Goal: Information Seeking & Learning: Learn about a topic

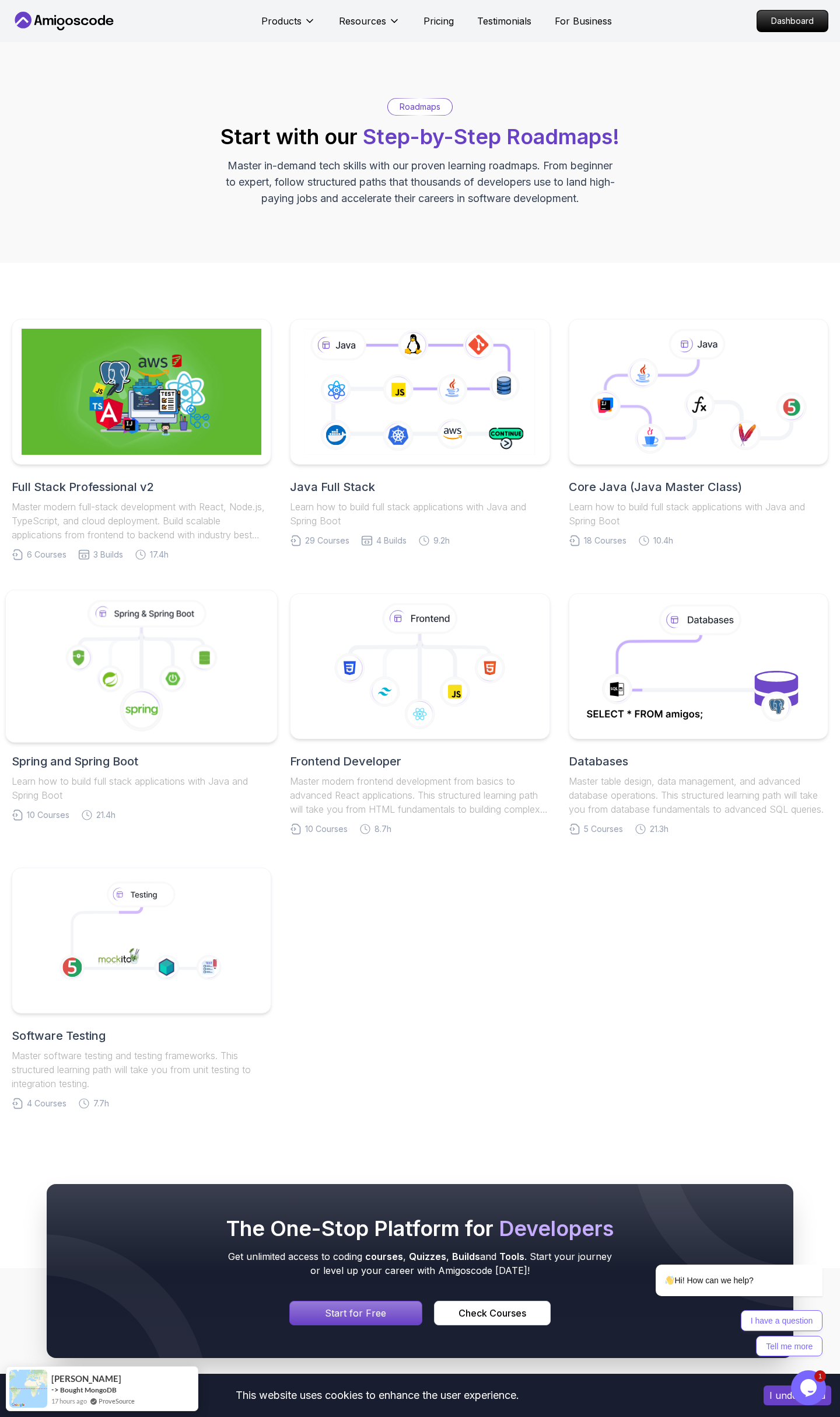
click at [166, 669] on icon at bounding box center [173, 679] width 28 height 28
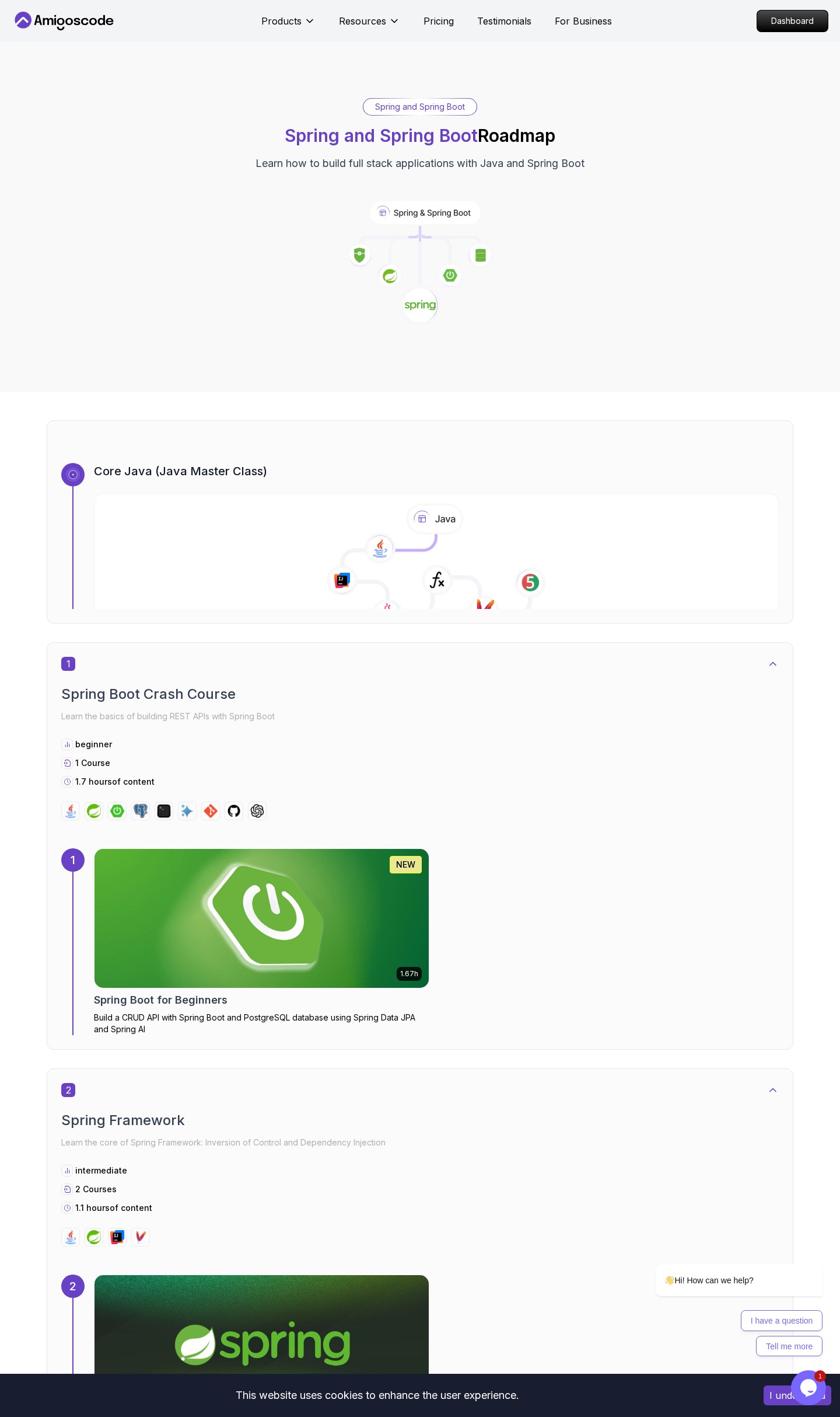
click at [152, 690] on h2 "Spring Boot Crash Course" at bounding box center [420, 694] width 718 height 19
click at [162, 926] on img at bounding box center [262, 918] width 351 height 146
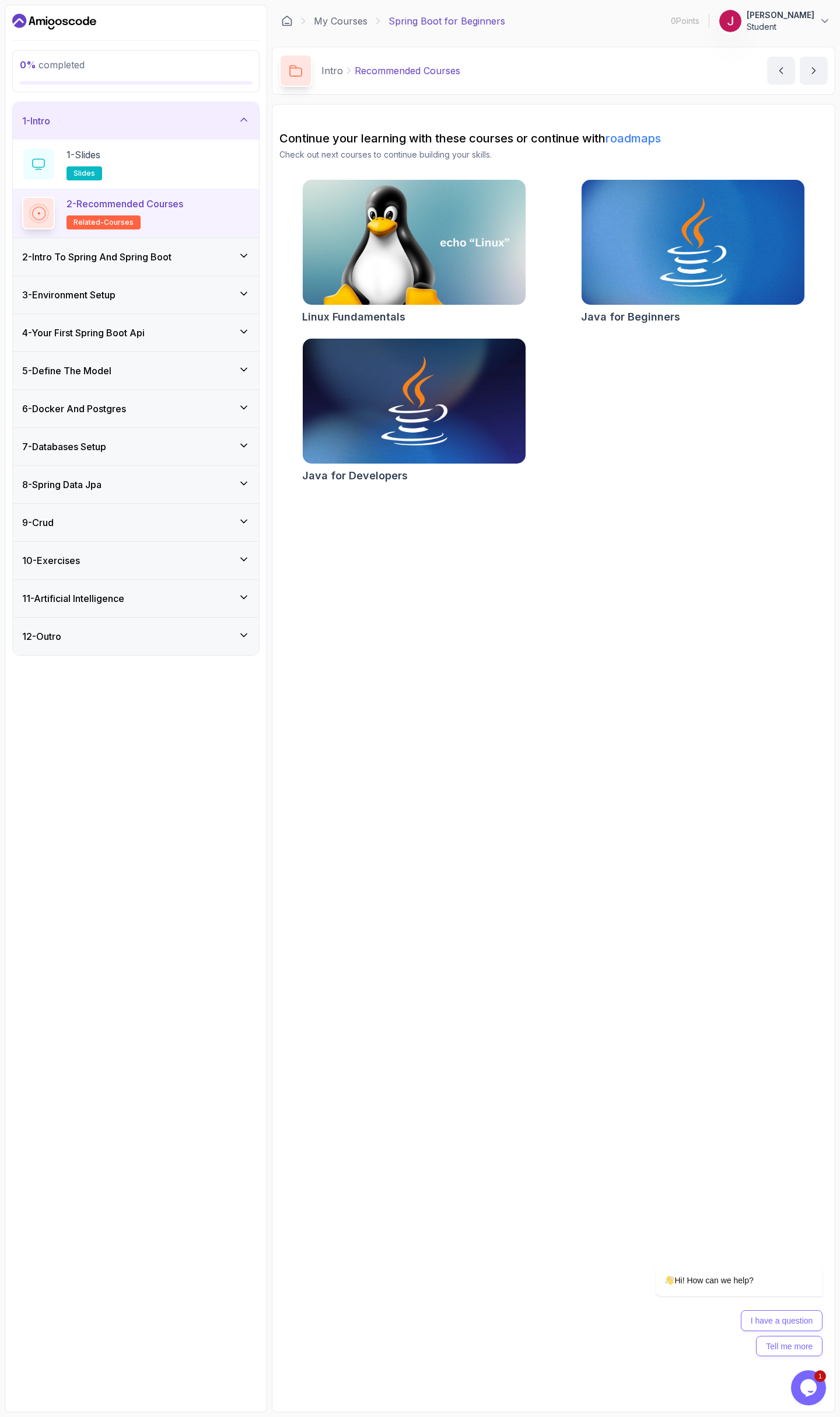
click at [94, 257] on h3 "2 - Intro To Spring And Spring Boot" at bounding box center [97, 257] width 150 height 14
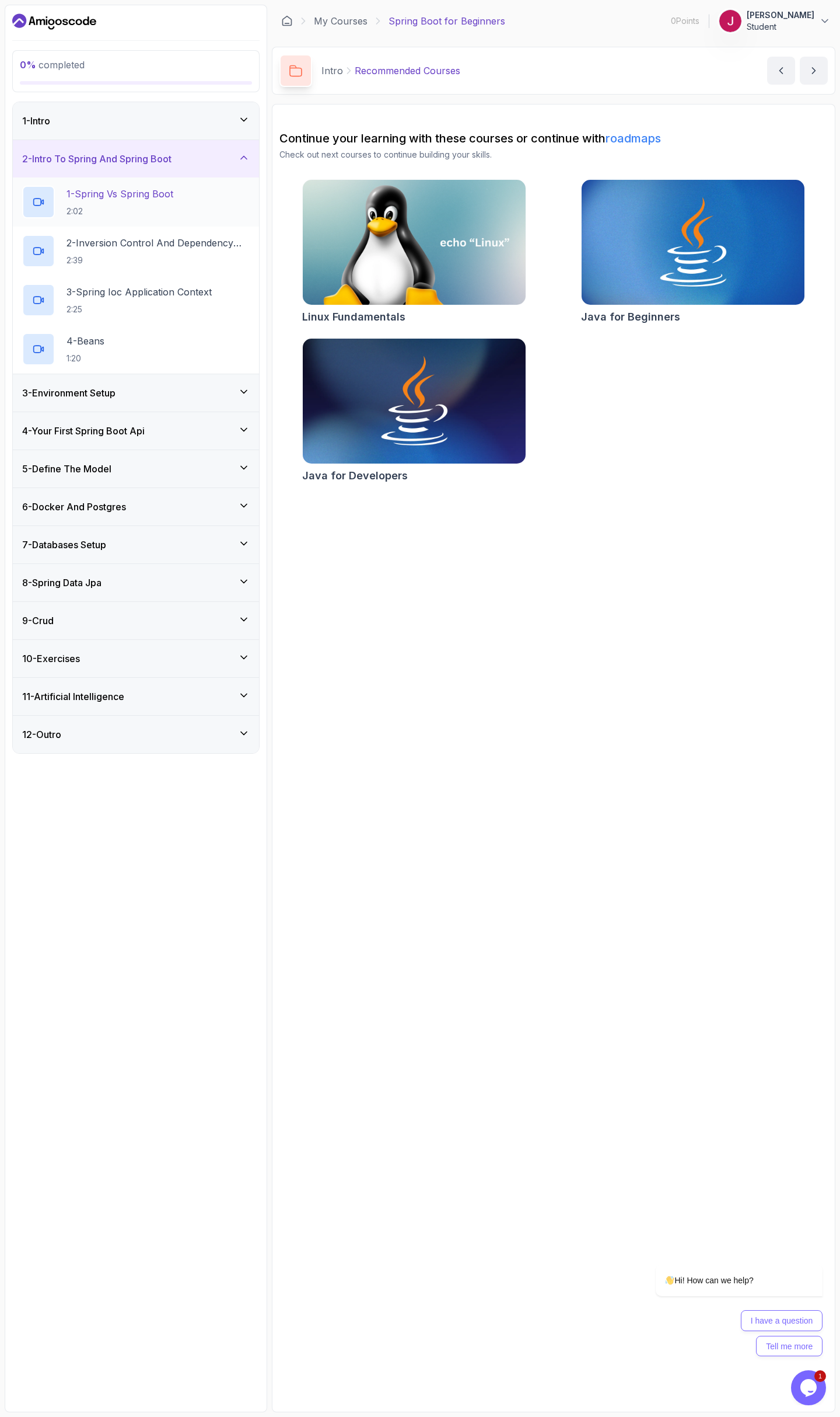
click at [177, 207] on div "1 - Spring Vs Spring Boot 2:02" at bounding box center [136, 201] width 227 height 33
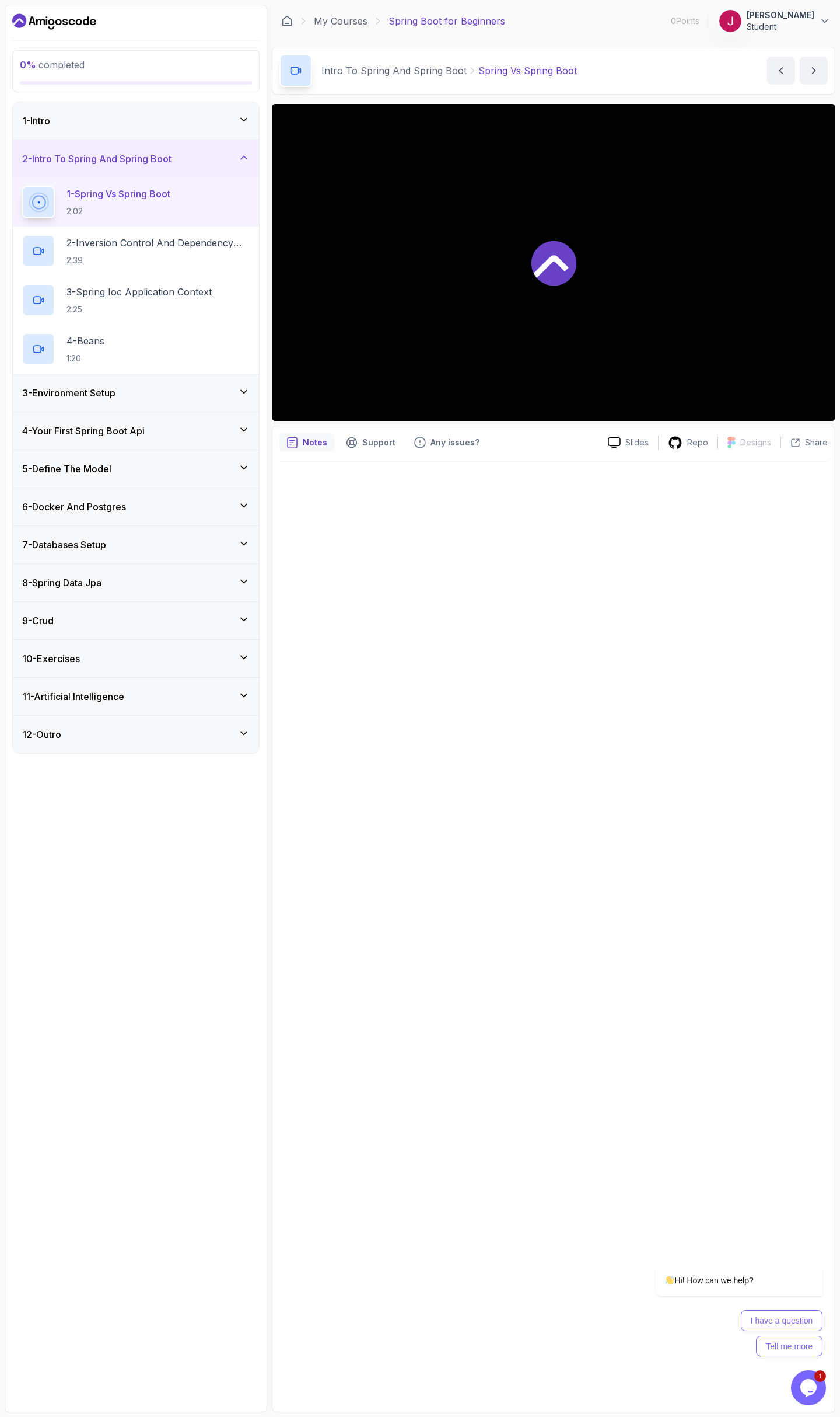
click at [579, 259] on div at bounding box center [554, 262] width 564 height 317
click at [115, 250] on h2 "2 - Inversion Control And Dependency Injection 2:39" at bounding box center [158, 251] width 183 height 30
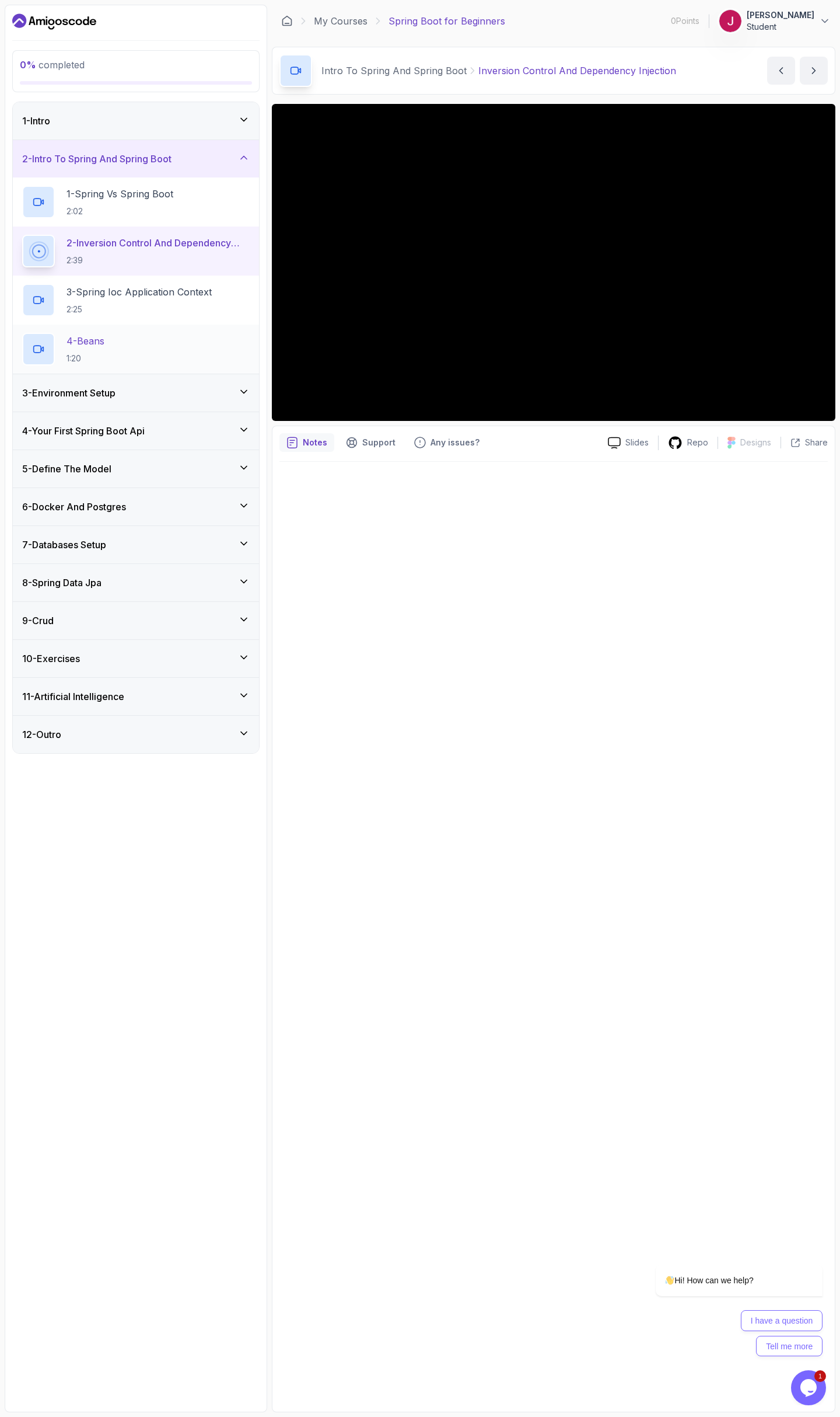
click at [131, 372] on div "4 - Beans 1:20" at bounding box center [136, 349] width 247 height 49
click at [141, 389] on div "3 - Environment Setup" at bounding box center [136, 392] width 227 height 14
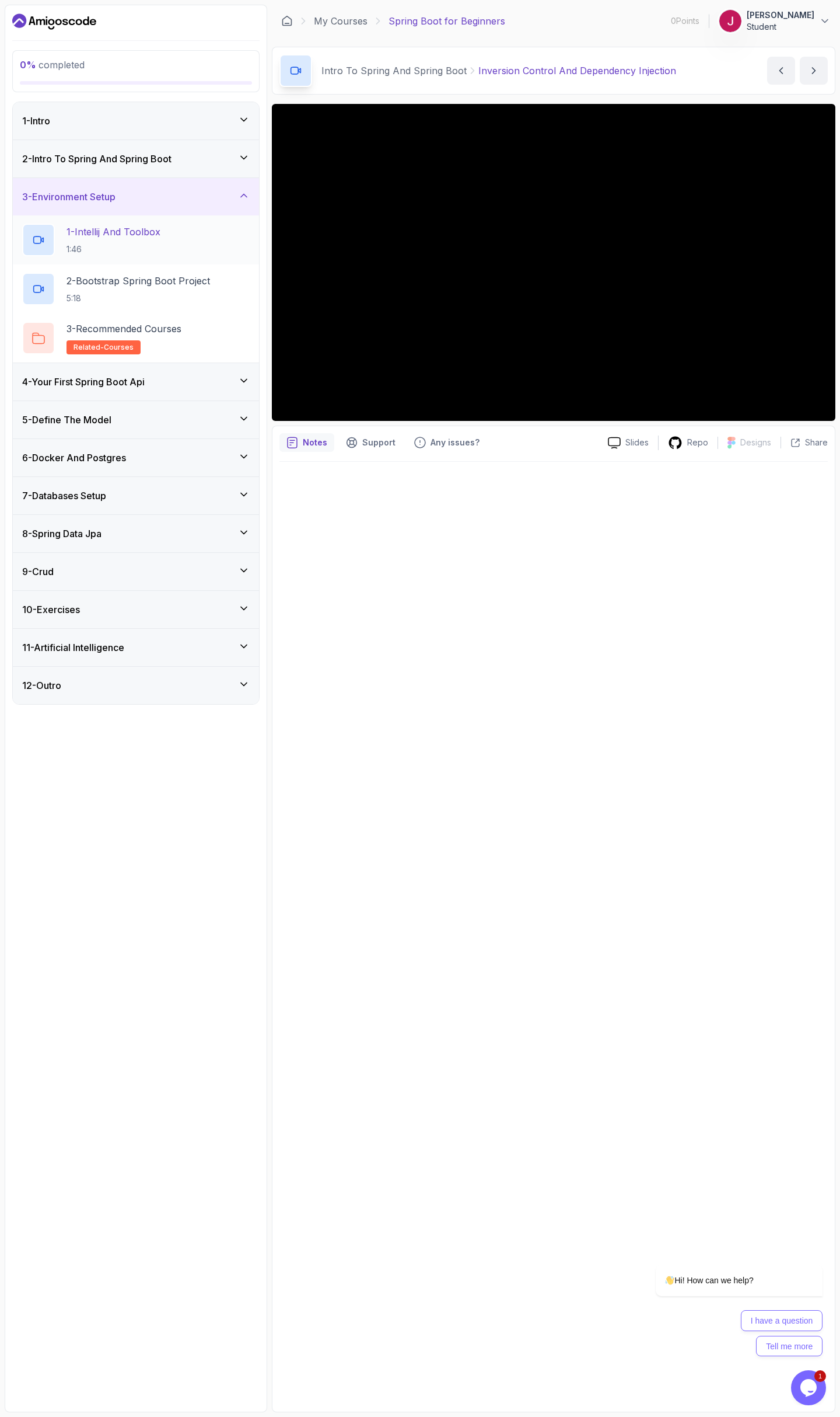
click at [116, 239] on h2 "1 - Intellij And Toolbox 1:46" at bounding box center [114, 240] width 94 height 30
click at [114, 287] on p "2 - Bootstrap Spring Boot Project" at bounding box center [138, 280] width 144 height 14
click at [133, 374] on div "4 - Your First Spring Boot Api" at bounding box center [136, 381] width 247 height 37
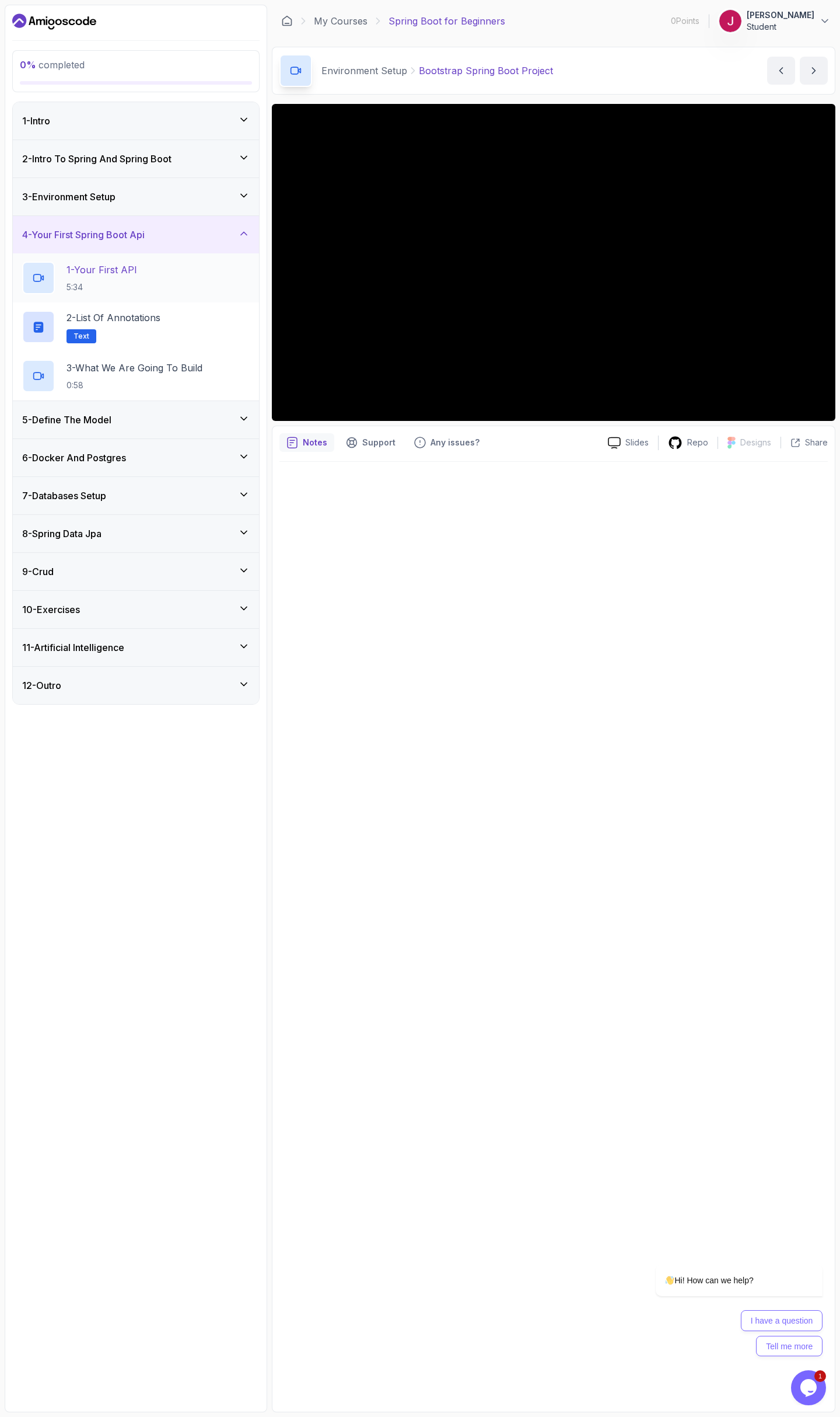
click at [116, 279] on h2 "1 - Your First API 5:34" at bounding box center [102, 278] width 71 height 30
click at [544, 487] on p "~1 min read" at bounding box center [554, 486] width 549 height 16
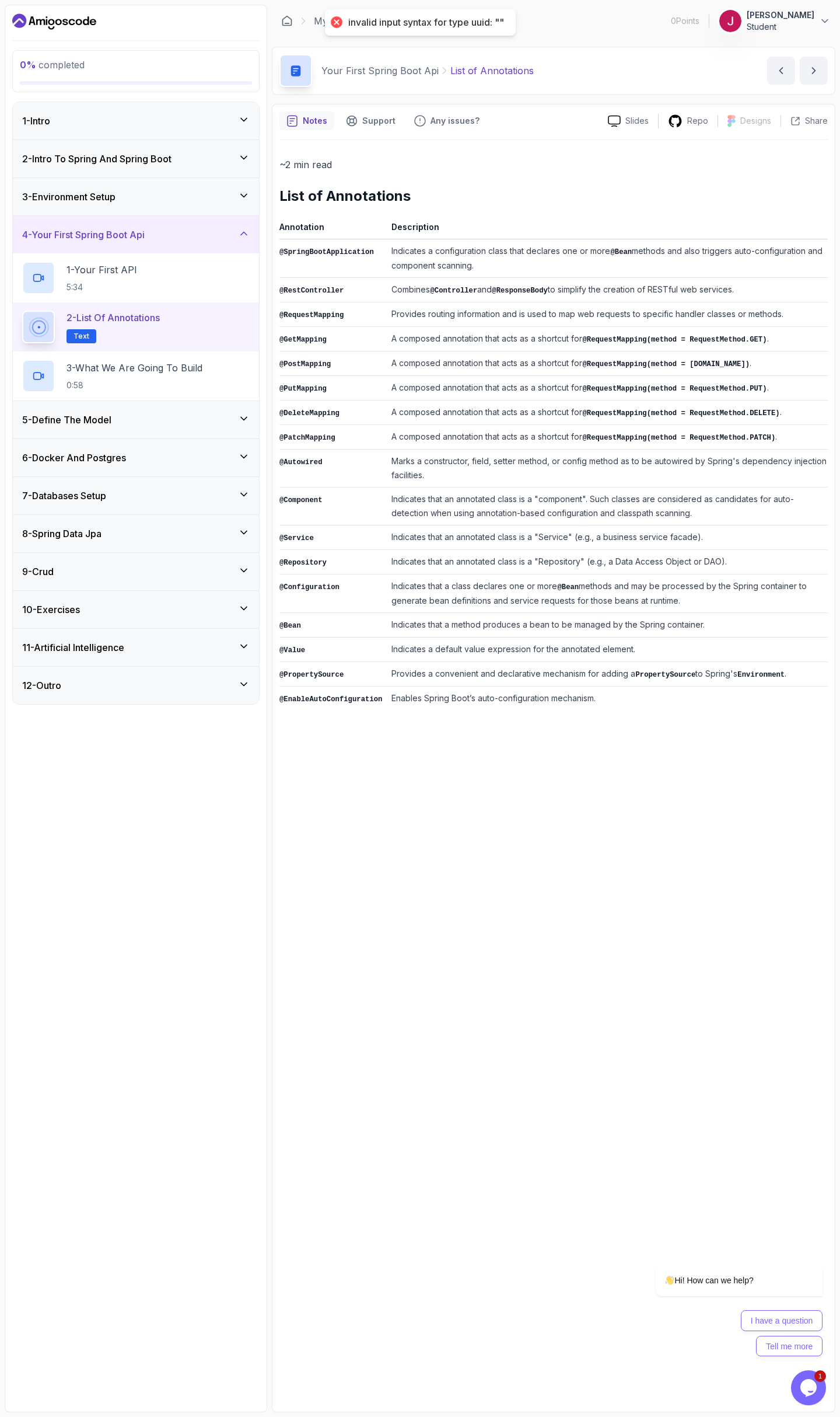
drag, startPoint x: 415, startPoint y: 257, endPoint x: 493, endPoint y: 258, distance: 78.0
click at [493, 258] on td "Indicates a configuration class that declares one or more @Bean methods and als…" at bounding box center [608, 258] width 441 height 39
click at [492, 257] on td "Indicates a configuration class that declares one or more @Bean methods and als…" at bounding box center [608, 258] width 441 height 39
drag, startPoint x: 485, startPoint y: 248, endPoint x: 534, endPoint y: 250, distance: 49.0
click at [534, 250] on td "Indicates a configuration class that declares one or more @Bean methods and als…" at bounding box center [608, 258] width 441 height 39
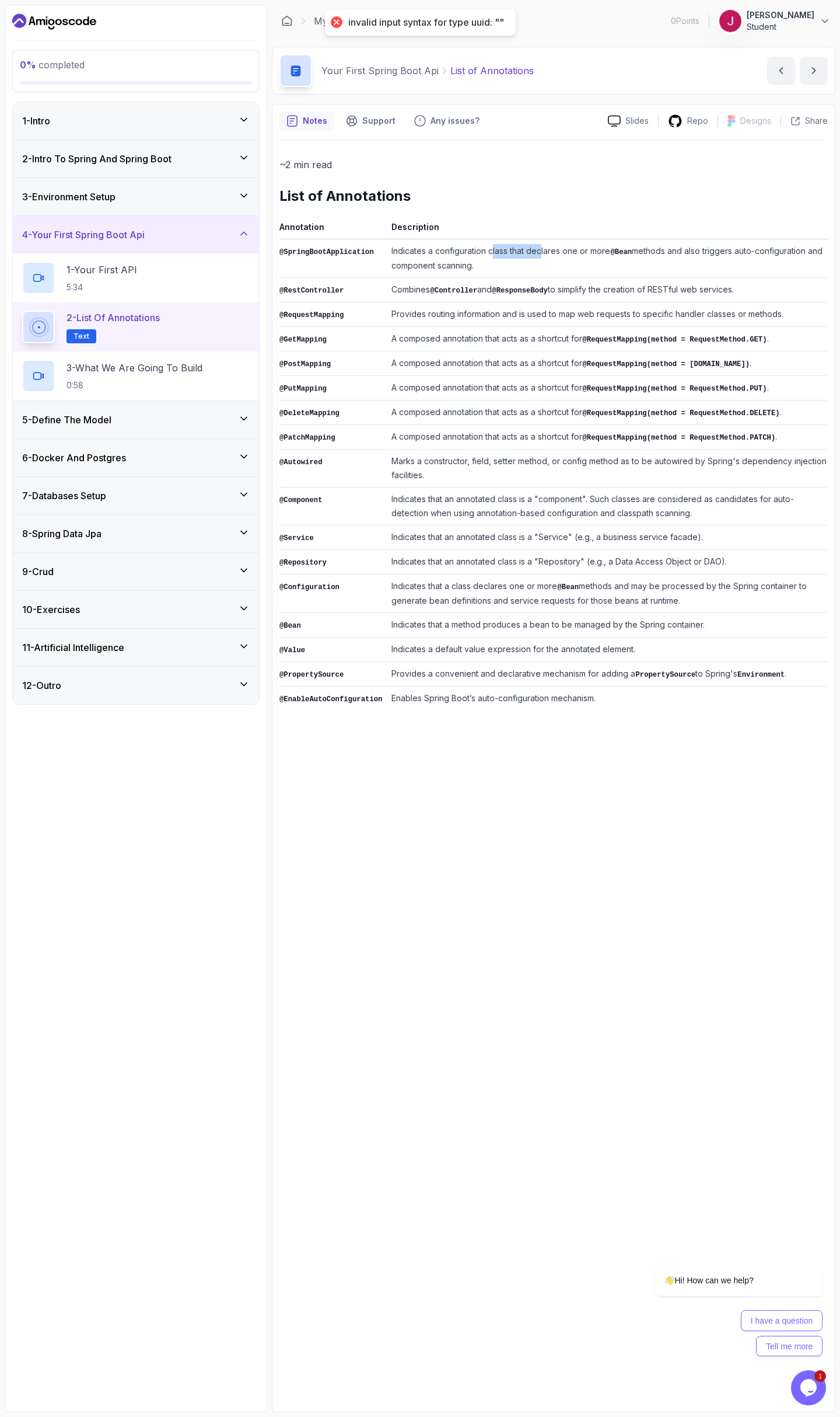
click at [534, 250] on td "Indicates a configuration class that declares one or more @Bean methods and als…" at bounding box center [608, 258] width 441 height 39
drag, startPoint x: 690, startPoint y: 251, endPoint x: 751, endPoint y: 256, distance: 61.2
click at [745, 259] on td "Indicates a configuration class that declares one or more @Bean methods and als…" at bounding box center [608, 258] width 441 height 39
click at [751, 256] on td "Indicates a configuration class that declares one or more @Bean methods and als…" at bounding box center [608, 258] width 441 height 39
click at [231, 428] on div "5 - Define The Model" at bounding box center [136, 419] width 247 height 37
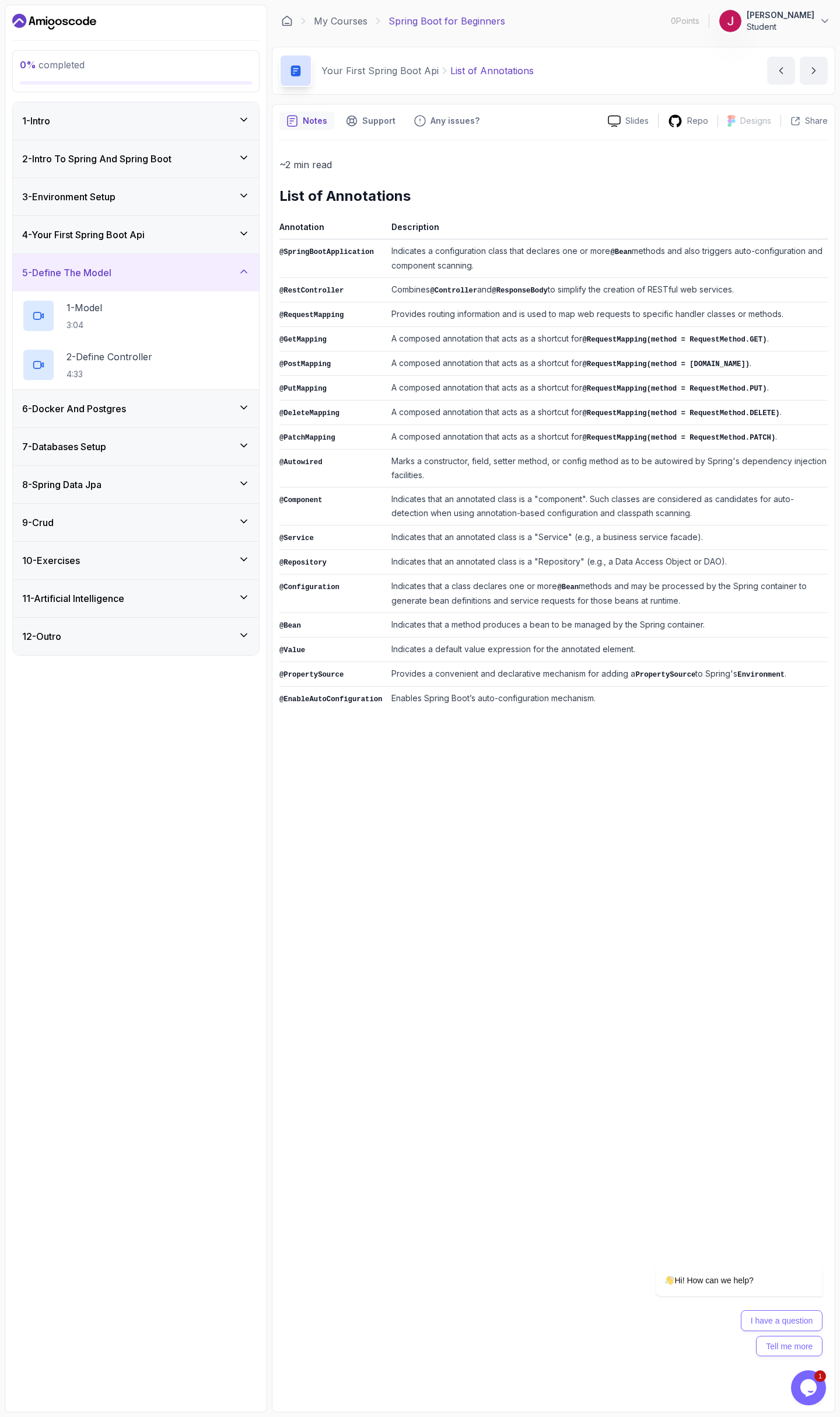
click at [218, 271] on div "5 - Define The Model" at bounding box center [136, 272] width 227 height 14
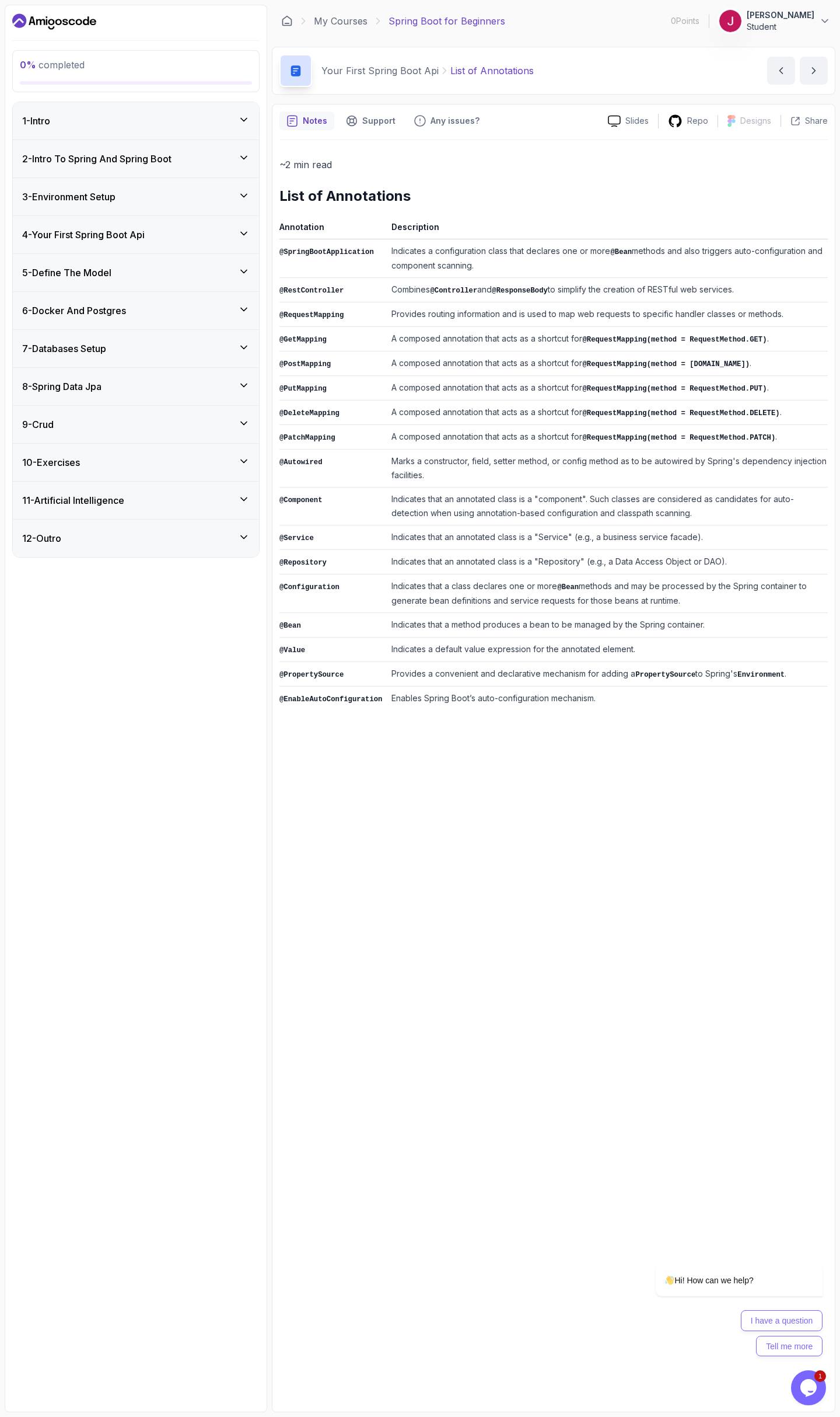
click at [463, 887] on div "~2 min read List of Annotations Annotation Description @SpringBootApplication I…" at bounding box center [554, 772] width 549 height 1265
click at [88, 20] on icon "Dashboard" at bounding box center [86, 20] width 7 height 8
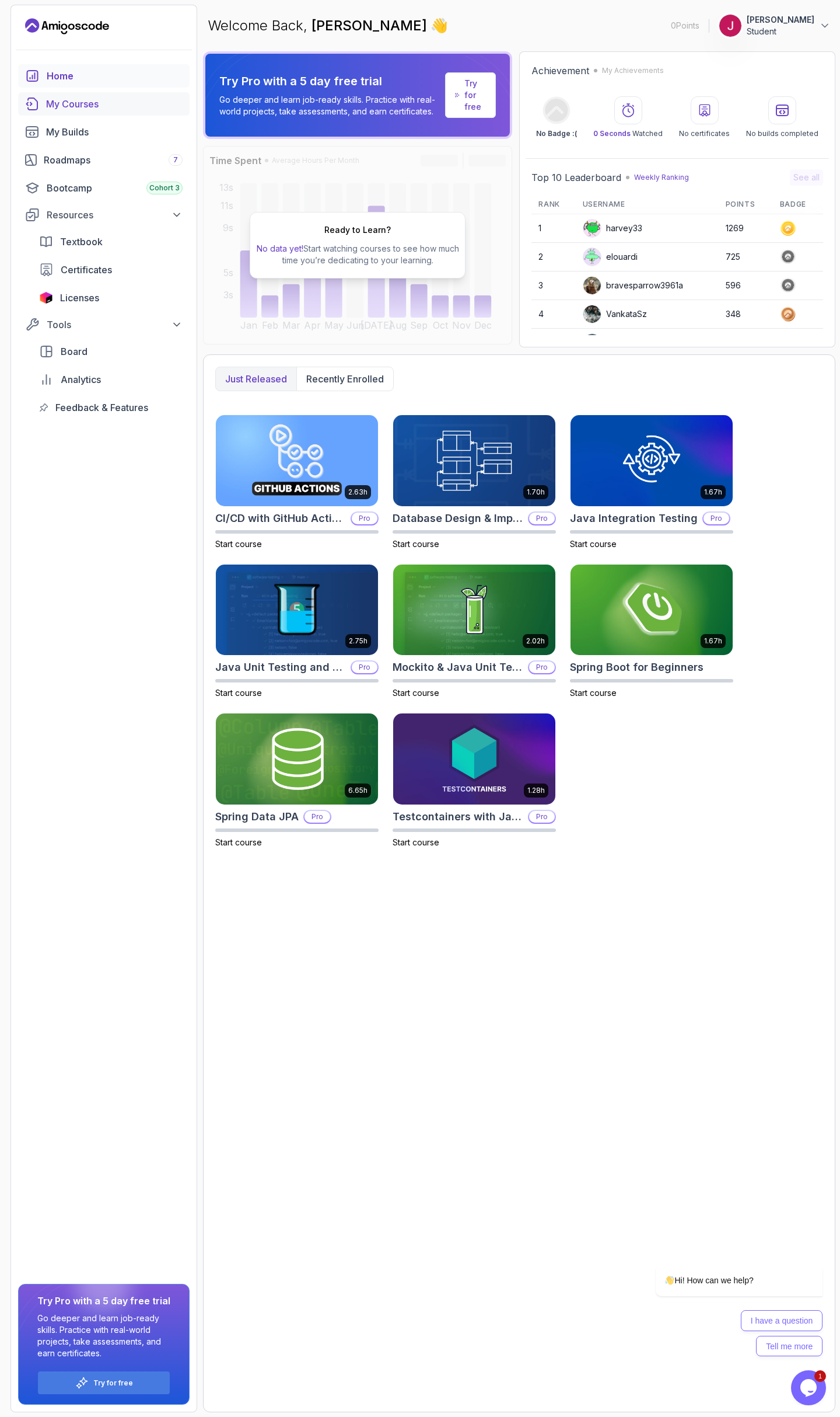
click at [89, 107] on div "My Courses" at bounding box center [114, 104] width 136 height 14
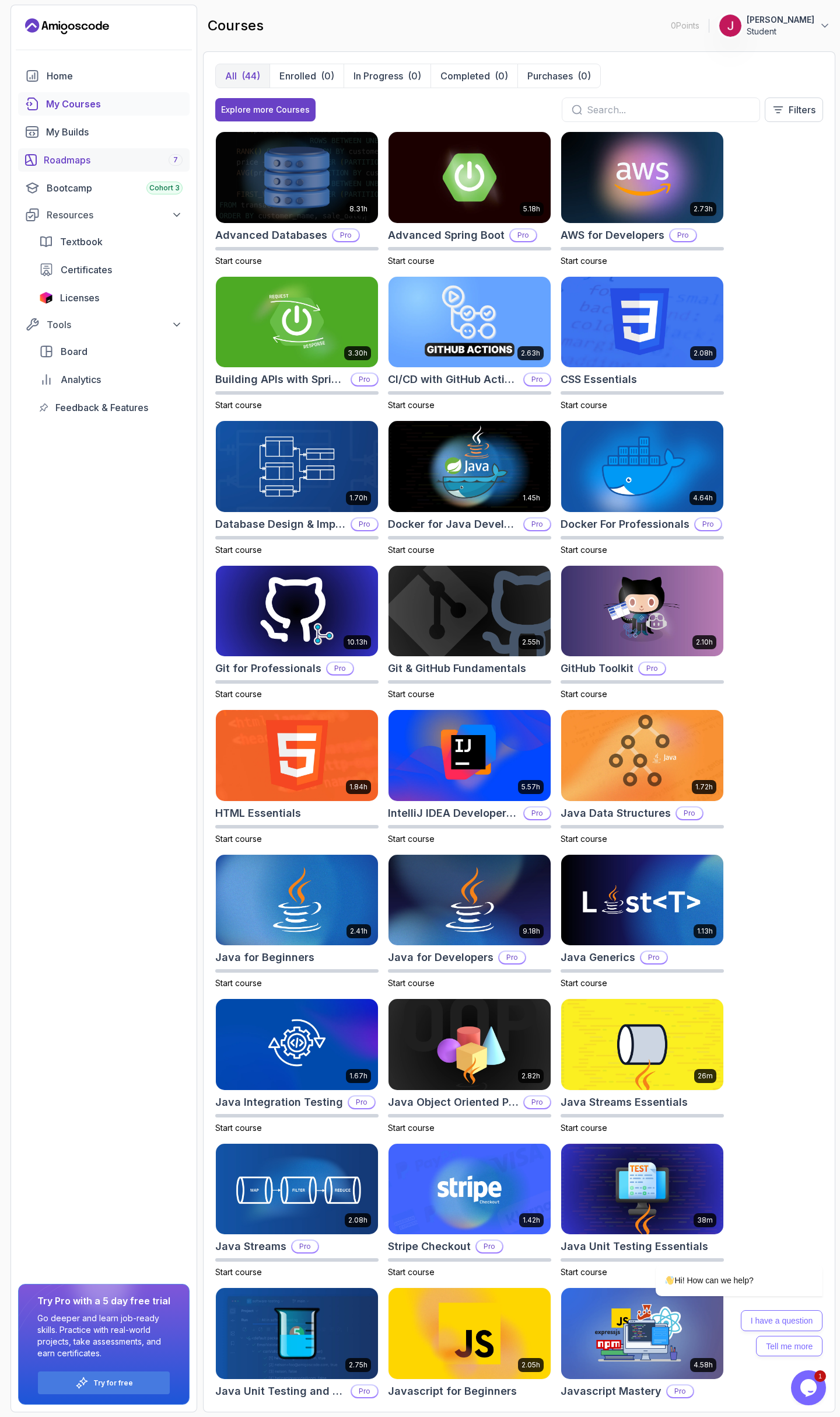
click at [102, 159] on div "Roadmaps 7" at bounding box center [113, 160] width 139 height 14
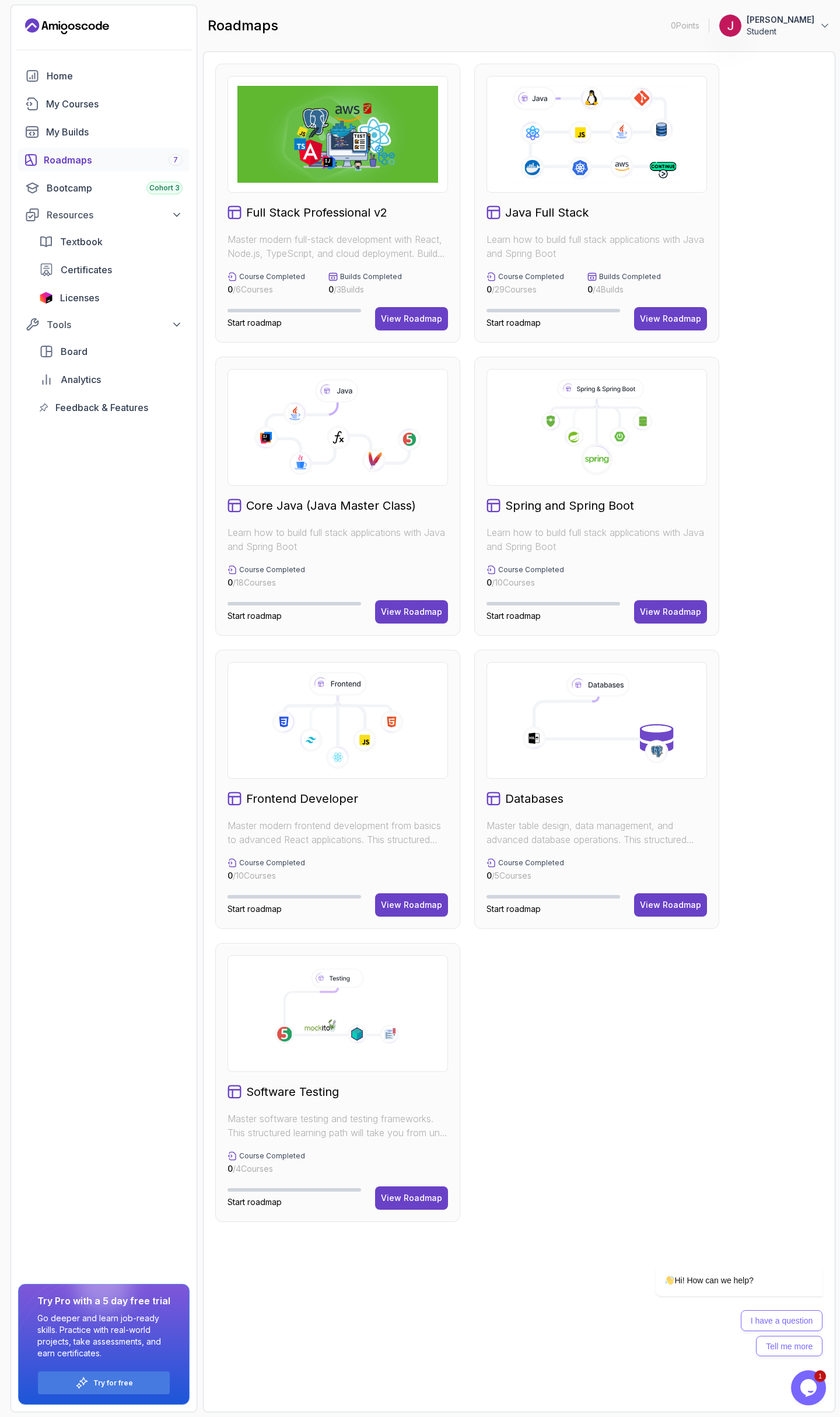
click at [572, 214] on h2 "Java Full Stack" at bounding box center [546, 212] width 83 height 16
click at [342, 437] on icon at bounding box center [338, 437] width 24 height 24
click at [400, 605] on button "View Roadmap" at bounding box center [412, 612] width 73 height 24
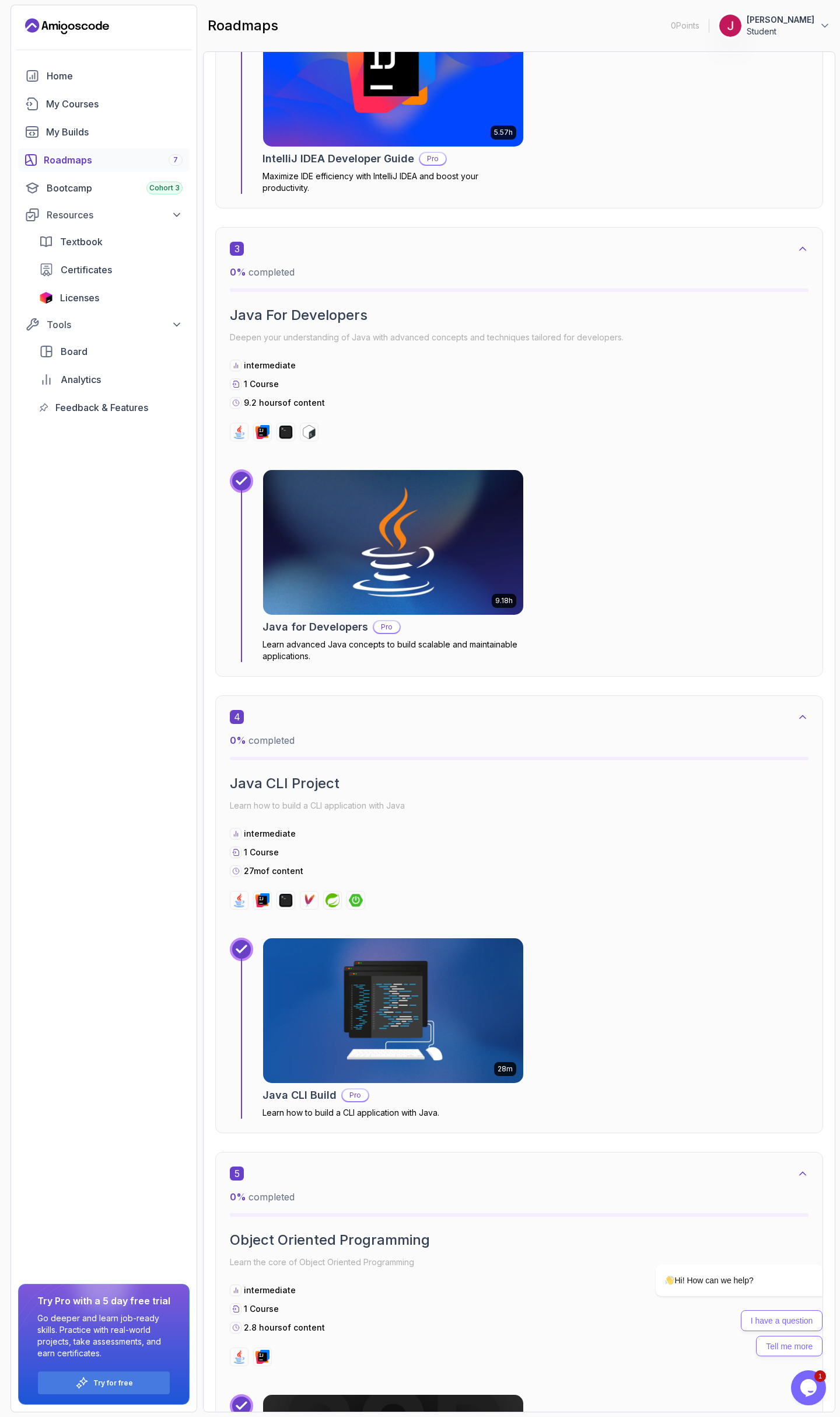
scroll to position [1191, 0]
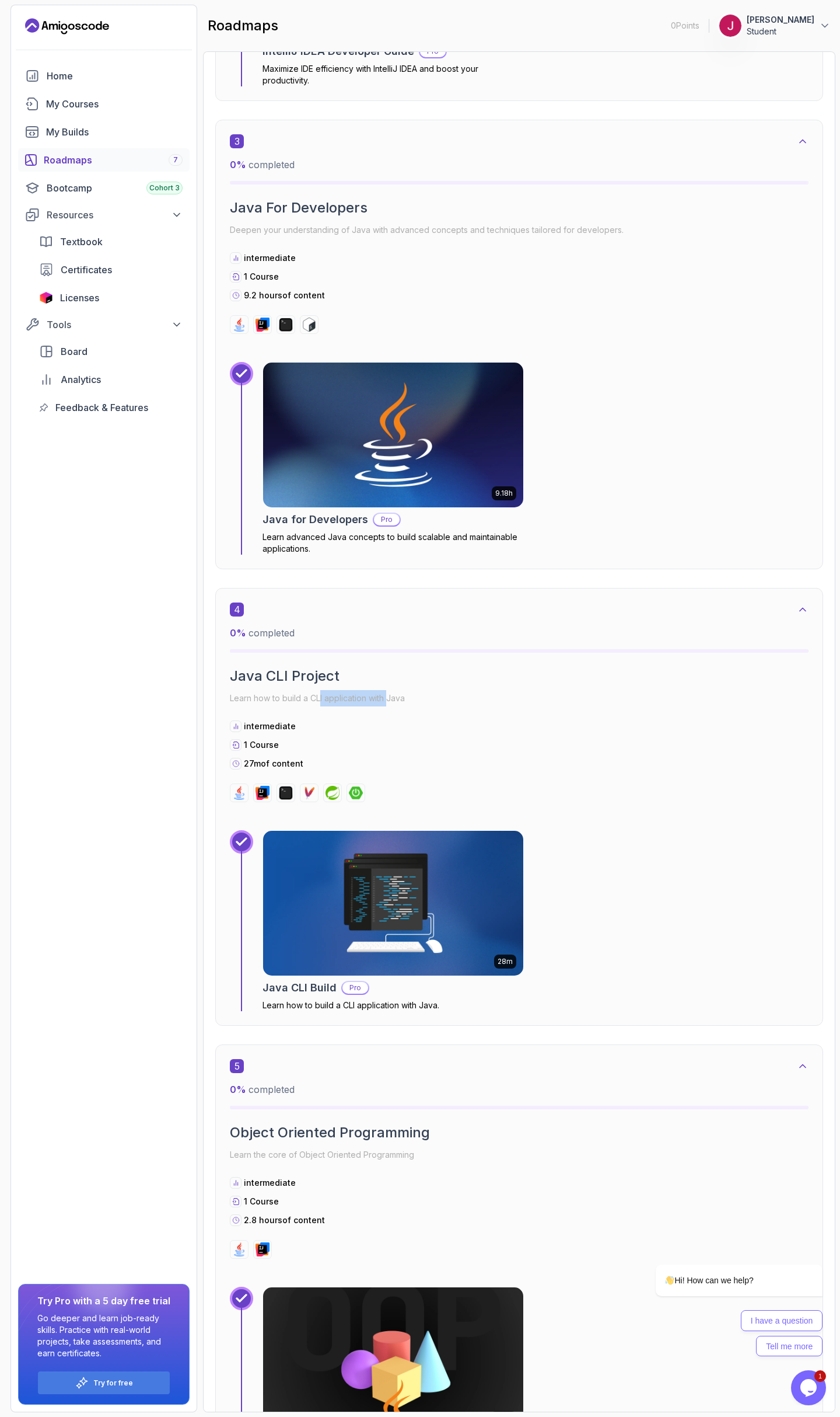
drag, startPoint x: 320, startPoint y: 695, endPoint x: 390, endPoint y: 693, distance: 70.0
click at [390, 693] on p "Learn how to build a CLI application with Java" at bounding box center [519, 698] width 579 height 16
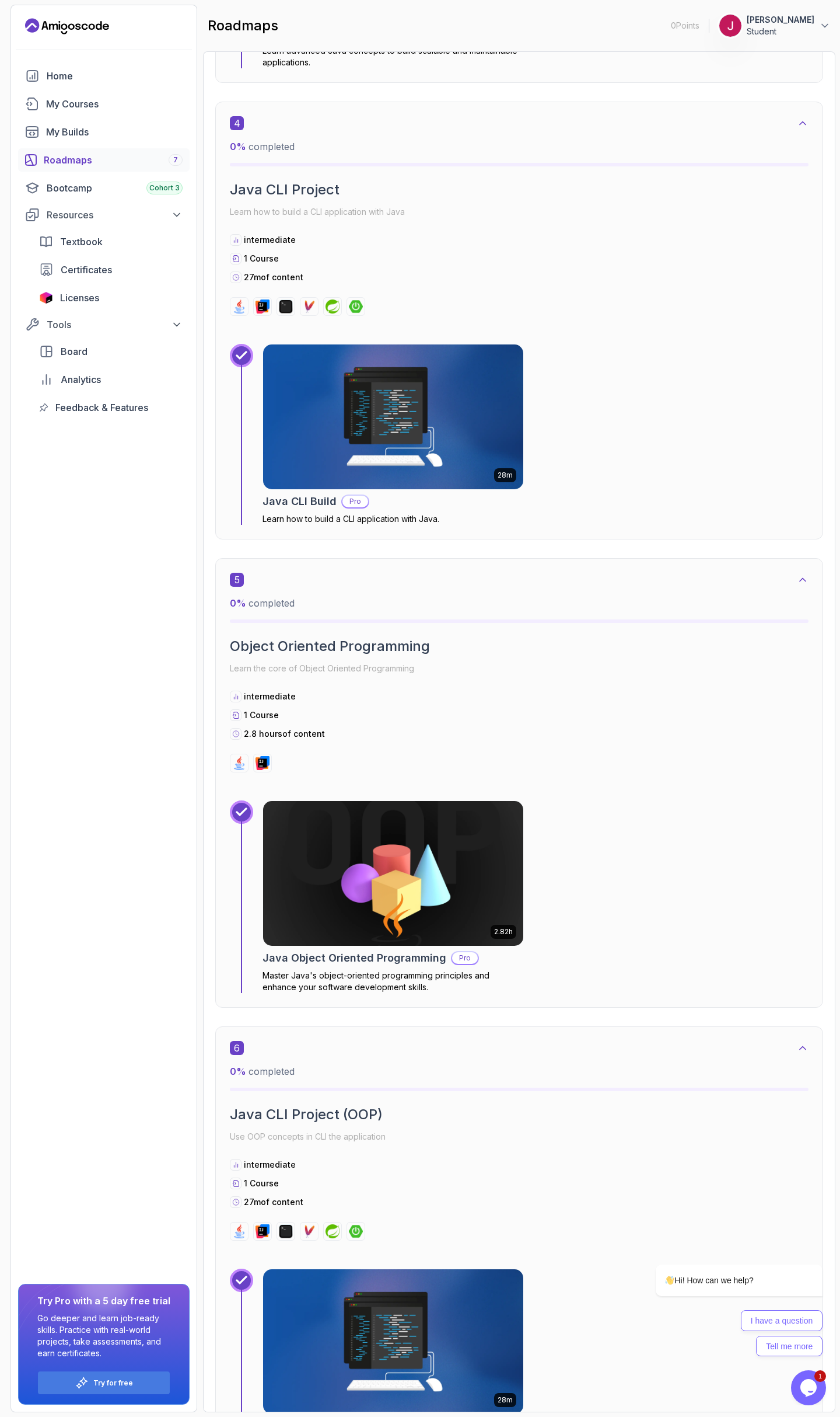
scroll to position [1681, 0]
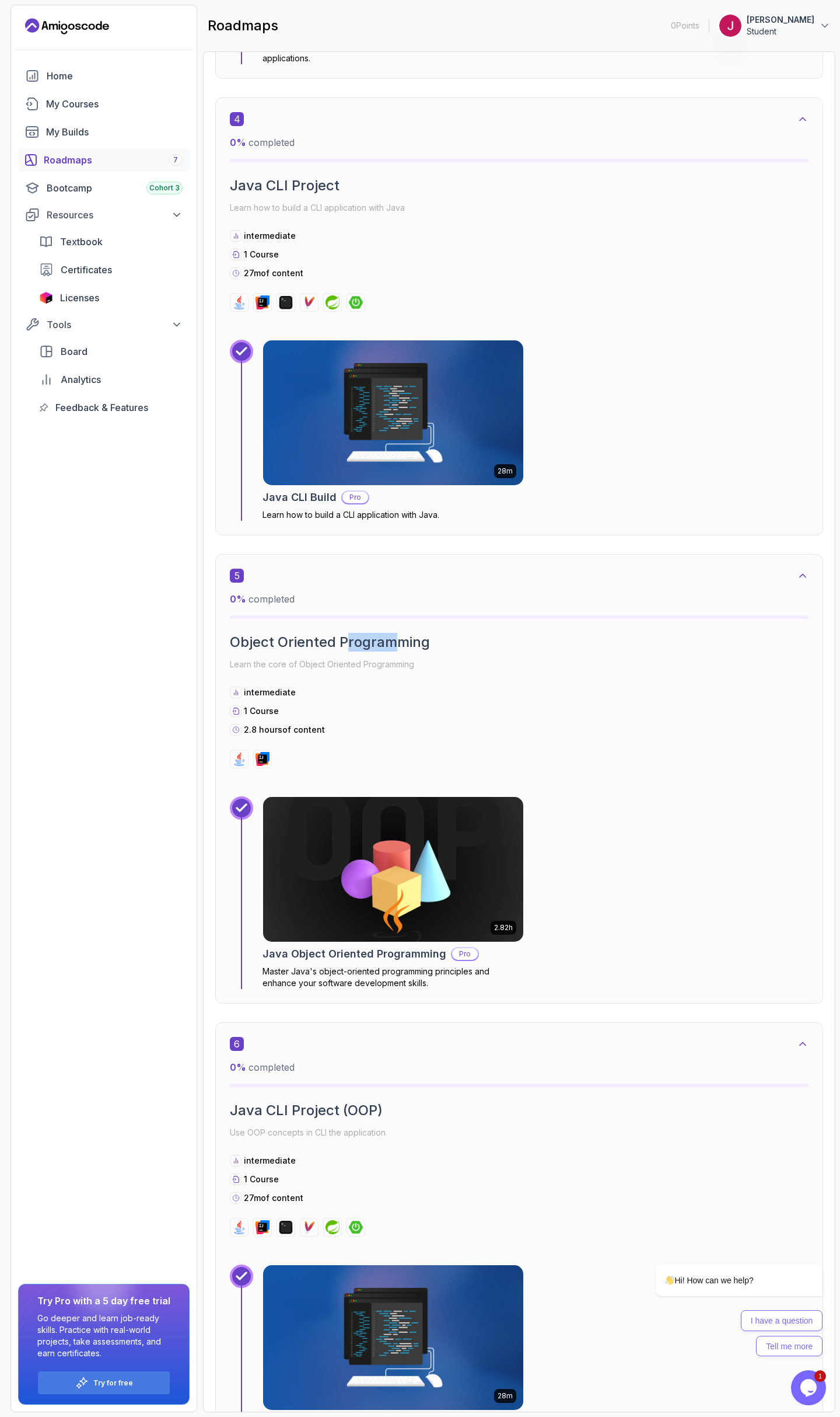
drag, startPoint x: 360, startPoint y: 640, endPoint x: 399, endPoint y: 641, distance: 39.0
click at [399, 641] on h2 "Object Oriented Programming" at bounding box center [519, 642] width 579 height 19
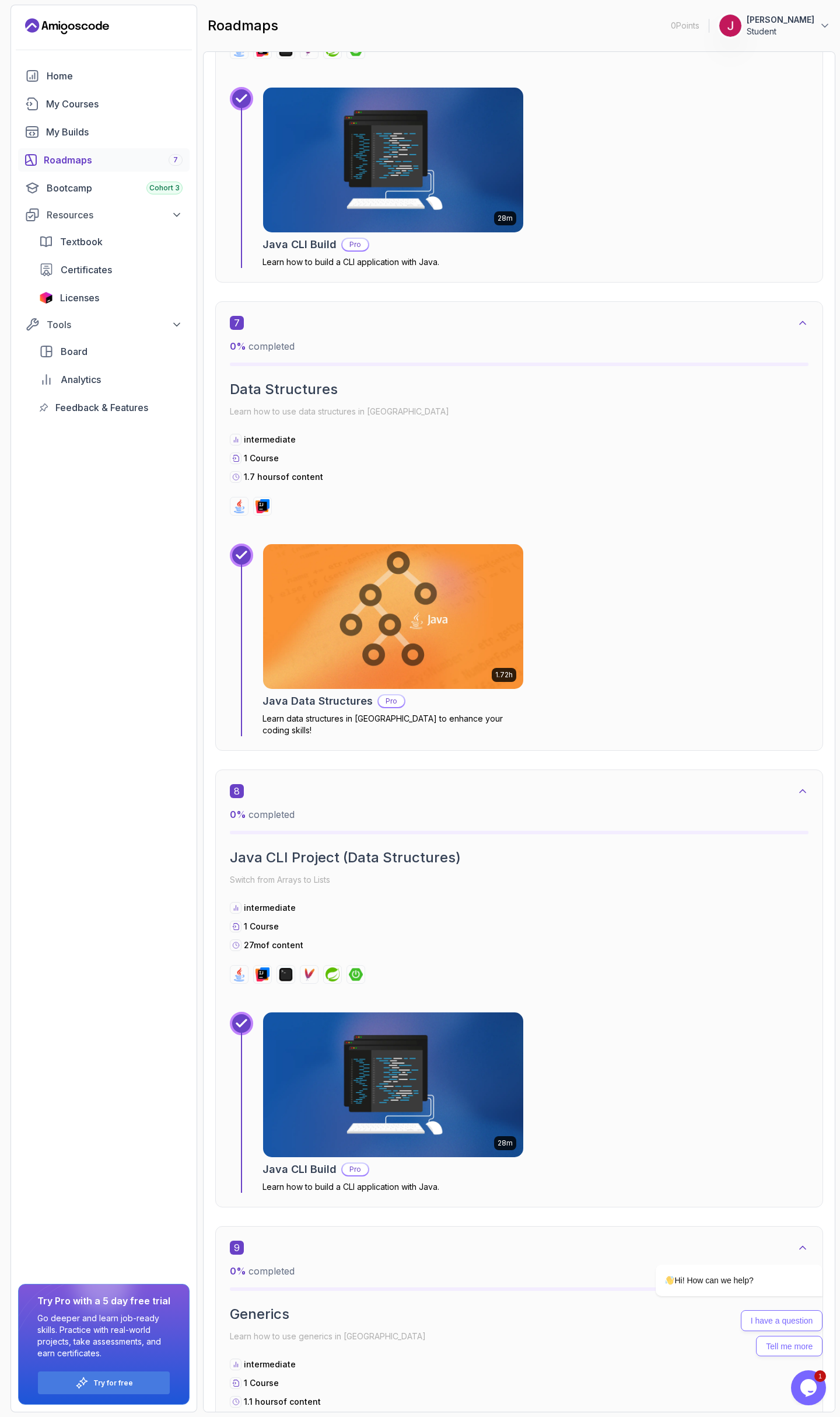
scroll to position [2943, 0]
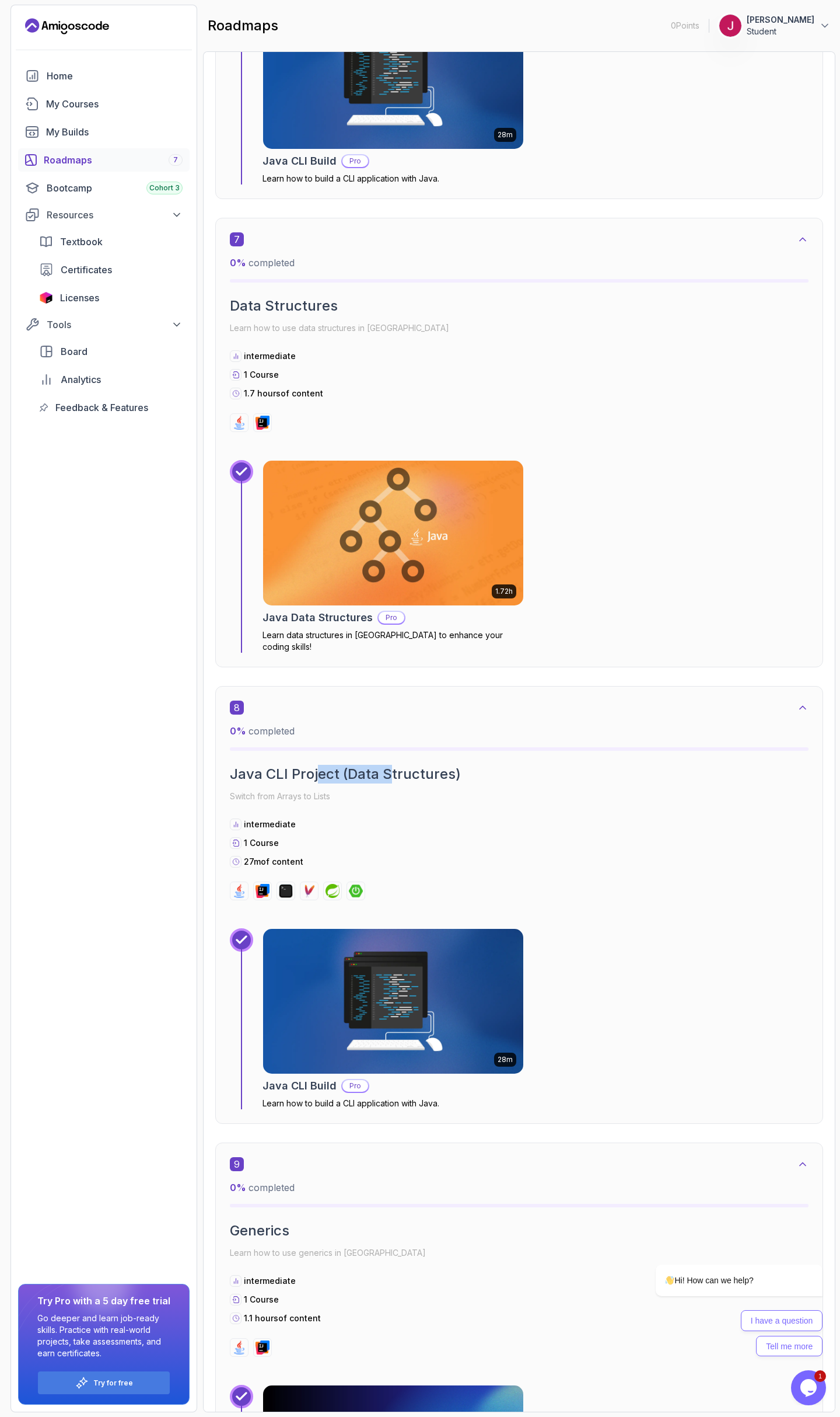
drag, startPoint x: 364, startPoint y: 756, endPoint x: 396, endPoint y: 759, distance: 32.1
click at [396, 764] on h2 "Java CLI Project (Data Structures)" at bounding box center [519, 774] width 579 height 19
drag, startPoint x: 348, startPoint y: 758, endPoint x: 412, endPoint y: 763, distance: 64.2
click at [412, 764] on h2 "Java CLI Project (Data Structures)" at bounding box center [519, 774] width 579 height 19
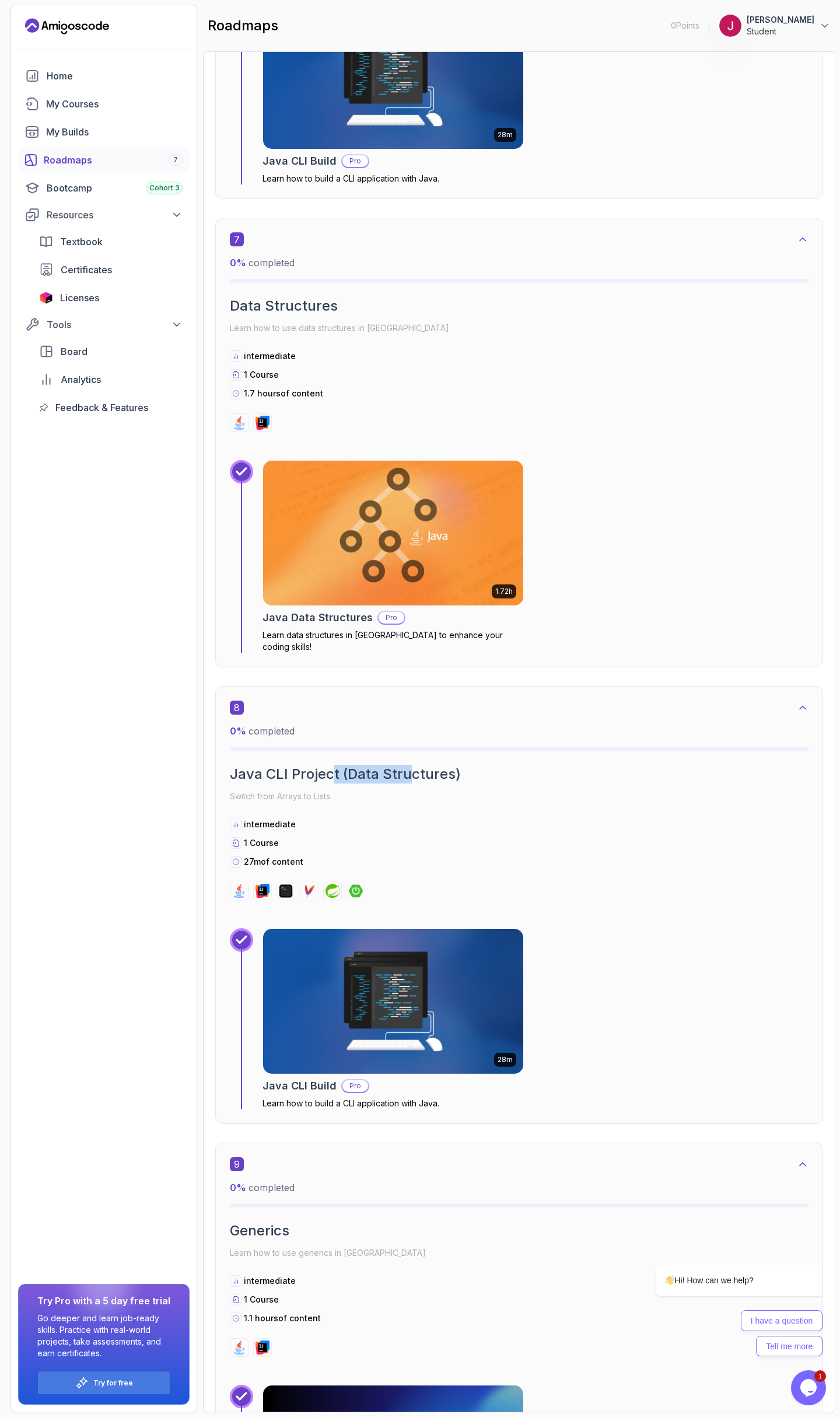
click at [412, 764] on h2 "Java CLI Project (Data Structures)" at bounding box center [519, 774] width 579 height 19
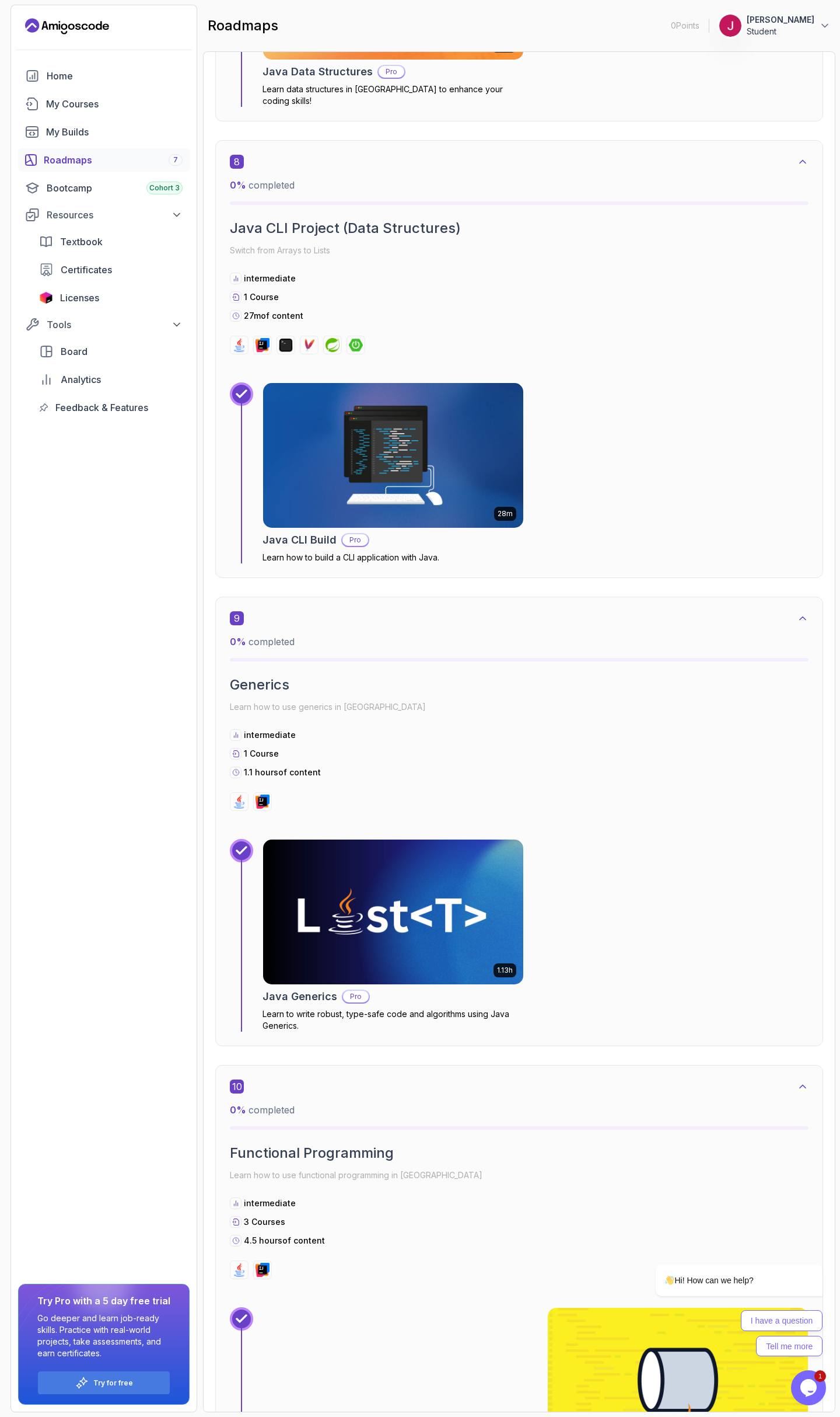
scroll to position [3503, 0]
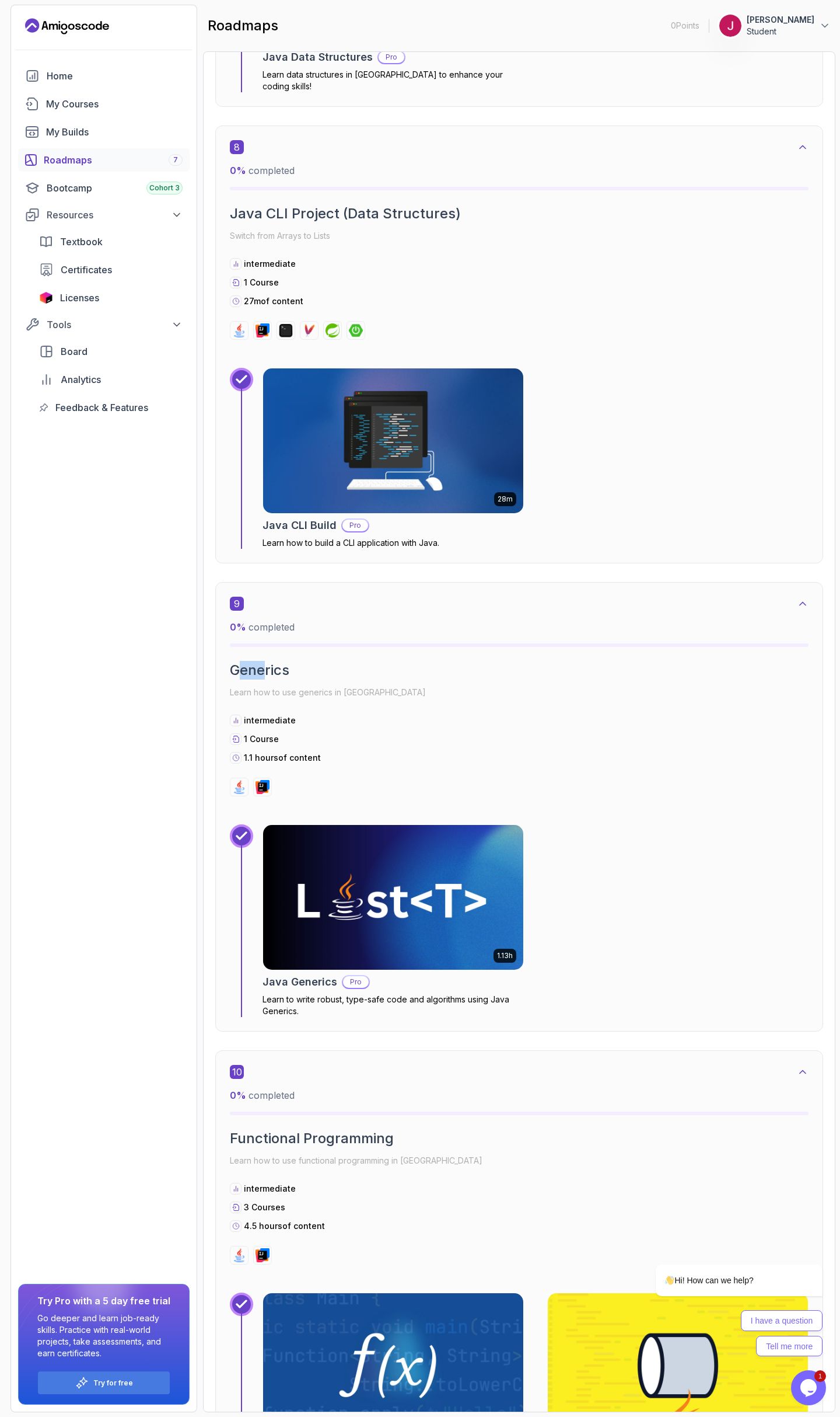
drag, startPoint x: 245, startPoint y: 666, endPoint x: 283, endPoint y: 665, distance: 38.0
click at [273, 666] on h2 "Generics" at bounding box center [519, 670] width 579 height 19
click at [283, 665] on h2 "Generics" at bounding box center [519, 670] width 579 height 19
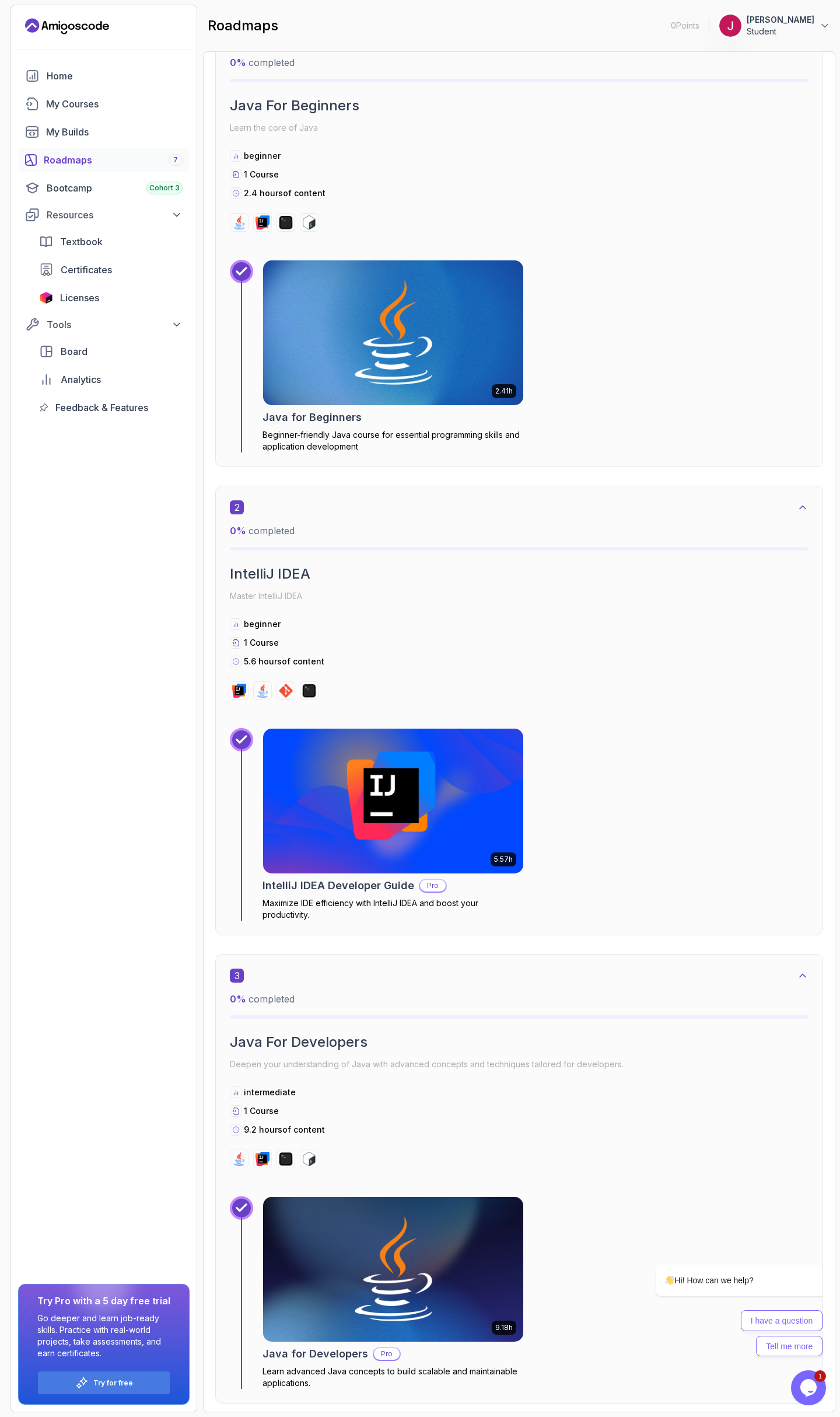
scroll to position [0, 0]
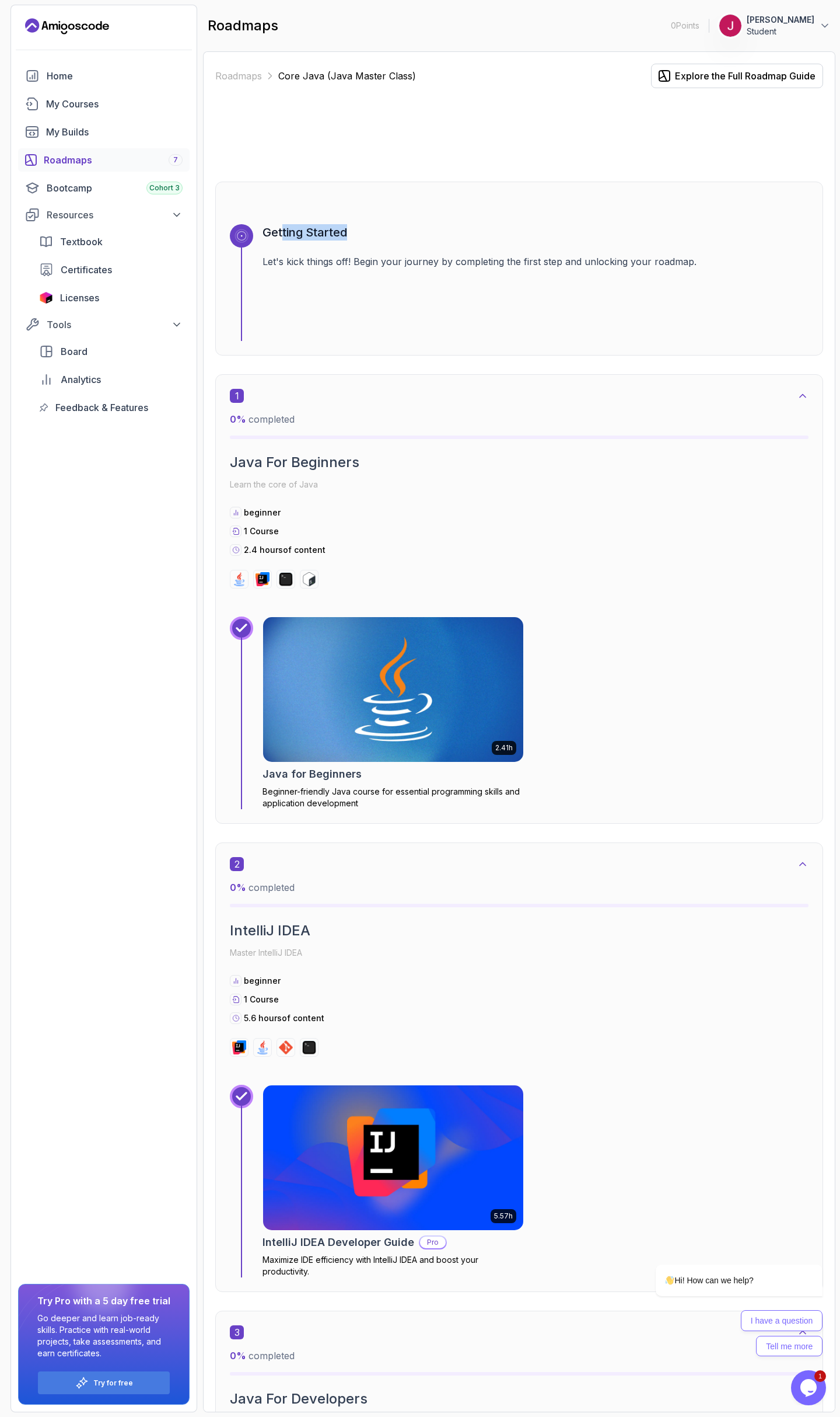
drag, startPoint x: 290, startPoint y: 237, endPoint x: 351, endPoint y: 235, distance: 61.0
click at [351, 235] on h3 "Getting Started" at bounding box center [535, 232] width 546 height 16
drag, startPoint x: 271, startPoint y: 232, endPoint x: 386, endPoint y: 232, distance: 115.0
click at [366, 232] on h3 "Getting Started" at bounding box center [535, 232] width 546 height 16
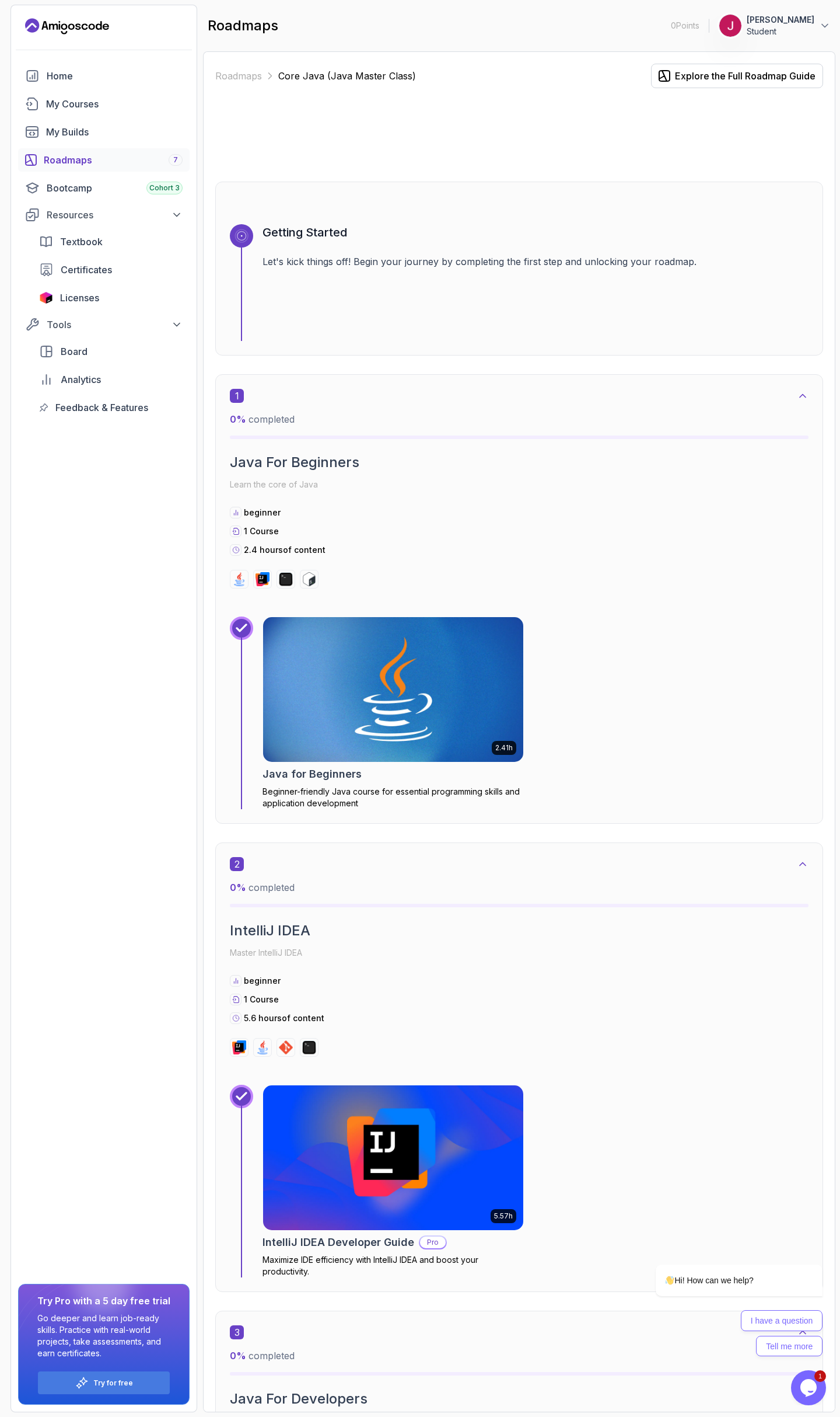
click at [391, 232] on h3 "Getting Started" at bounding box center [535, 232] width 546 height 16
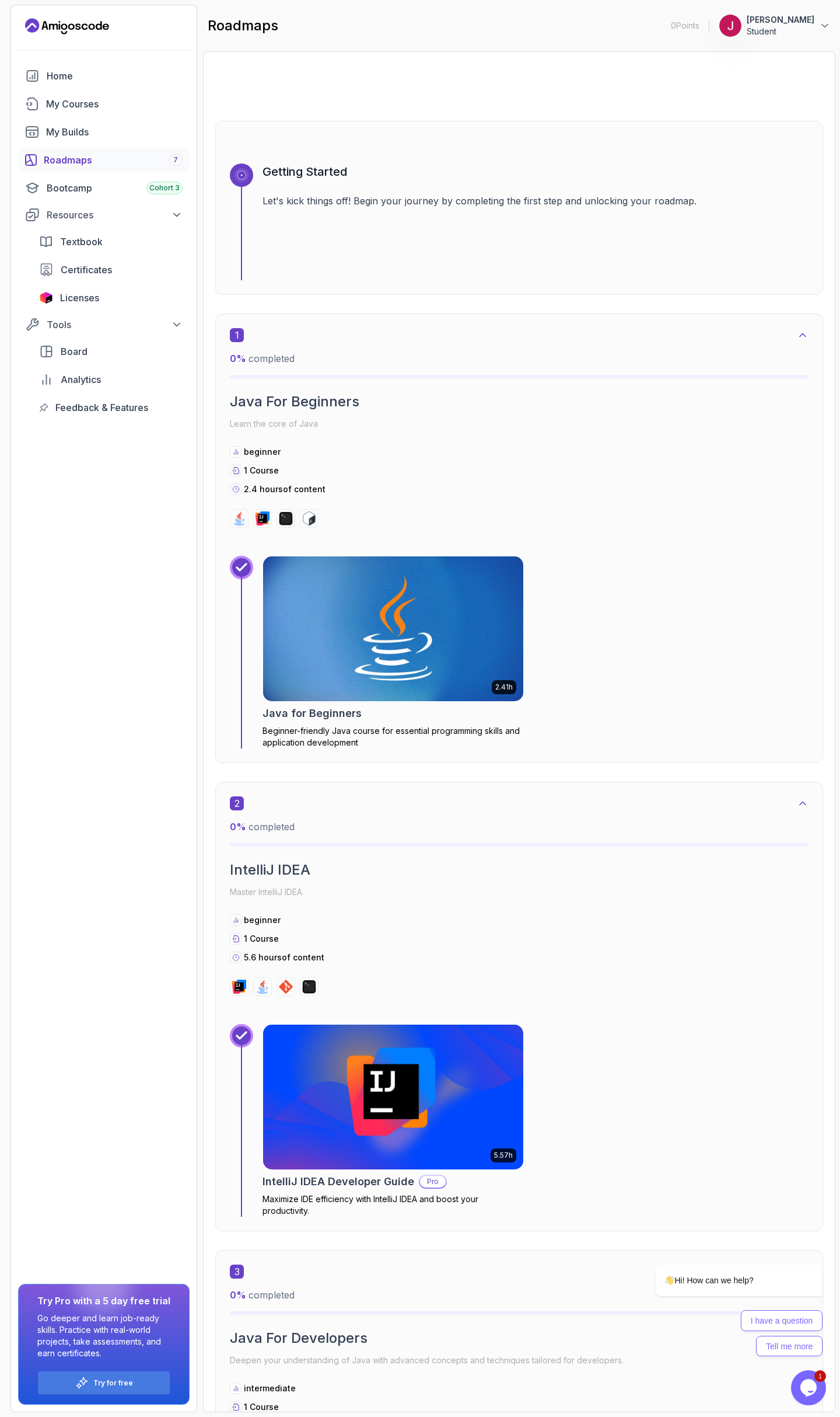
scroll to position [140, 0]
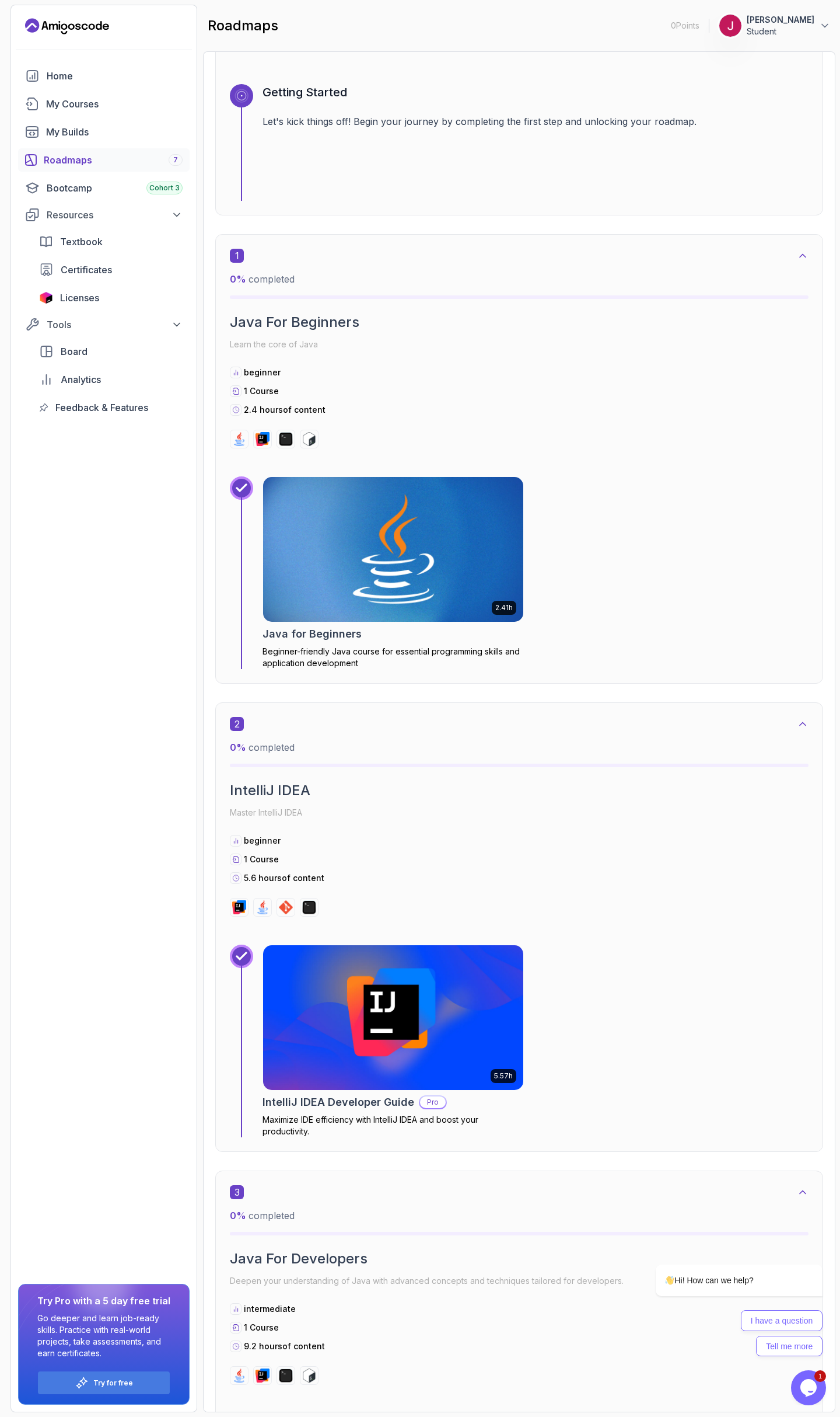
click at [356, 570] on img at bounding box center [393, 549] width 273 height 152
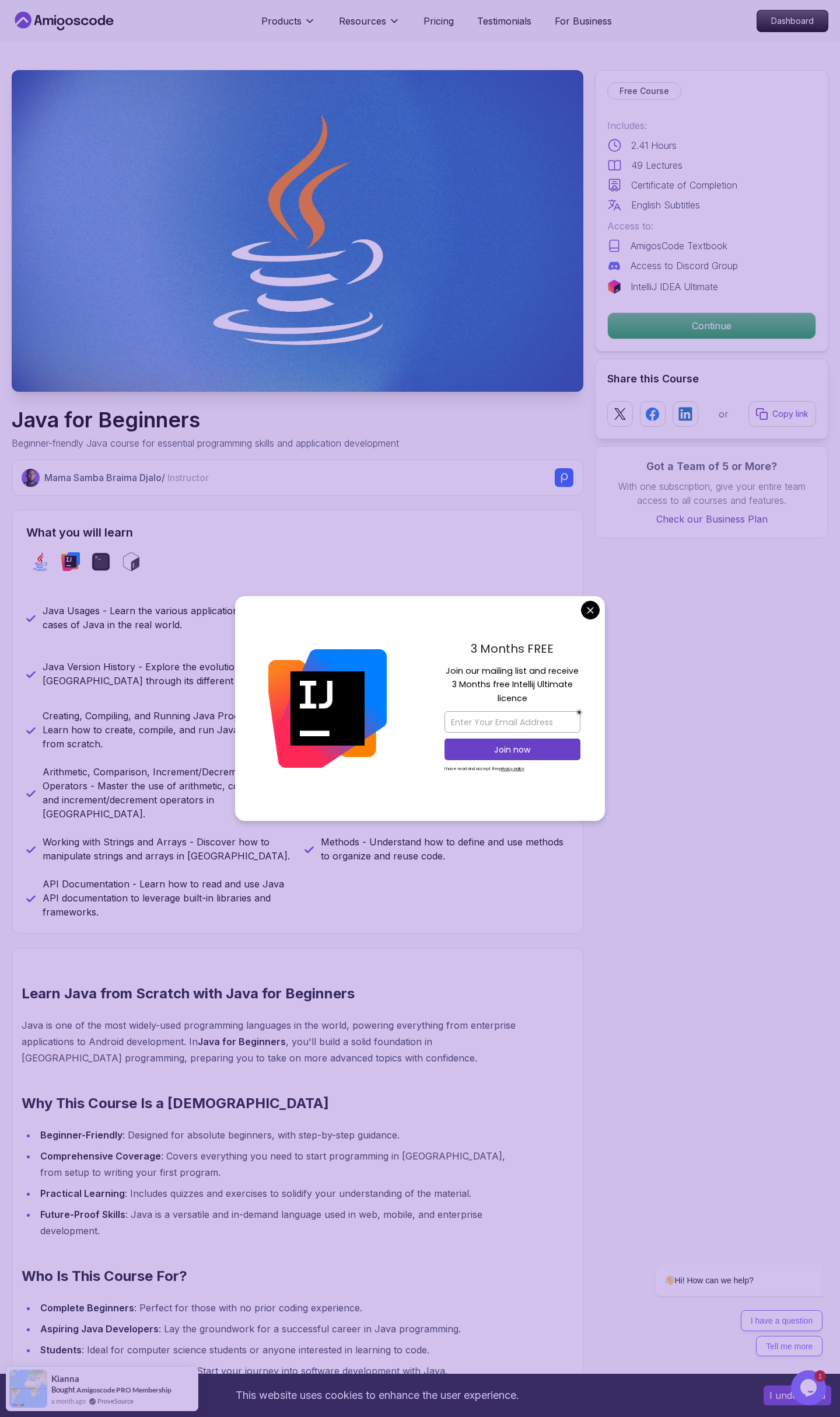
click at [313, 430] on h1 "Java for Beginners" at bounding box center [205, 420] width 387 height 24
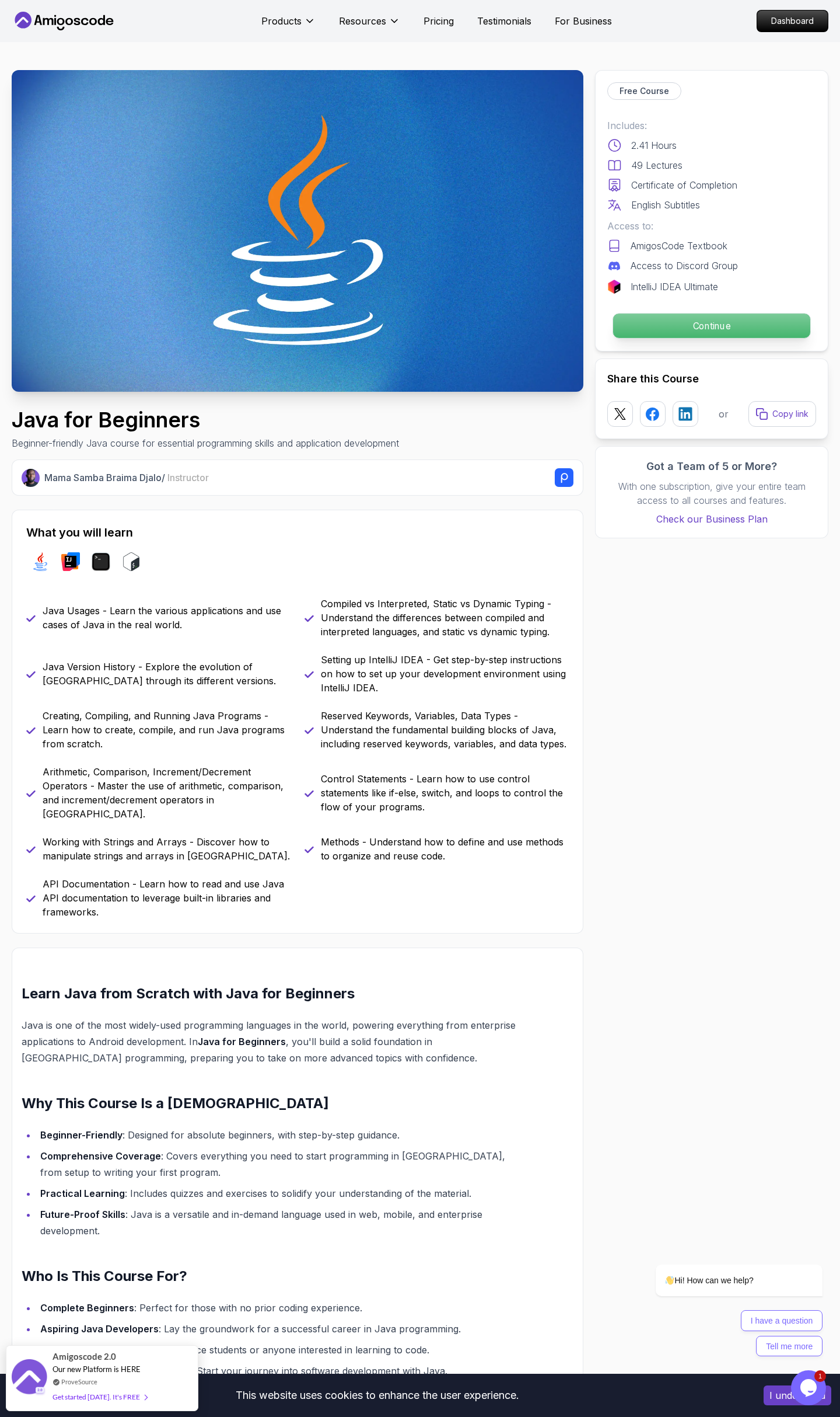
click at [731, 333] on p "Continue" at bounding box center [712, 325] width 197 height 24
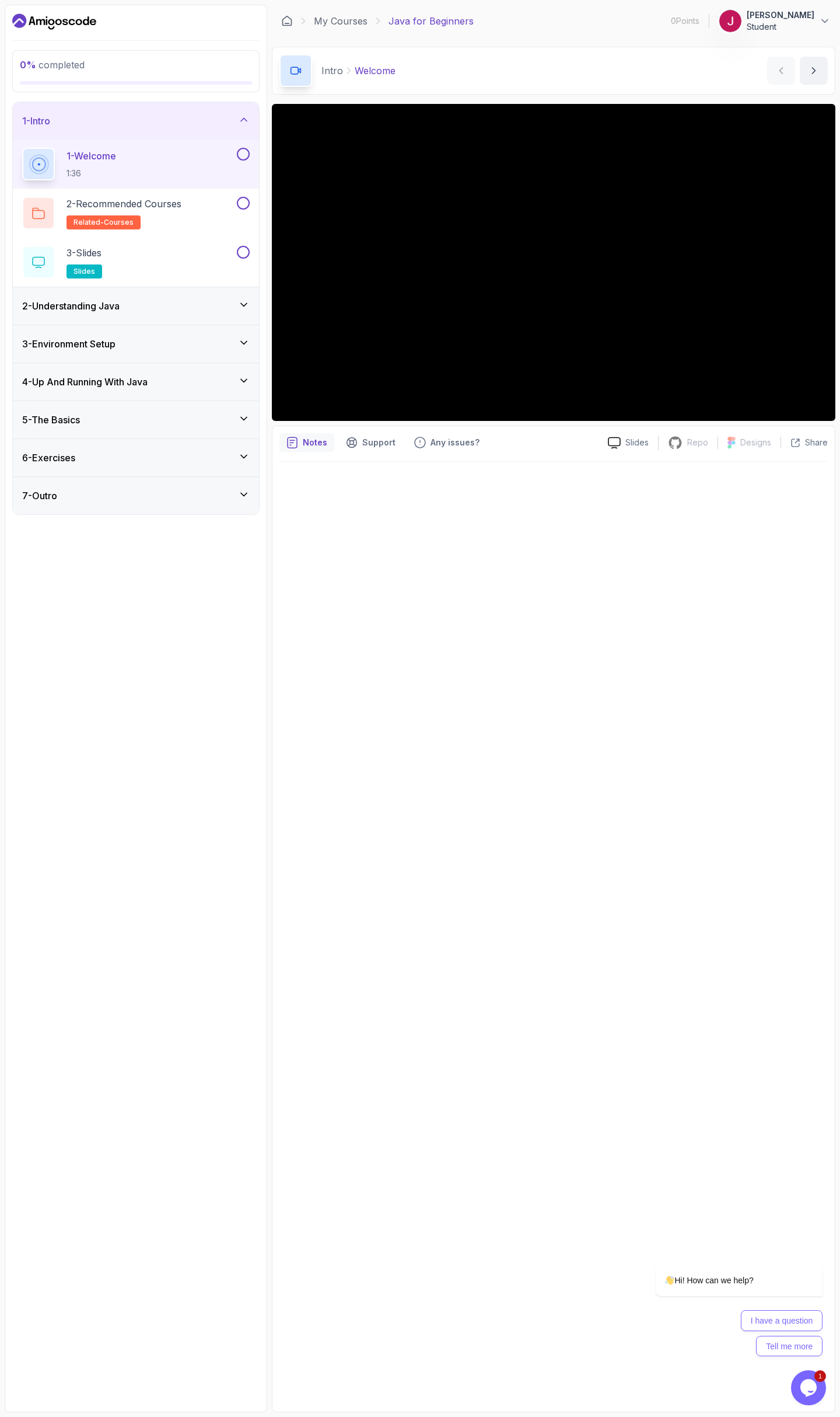
click at [739, 428] on div "Notes Support Any issues? Slides Repo Repository not available Designs Design n…" at bounding box center [554, 919] width 564 height 987
click at [202, 206] on div "2 - Recommended Courses related-courses" at bounding box center [128, 213] width 212 height 33
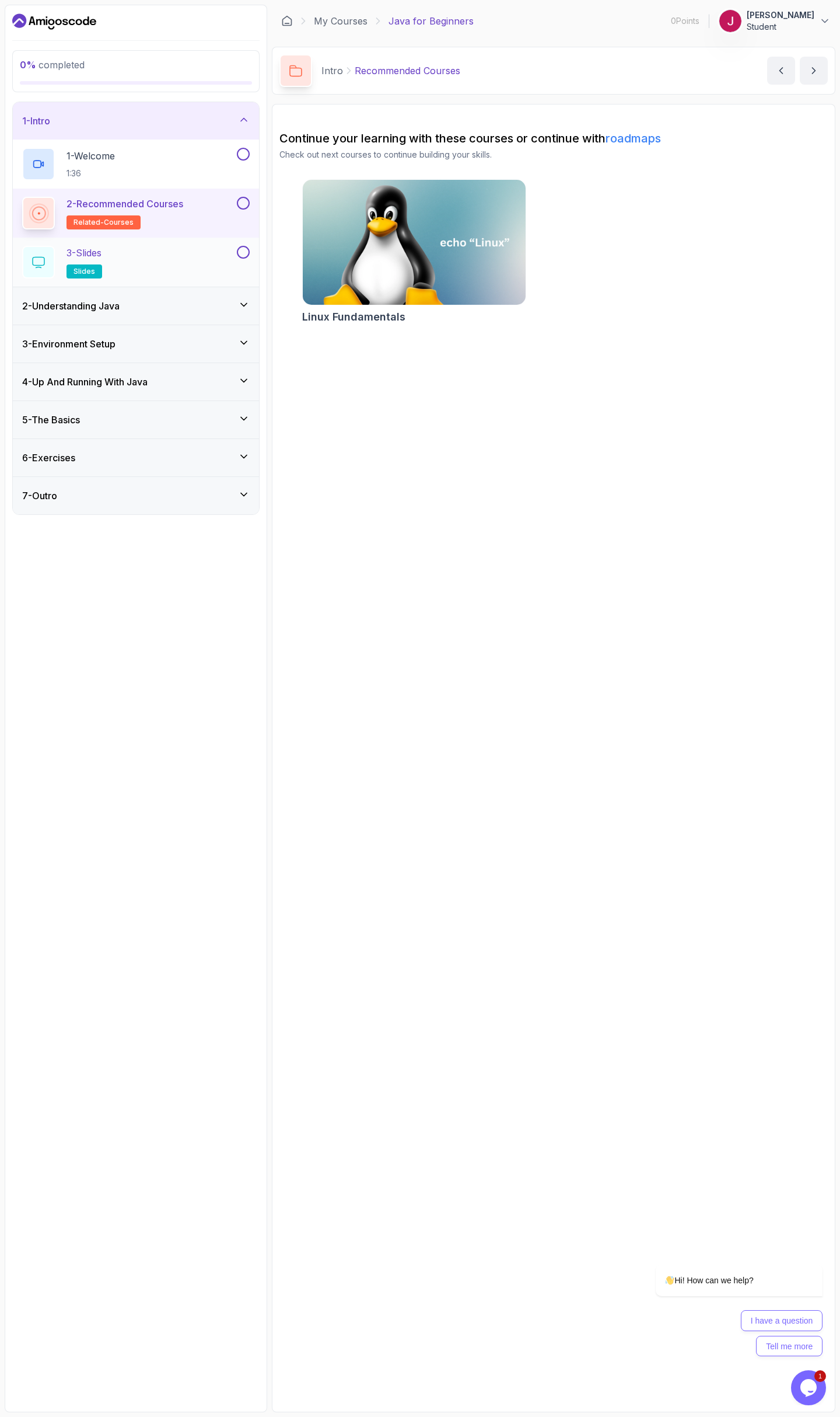
click at [180, 254] on div "3 - Slides slides" at bounding box center [128, 262] width 212 height 33
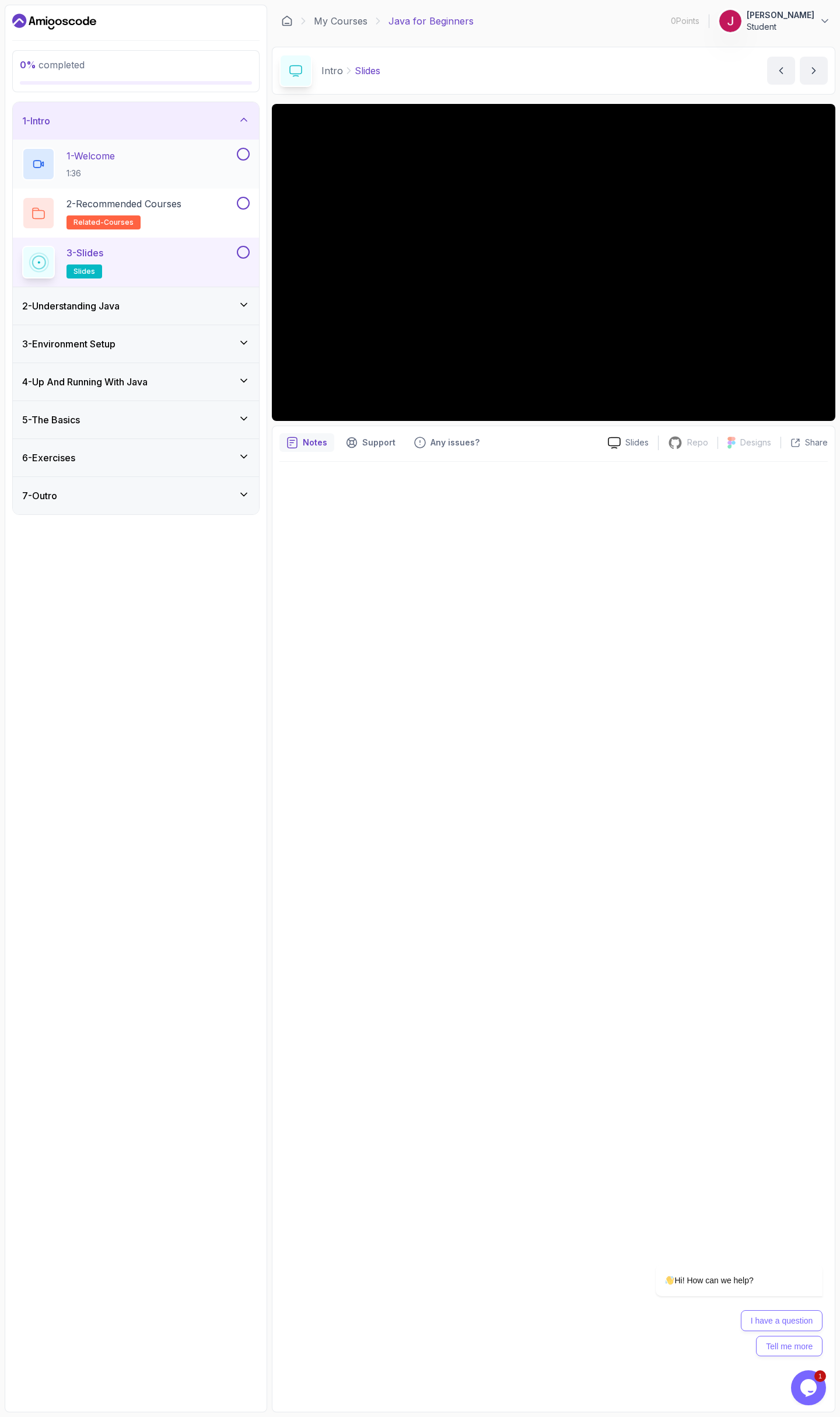
click at [245, 155] on button at bounding box center [243, 153] width 13 height 13
click at [201, 248] on div "3 - Slides slides" at bounding box center [128, 262] width 212 height 33
click at [120, 312] on h3 "2 - Understanding Java" at bounding box center [71, 306] width 98 height 14
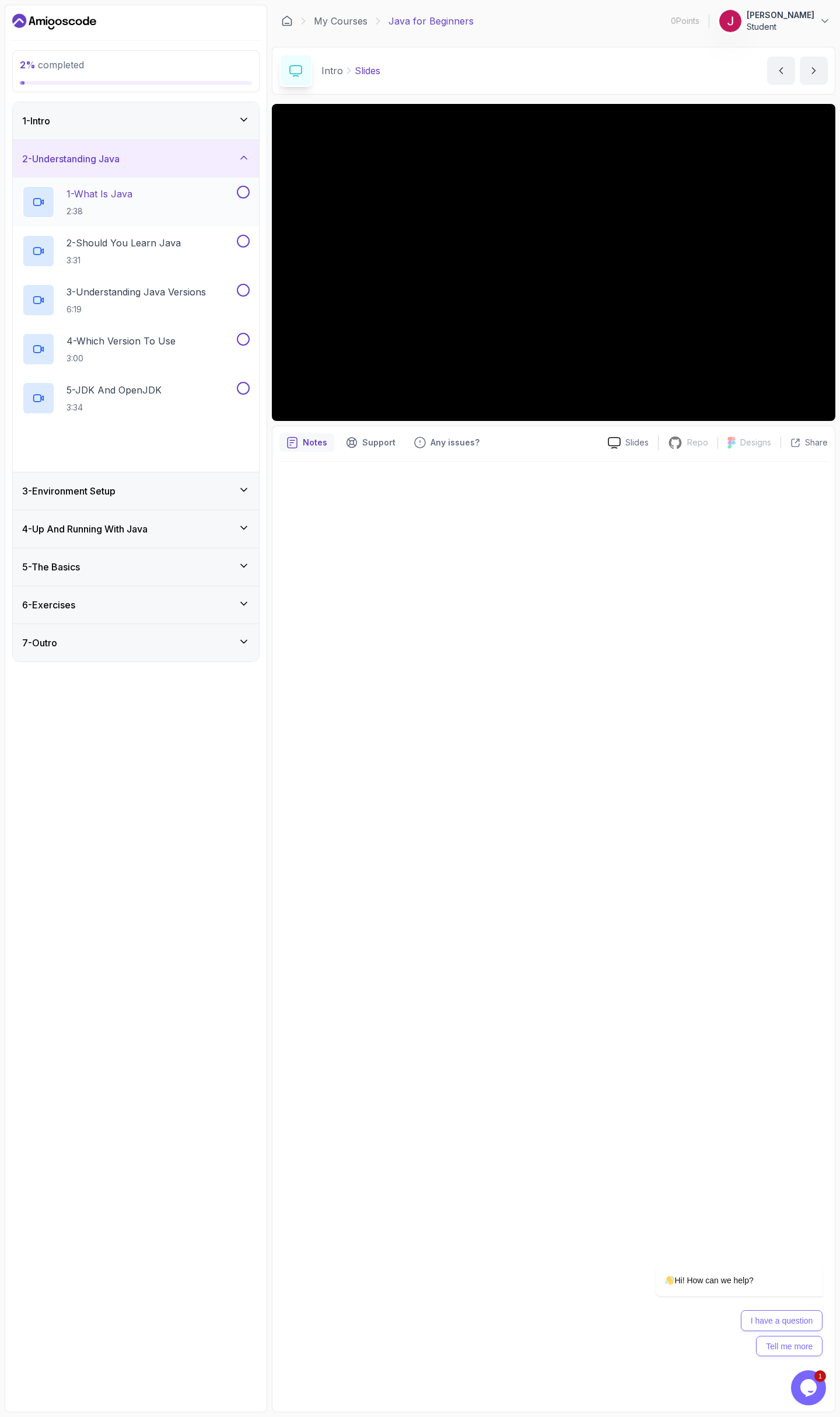
click at [170, 214] on div "1 - What Is Java 2:38" at bounding box center [128, 201] width 212 height 33
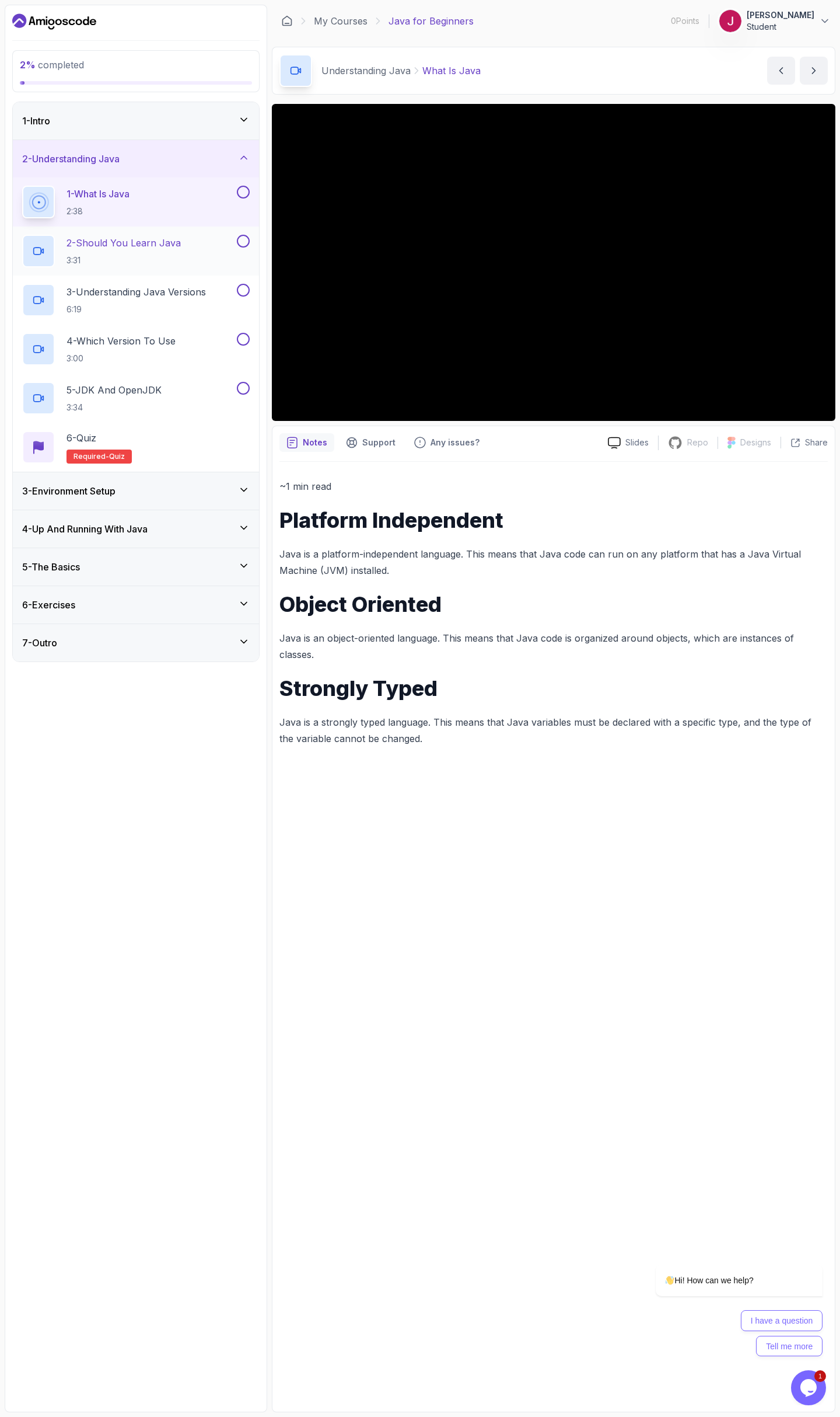
click at [194, 252] on div "2 - Should You Learn Java 3:31" at bounding box center [128, 251] width 212 height 33
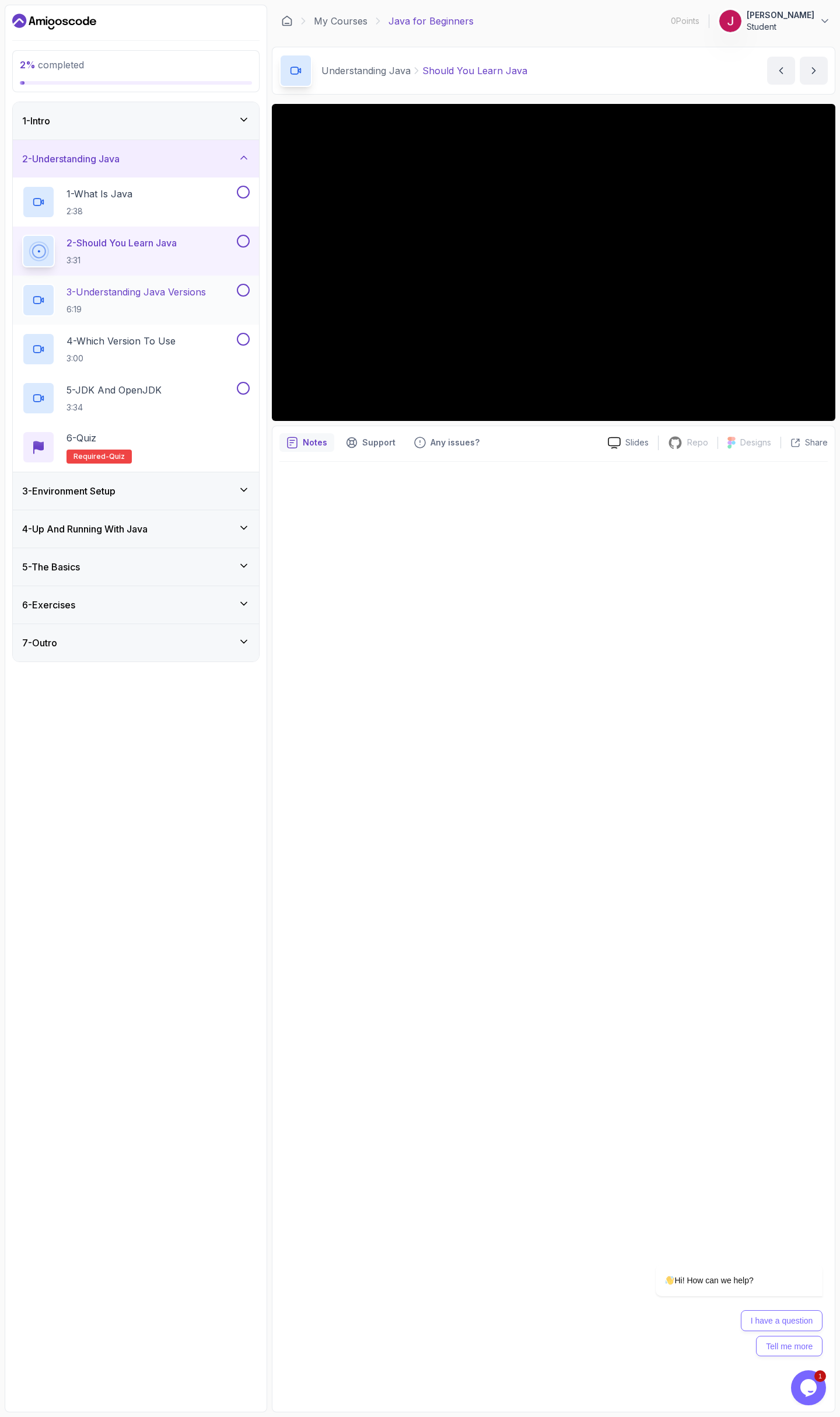
click at [206, 306] on p "6:19" at bounding box center [136, 310] width 140 height 12
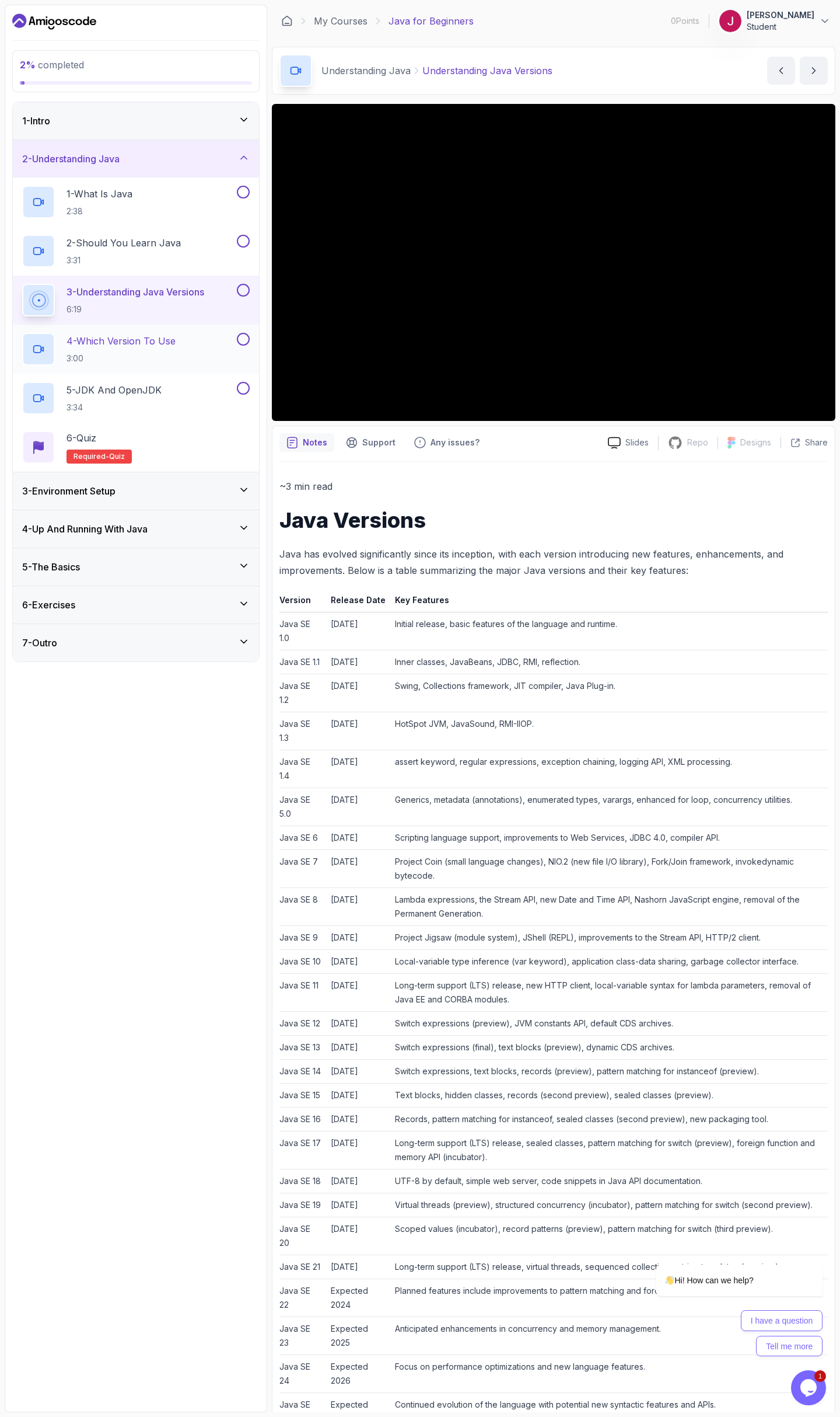
click at [176, 351] on h2 "4 - Which Version To Use 3:00" at bounding box center [121, 349] width 109 height 30
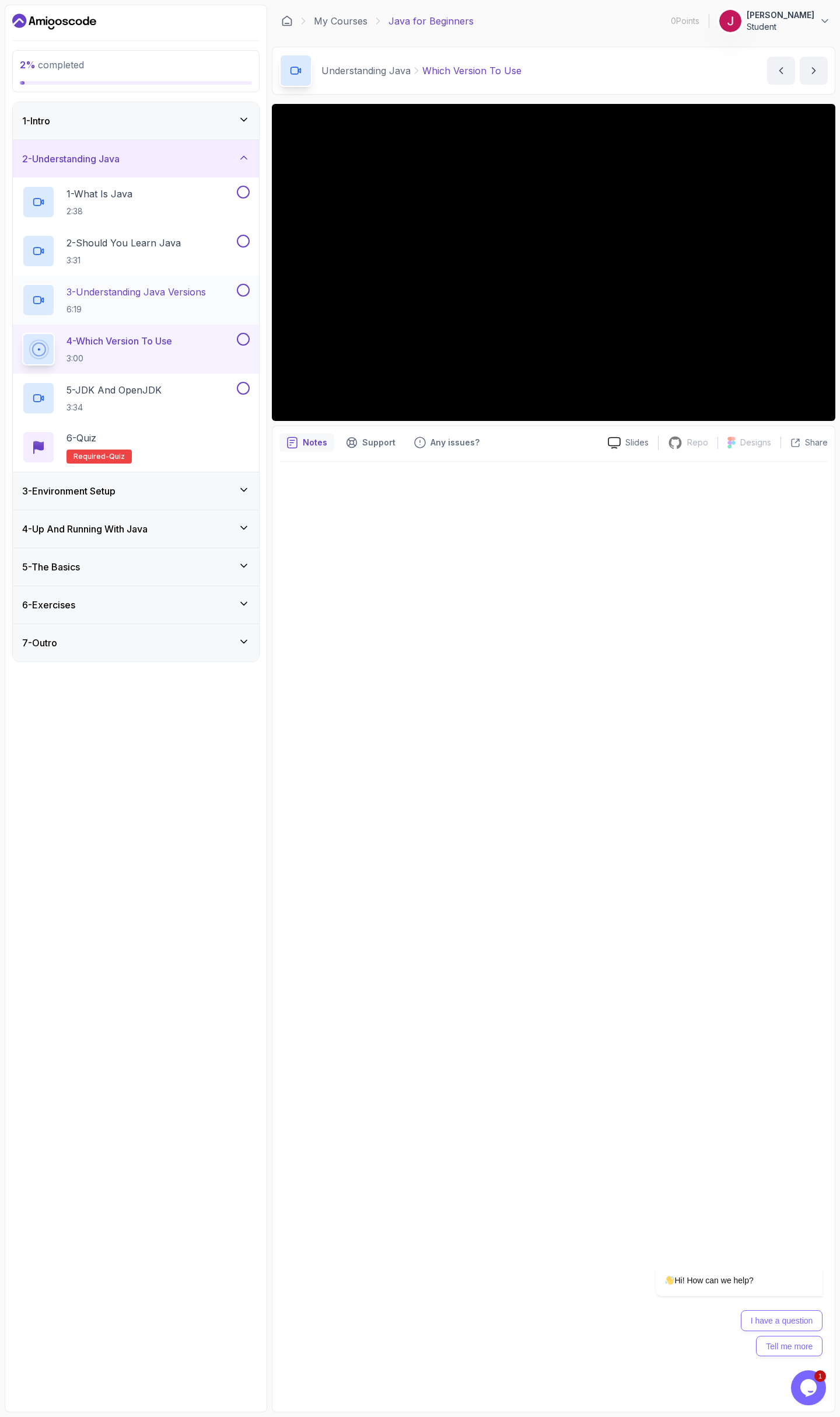
click at [191, 302] on h2 "3 - Understanding Java Versions 6:19" at bounding box center [136, 300] width 140 height 30
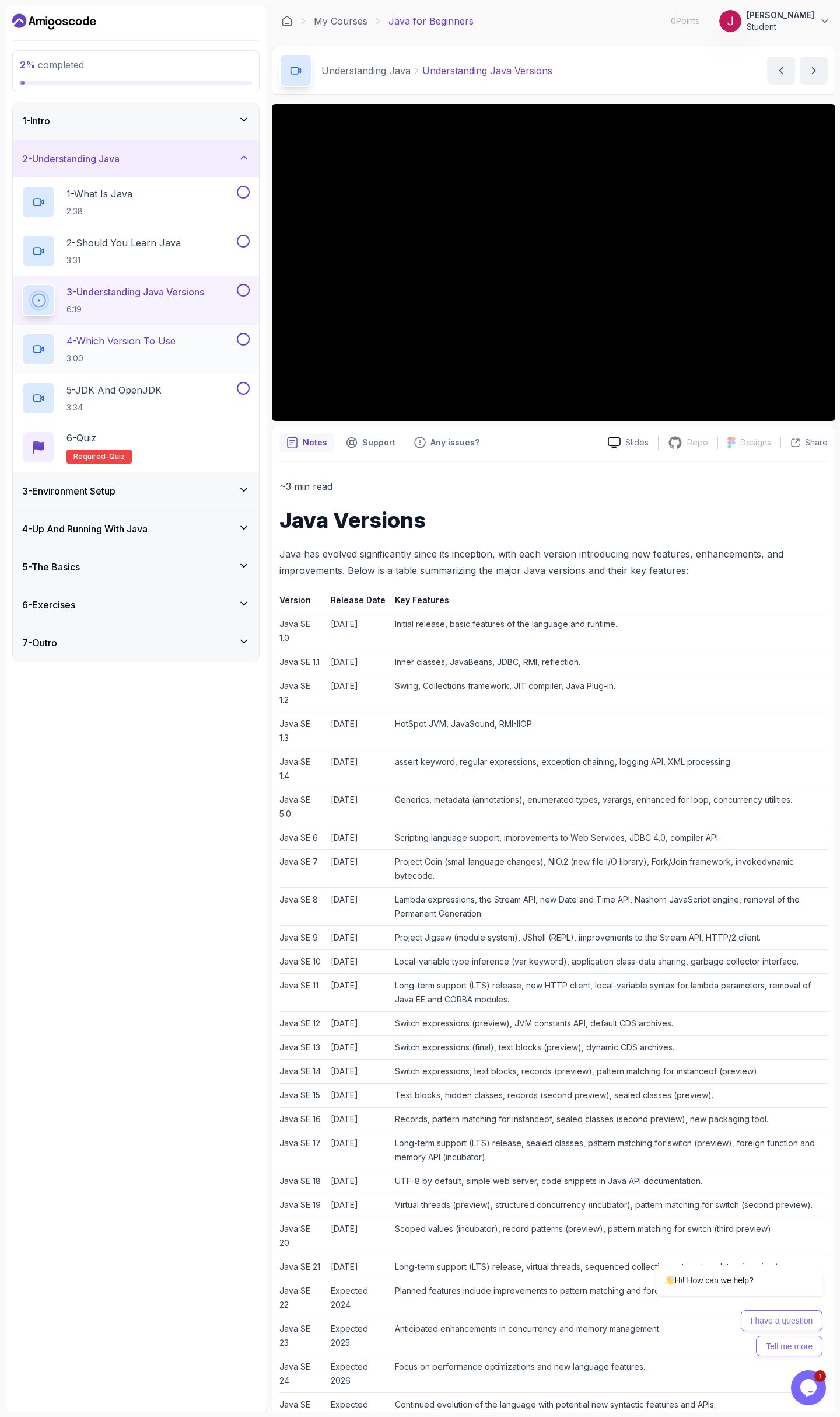
click at [183, 342] on div "4 - Which Version To Use 3:00" at bounding box center [128, 349] width 212 height 33
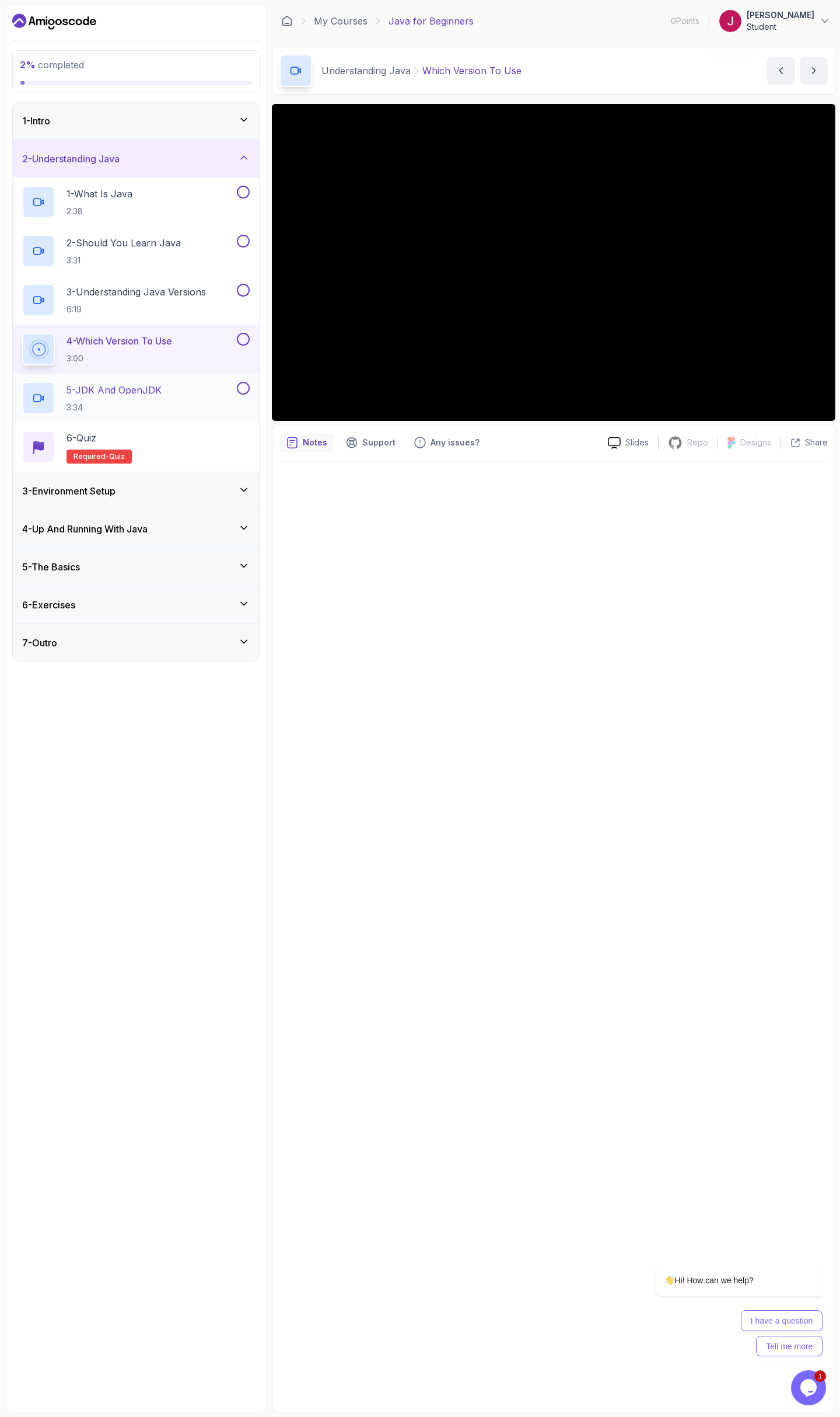
click at [111, 396] on p "5 - JDK And OpenJDK" at bounding box center [114, 390] width 95 height 14
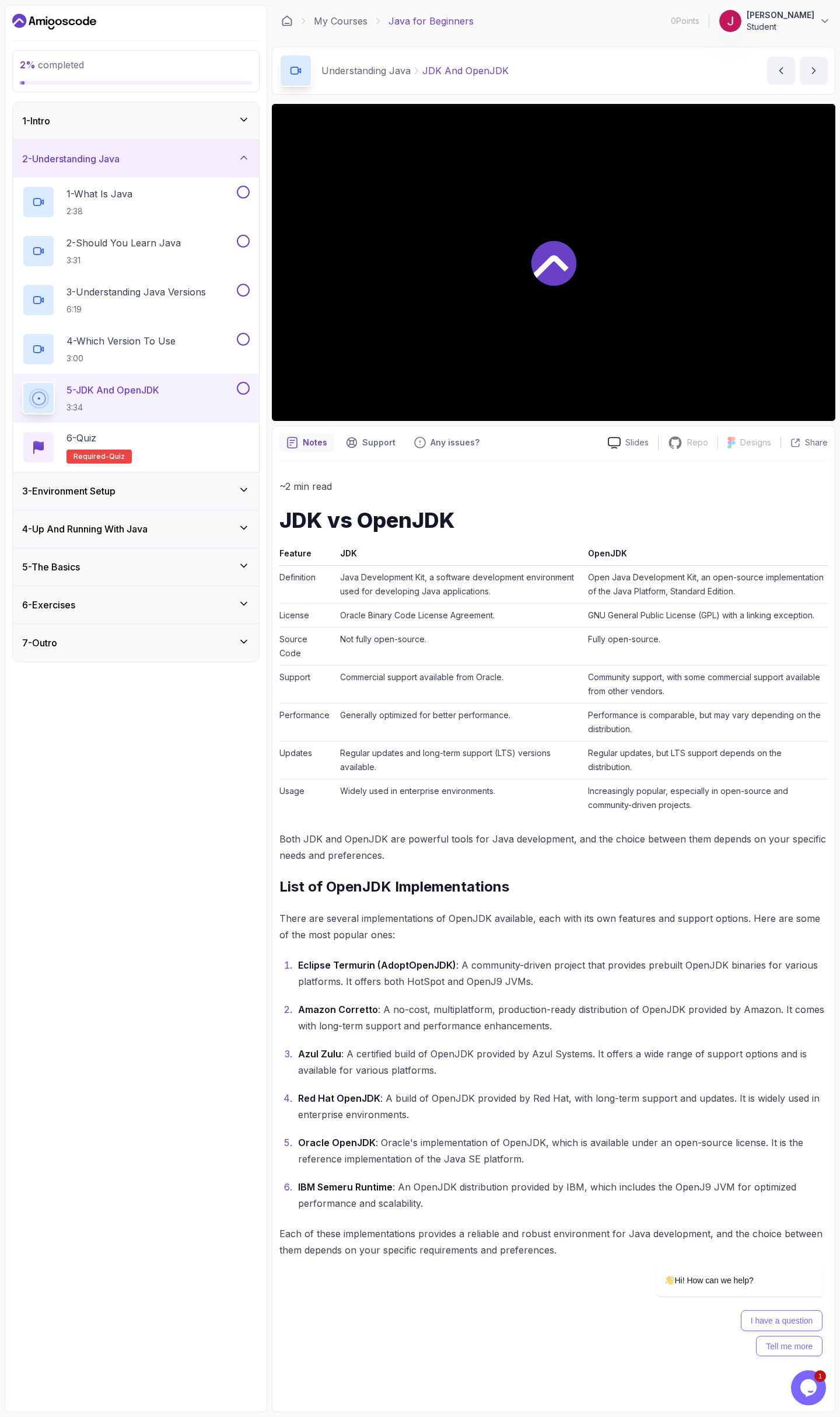
click at [576, 334] on div at bounding box center [554, 262] width 564 height 317
click at [155, 446] on div "6 - Quiz Required- quiz" at bounding box center [136, 447] width 227 height 33
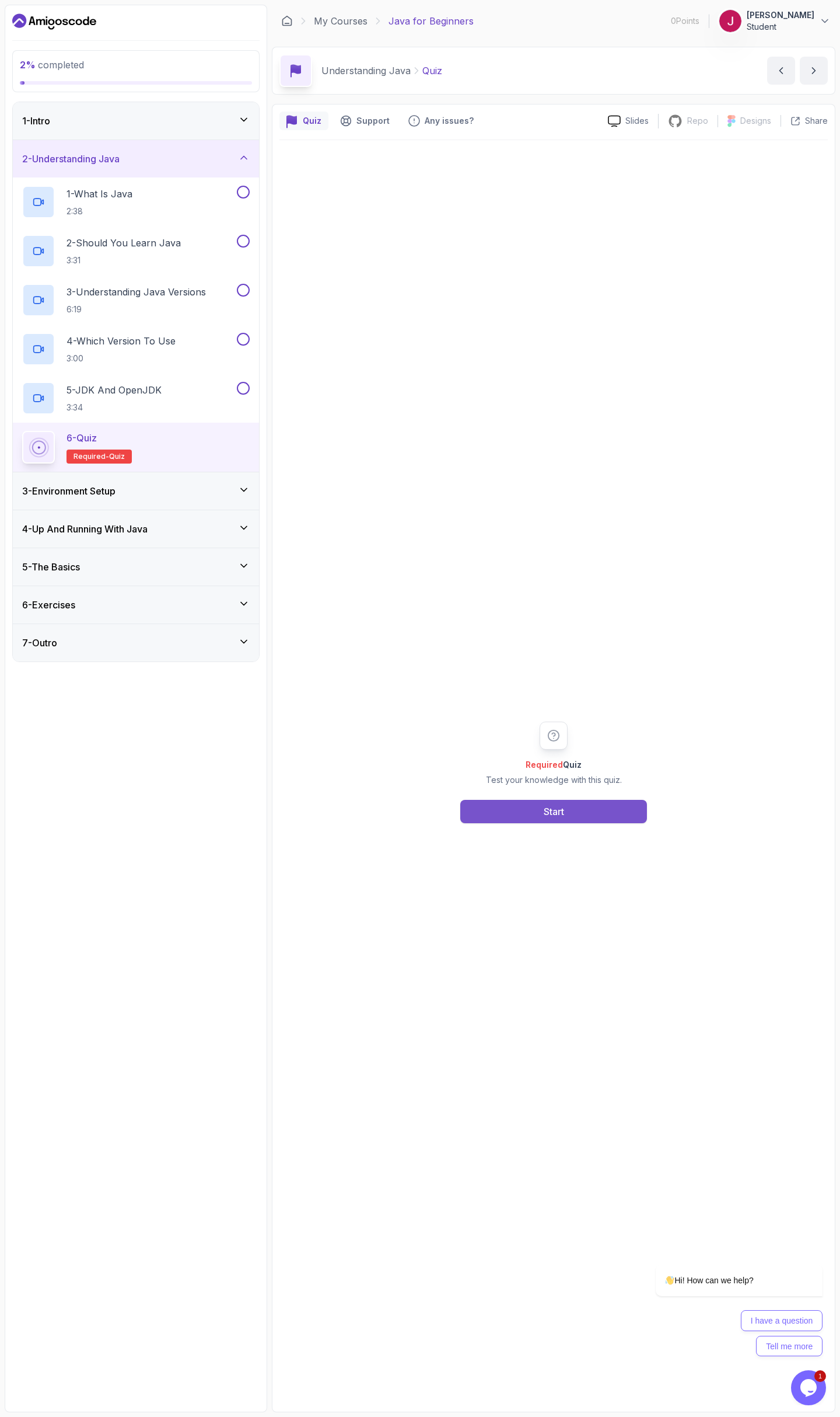
click at [564, 812] on div "Start" at bounding box center [554, 811] width 20 height 14
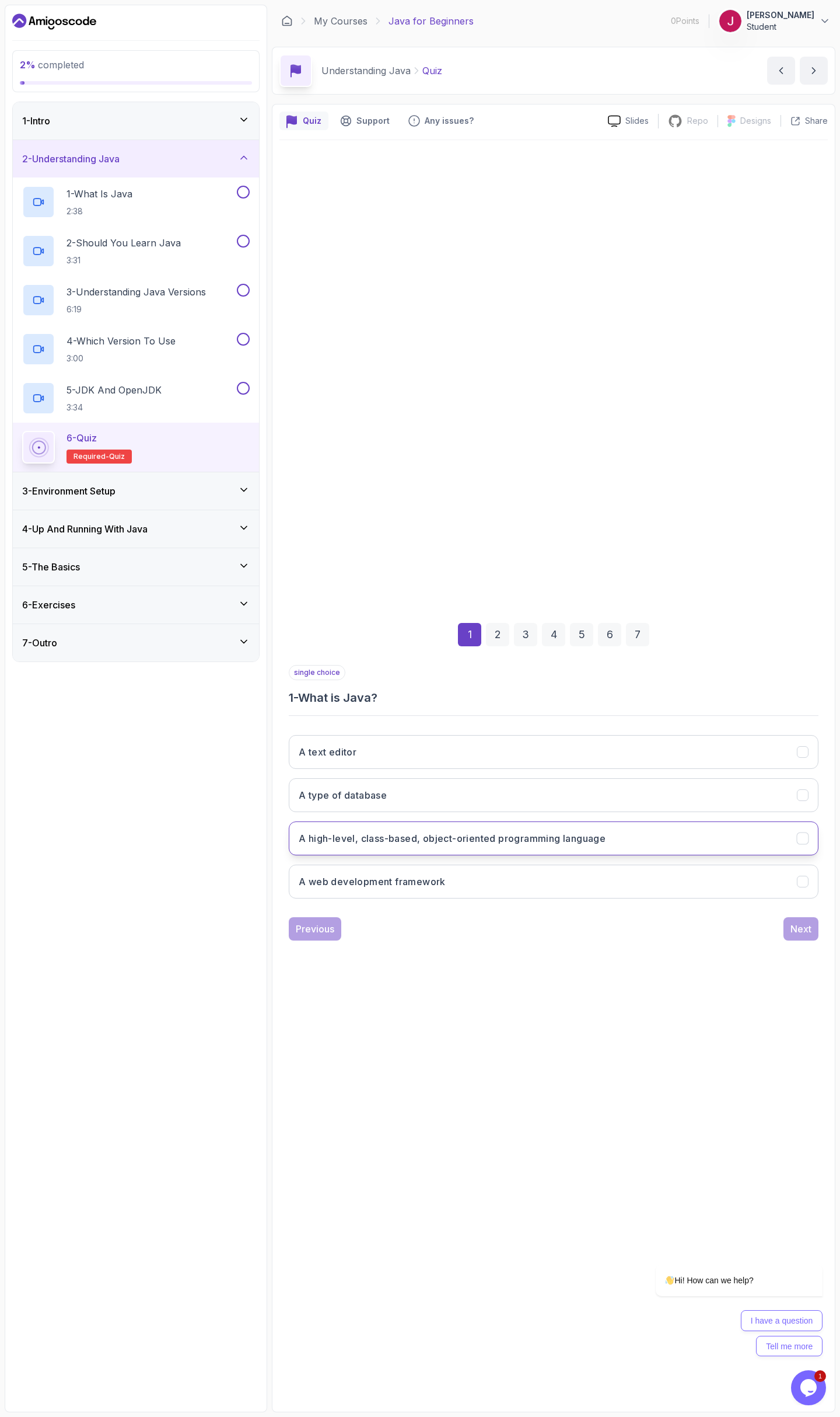
click at [527, 840] on h3 "A high-level, class-based, object-oriented programming language" at bounding box center [452, 838] width 307 height 14
click at [791, 927] on div "Next" at bounding box center [801, 929] width 21 height 14
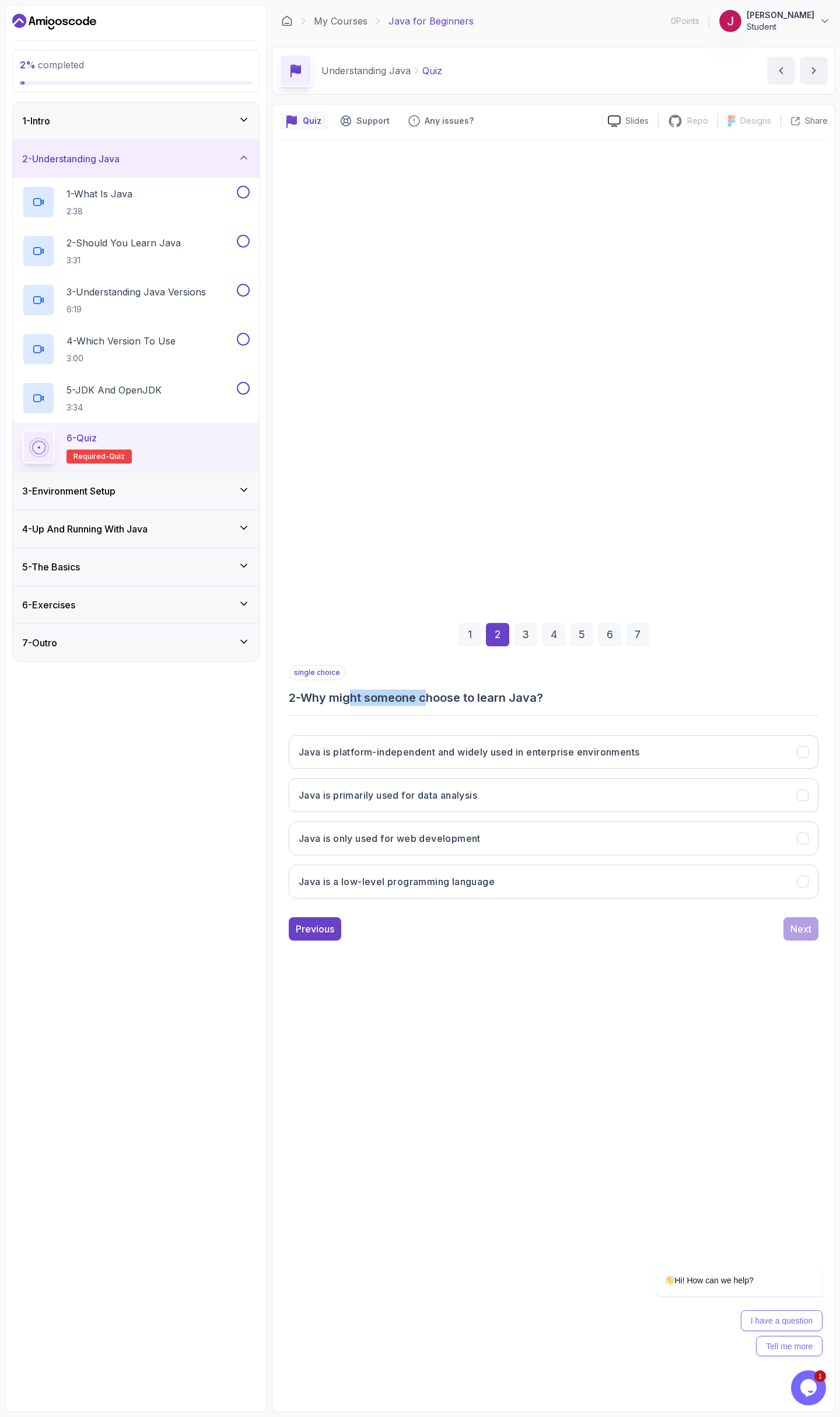
drag, startPoint x: 370, startPoint y: 701, endPoint x: 461, endPoint y: 699, distance: 91.0
click at [444, 700] on h3 "2 - Why might someone choose to learn Java?" at bounding box center [554, 697] width 530 height 16
click at [464, 699] on h3 "2 - Why might someone choose to learn Java?" at bounding box center [554, 697] width 530 height 16
click at [486, 759] on button "Java is platform-independent and widely used in enterprise environments" at bounding box center [554, 752] width 530 height 34
click at [795, 926] on div "Next" at bounding box center [801, 929] width 21 height 14
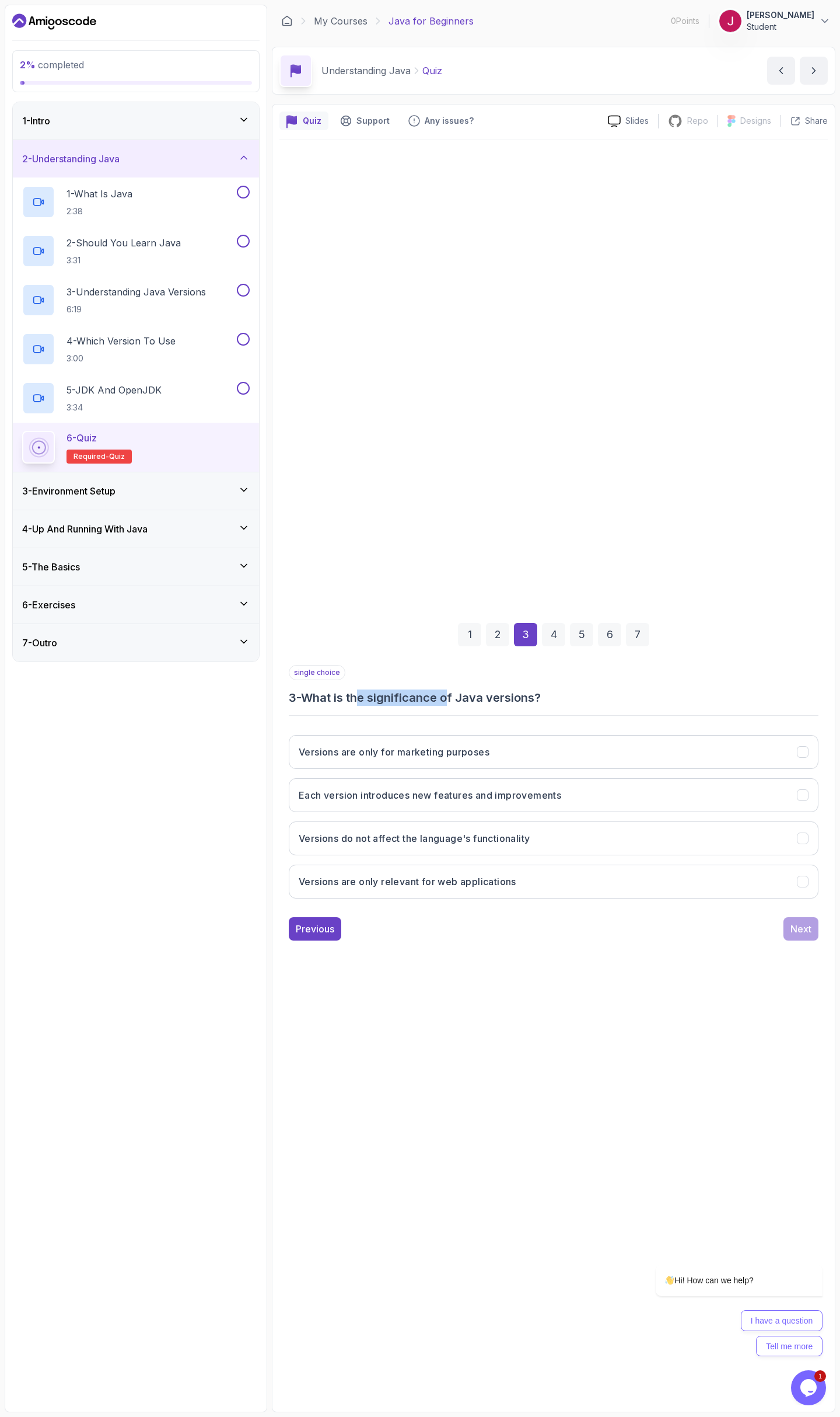
drag, startPoint x: 401, startPoint y: 706, endPoint x: 467, endPoint y: 701, distance: 66.2
click at [460, 703] on h3 "3 - What is the significance of Java versions?" at bounding box center [554, 697] width 530 height 16
click at [469, 703] on h3 "3 - What is the significance of Java versions?" at bounding box center [554, 697] width 530 height 16
click at [540, 808] on button "Each version introduces new features and improvements" at bounding box center [554, 795] width 530 height 34
click at [789, 930] on button "Next" at bounding box center [801, 929] width 35 height 24
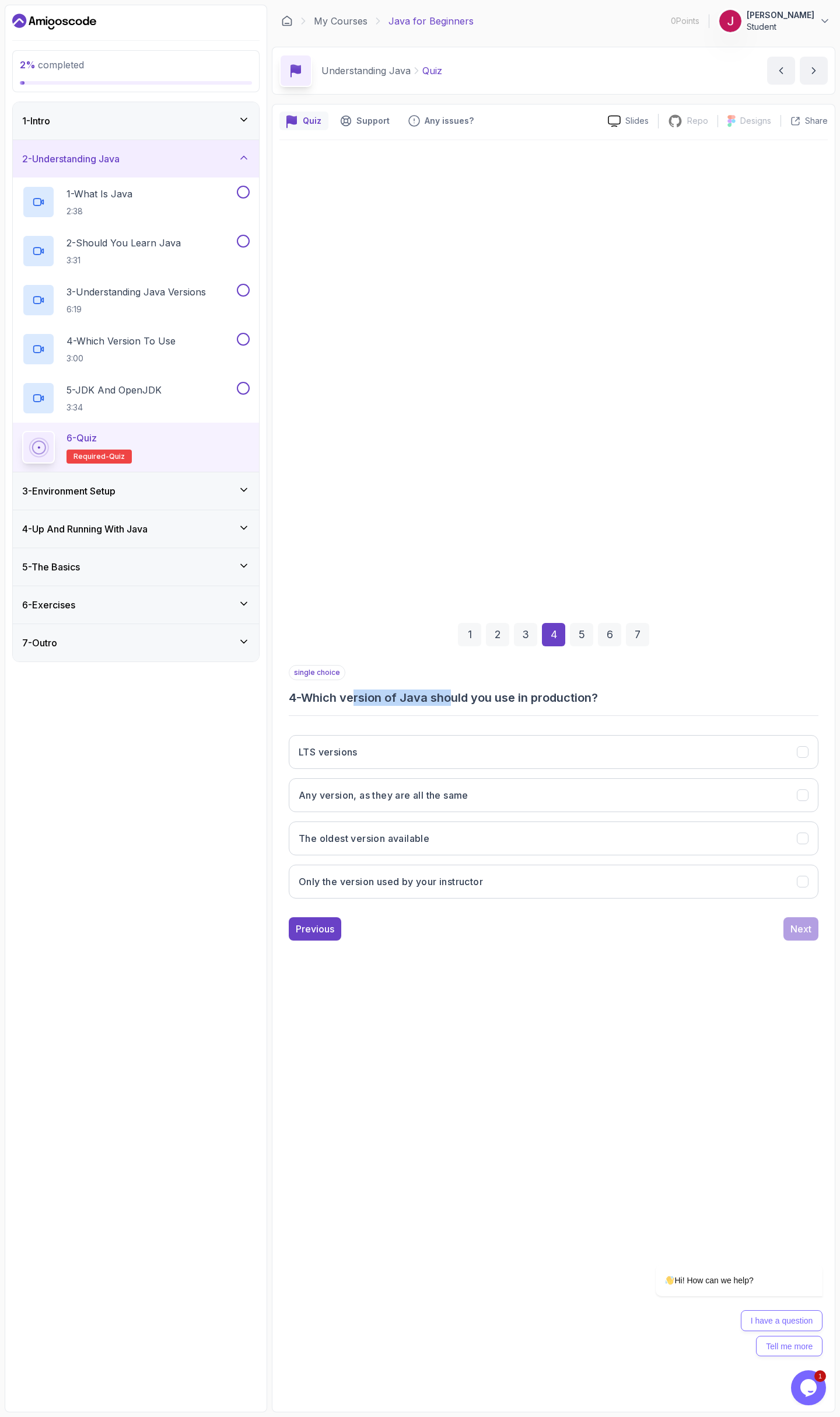
drag, startPoint x: 389, startPoint y: 706, endPoint x: 479, endPoint y: 694, distance: 90.8
click at [460, 695] on div "single choice 4 - Which version of Java should you use in production? LTS versi…" at bounding box center [554, 786] width 530 height 242
click at [481, 694] on h3 "4 - Which version of Java should you use in production?" at bounding box center [554, 697] width 530 height 16
click at [309, 926] on div "Previous" at bounding box center [316, 929] width 39 height 14
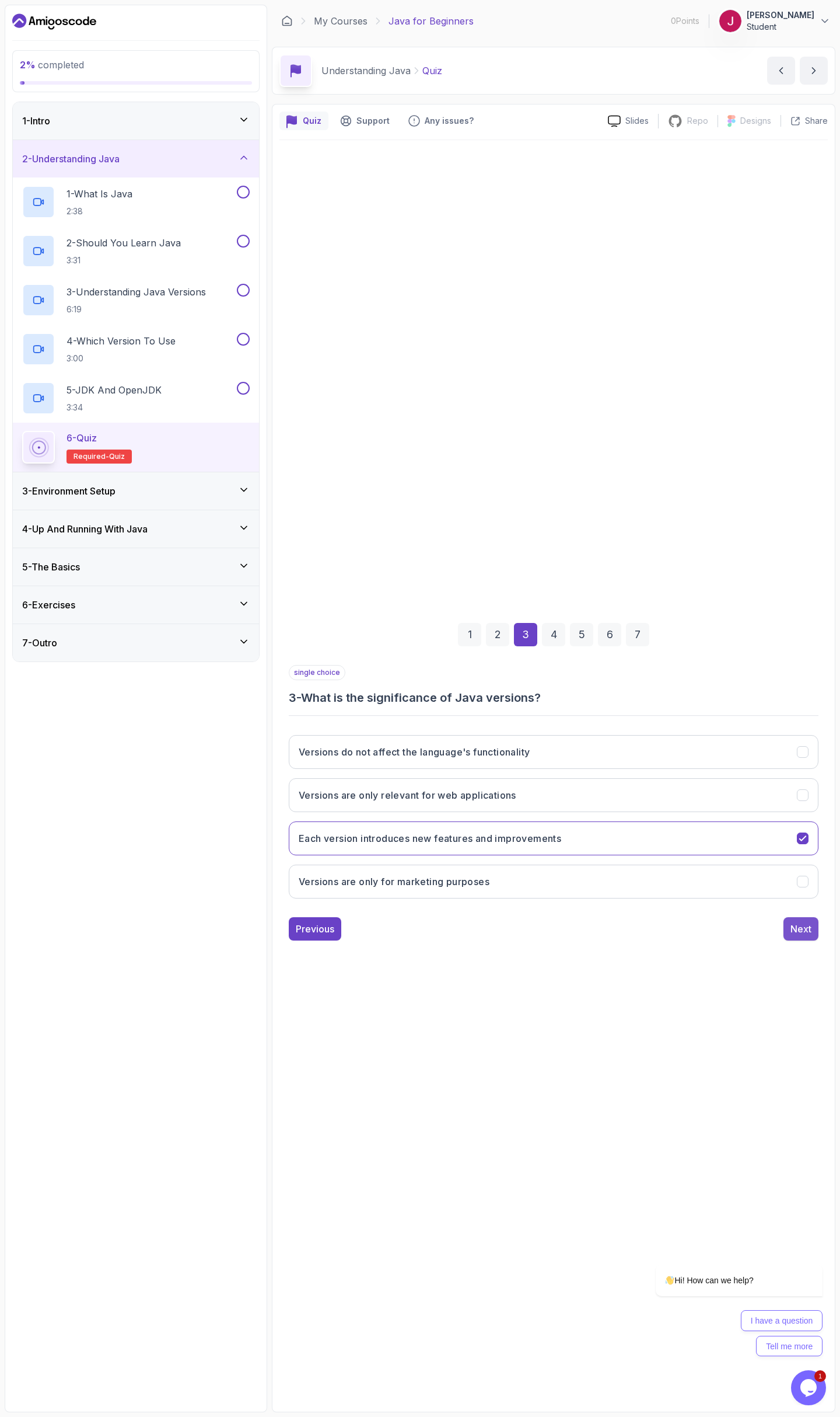
click at [797, 933] on div "Next" at bounding box center [801, 929] width 21 height 14
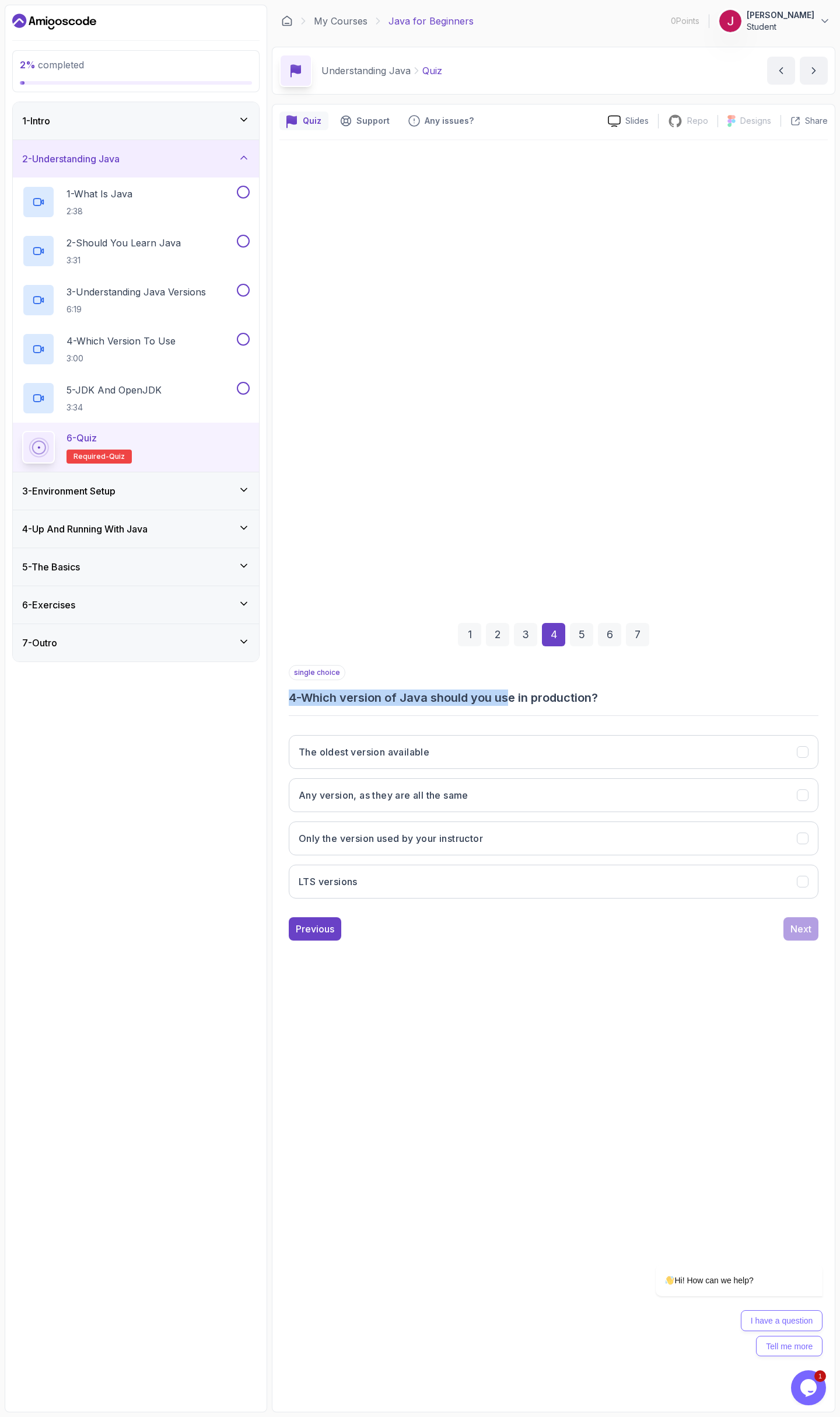
drag, startPoint x: 361, startPoint y: 685, endPoint x: 526, endPoint y: 695, distance: 165.3
click at [520, 695] on div "single choice 4 - Which version of Java should you use in production?" at bounding box center [554, 685] width 530 height 41
click at [526, 695] on h3 "4 - Which version of Java should you use in production?" at bounding box center [554, 697] width 530 height 16
click at [469, 887] on button "LTS versions" at bounding box center [554, 882] width 530 height 34
click at [795, 929] on div "Next" at bounding box center [801, 929] width 21 height 14
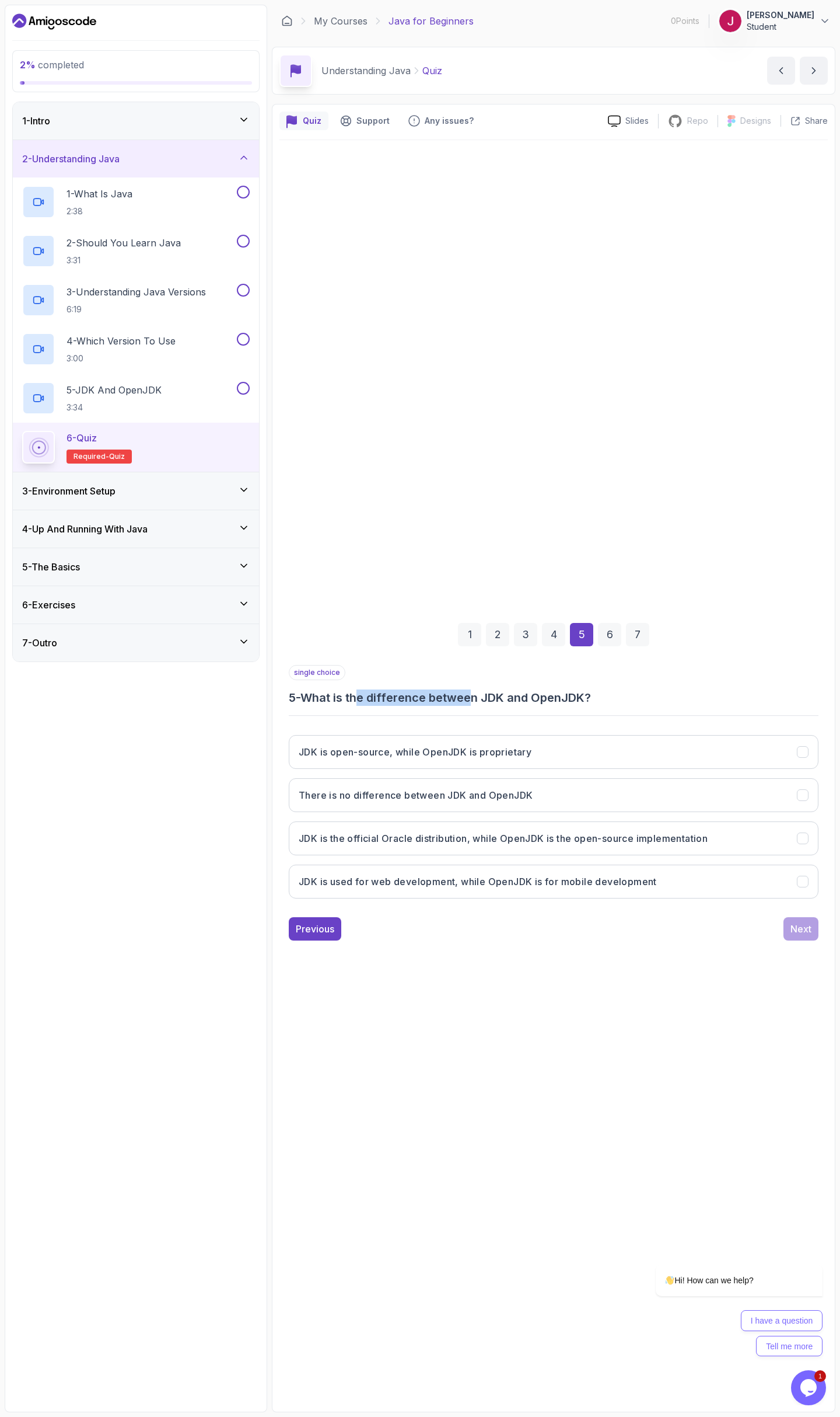
drag, startPoint x: 467, startPoint y: 701, endPoint x: 484, endPoint y: 700, distance: 17.0
click at [484, 700] on div "single choice 5 - What is the difference between JDK and OpenJDK? JDK is open-s…" at bounding box center [554, 786] width 530 height 242
click at [484, 700] on h3 "5 - What is the difference between JDK and OpenJDK?" at bounding box center [554, 697] width 530 height 16
drag, startPoint x: 488, startPoint y: 696, endPoint x: 551, endPoint y: 691, distance: 63.2
click at [548, 691] on h3 "5 - What is the difference between JDK and OpenJDK?" at bounding box center [554, 697] width 530 height 16
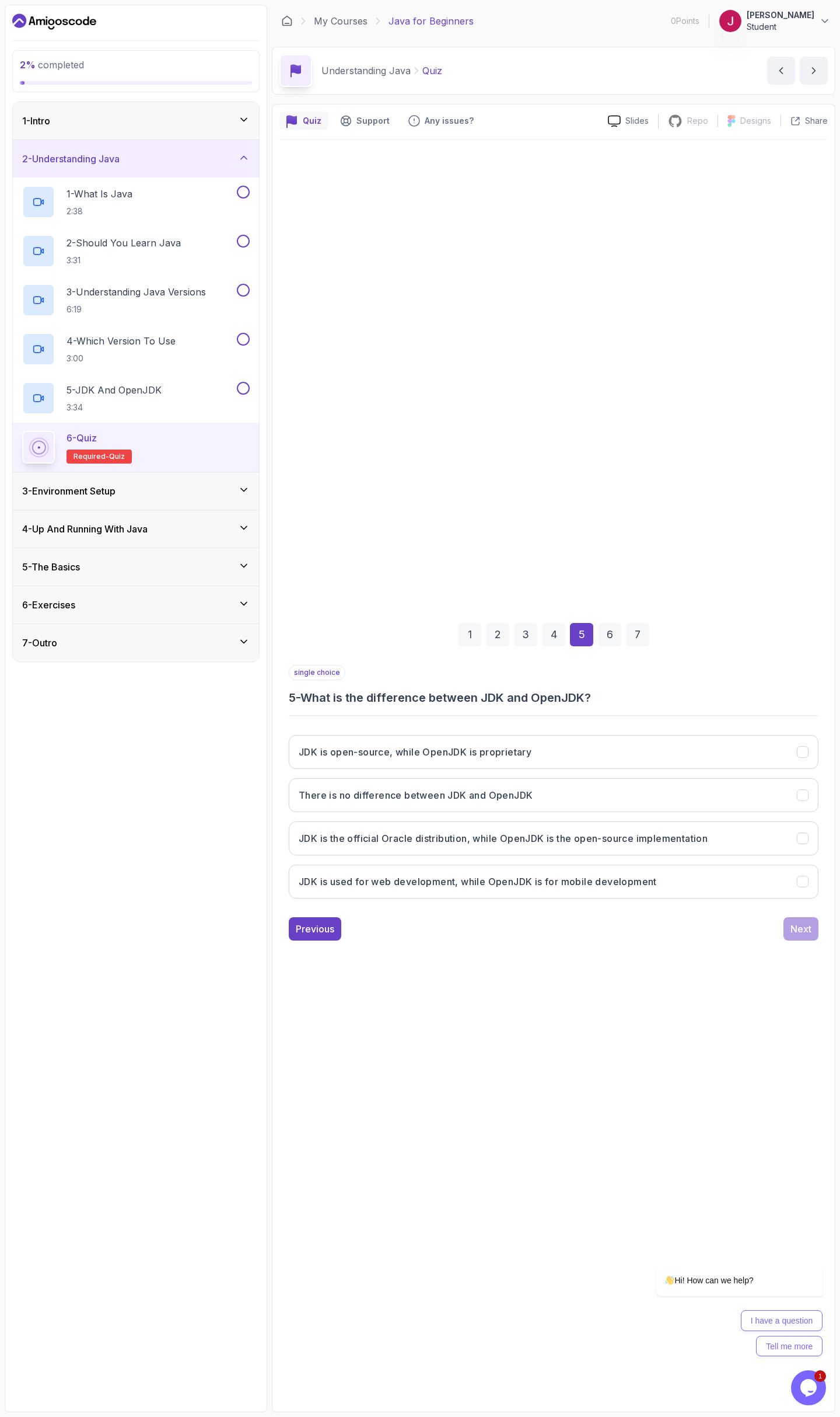
click at [551, 691] on h3 "5 - What is the difference between JDK and OpenJDK?" at bounding box center [554, 697] width 530 height 16
click at [529, 840] on h3 "JDK is the official Oracle distribution, while OpenJDK is the open-source imple…" at bounding box center [503, 838] width 409 height 14
click at [779, 938] on div "Previous Next" at bounding box center [554, 929] width 530 height 24
click at [810, 935] on button "Next" at bounding box center [801, 929] width 35 height 24
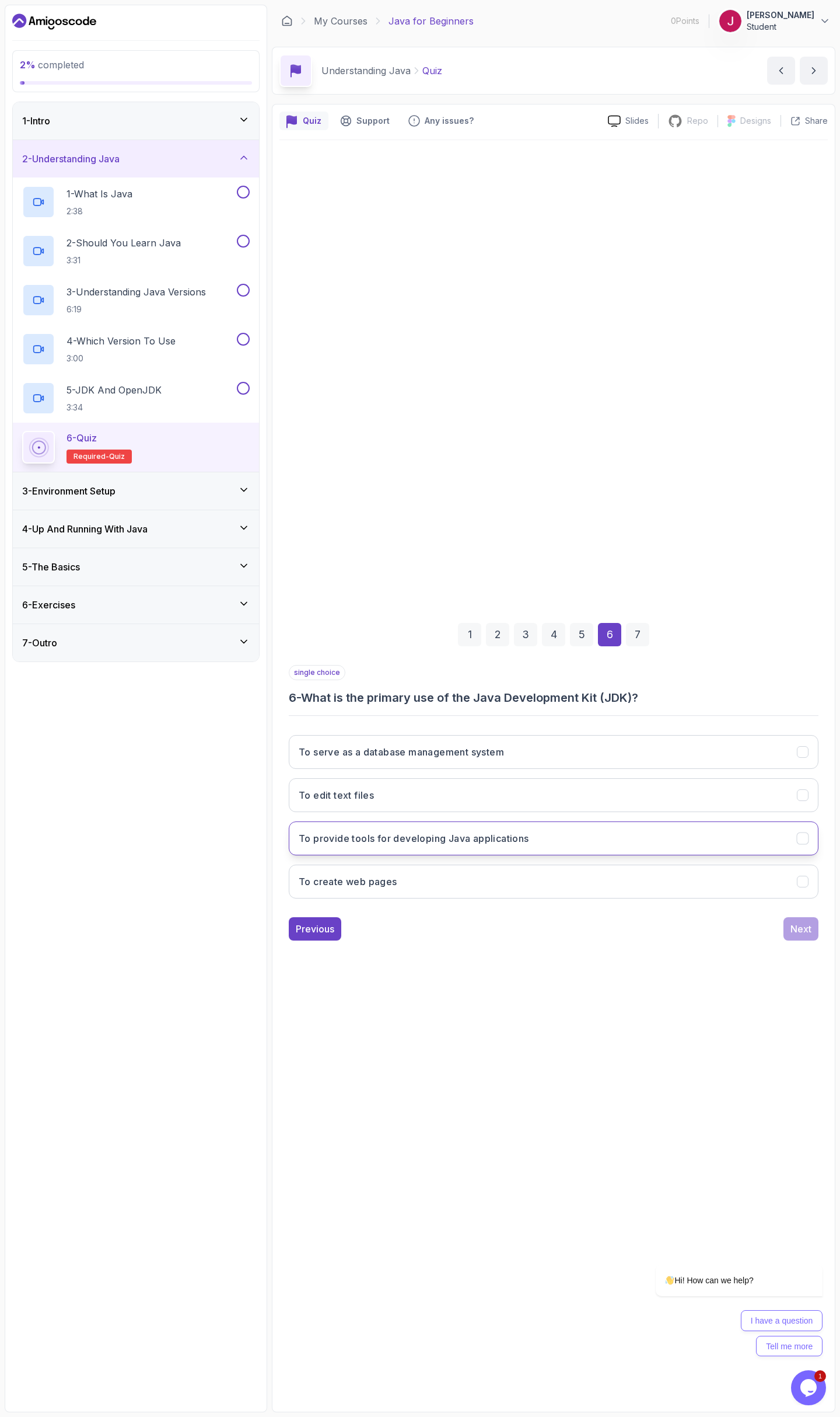
click at [558, 841] on button "To provide tools for developing Java applications" at bounding box center [554, 839] width 530 height 34
click at [800, 926] on div "Next" at bounding box center [801, 929] width 21 height 14
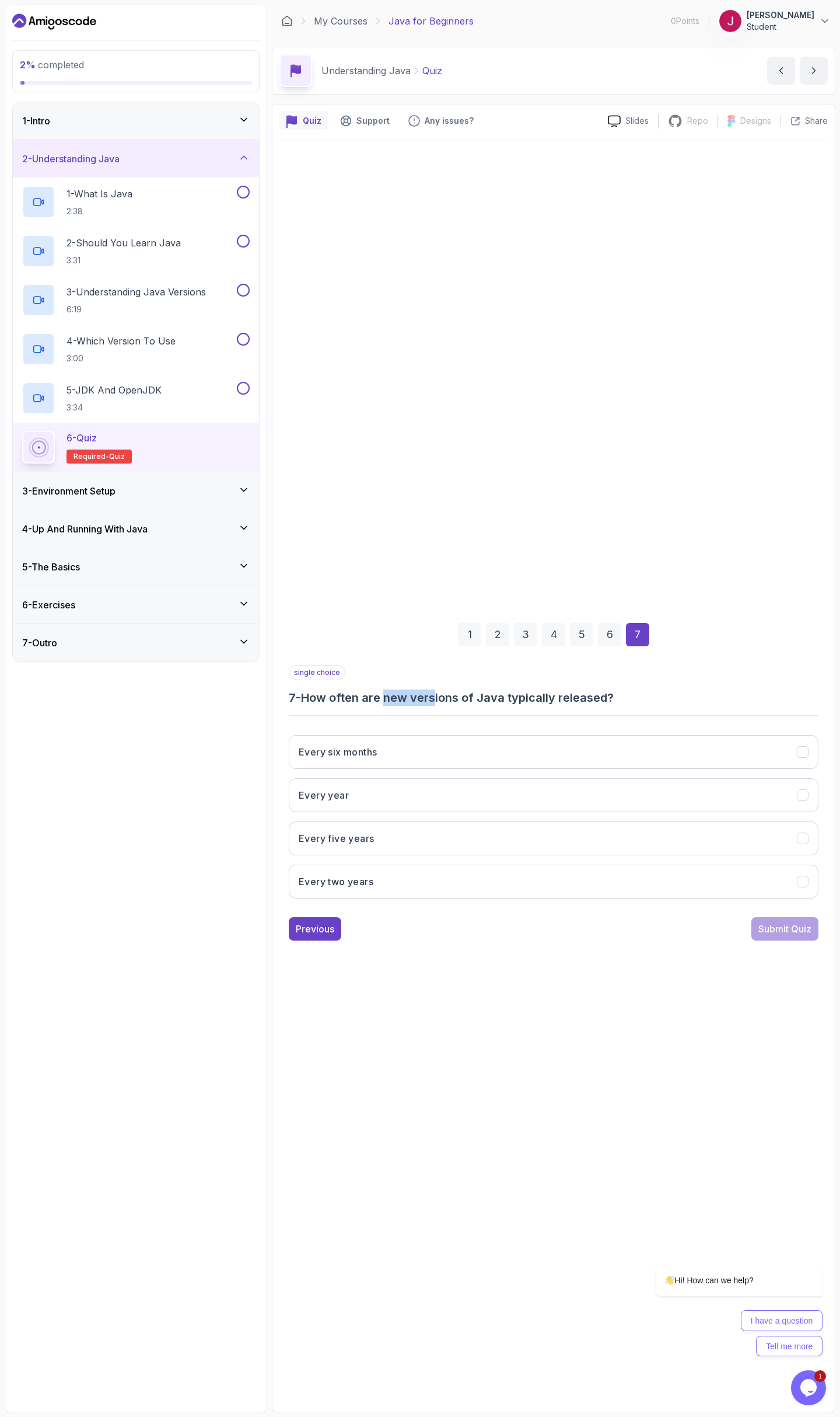
drag, startPoint x: 422, startPoint y: 696, endPoint x: 467, endPoint y: 695, distance: 45.0
click at [460, 695] on h3 "7 - How often are new versions of Java typically released?" at bounding box center [554, 697] width 530 height 16
click at [467, 695] on h3 "7 - How often are new versions of Java typically released?" at bounding box center [554, 697] width 530 height 16
click at [434, 876] on button "Every two years" at bounding box center [554, 882] width 530 height 34
click at [638, 832] on button "Every five years" at bounding box center [554, 839] width 530 height 34
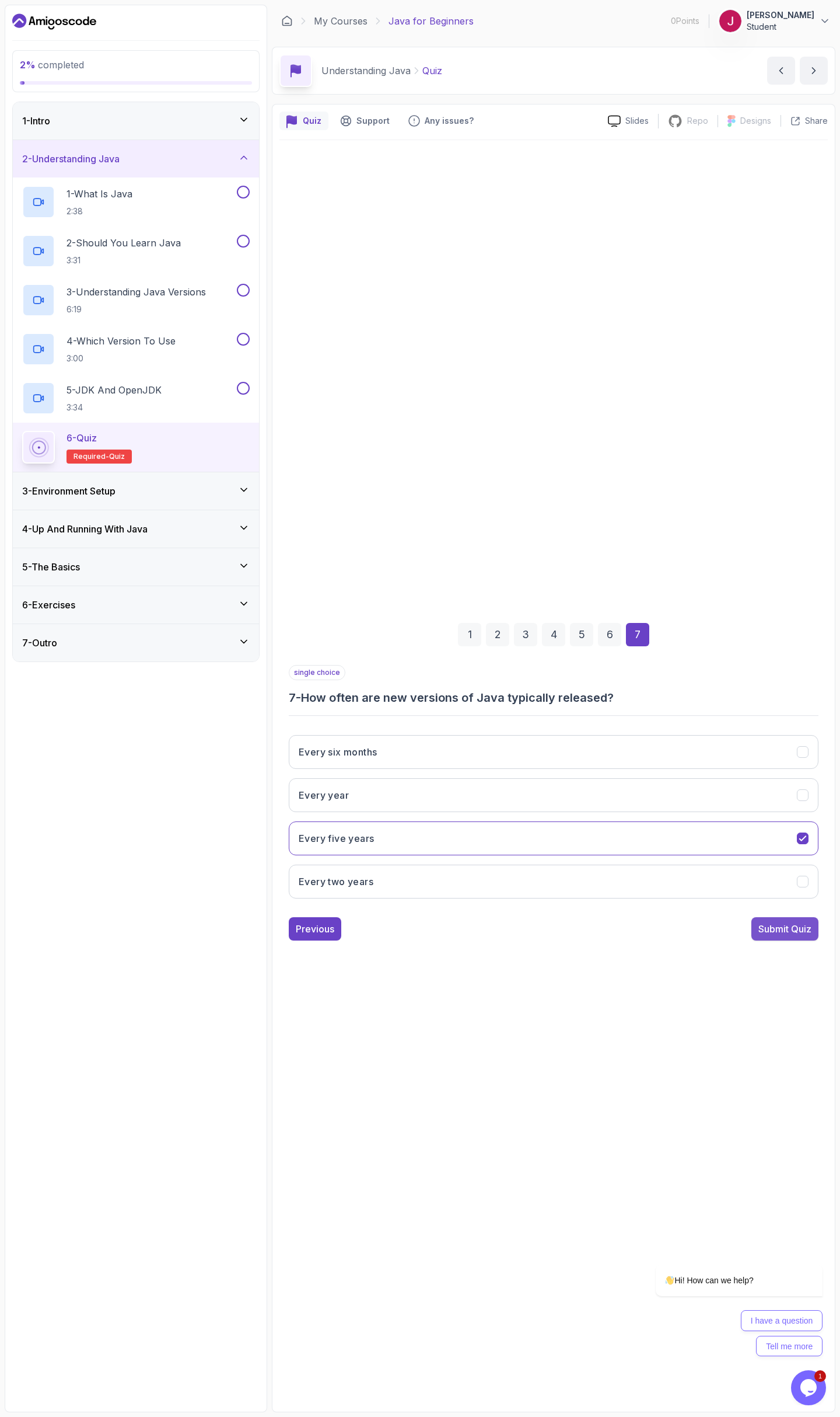
click at [797, 917] on button "Submit Quiz" at bounding box center [785, 929] width 67 height 24
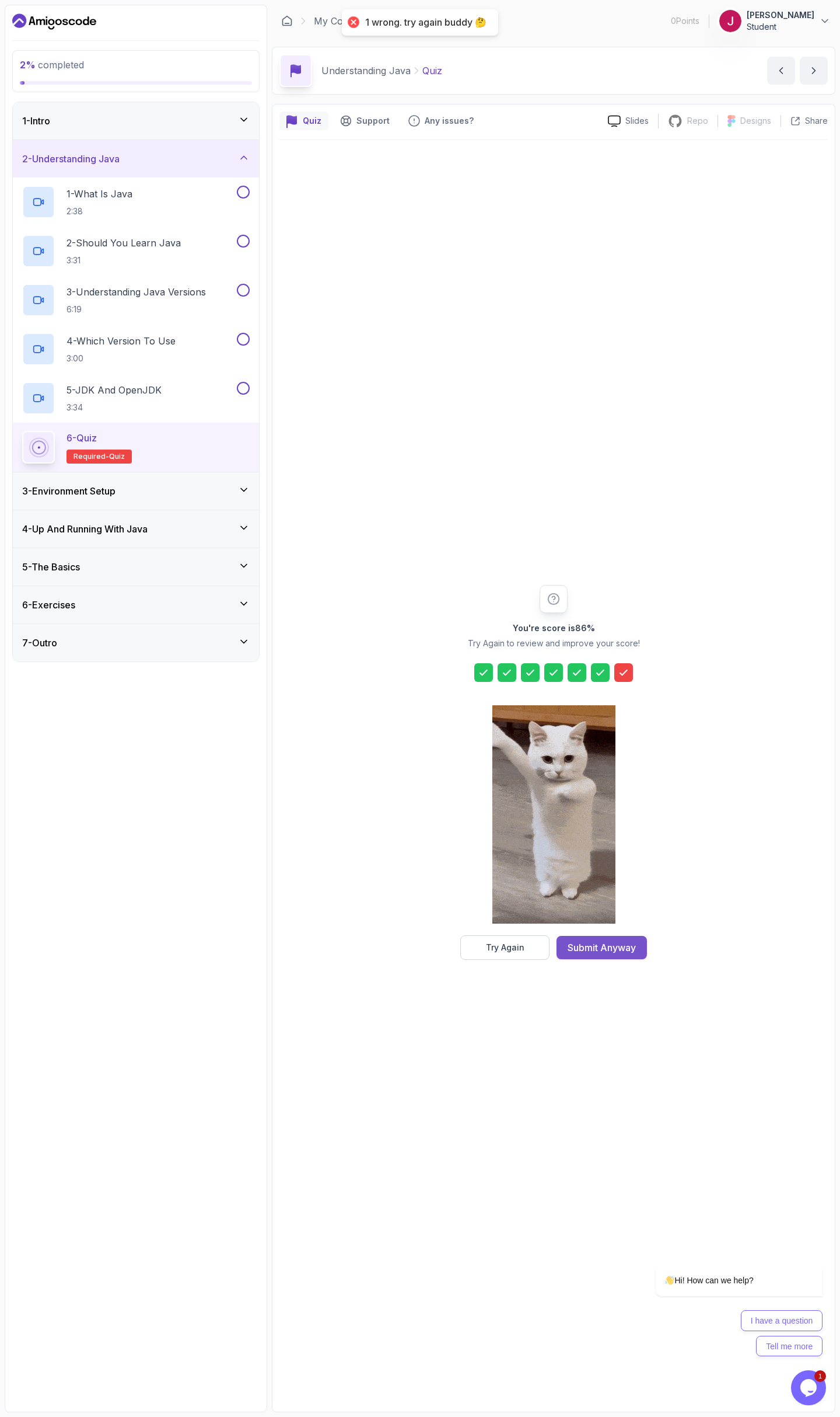
click at [614, 951] on div "Submit Anyway" at bounding box center [602, 947] width 68 height 14
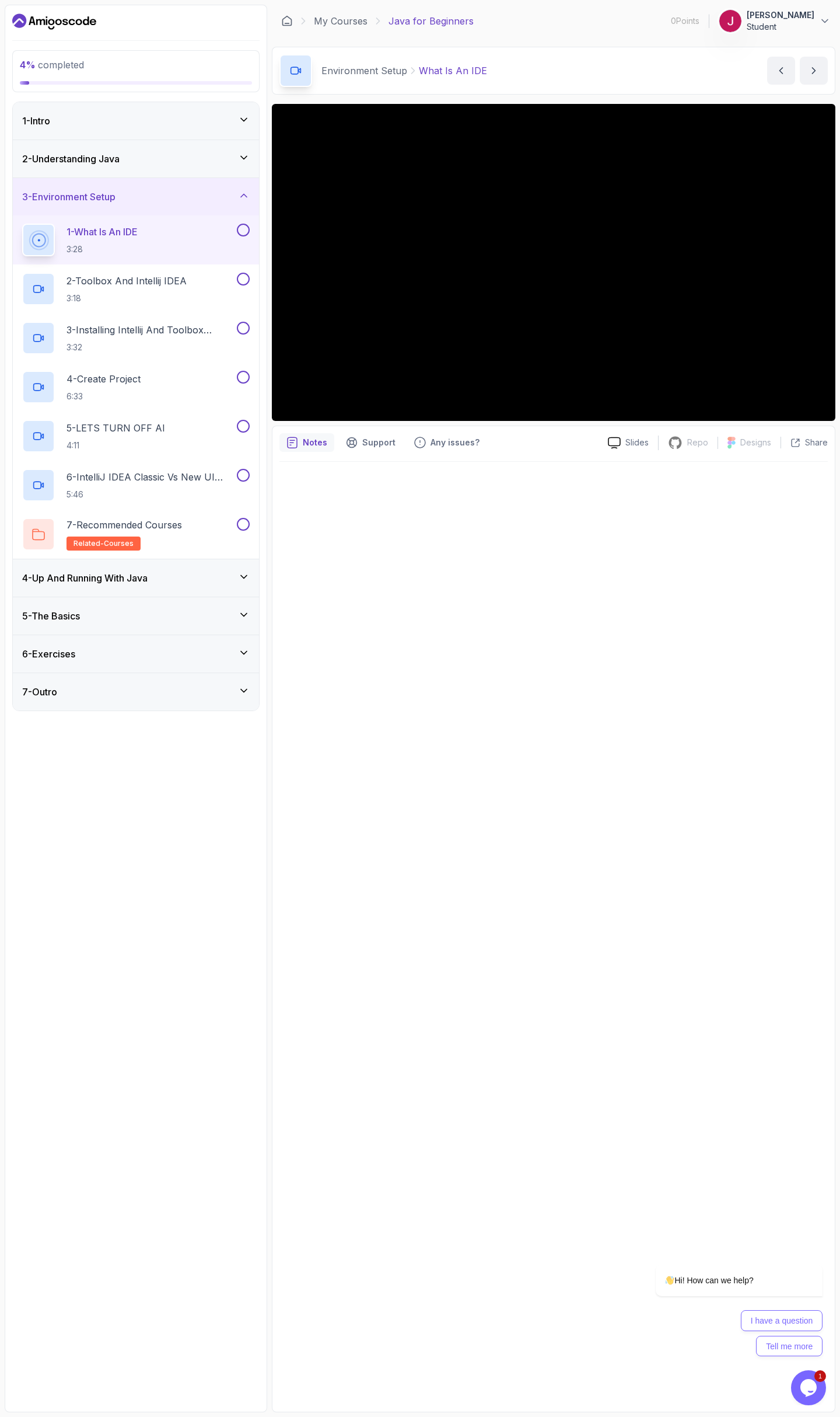
click at [465, 579] on div at bounding box center [554, 933] width 549 height 943
click at [177, 386] on div "4 - Create Project 6:33" at bounding box center [128, 386] width 212 height 33
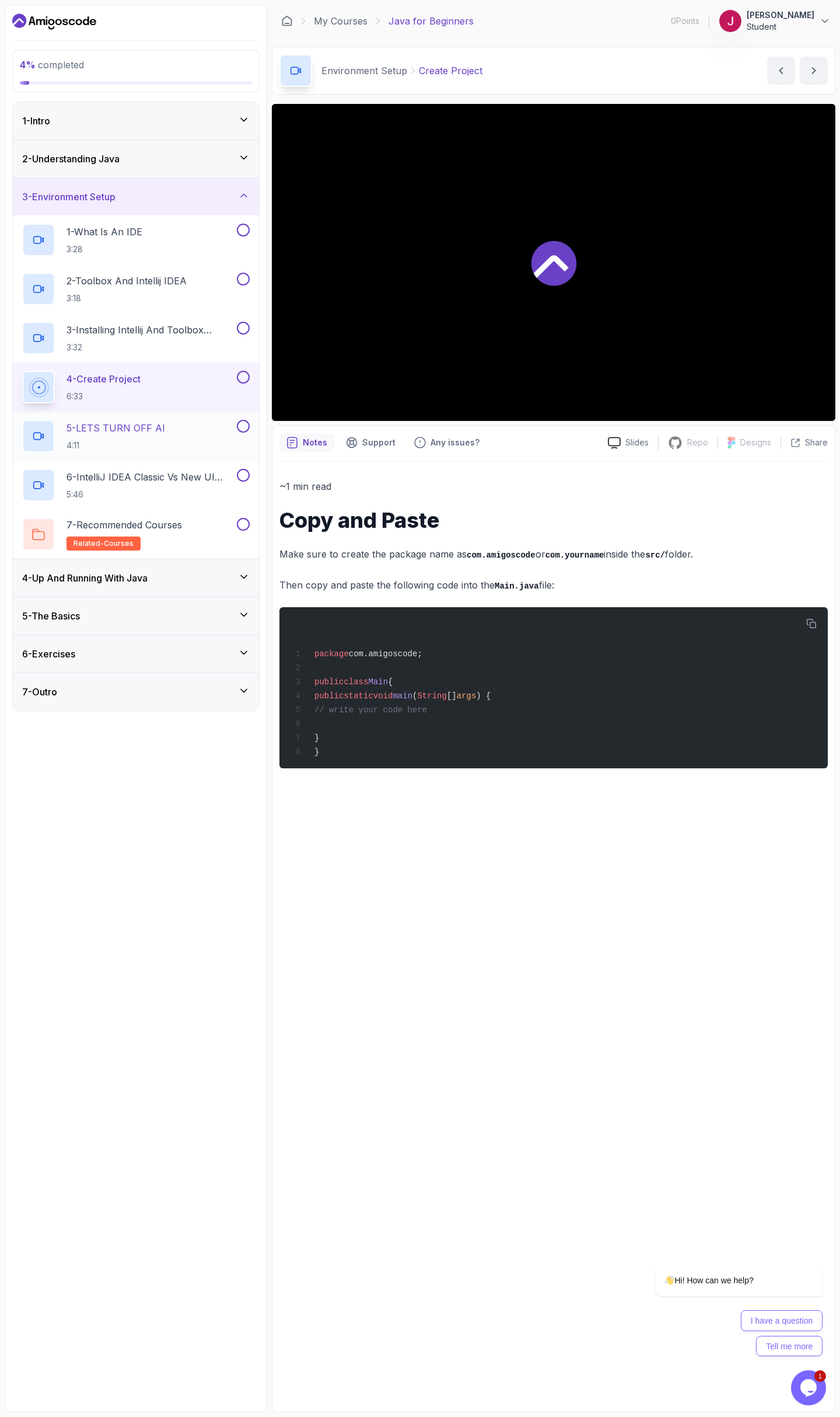
click at [197, 435] on div "5 - LETS TURN OFF AI 4:11" at bounding box center [128, 436] width 212 height 33
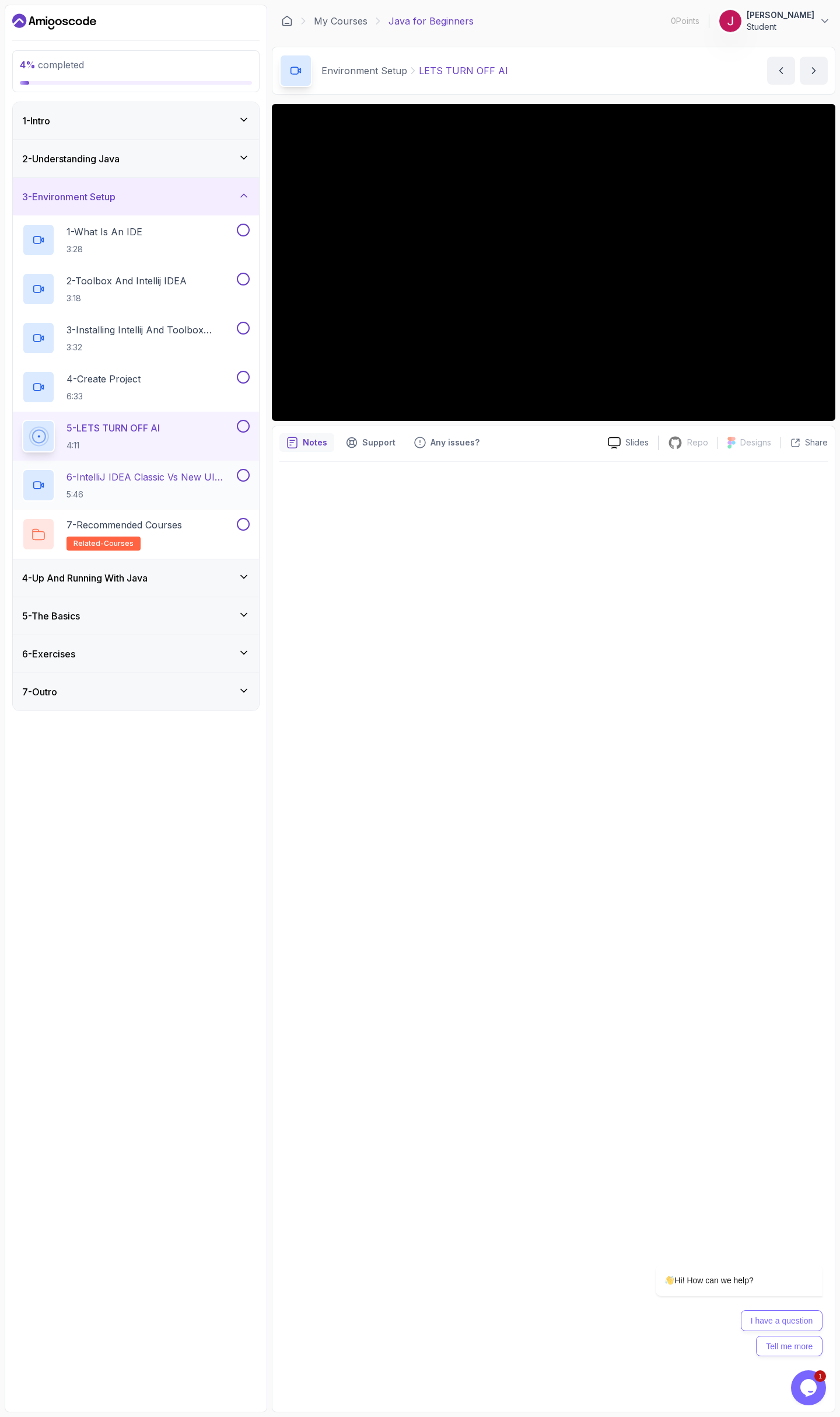
click at [197, 471] on p "6 - IntelliJ IDEA Classic Vs New UI (User Interface)" at bounding box center [151, 477] width 168 height 14
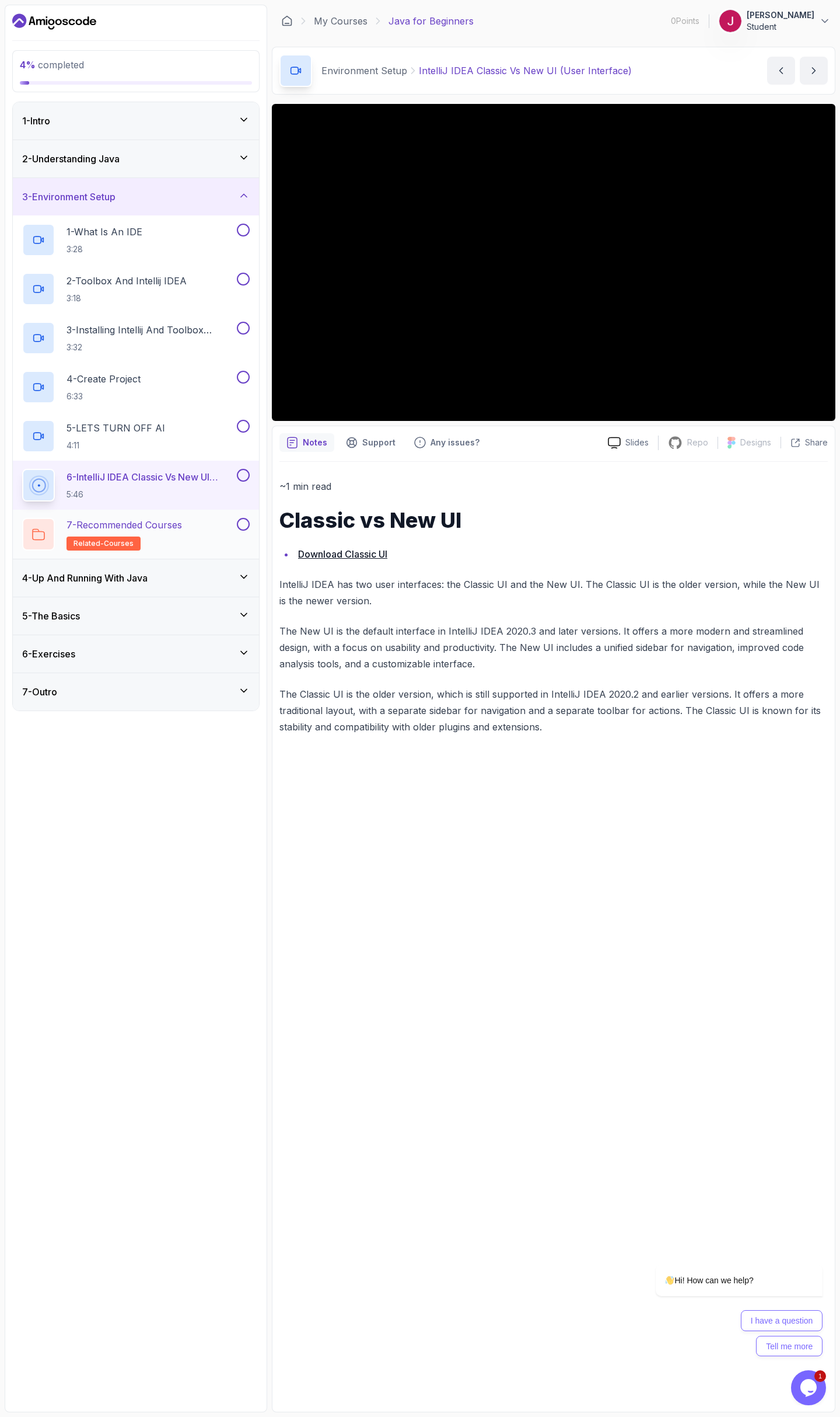
click at [179, 525] on p "7 - Recommended Courses" at bounding box center [124, 525] width 115 height 14
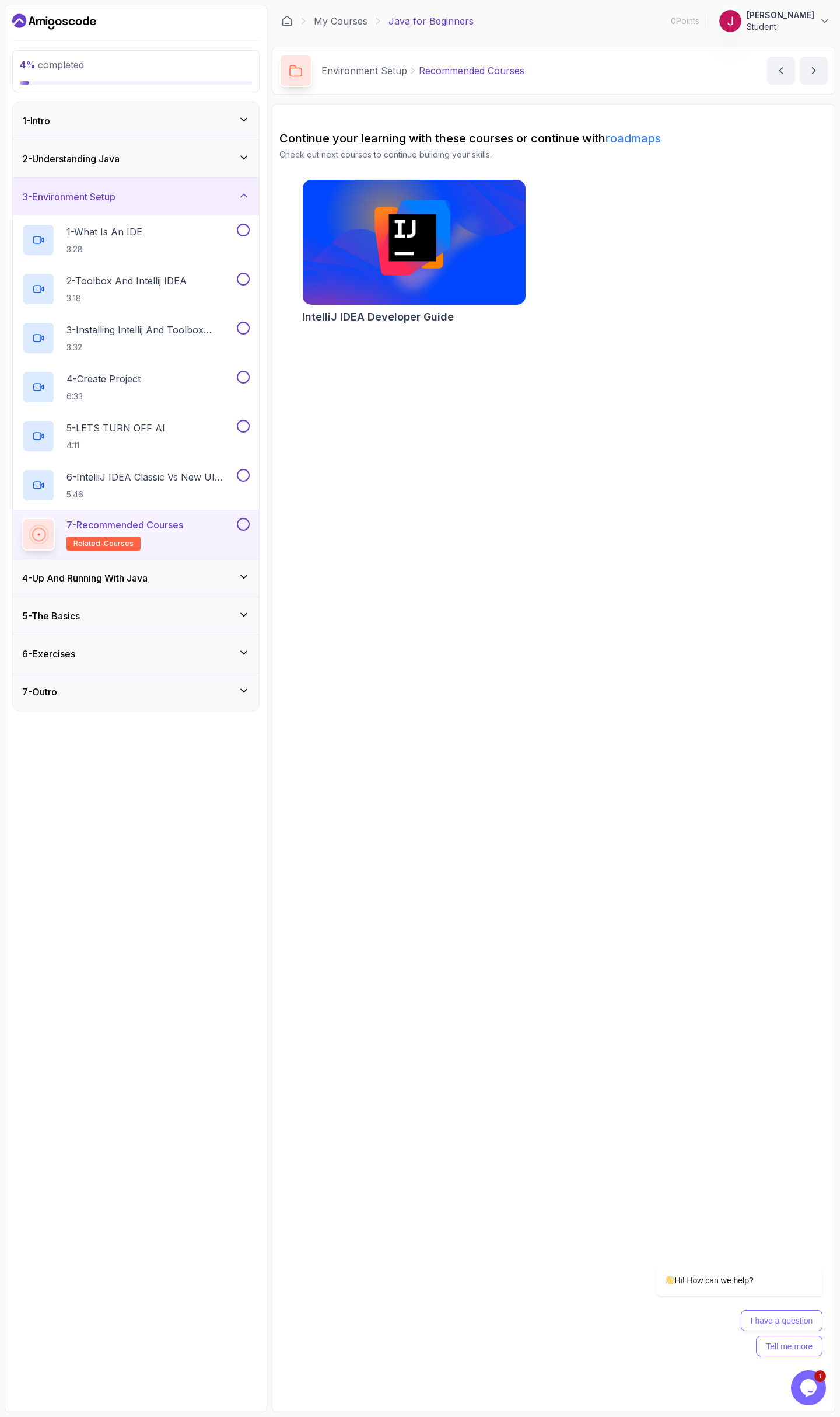
click at [194, 572] on div "4 - Up And Running With Java" at bounding box center [136, 578] width 227 height 14
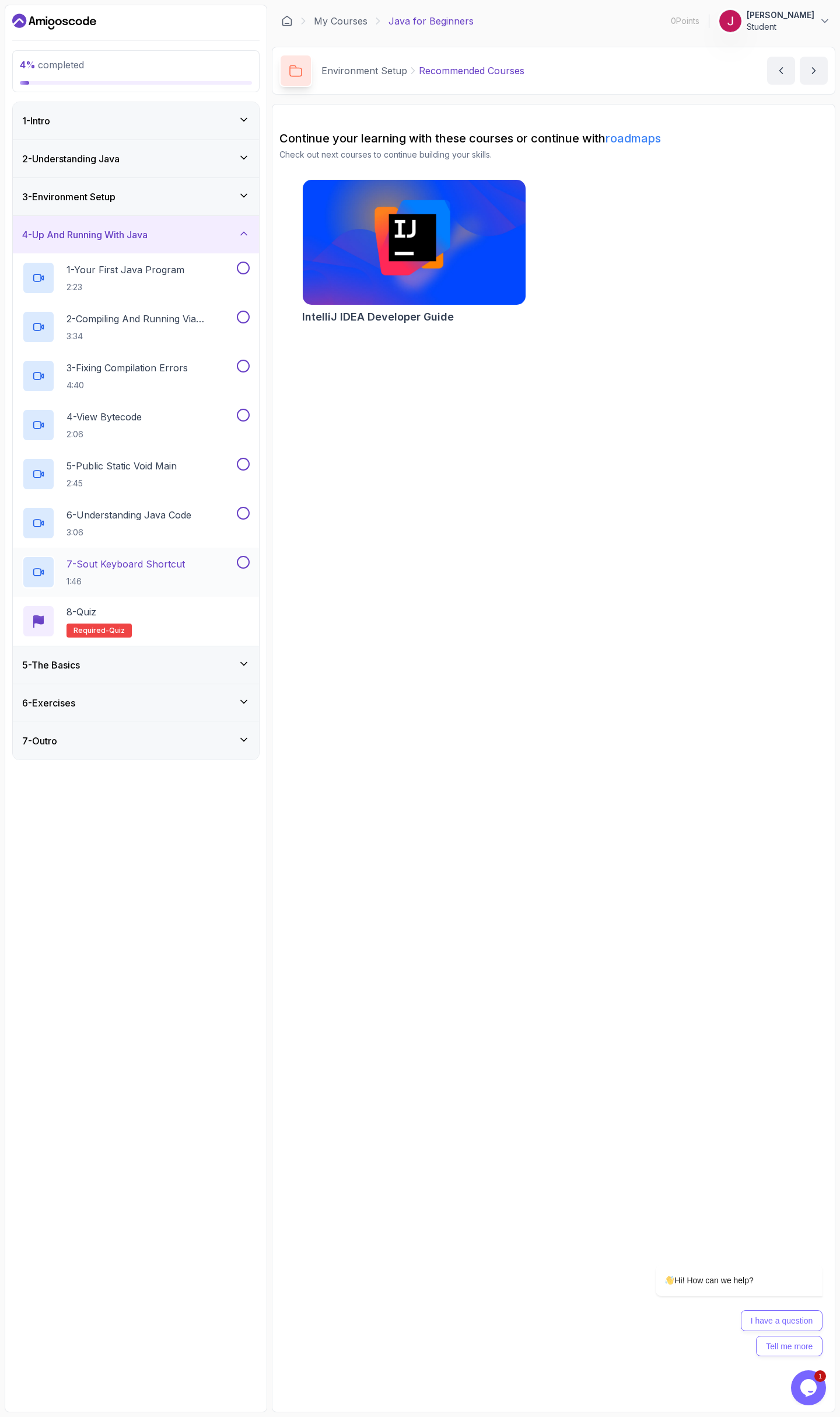
click at [211, 573] on div "7 - Sout Keyboard Shortcut 1:46" at bounding box center [128, 572] width 212 height 33
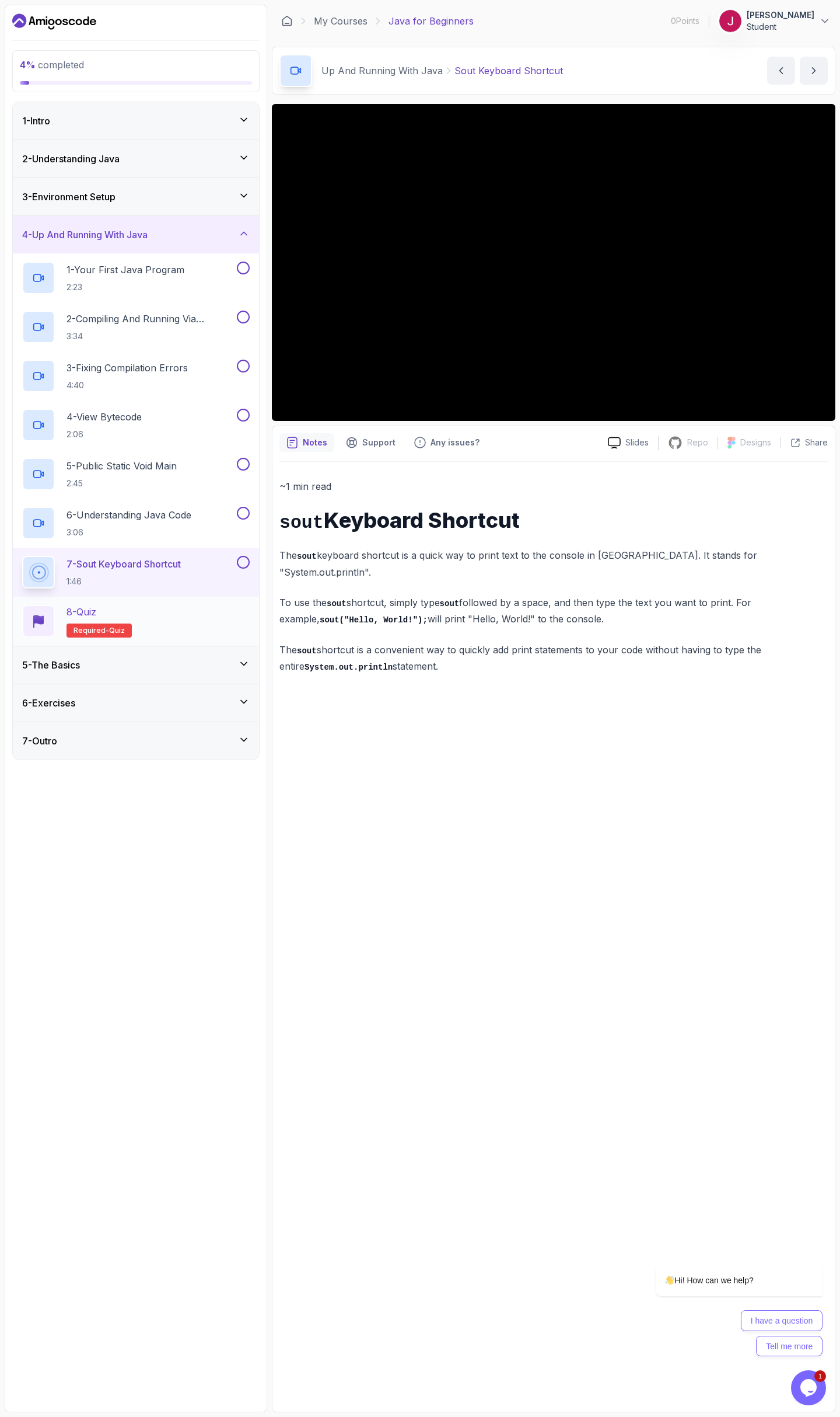
click at [178, 624] on div "8 - Quiz Required- quiz" at bounding box center [136, 621] width 227 height 33
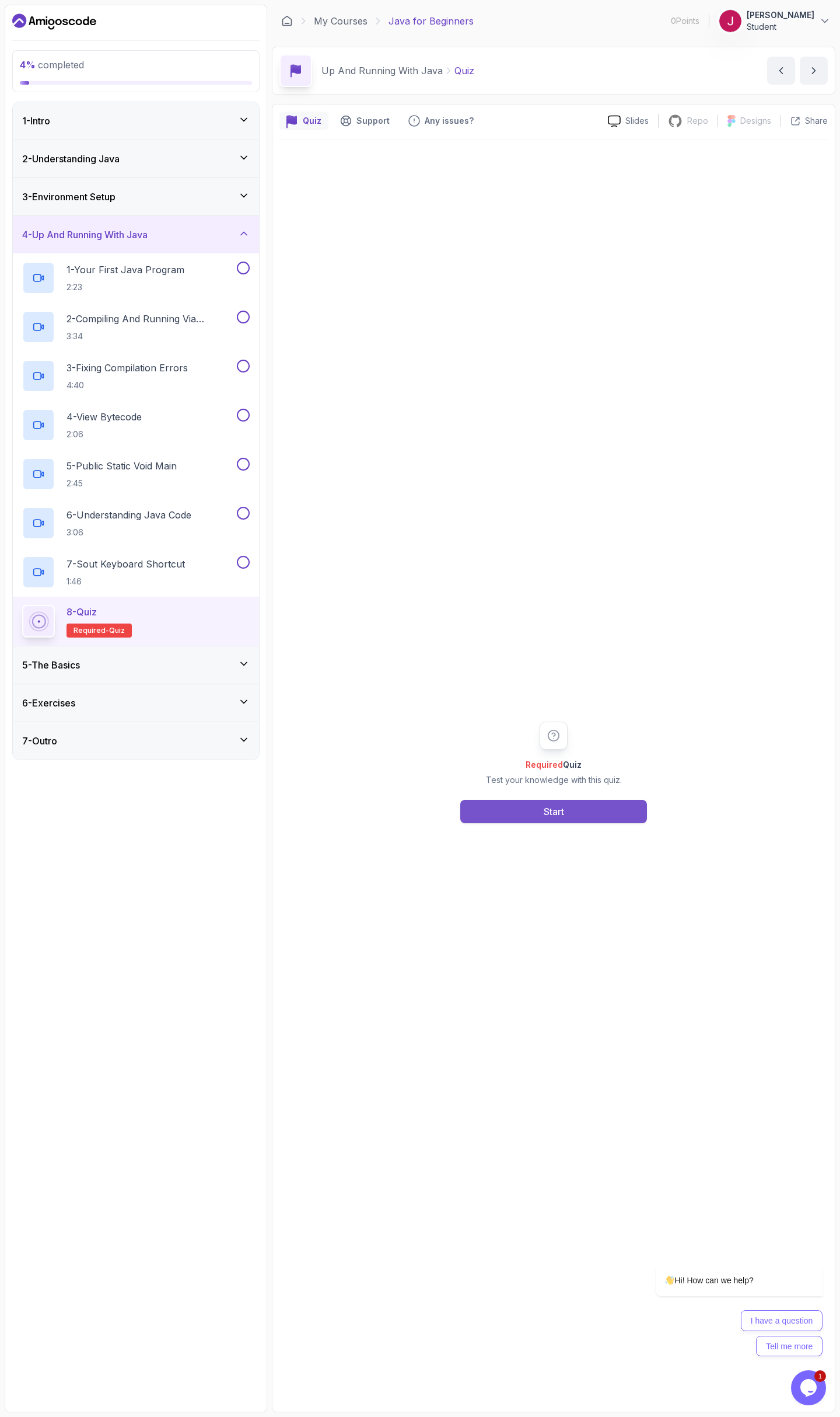
click at [564, 810] on div "Start" at bounding box center [554, 811] width 20 height 14
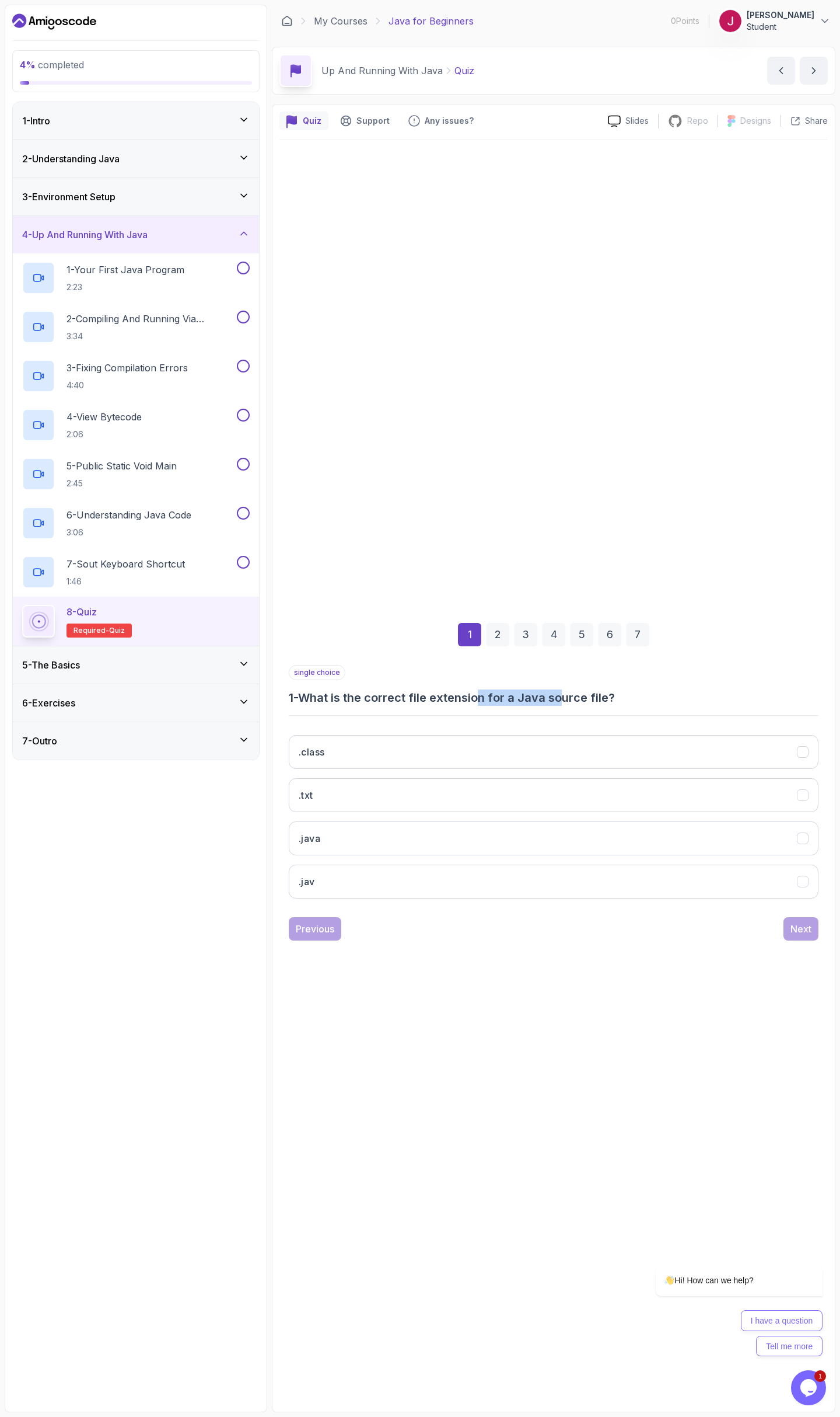
drag, startPoint x: 505, startPoint y: 703, endPoint x: 594, endPoint y: 700, distance: 89.1
click at [572, 706] on h3 "1 - What is the correct file extension for a Java source file?" at bounding box center [554, 697] width 530 height 16
click at [594, 700] on h3 "1 - What is the correct file extension for a Java source file?" at bounding box center [554, 697] width 530 height 16
click at [348, 846] on button ".java" at bounding box center [554, 839] width 530 height 34
click at [805, 922] on div "Next" at bounding box center [801, 929] width 21 height 14
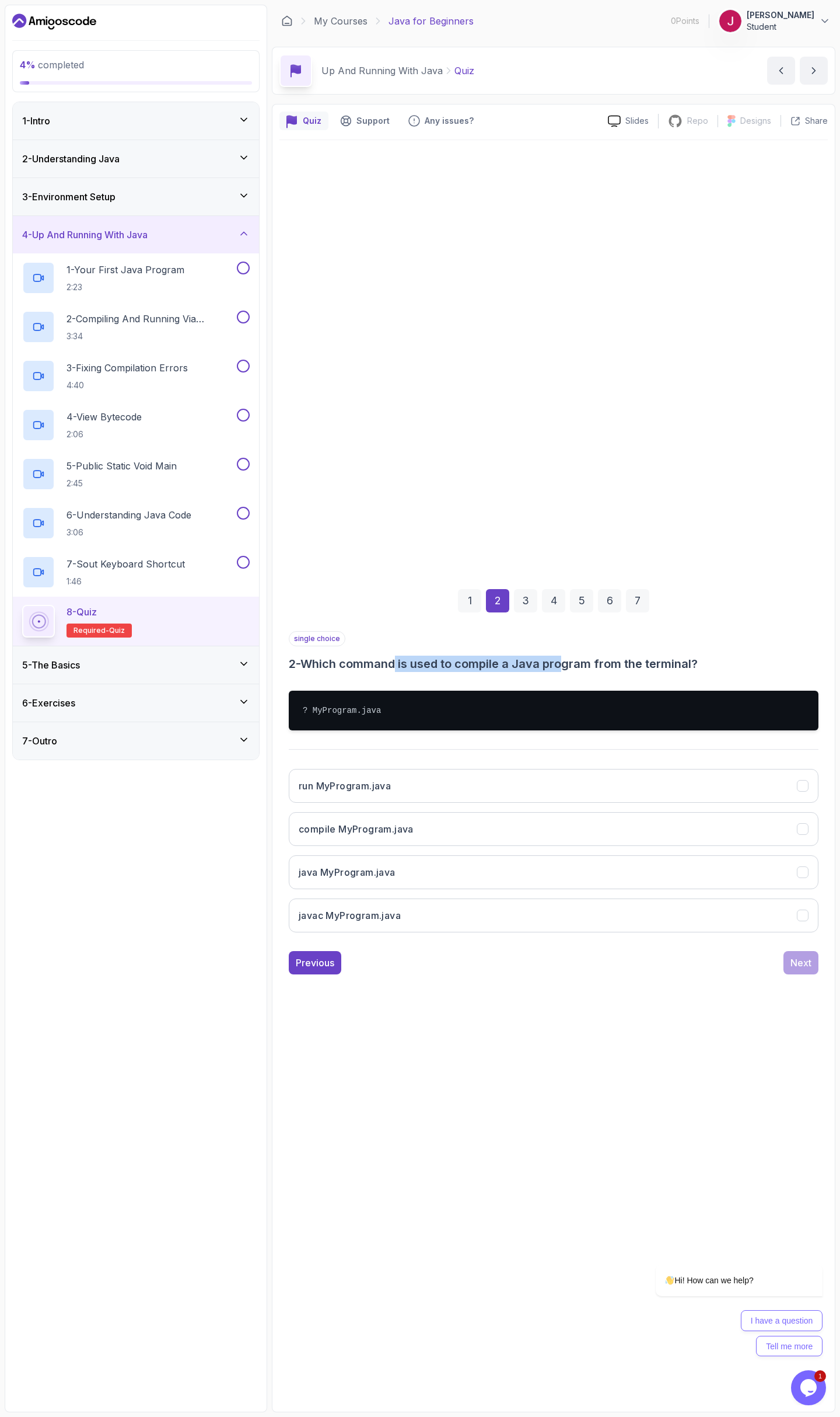
drag, startPoint x: 425, startPoint y: 669, endPoint x: 579, endPoint y: 673, distance: 154.1
click at [573, 673] on div "single choice 2 - Which command is used to compile a Java program from the term…" at bounding box center [554, 786] width 530 height 311
click at [579, 673] on div "single choice 2 - Which command is used to compile a Java program from the term…" at bounding box center [554, 786] width 530 height 311
click at [419, 914] on button "javac MyProgram.java" at bounding box center [554, 915] width 530 height 34
click at [791, 965] on button "Next" at bounding box center [801, 962] width 35 height 24
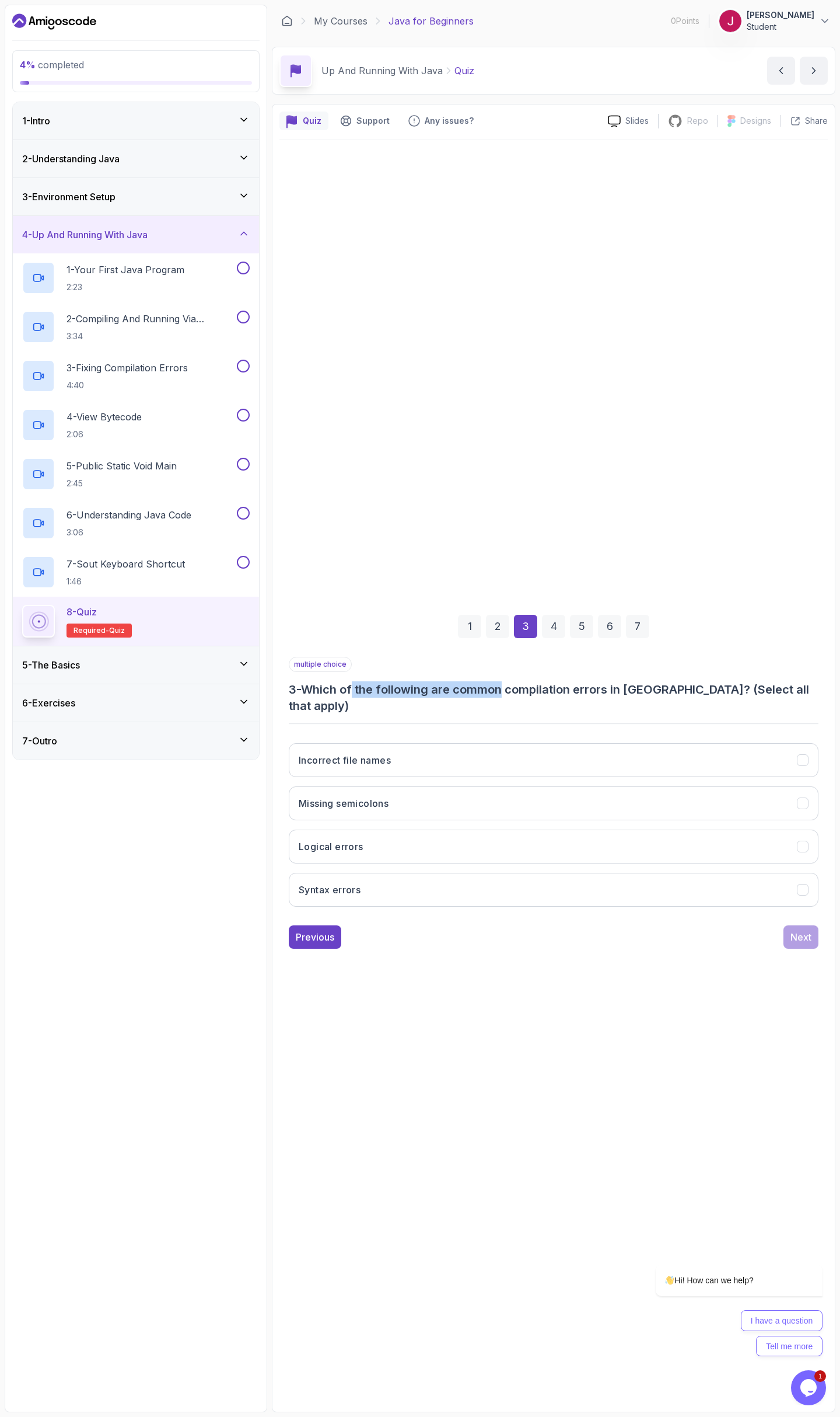
drag, startPoint x: 413, startPoint y: 700, endPoint x: 515, endPoint y: 695, distance: 102.1
click at [508, 696] on h3 "3 - Which of the following are common compilation errors in [GEOGRAPHIC_DATA]? …" at bounding box center [554, 697] width 530 height 33
click at [517, 695] on h3 "3 - Which of the following are common compilation errors in [GEOGRAPHIC_DATA]? …" at bounding box center [554, 697] width 530 height 33
drag, startPoint x: 528, startPoint y: 697, endPoint x: 542, endPoint y: 697, distance: 14.0
click at [541, 697] on h3 "3 - Which of the following are common compilation errors in [GEOGRAPHIC_DATA]? …" at bounding box center [554, 697] width 530 height 33
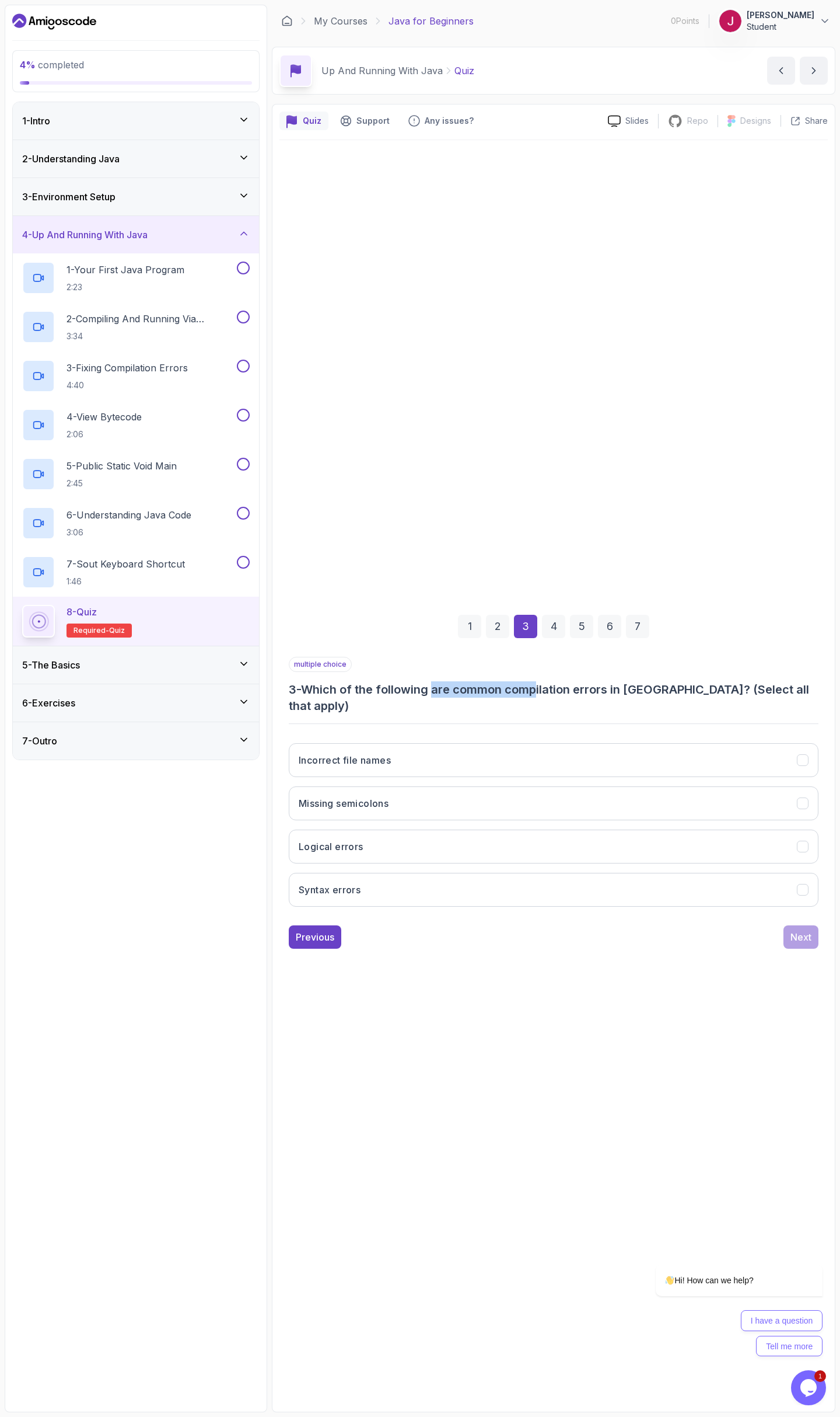
click at [542, 697] on h3 "3 - Which of the following are common compilation errors in [GEOGRAPHIC_DATA]? …" at bounding box center [554, 697] width 530 height 33
click at [484, 757] on button "Incorrect file names" at bounding box center [554, 760] width 530 height 34
click at [440, 834] on button "Logical errors" at bounding box center [554, 846] width 530 height 34
click at [440, 873] on button "Syntax errors" at bounding box center [554, 890] width 530 height 34
click at [758, 945] on div "1 2 3 4 5 6 7 multiple choice 3 - Which of the following are common compilation…" at bounding box center [554, 772] width 549 height 371
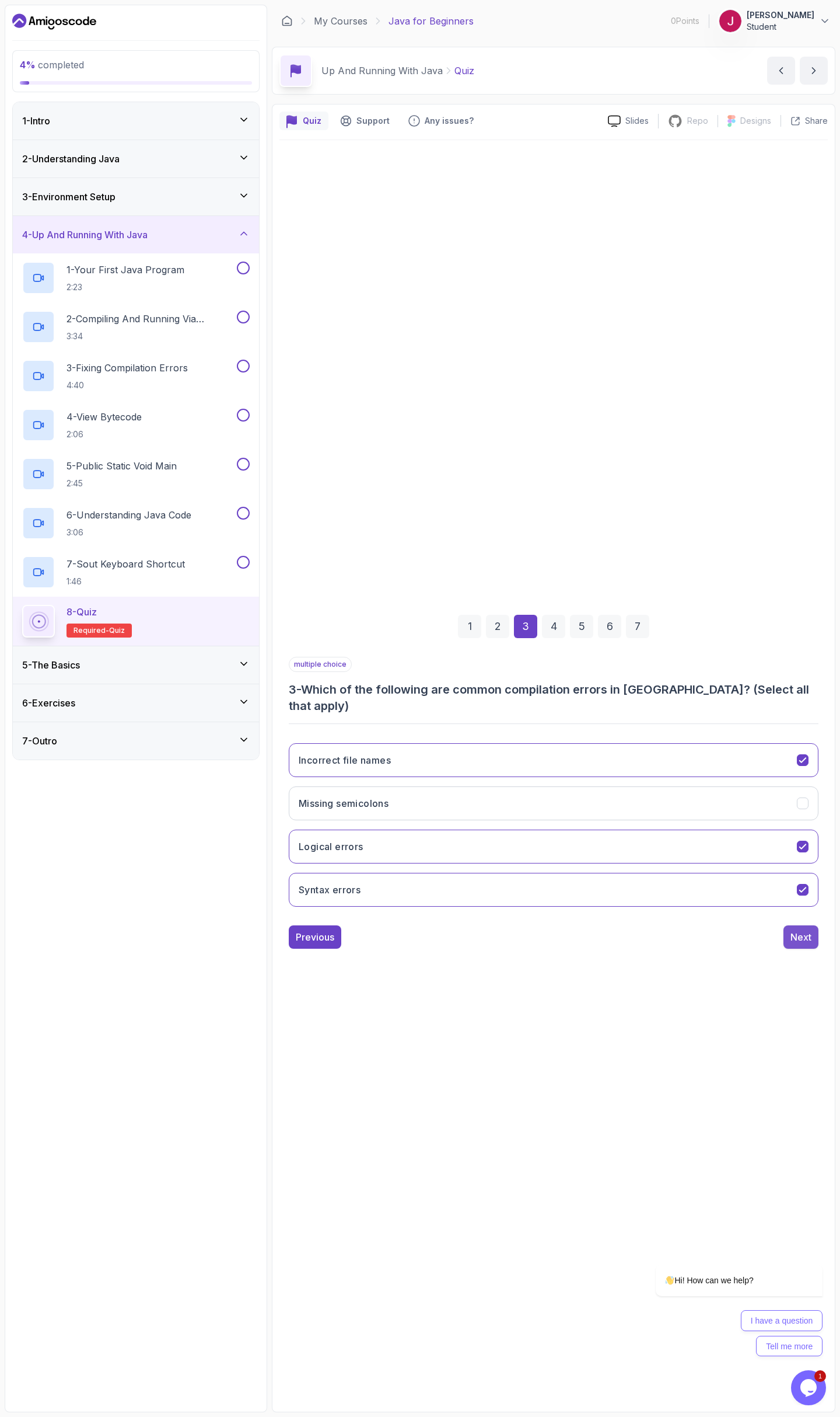
click at [786, 932] on button "Next" at bounding box center [801, 937] width 35 height 24
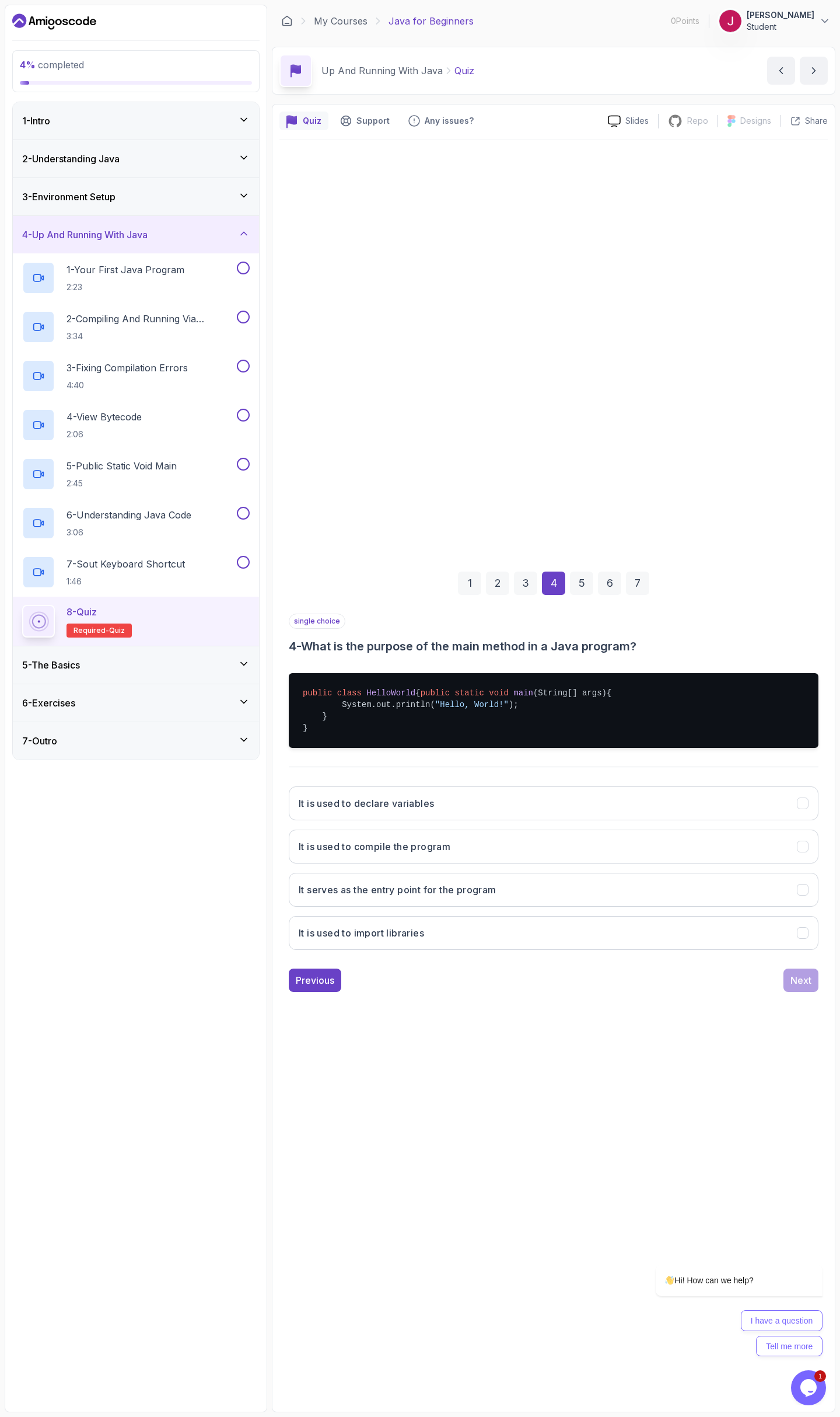
drag, startPoint x: 435, startPoint y: 653, endPoint x: 512, endPoint y: 648, distance: 77.2
click at [509, 649] on div "single choice 4 - What is the purpose of the main method in a Java program? pub…" at bounding box center [554, 786] width 530 height 345
click at [519, 649] on div "single choice 4 - What is the purpose of the main method in a Java program? pub…" at bounding box center [554, 786] width 530 height 345
click at [444, 897] on h3 "It serves as the entry point for the program" at bounding box center [397, 889] width 198 height 14
click at [793, 992] on button "Next" at bounding box center [801, 980] width 35 height 24
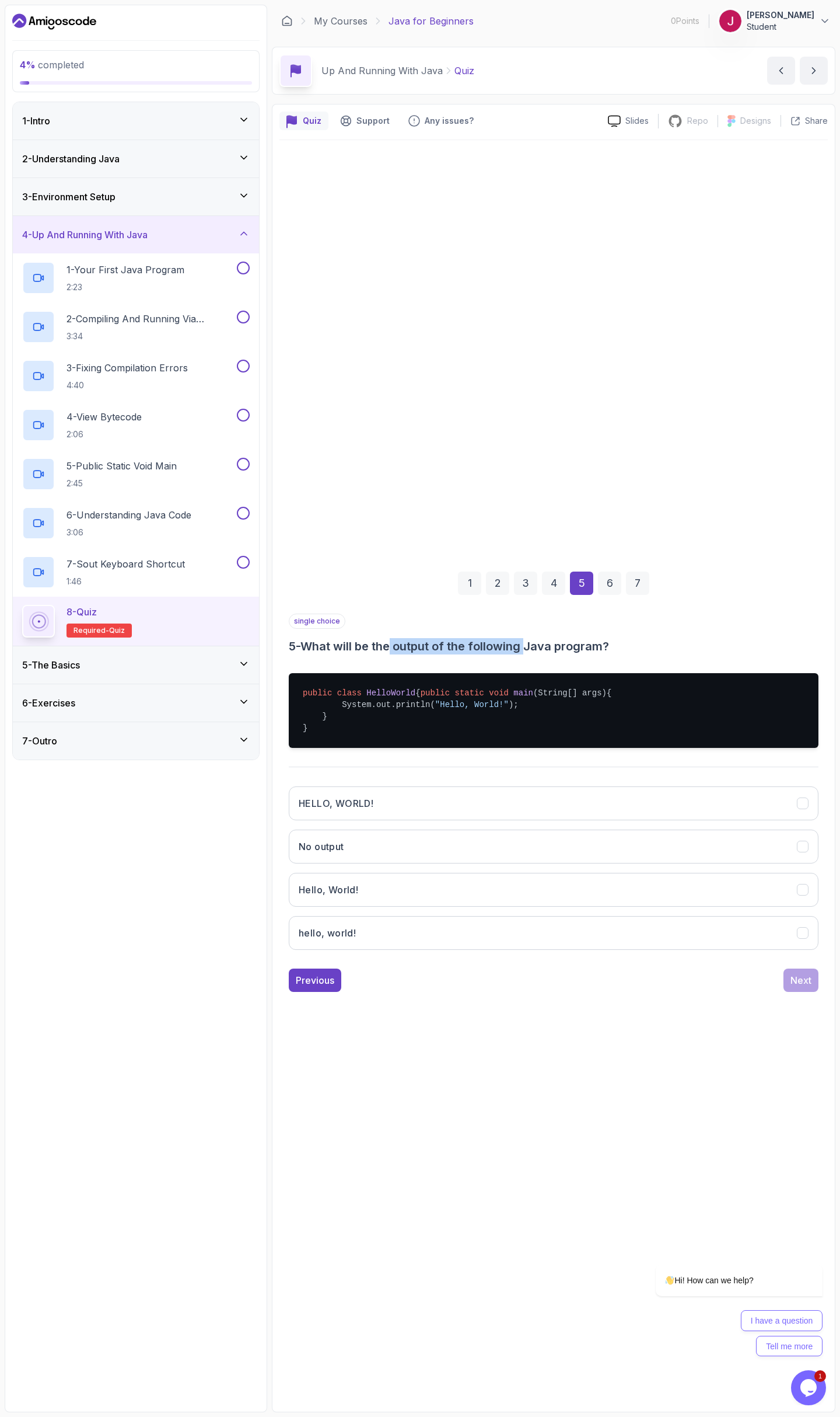
drag, startPoint x: 445, startPoint y: 650, endPoint x: 544, endPoint y: 641, distance: 99.4
click at [540, 641] on div "single choice 5 - What will be the output of the following Java program? public…" at bounding box center [554, 786] width 530 height 345
click at [544, 641] on h3 "5 - What will be the output of the following Java program?" at bounding box center [554, 646] width 530 height 16
drag, startPoint x: 311, startPoint y: 688, endPoint x: 374, endPoint y: 686, distance: 63.0
click at [359, 687] on pre "public class HelloWorld { public static void main (String[] args) { System.out.…" at bounding box center [554, 710] width 530 height 75
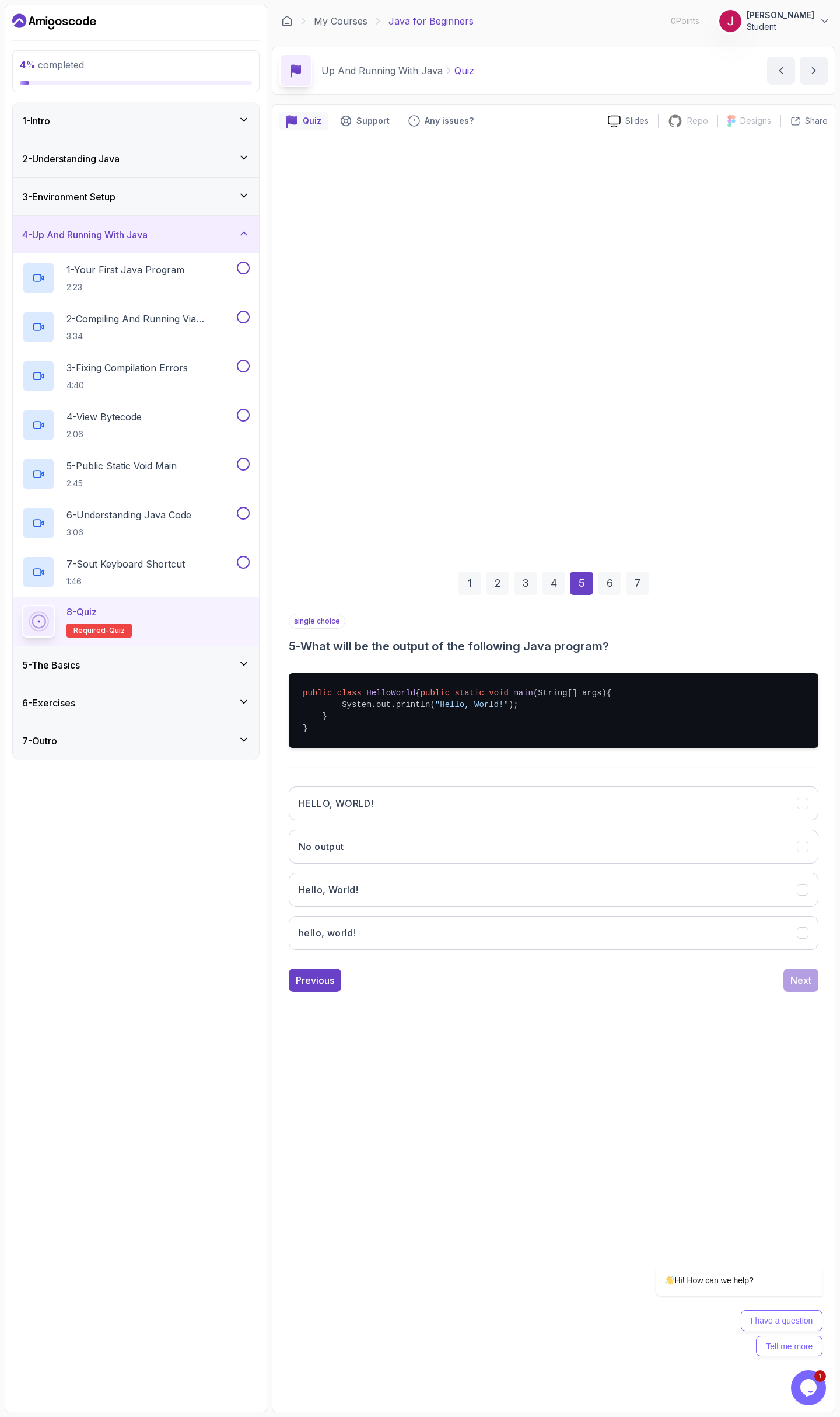
click at [375, 688] on span "HelloWorld" at bounding box center [391, 692] width 49 height 9
drag, startPoint x: 349, startPoint y: 686, endPoint x: 389, endPoint y: 684, distance: 40.0
click at [388, 685] on pre "public class HelloWorld { public static void main (String[] args) { System.out.…" at bounding box center [554, 710] width 530 height 75
click at [390, 688] on span "HelloWorld" at bounding box center [391, 692] width 49 height 9
drag, startPoint x: 364, startPoint y: 704, endPoint x: 417, endPoint y: 704, distance: 53.0
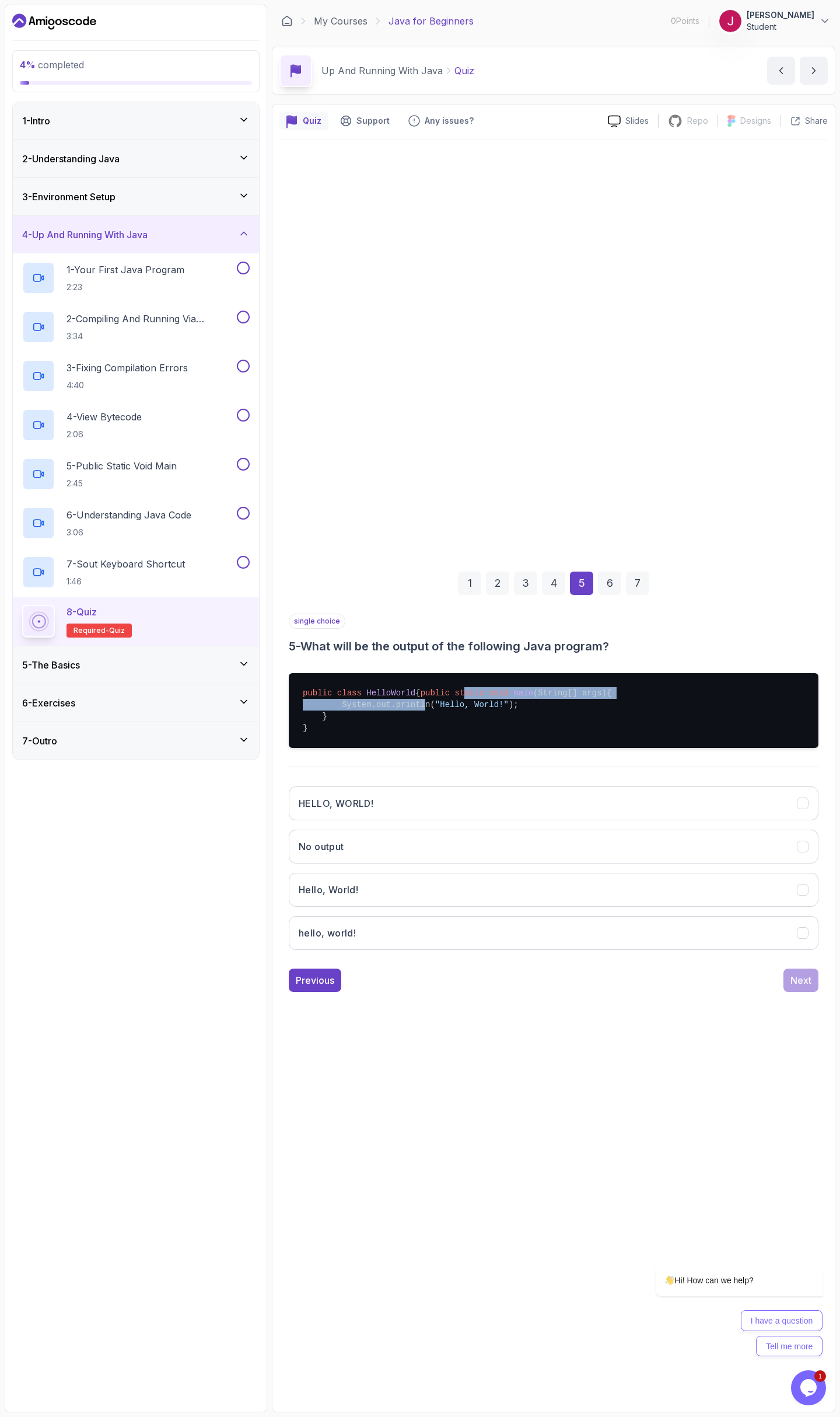
click at [412, 705] on pre "public class HelloWorld { public static void main (String[] args) { System.out.…" at bounding box center [554, 710] width 530 height 75
click at [418, 705] on pre "public class HelloWorld { public static void main (String[] args) { System.out.…" at bounding box center [554, 710] width 530 height 75
click at [376, 894] on button "Hello, World!" at bounding box center [554, 890] width 530 height 34
click at [803, 986] on div "Next" at bounding box center [801, 980] width 21 height 14
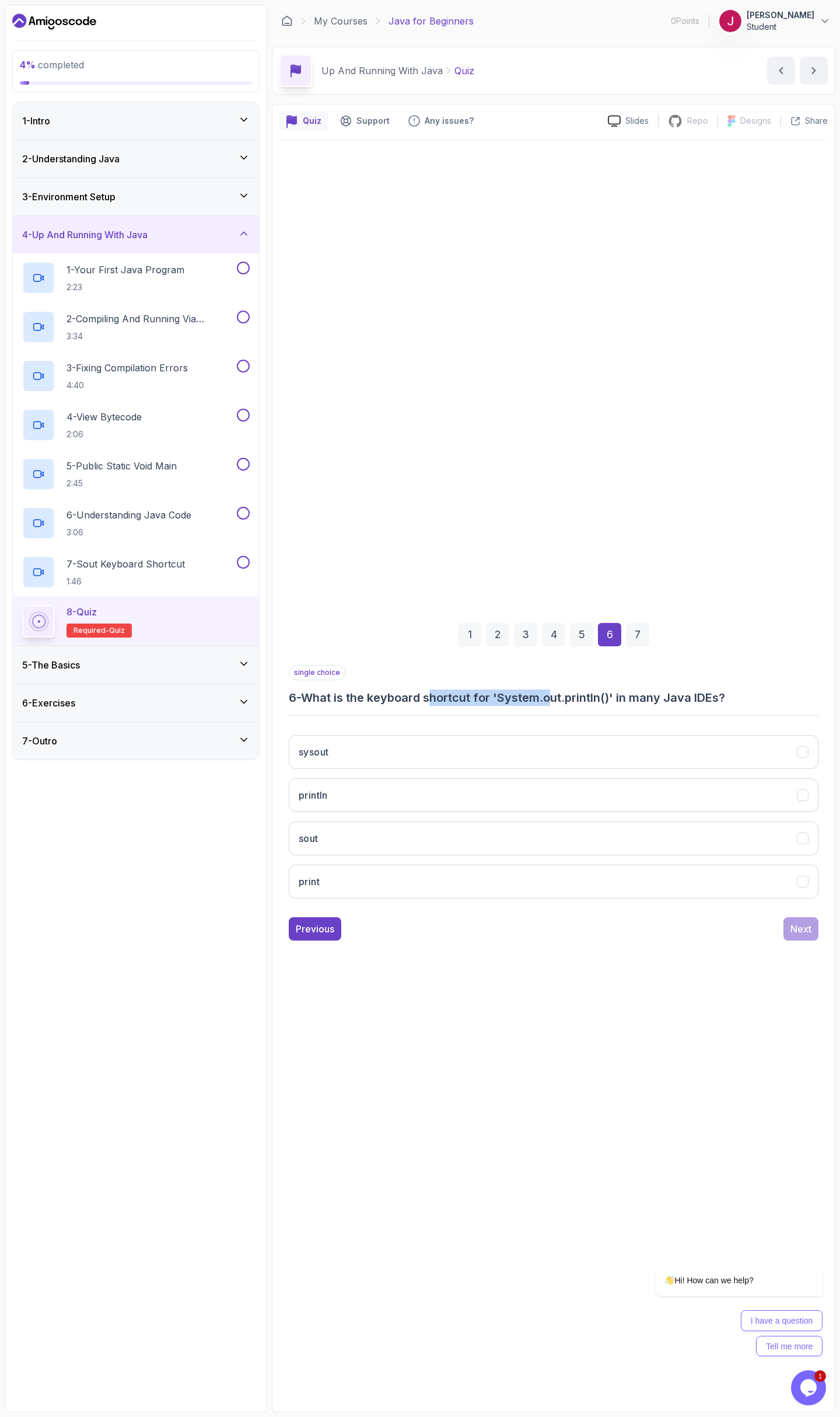
drag, startPoint x: 461, startPoint y: 700, endPoint x: 561, endPoint y: 703, distance: 100.0
click at [557, 702] on h3 "6 - What is the keyboard shortcut for 'System.out.println()' in many Java IDEs?" at bounding box center [554, 697] width 530 height 16
click at [562, 703] on h3 "6 - What is the keyboard shortcut for 'System.out.println()' in many Java IDEs?" at bounding box center [554, 697] width 530 height 16
click at [370, 843] on button "sout" at bounding box center [554, 839] width 530 height 34
click at [803, 931] on div "Next" at bounding box center [801, 929] width 21 height 14
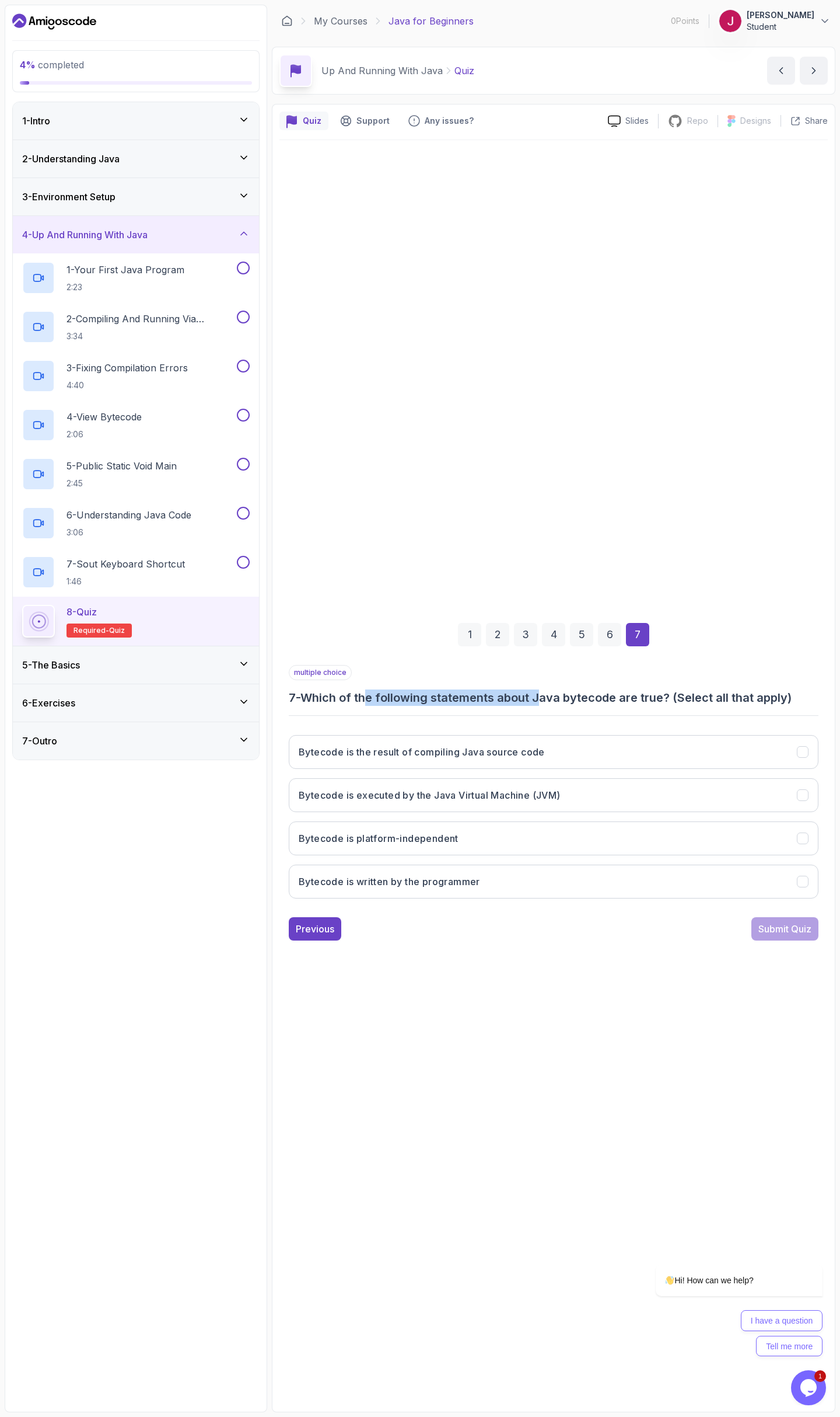
drag, startPoint x: 408, startPoint y: 701, endPoint x: 555, endPoint y: 699, distance: 147.0
click at [551, 700] on h3 "7 - Which of the following statements about Java bytecode are true? (Select all…" at bounding box center [554, 697] width 530 height 16
click at [555, 699] on h3 "7 - Which of the following statements about Java bytecode are true? (Select all…" at bounding box center [554, 697] width 530 height 16
click at [513, 760] on button "Bytecode is the result of compiling Java source code" at bounding box center [554, 752] width 530 height 34
click at [769, 934] on div "Submit Quiz" at bounding box center [784, 929] width 53 height 14
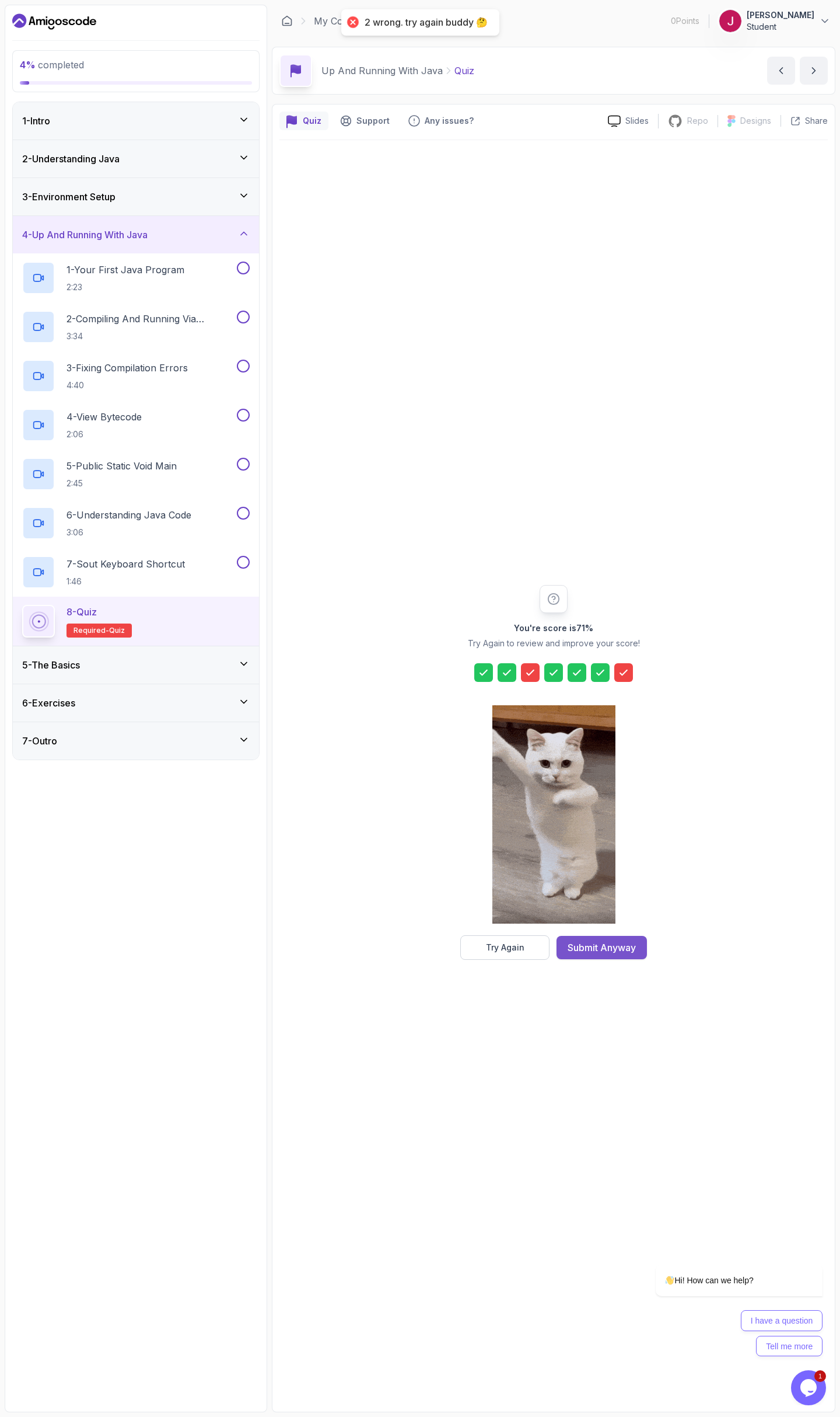
click at [604, 946] on div "Submit Anyway" at bounding box center [602, 947] width 68 height 14
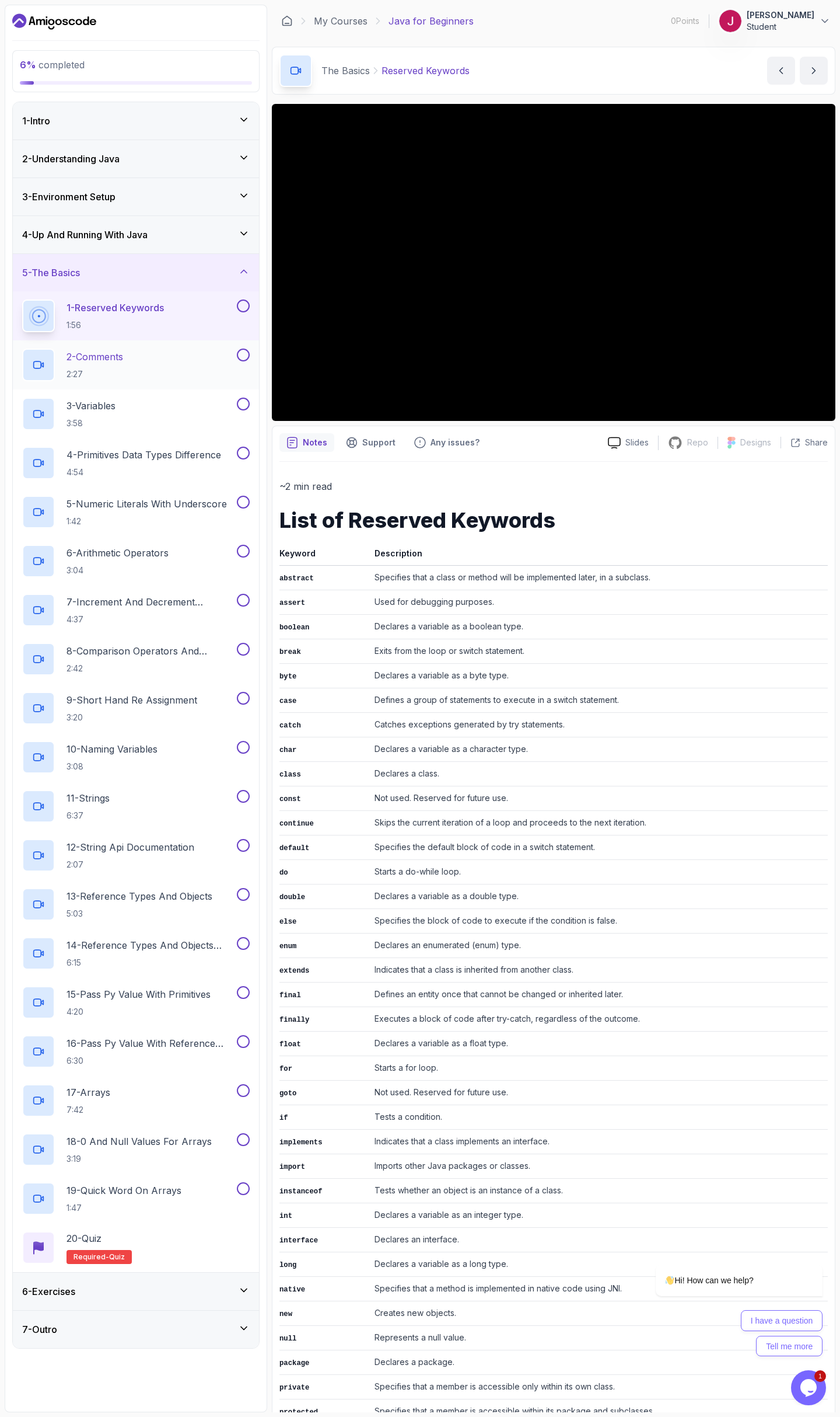
click at [123, 353] on p "2 - Comments" at bounding box center [94, 356] width 56 height 14
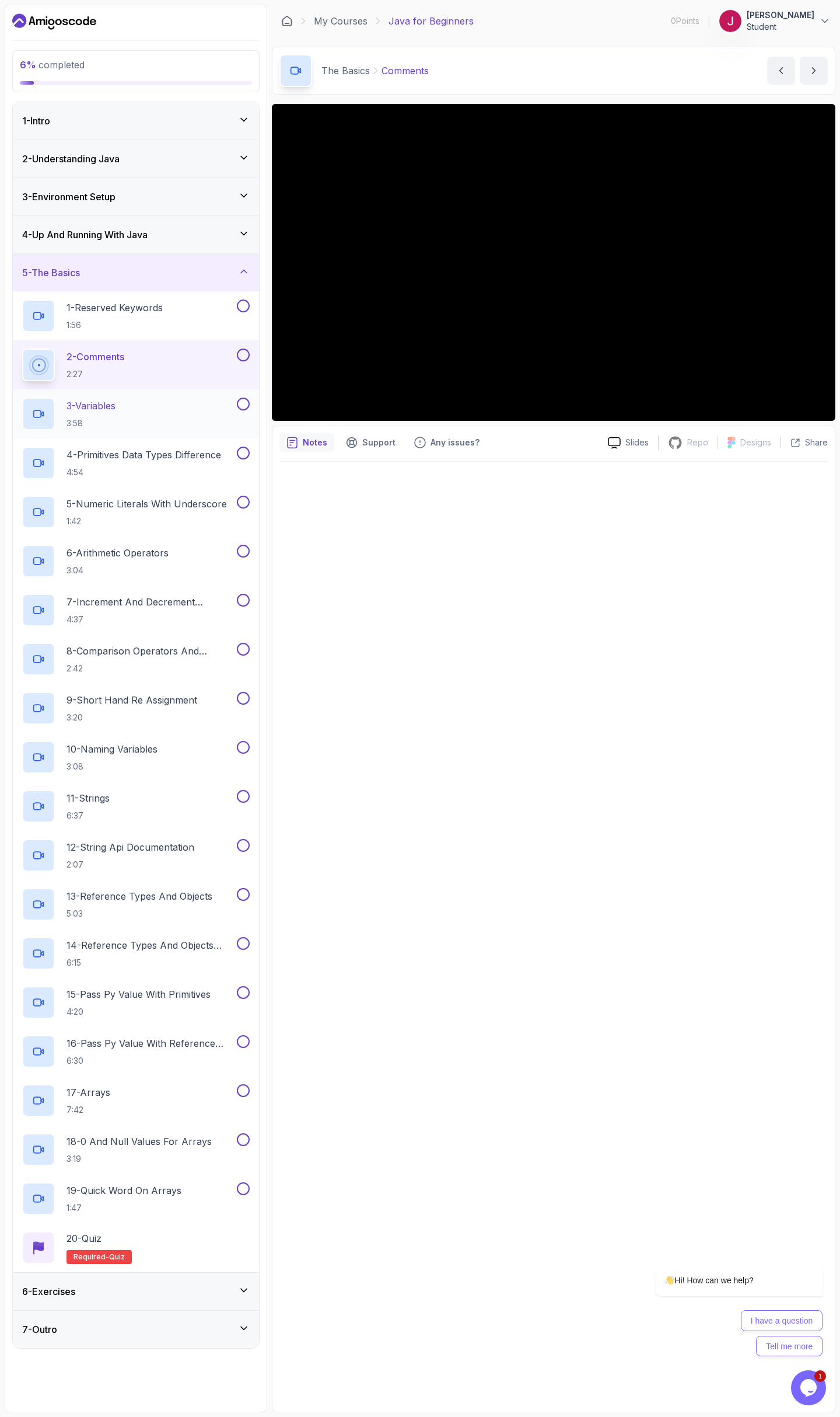
click at [167, 414] on div "3 - Variables 3:58" at bounding box center [128, 413] width 212 height 33
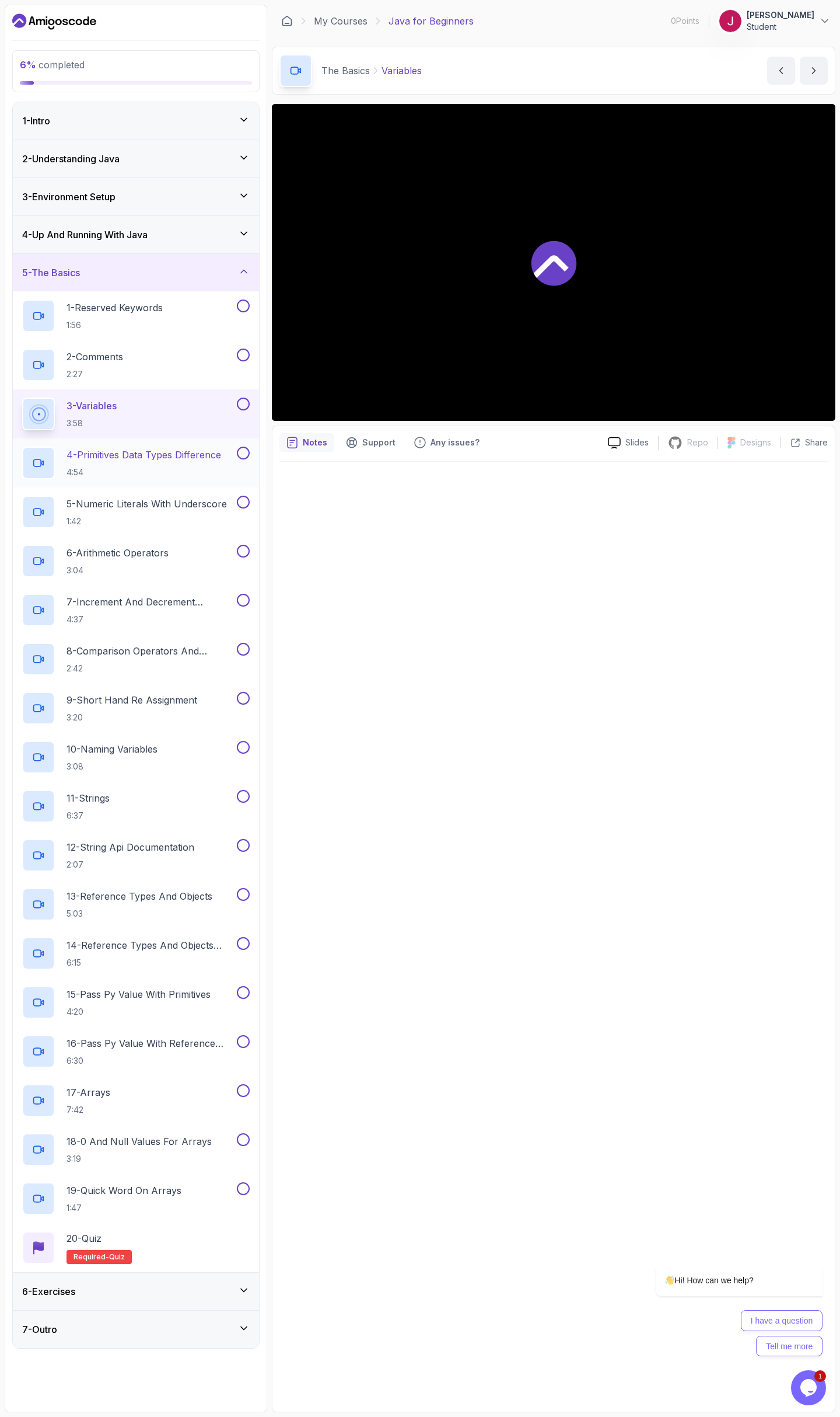
click at [201, 472] on p "4:54" at bounding box center [144, 472] width 155 height 12
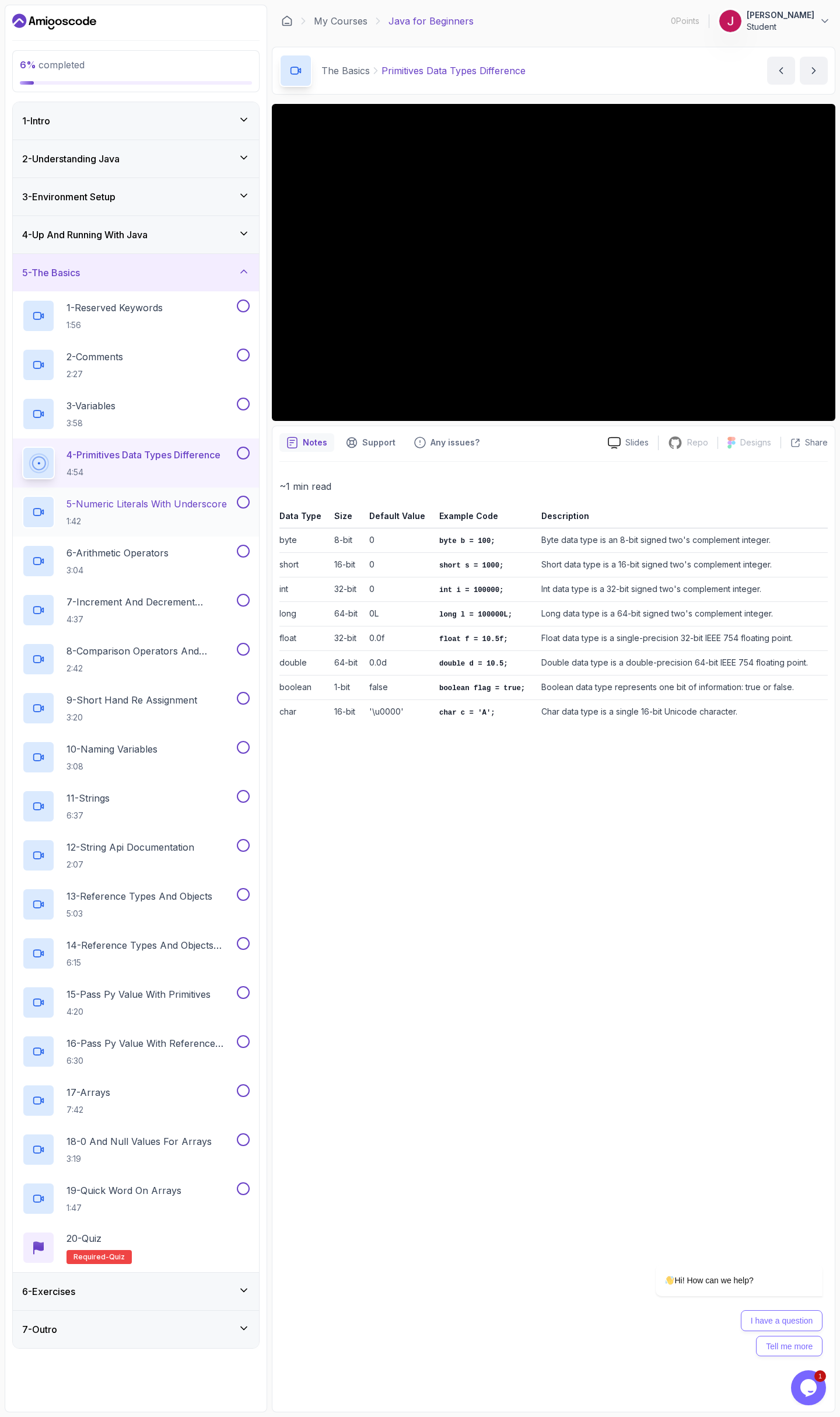
click at [183, 517] on p "1:42" at bounding box center [146, 521] width 161 height 12
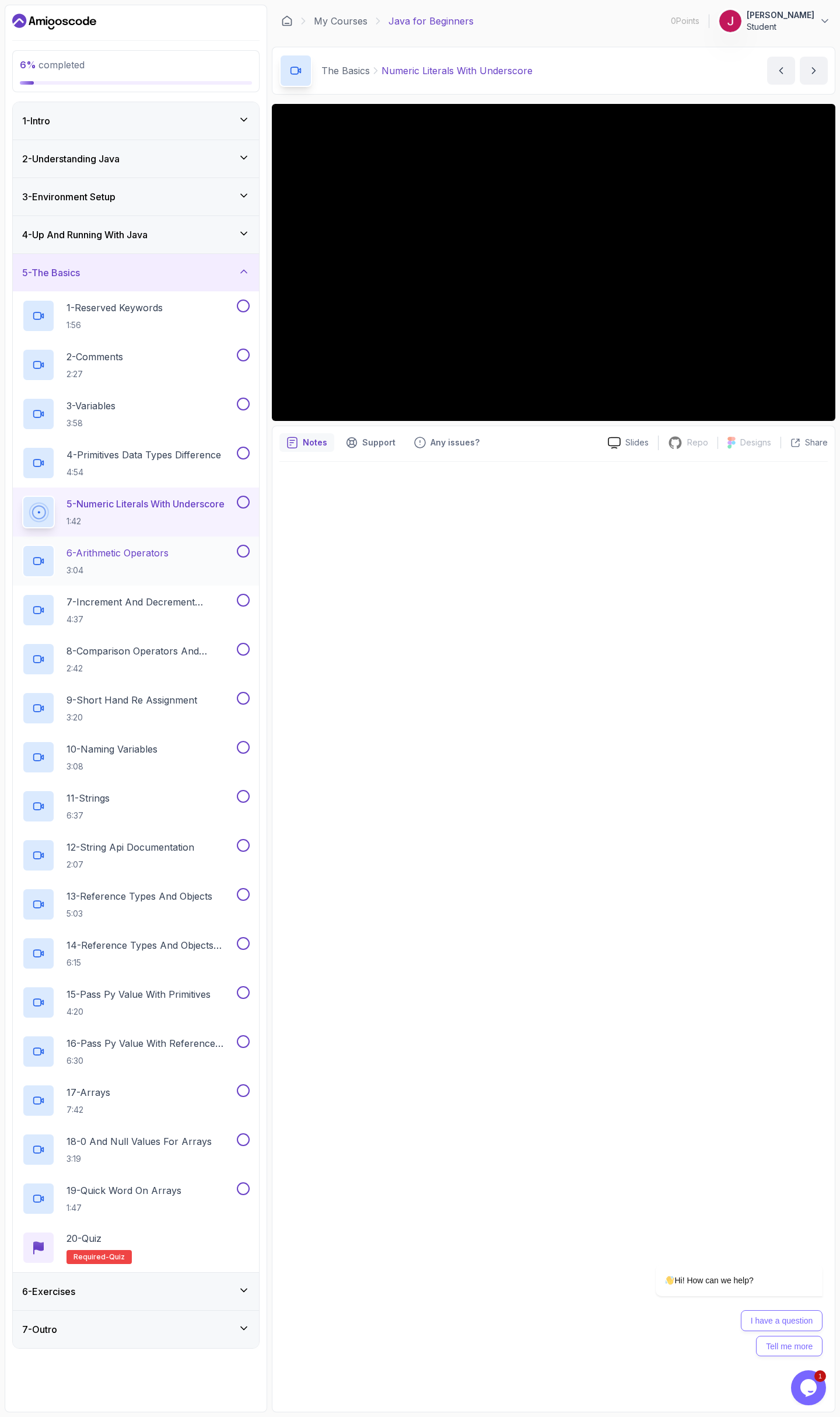
click at [159, 568] on p "3:04" at bounding box center [117, 570] width 102 height 12
click at [153, 583] on div "6 - Arithmetic Operators 3:04" at bounding box center [136, 561] width 247 height 49
click at [167, 606] on p "7 - Increment And Decrement Operators" at bounding box center [151, 602] width 168 height 14
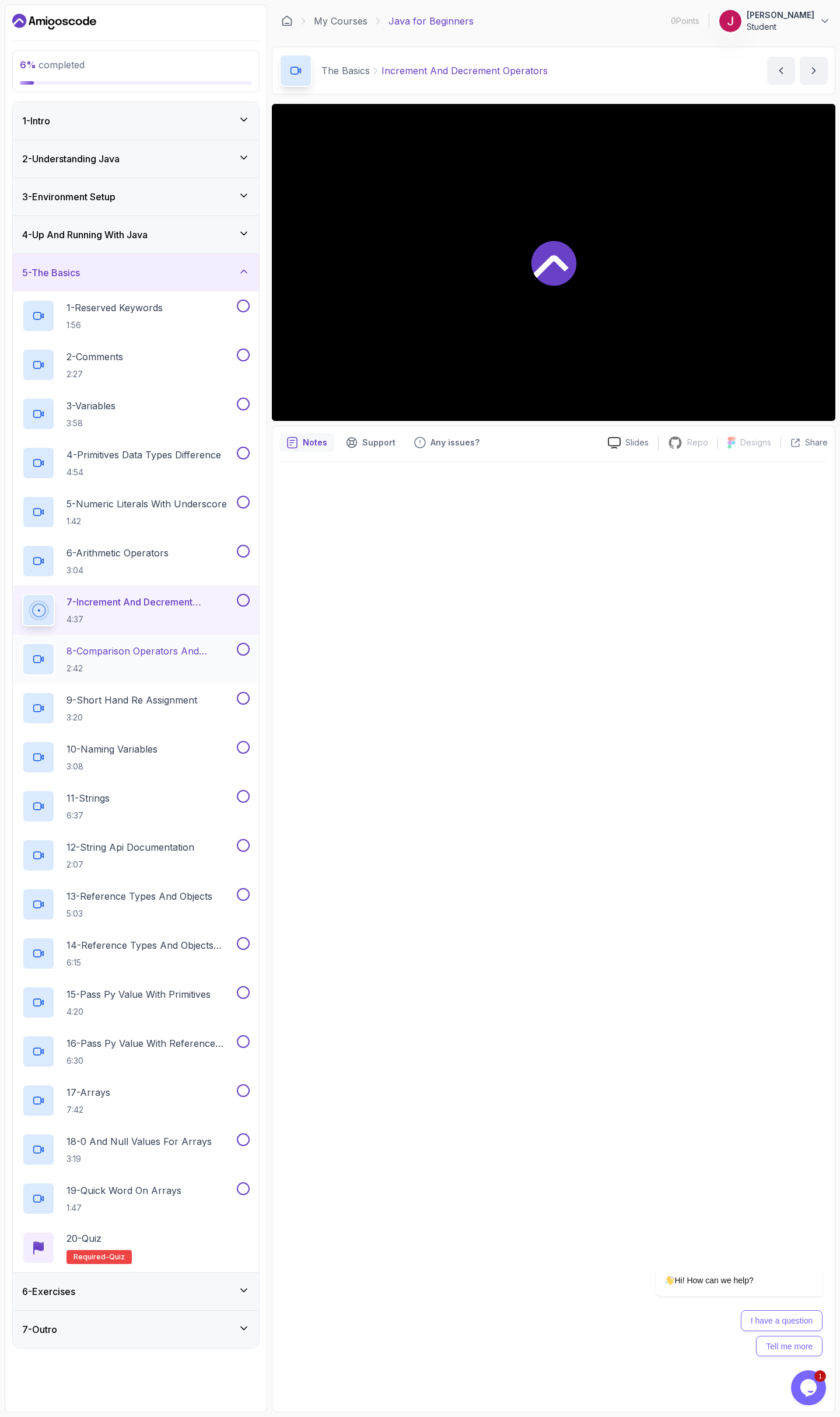
click at [176, 662] on h2 "8 - Comparison Operators and Booleans 2:42" at bounding box center [151, 659] width 168 height 30
click at [203, 715] on div "9 - Short Hand Re Assignment 3:20" at bounding box center [128, 708] width 212 height 33
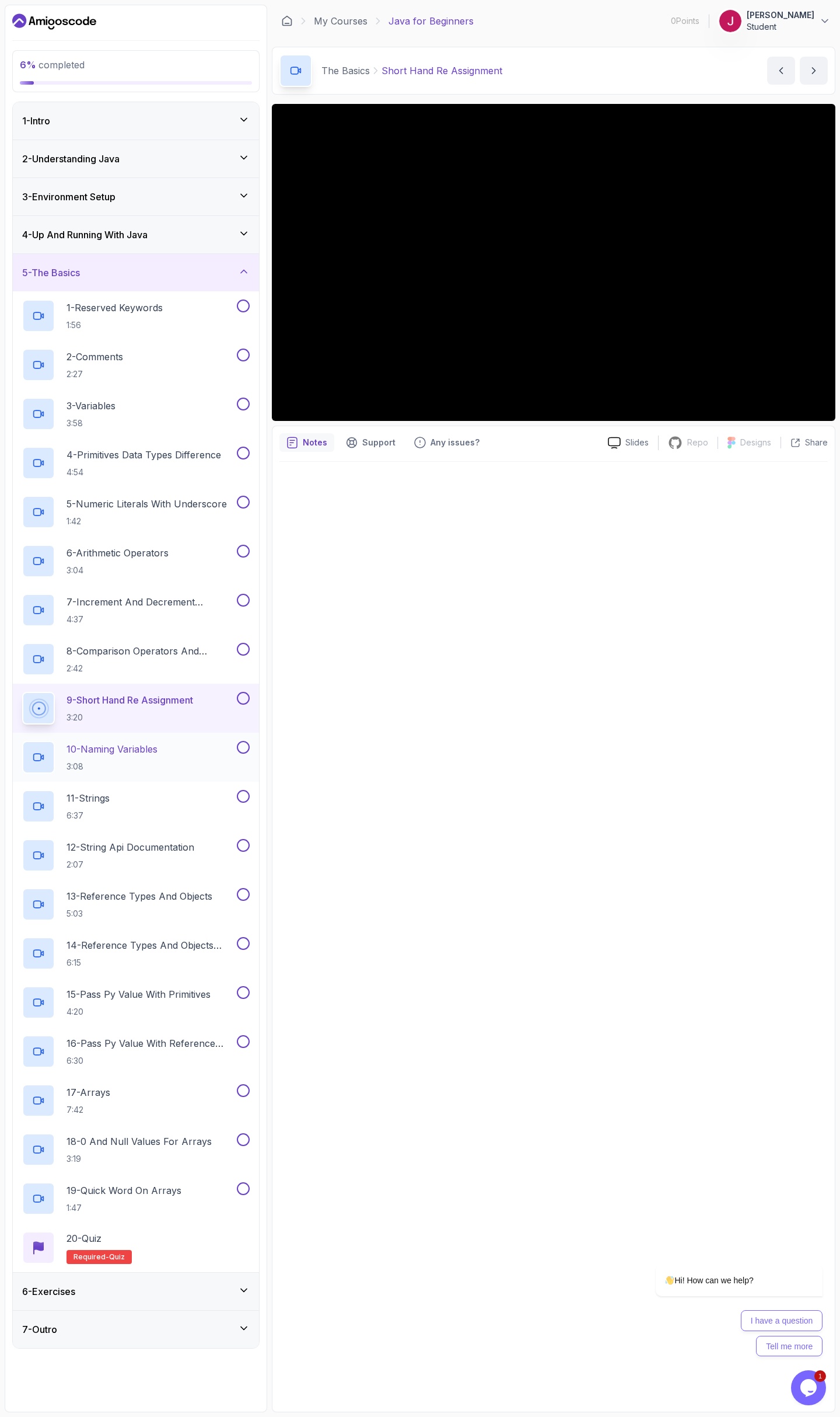
click at [157, 759] on h2 "10 - Naming Variables 3:08" at bounding box center [112, 757] width 91 height 30
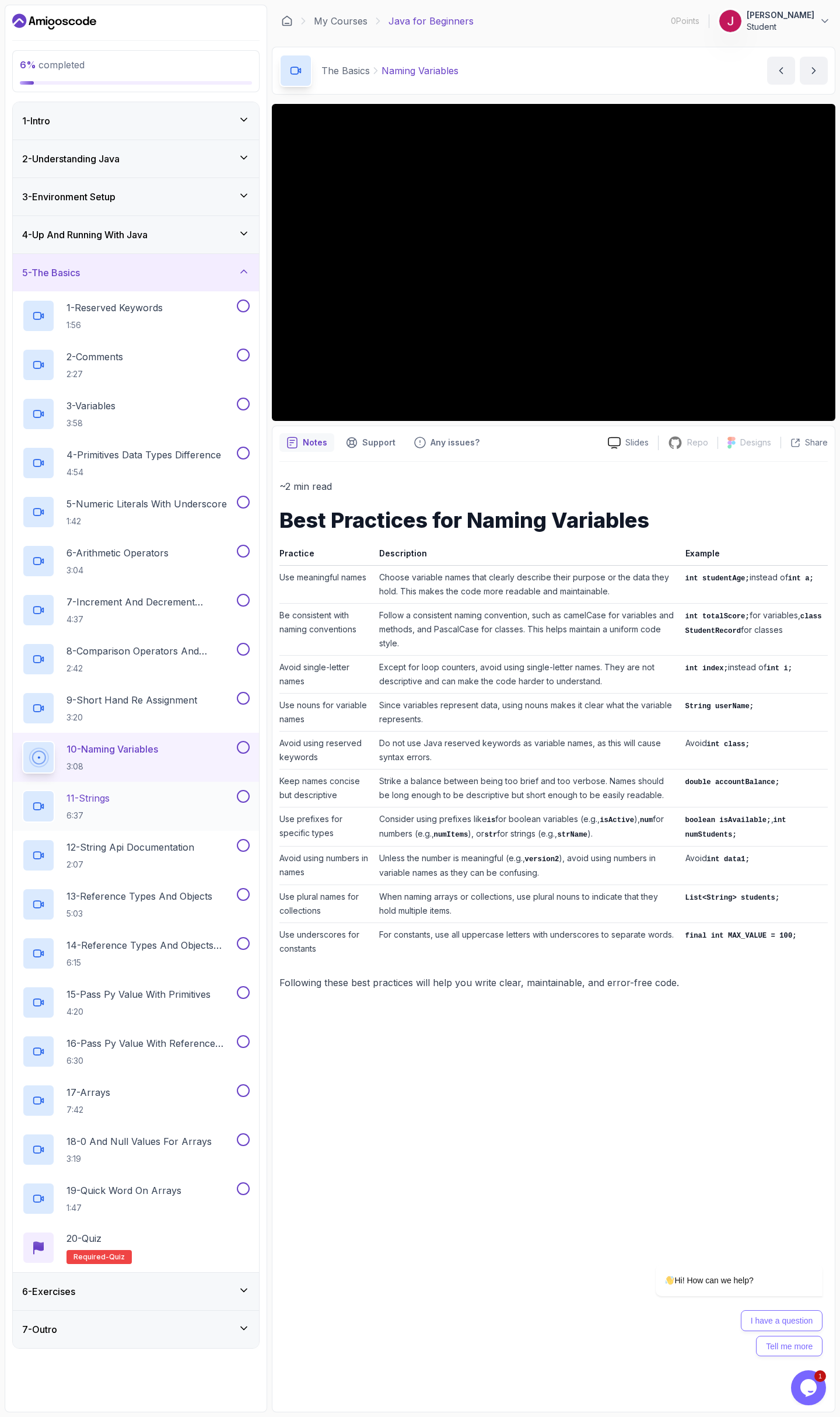
click at [205, 806] on div "11 - Strings 6:37" at bounding box center [128, 806] width 212 height 33
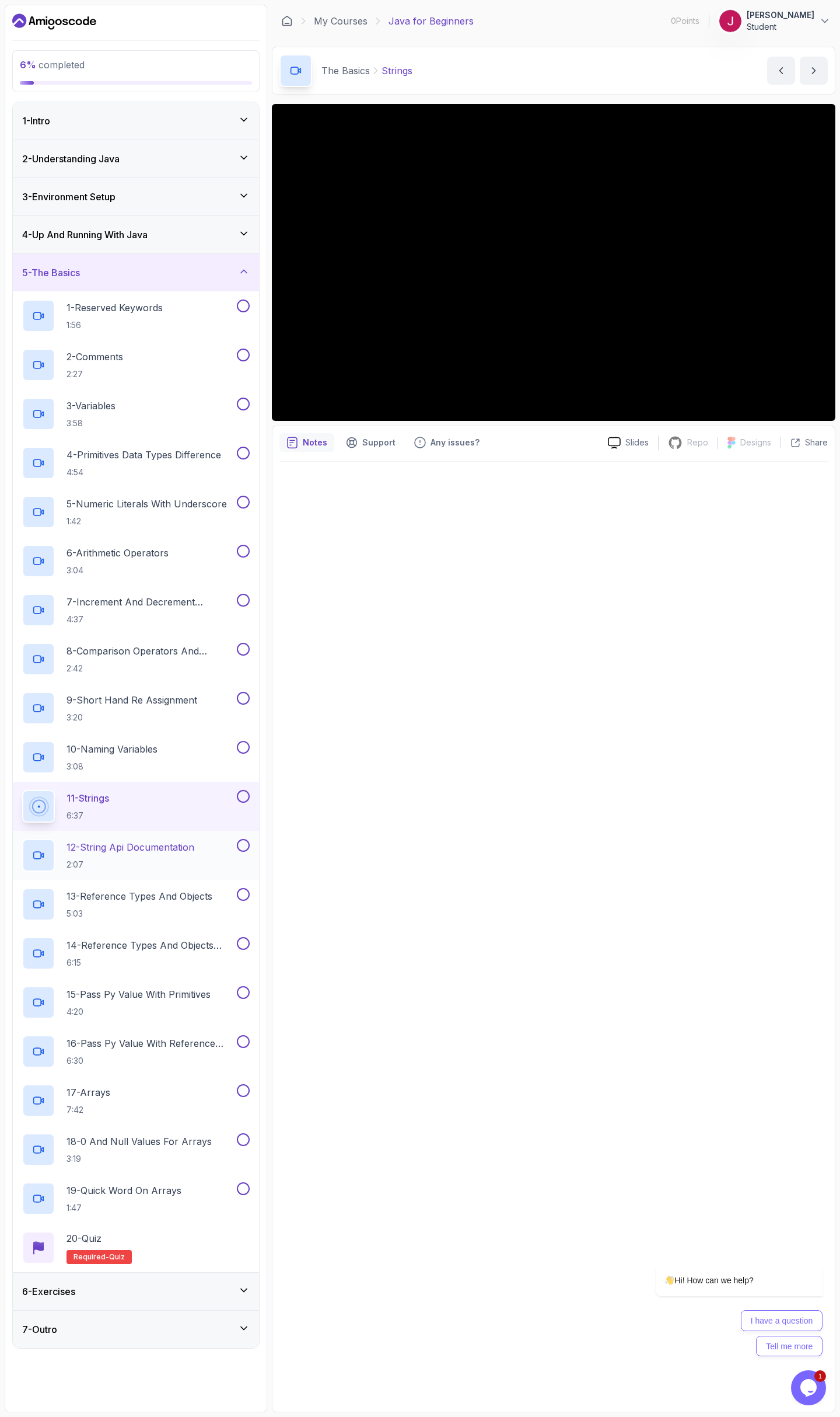
click at [180, 871] on div "12 - String Api Documentation 2:07" at bounding box center [128, 855] width 212 height 33
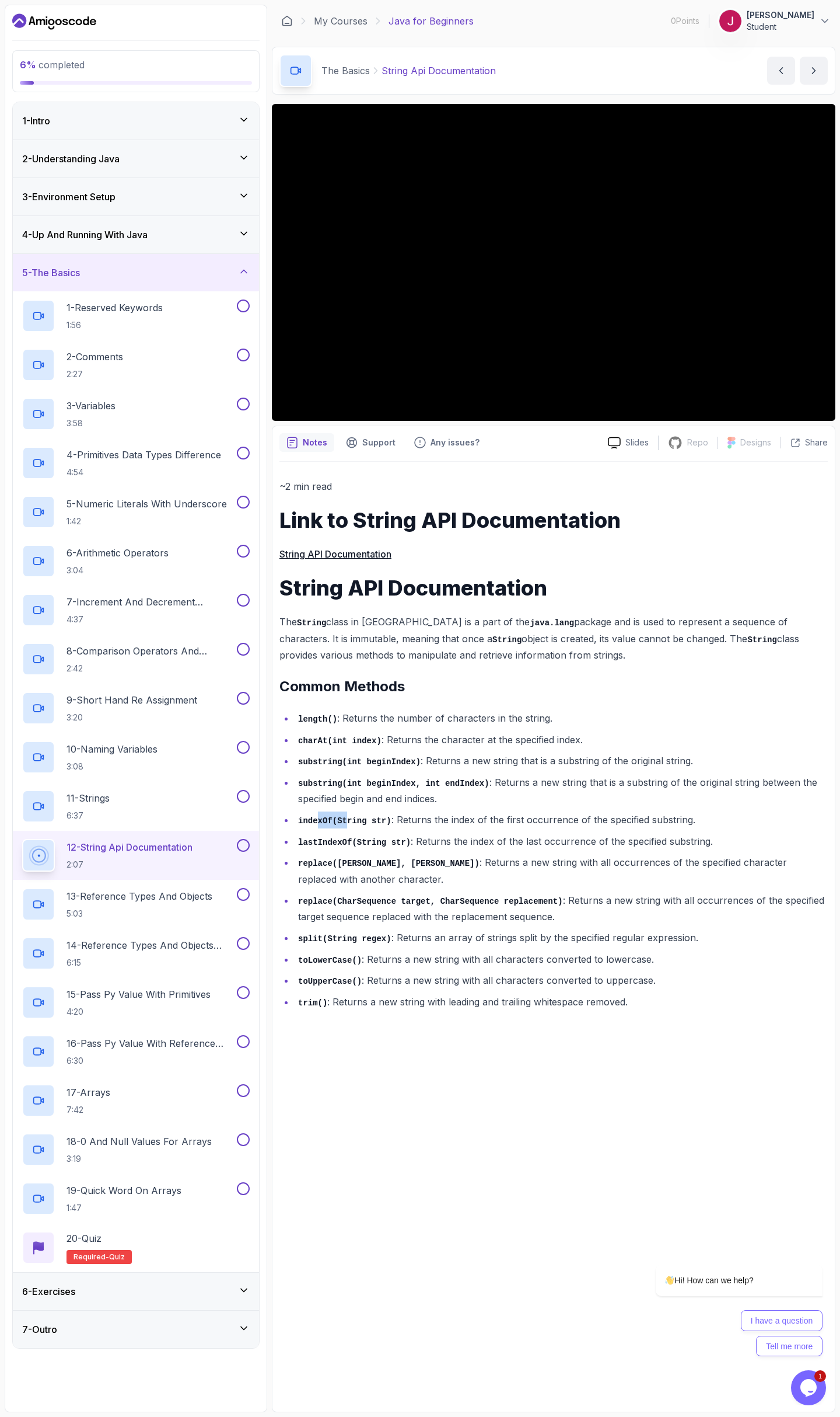
drag, startPoint x: 336, startPoint y: 821, endPoint x: 346, endPoint y: 818, distance: 10.4
click at [345, 818] on code "indexOf(String str)" at bounding box center [344, 820] width 93 height 9
click at [348, 818] on code "indexOf(String str)" at bounding box center [344, 820] width 93 height 9
drag, startPoint x: 539, startPoint y: 777, endPoint x: 574, endPoint y: 779, distance: 35.1
click at [573, 779] on li "substring(int beginIndex, int endIndex) : Returns a new string that is a substr…" at bounding box center [561, 791] width 534 height 34
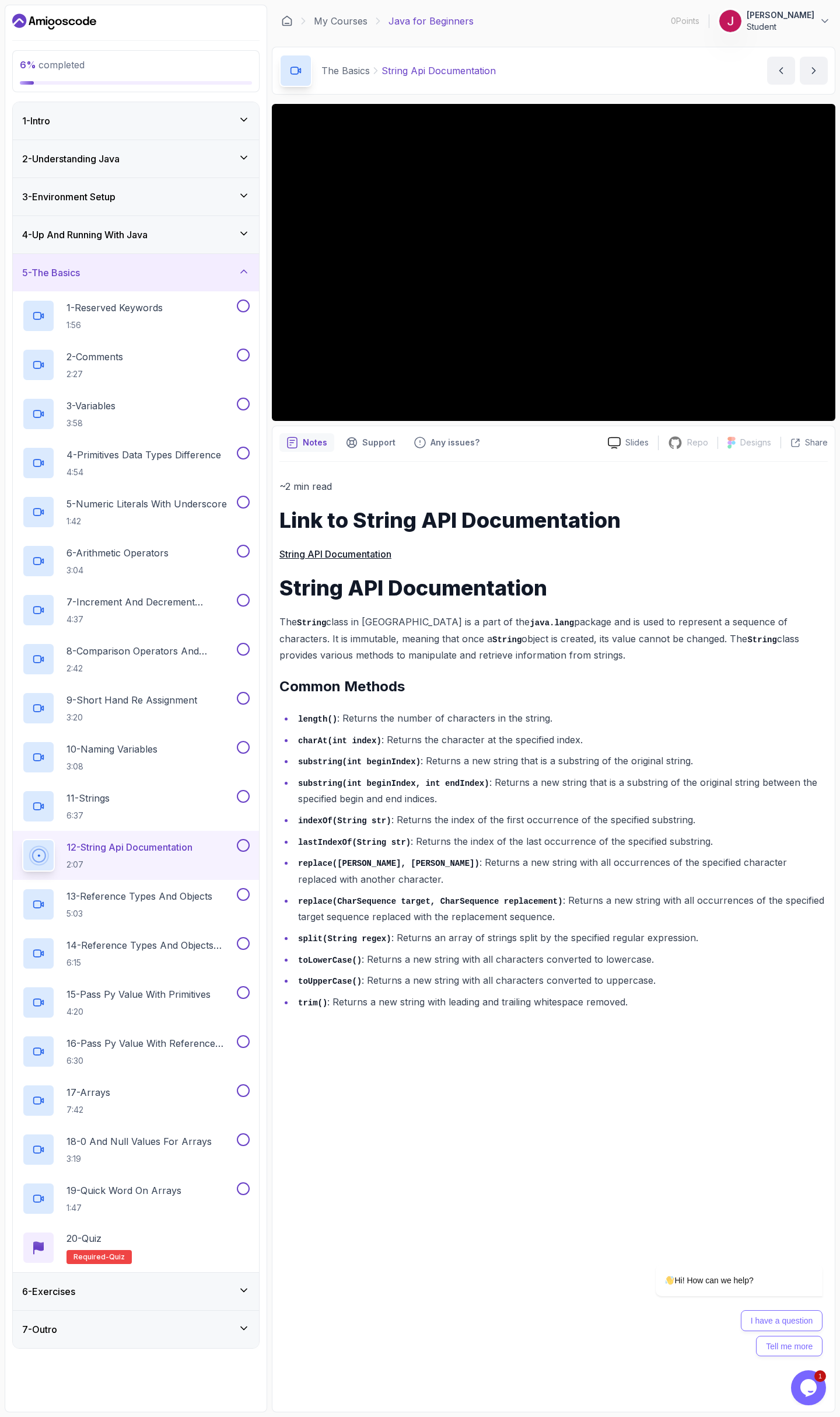
drag, startPoint x: 574, startPoint y: 779, endPoint x: 567, endPoint y: 780, distance: 7.1
click at [575, 779] on li "substring(int beginIndex, int endIndex) : Returns a new string that is a substr…" at bounding box center [561, 791] width 534 height 34
drag, startPoint x: 379, startPoint y: 812, endPoint x: 423, endPoint y: 812, distance: 44.0
click at [417, 812] on li "indexOf(String str) : Returns the index of the first occurrence of the specifie…" at bounding box center [561, 820] width 534 height 17
click at [423, 812] on li "indexOf(String str) : Returns the index of the first occurrence of the specifie…" at bounding box center [561, 820] width 534 height 17
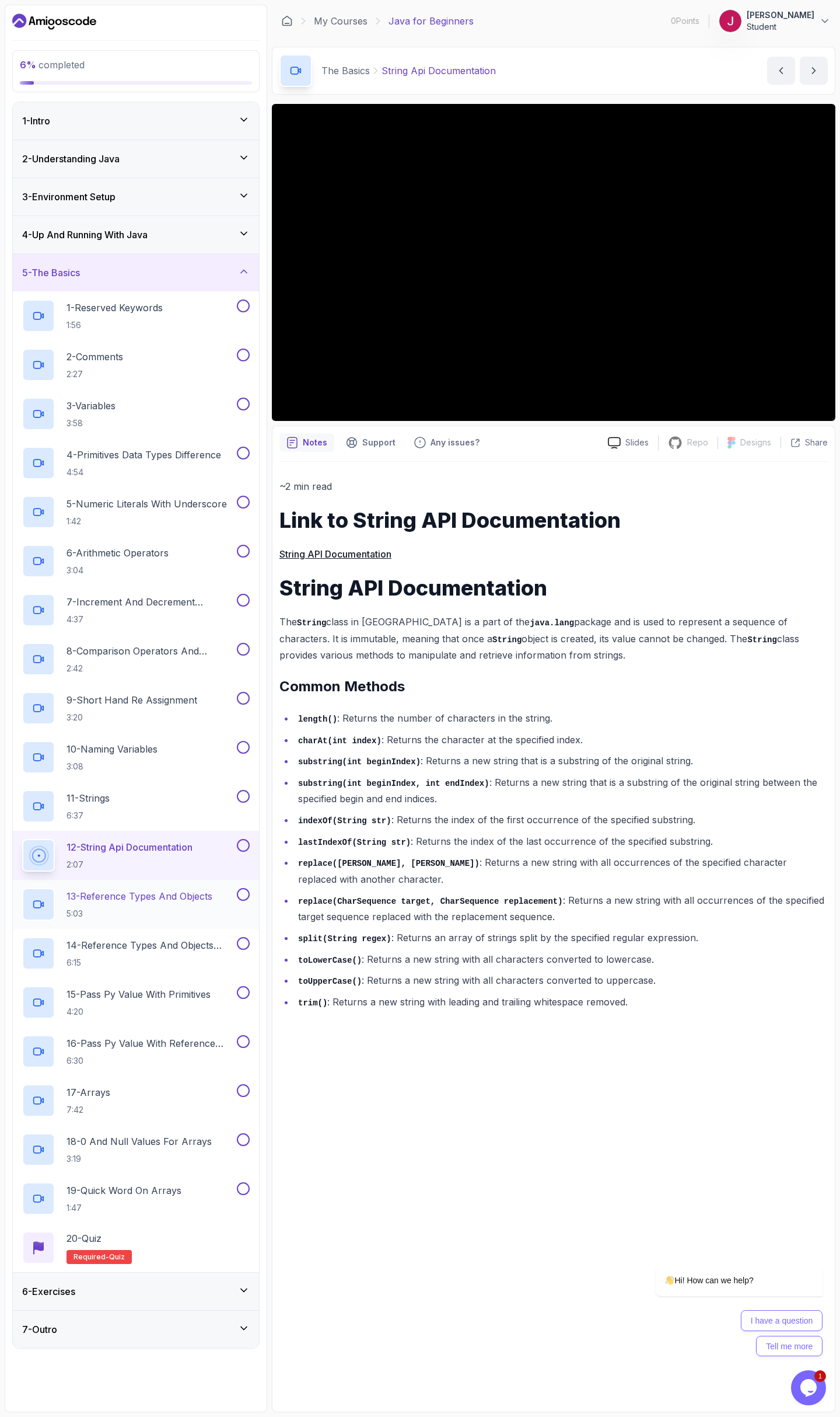
click at [133, 914] on p "5:03" at bounding box center [139, 914] width 146 height 12
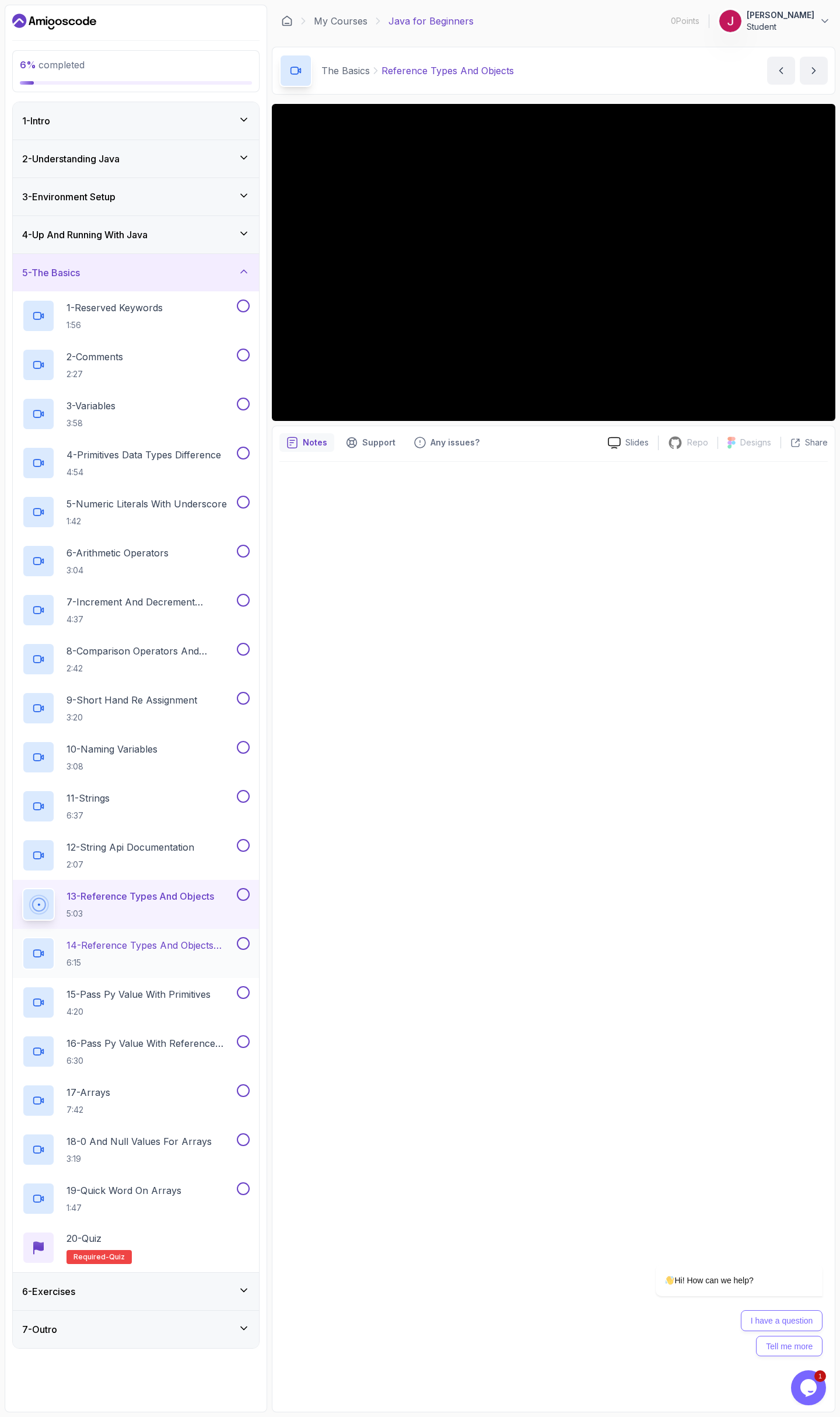
click at [159, 954] on h2 "14 - Reference Types And Objects Diferences 6:15" at bounding box center [151, 953] width 168 height 30
click at [181, 1003] on h2 "15 - Pass Py Value With Primitives 4:20" at bounding box center [138, 1002] width 144 height 30
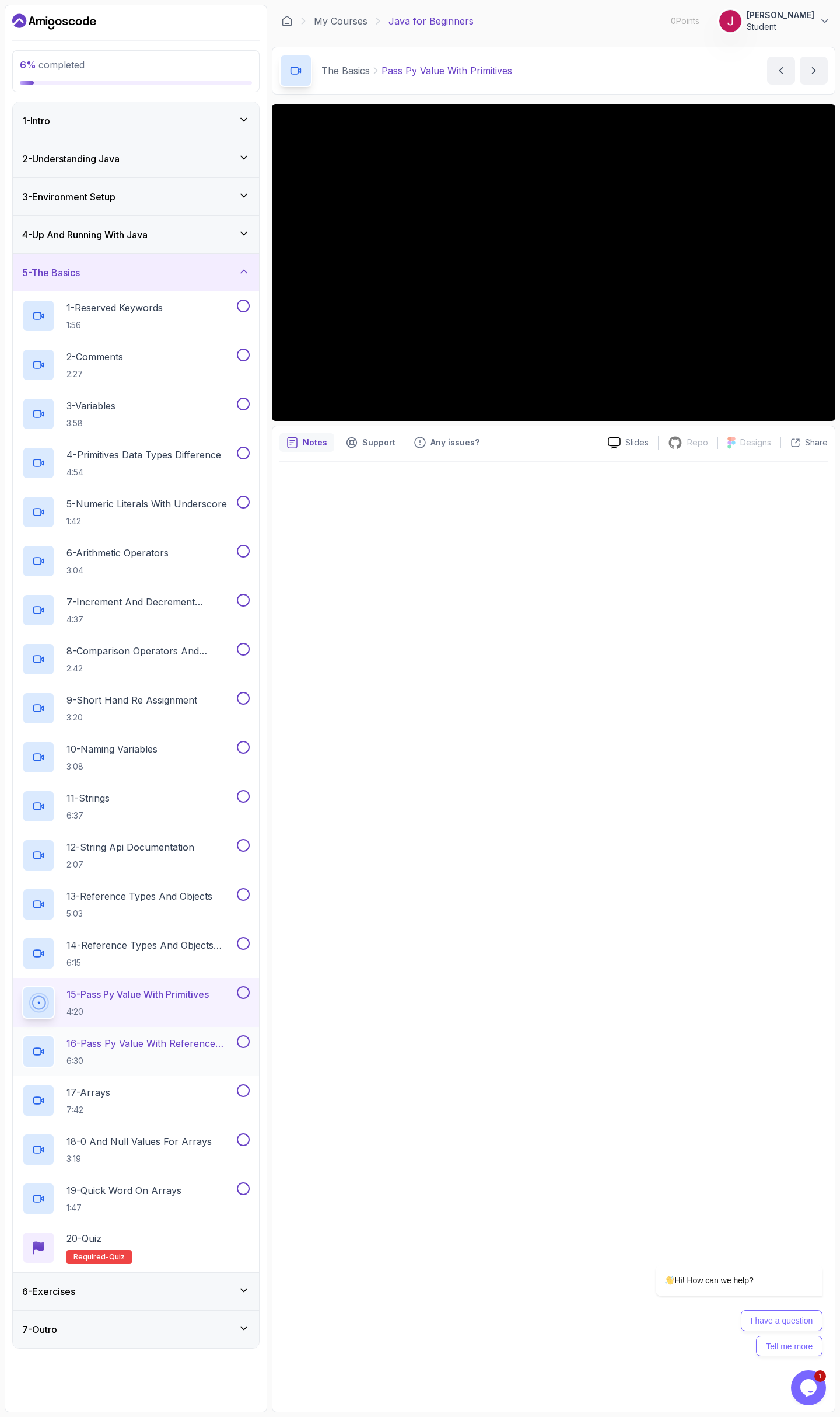
click at [125, 1065] on p "6:30" at bounding box center [151, 1061] width 168 height 12
click at [98, 1108] on p "7:42" at bounding box center [88, 1110] width 44 height 12
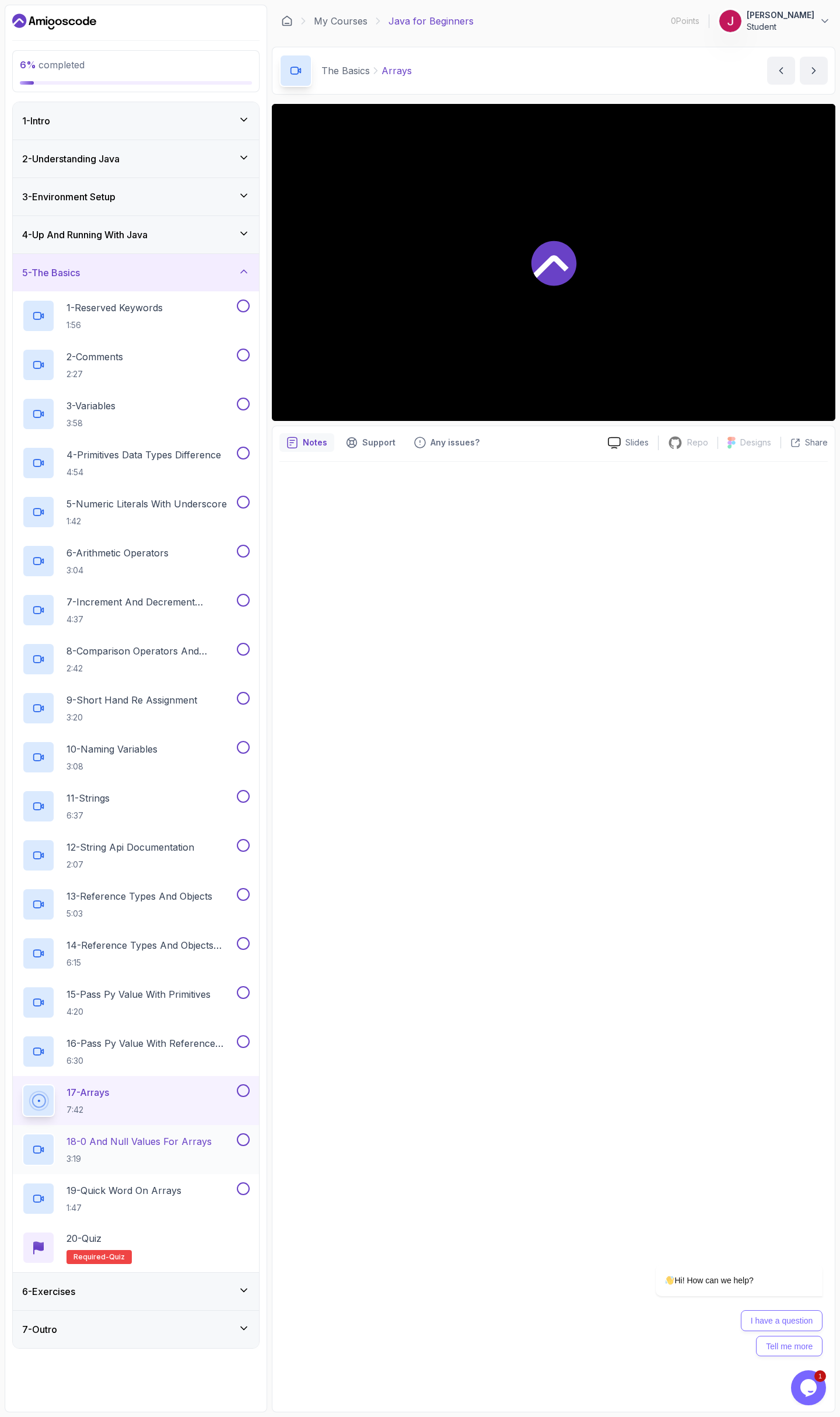
click at [140, 1164] on p "3:19" at bounding box center [139, 1159] width 146 height 12
click at [166, 1196] on p "19 - Quick Word On Arrays" at bounding box center [124, 1190] width 115 height 14
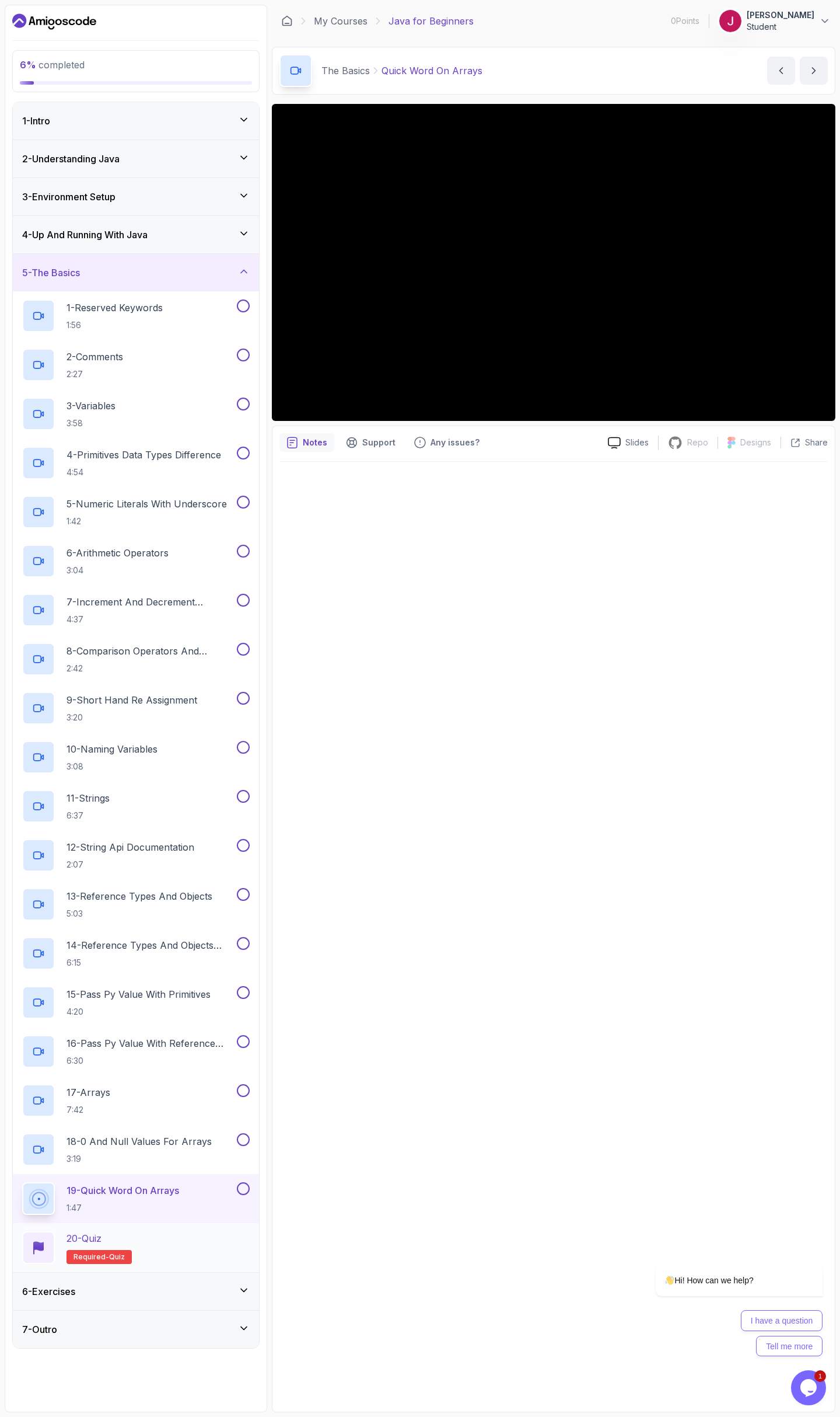
click at [90, 1270] on div "20 - Quiz Required- quiz" at bounding box center [136, 1248] width 247 height 49
click at [88, 1249] on h2 "20 - Quiz Required- quiz" at bounding box center [99, 1247] width 66 height 33
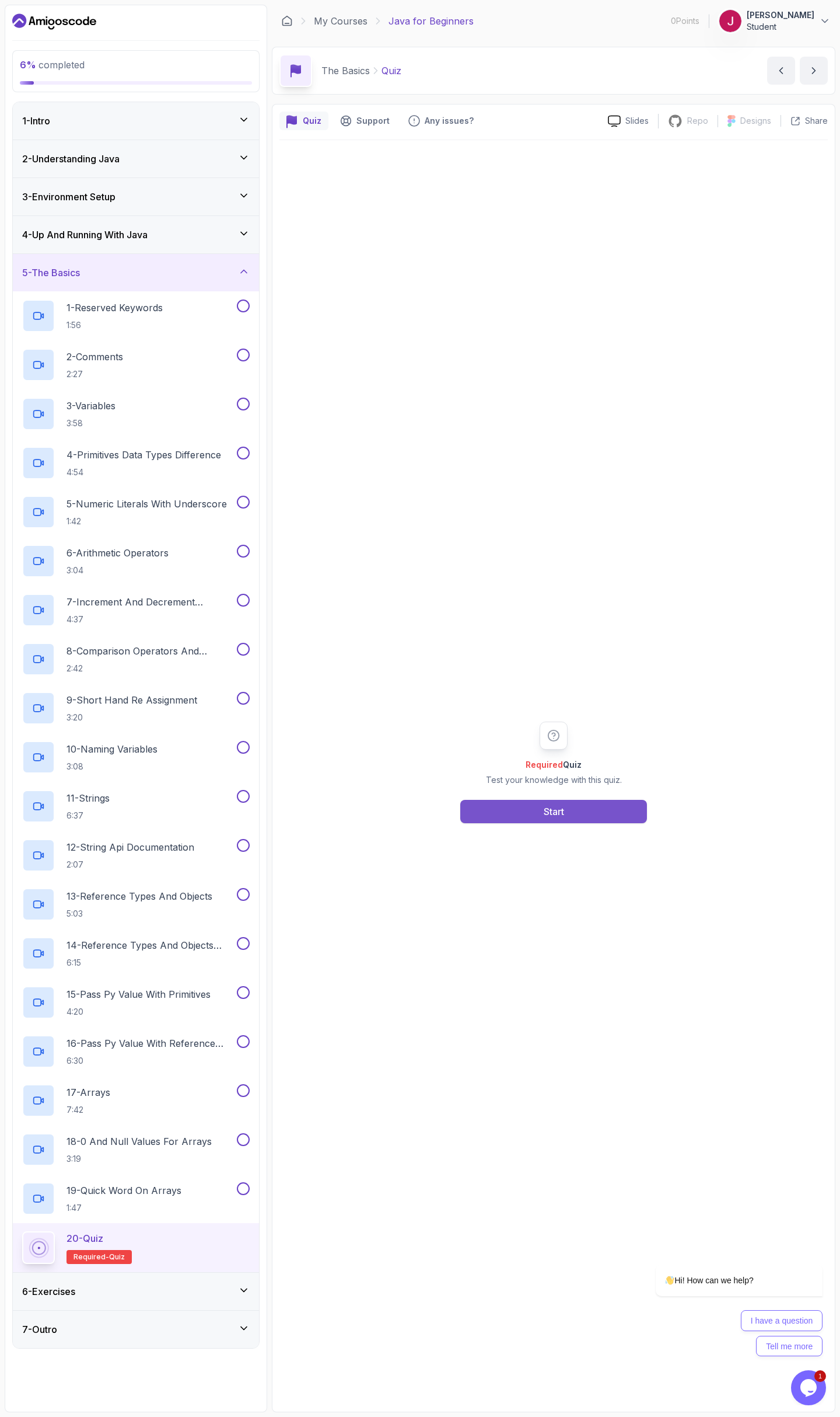
click at [572, 825] on div "Required Quiz Test your knowledge with this quiz. Start" at bounding box center [554, 772] width 549 height 1265
click at [575, 811] on button "Start" at bounding box center [554, 812] width 187 height 24
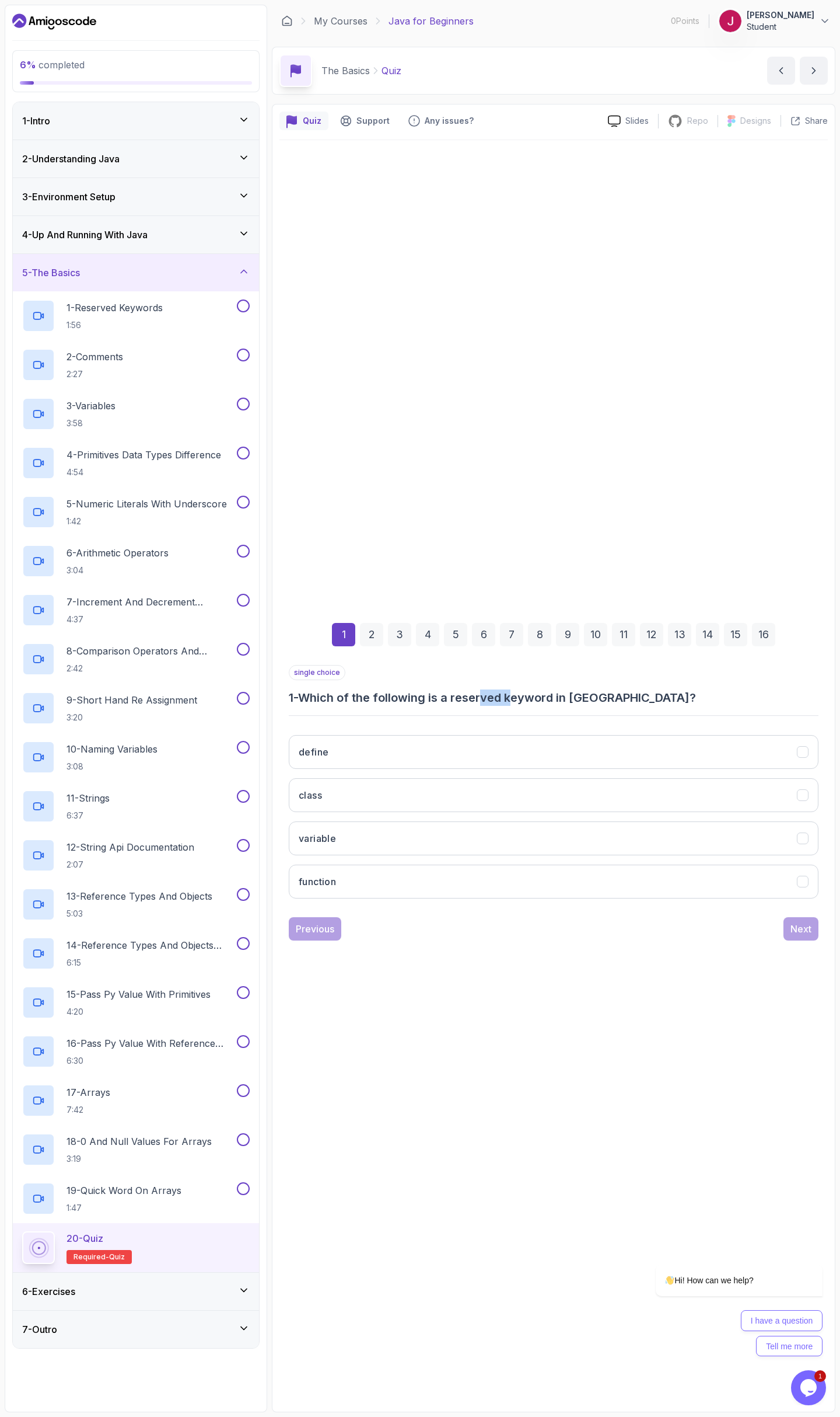
drag, startPoint x: 513, startPoint y: 704, endPoint x: 583, endPoint y: 698, distance: 70.3
click at [532, 704] on h3 "1 - Which of the following is a reserved keyword in [GEOGRAPHIC_DATA]?" at bounding box center [554, 697] width 530 height 16
click at [583, 698] on h3 "1 - Which of the following is a reserved keyword in [GEOGRAPHIC_DATA]?" at bounding box center [554, 697] width 530 height 16
click at [328, 793] on button "class" at bounding box center [554, 795] width 530 height 34
click at [328, 750] on h3 "define" at bounding box center [313, 752] width 29 height 14
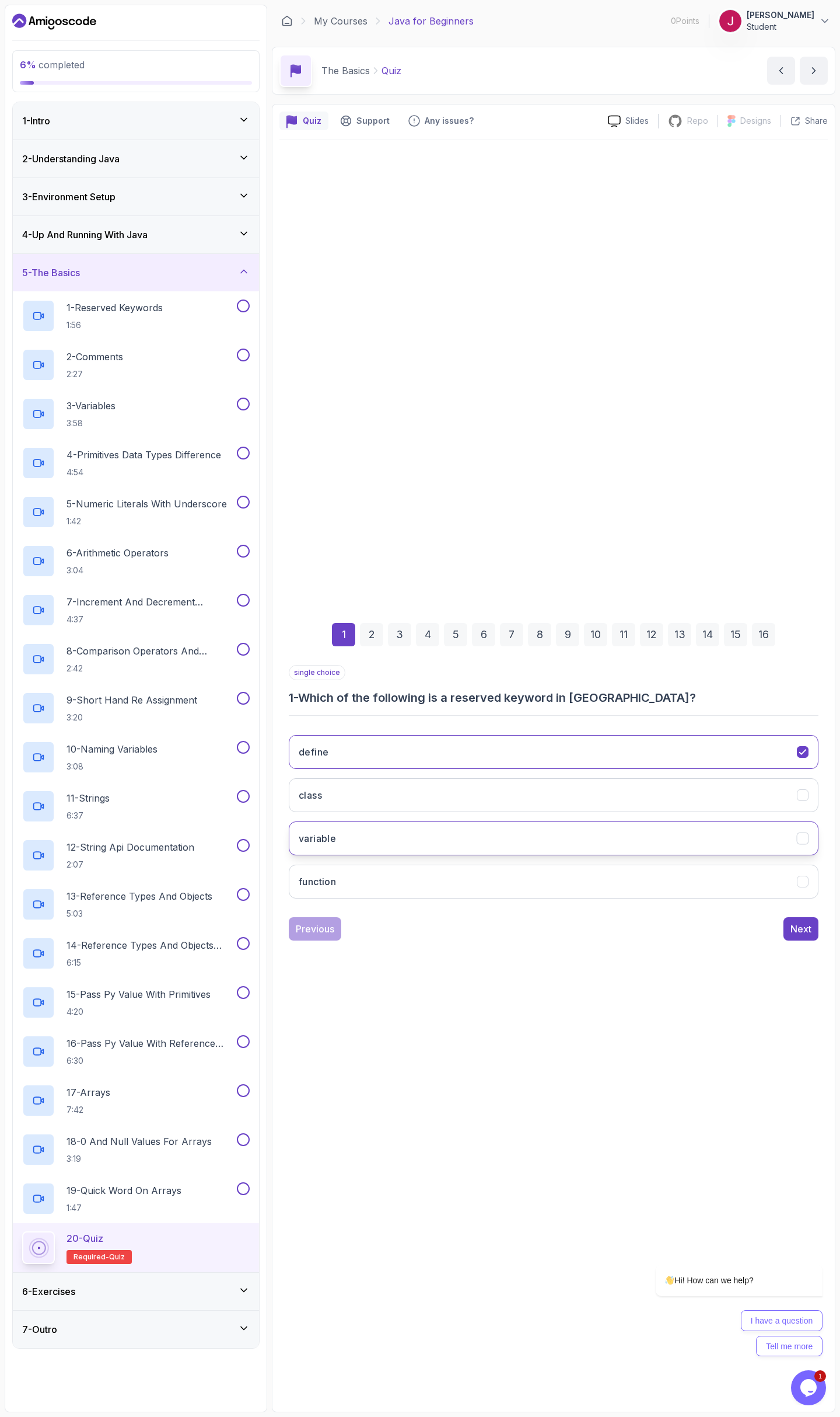
click at [482, 825] on button "variable" at bounding box center [554, 839] width 530 height 34
click at [443, 793] on button "class" at bounding box center [554, 795] width 530 height 34
click at [810, 940] on div "1 2 3 4 5 6 7 8 9 10 11 12 13 14 15 16 single choice 1 - Which of the following…" at bounding box center [554, 773] width 549 height 355
click at [799, 930] on div "Next" at bounding box center [801, 929] width 21 height 14
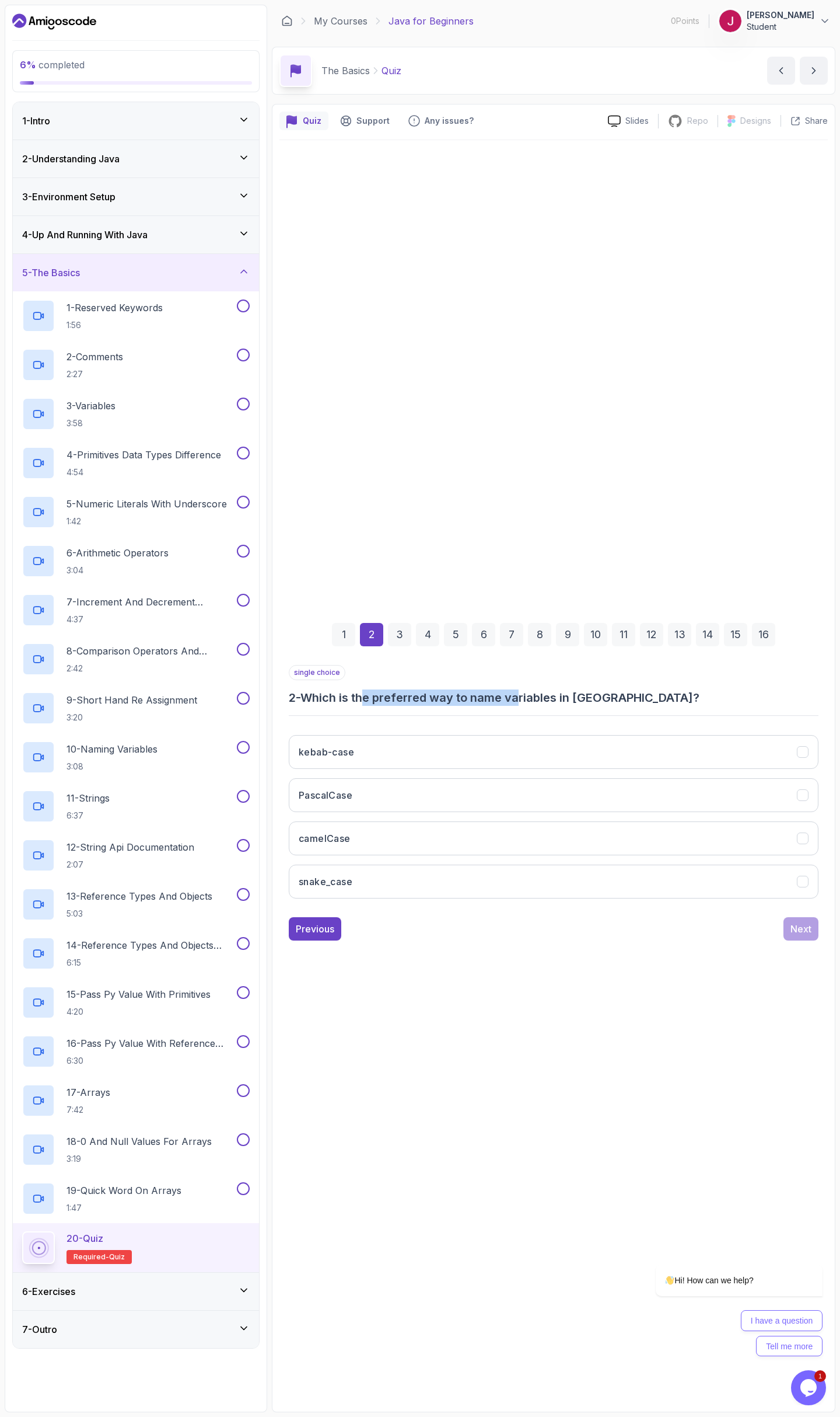
drag, startPoint x: 369, startPoint y: 697, endPoint x: 523, endPoint y: 701, distance: 154.1
click at [523, 701] on h3 "2 - Which is the preferred way to name variables in [GEOGRAPHIC_DATA]?" at bounding box center [554, 697] width 530 height 16
click at [458, 701] on h3 "2 - Which is the preferred way to name variables in [GEOGRAPHIC_DATA]?" at bounding box center [554, 697] width 530 height 16
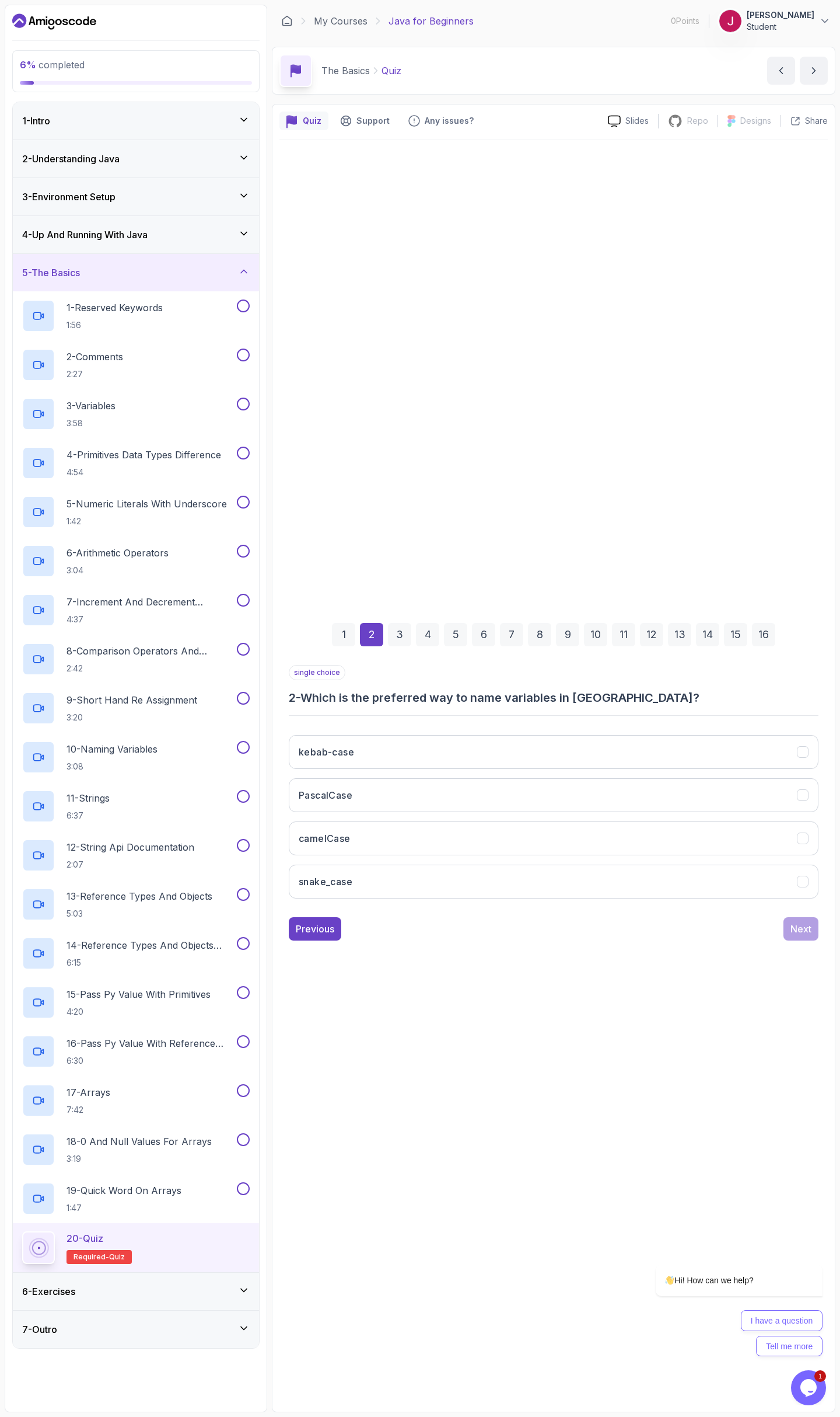
drag, startPoint x: 396, startPoint y: 839, endPoint x: 481, endPoint y: 860, distance: 87.6
click at [396, 839] on button "camelCase" at bounding box center [554, 839] width 530 height 34
click at [802, 933] on div "Next" at bounding box center [801, 929] width 21 height 14
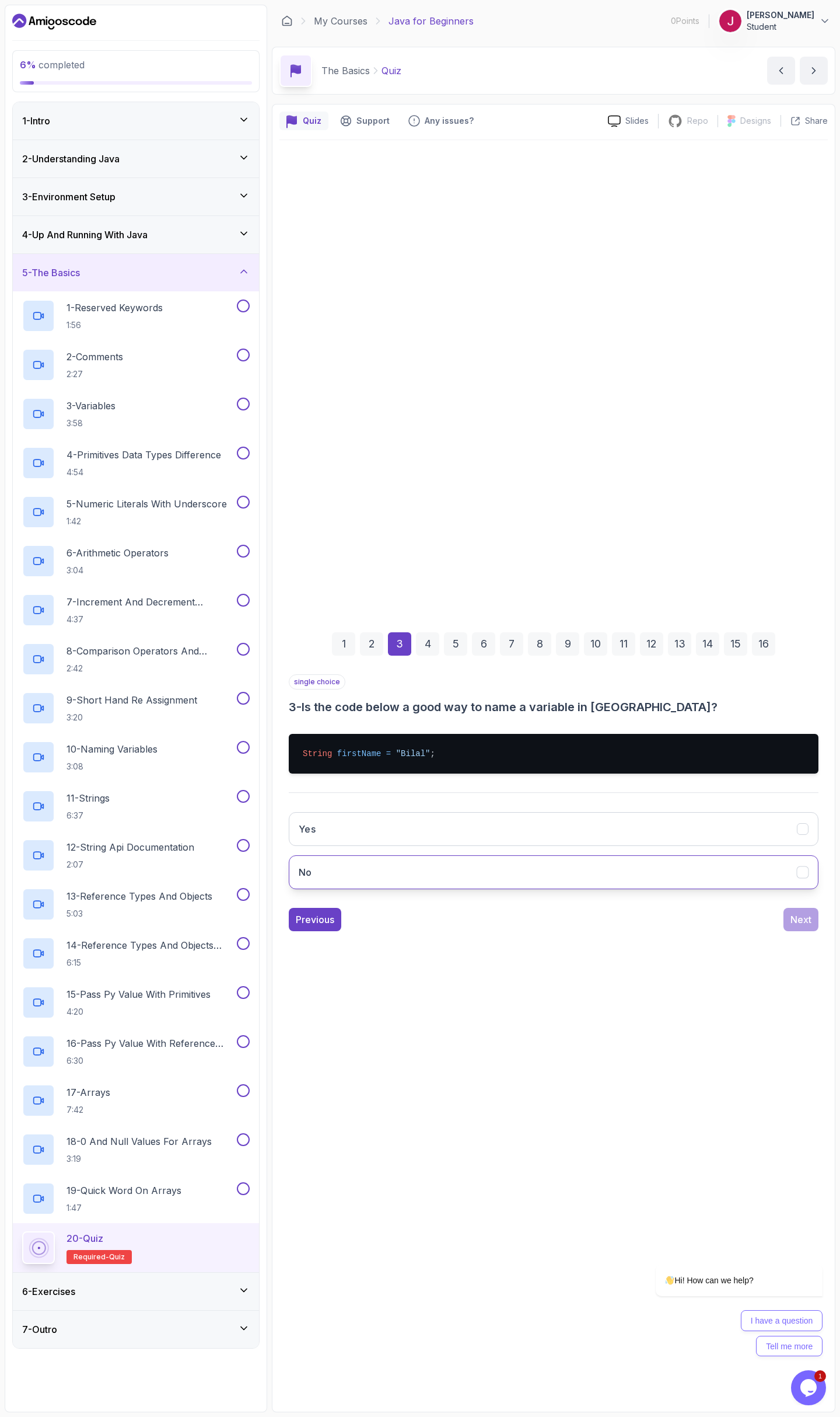
click at [373, 868] on button "No" at bounding box center [554, 872] width 530 height 34
click at [367, 829] on button "Yes" at bounding box center [554, 828] width 530 height 34
click at [795, 919] on div "Next" at bounding box center [801, 919] width 21 height 14
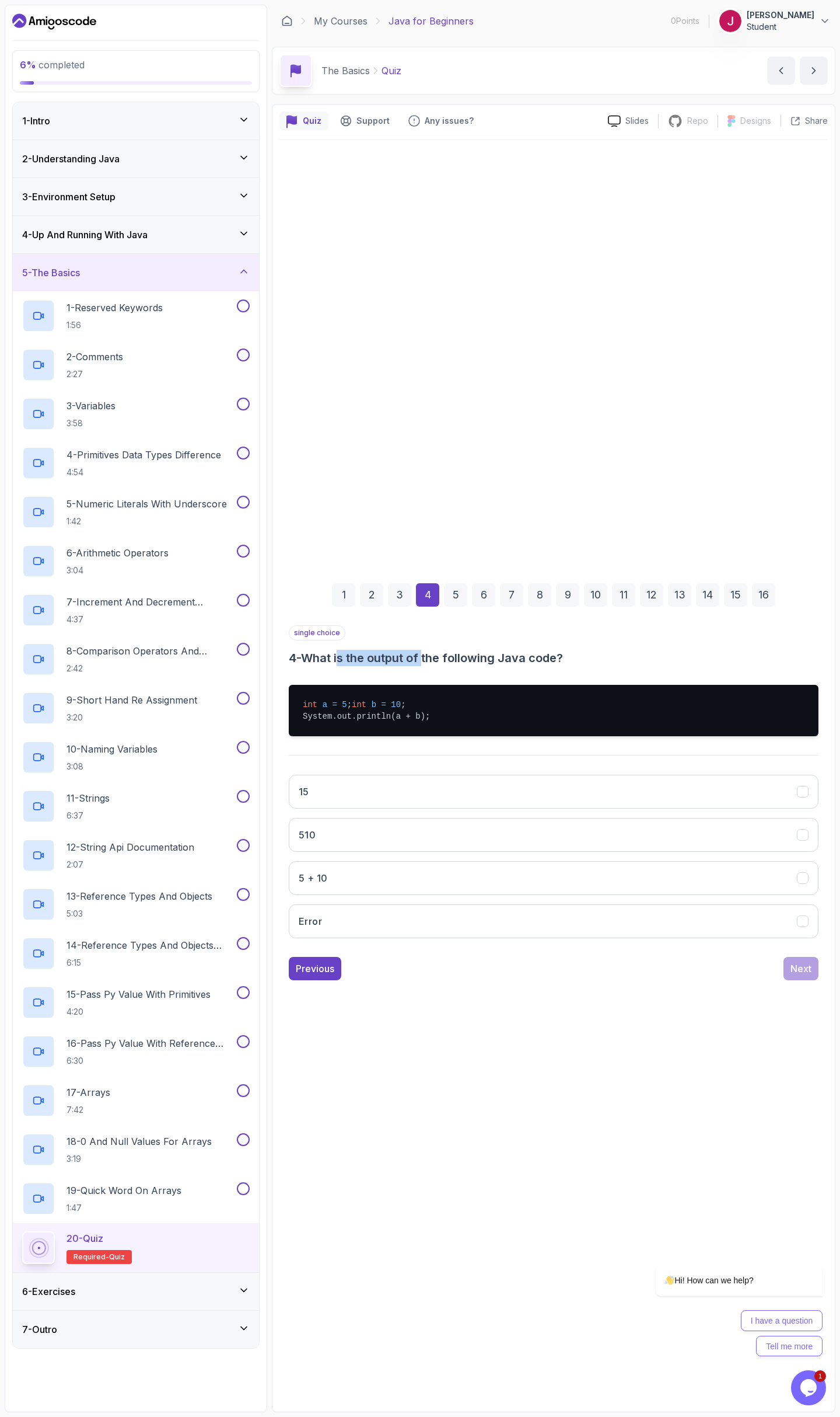
drag, startPoint x: 353, startPoint y: 658, endPoint x: 449, endPoint y: 652, distance: 96.2
click at [433, 654] on h3 "4 - What is the output of the following Java code?" at bounding box center [554, 658] width 530 height 16
click at [452, 652] on h3 "4 - What is the output of the following Java code?" at bounding box center [554, 658] width 530 height 16
click at [350, 801] on button "15" at bounding box center [554, 791] width 530 height 34
click at [792, 972] on div "Next" at bounding box center [801, 968] width 21 height 14
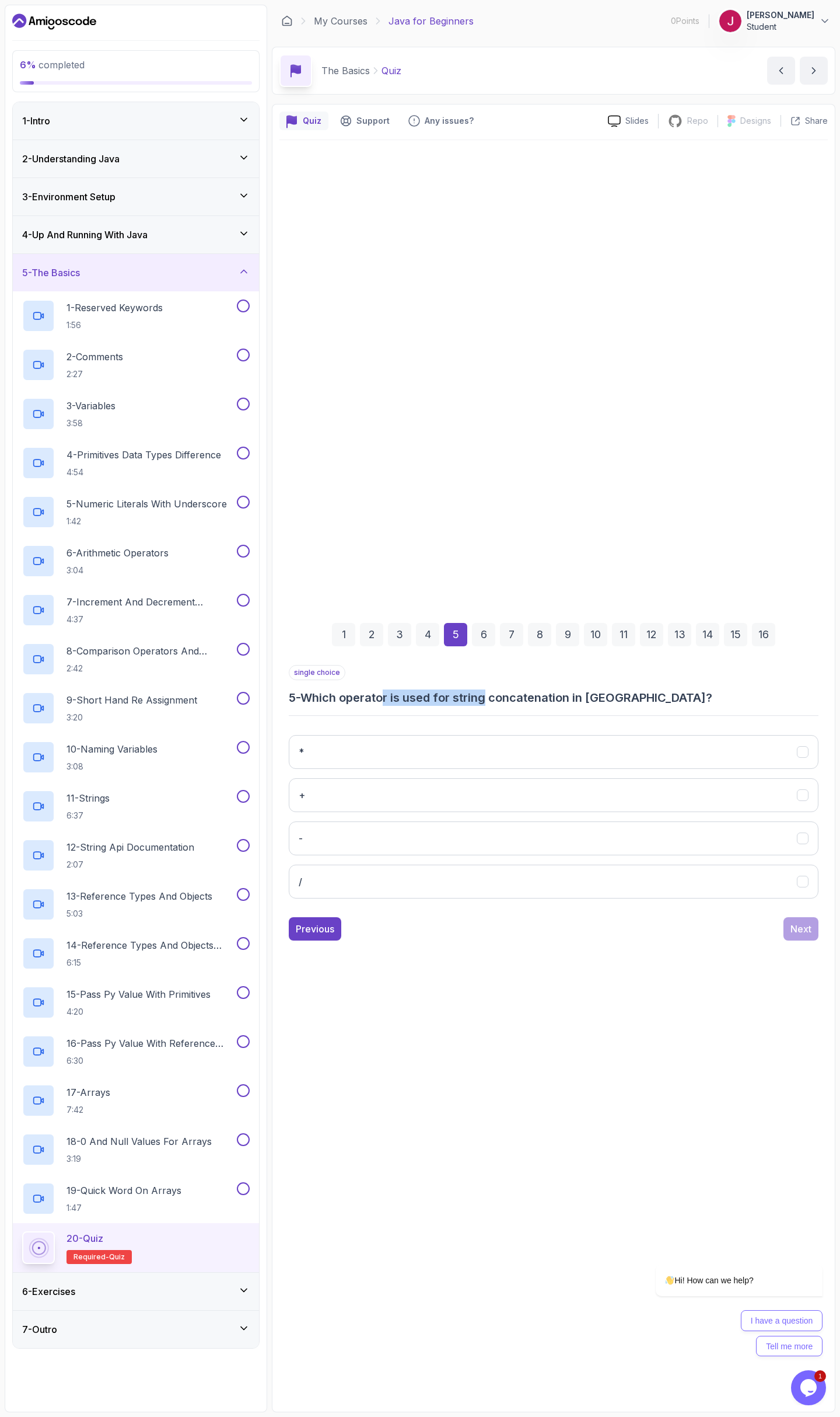
drag, startPoint x: 391, startPoint y: 699, endPoint x: 509, endPoint y: 704, distance: 118.1
click at [494, 706] on h3 "5 - Which operator is used for string concatenation in [GEOGRAPHIC_DATA]?" at bounding box center [554, 697] width 530 height 16
click at [523, 702] on h3 "5 - Which operator is used for string concatenation in [GEOGRAPHIC_DATA]?" at bounding box center [554, 697] width 530 height 16
click at [364, 800] on button "+" at bounding box center [554, 795] width 530 height 34
click at [794, 923] on div "Next" at bounding box center [801, 929] width 21 height 14
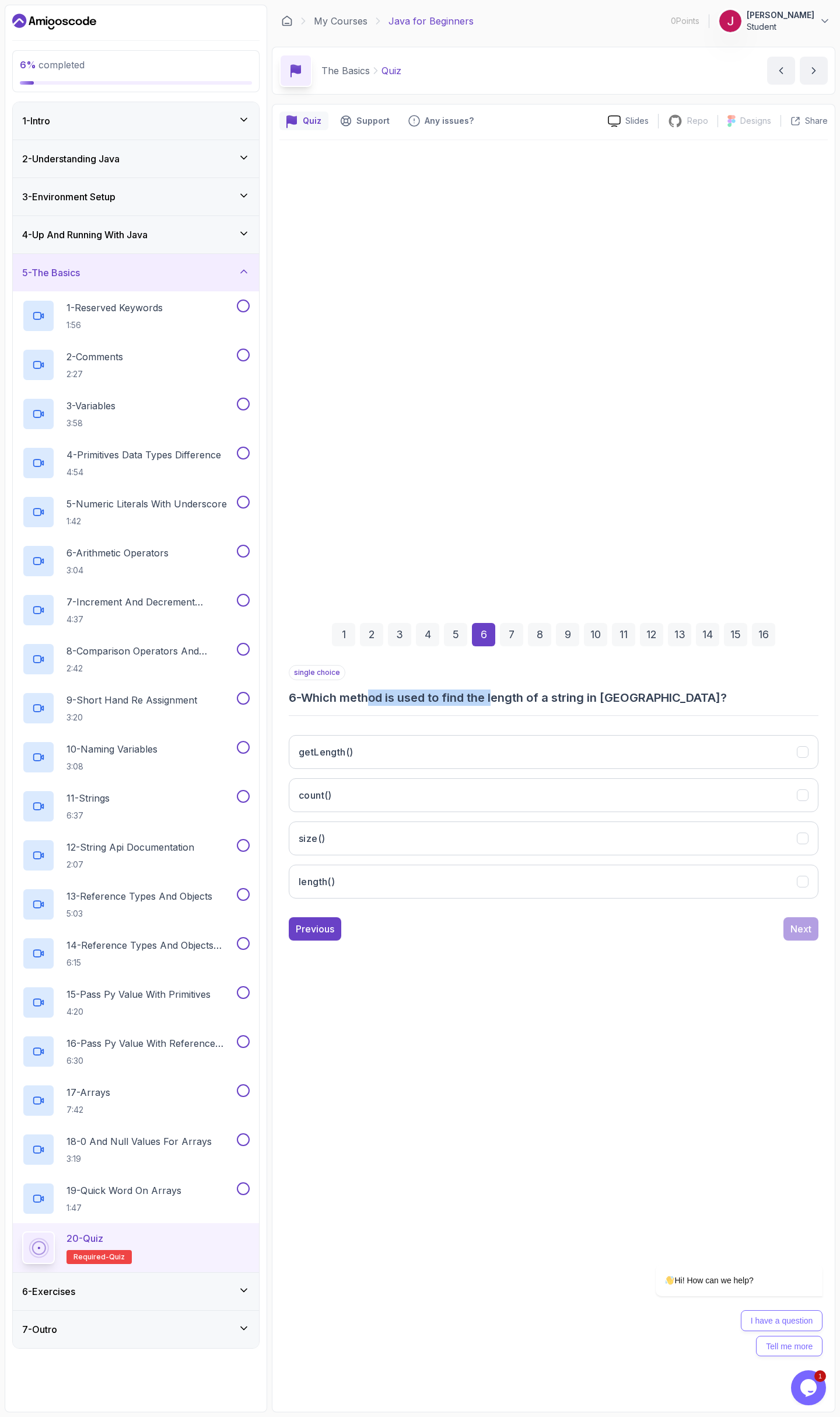
drag, startPoint x: 433, startPoint y: 701, endPoint x: 505, endPoint y: 704, distance: 72.1
click at [499, 704] on h3 "6 - Which method is used to find the length of a string in [GEOGRAPHIC_DATA]?" at bounding box center [554, 697] width 530 height 16
click at [505, 704] on h3 "6 - Which method is used to find the length of a string in [GEOGRAPHIC_DATA]?" at bounding box center [554, 697] width 530 height 16
click at [359, 758] on button "getLength()" at bounding box center [554, 752] width 530 height 34
click at [798, 937] on button "Next" at bounding box center [801, 929] width 35 height 24
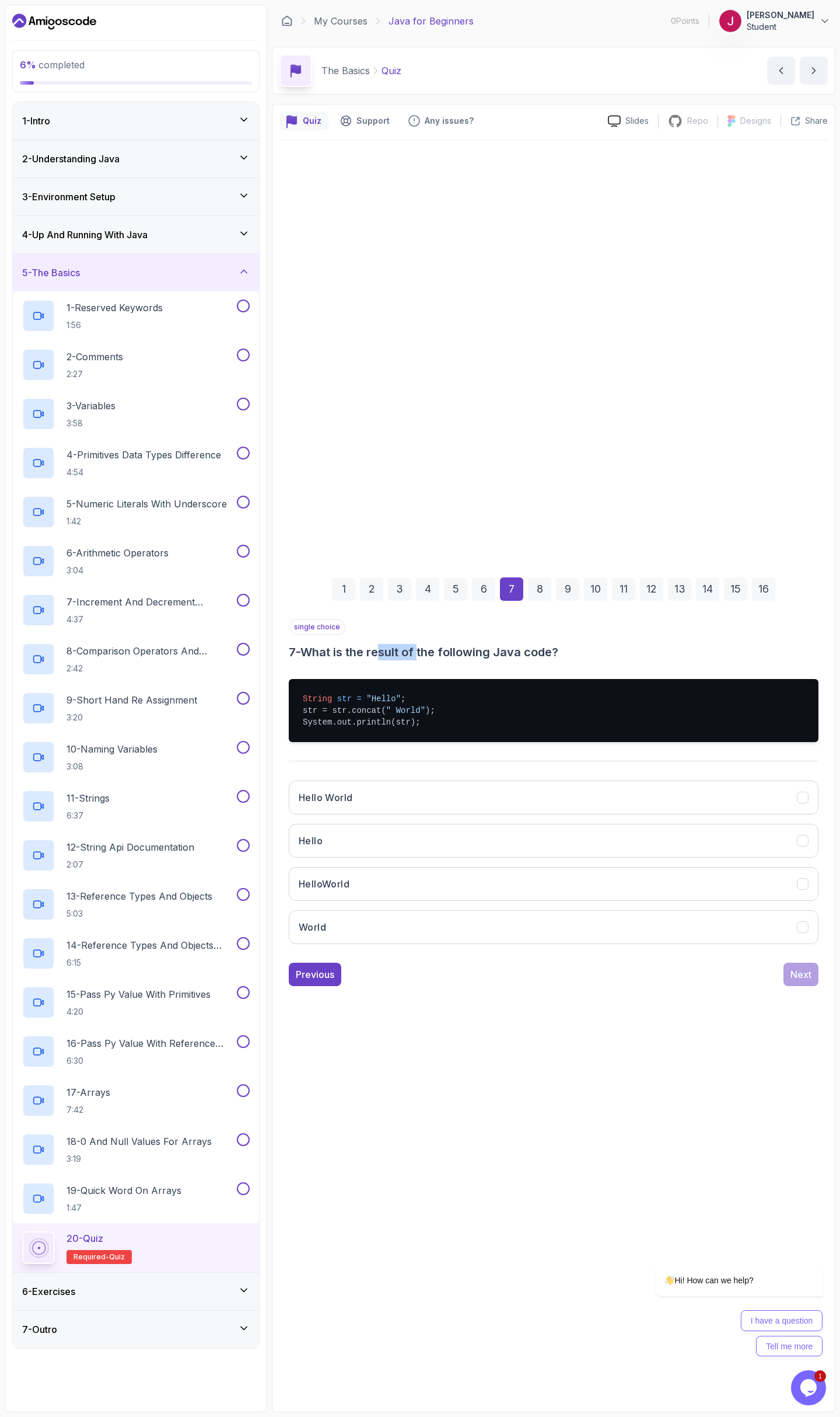
drag, startPoint x: 391, startPoint y: 654, endPoint x: 433, endPoint y: 654, distance: 42.0
click at [425, 654] on h3 "7 - What is the result of the following Java code?" at bounding box center [554, 652] width 530 height 16
click at [382, 802] on button "Hello World" at bounding box center [554, 797] width 530 height 34
click at [795, 971] on div "Next" at bounding box center [801, 974] width 21 height 14
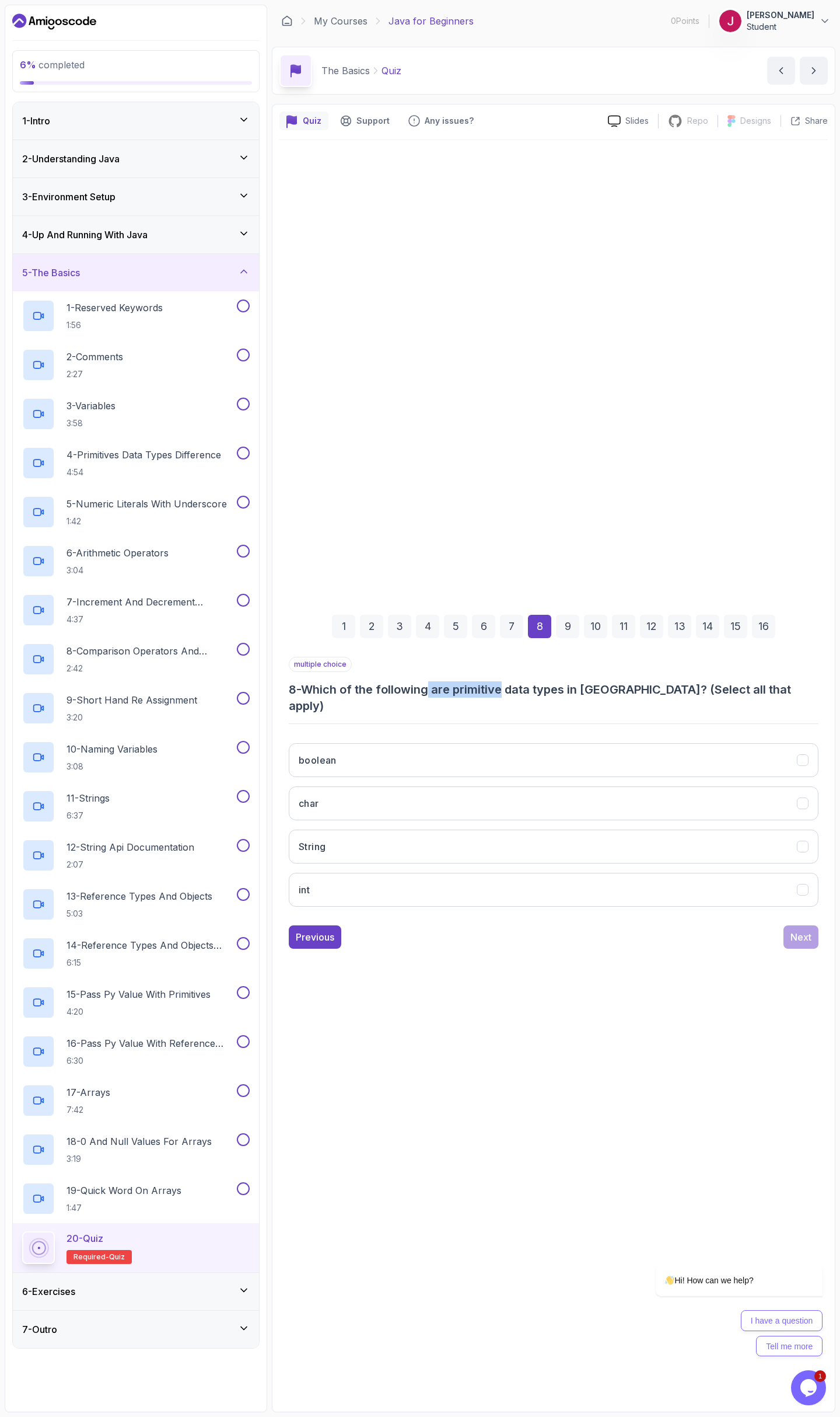
drag, startPoint x: 454, startPoint y: 701, endPoint x: 520, endPoint y: 702, distance: 66.0
click at [510, 705] on h3 "8 - Which of the following are primitive data types in [GEOGRAPHIC_DATA]? (Sele…" at bounding box center [554, 697] width 530 height 33
click at [520, 702] on h3 "8 - Which of the following are primitive data types in [GEOGRAPHIC_DATA]? (Sele…" at bounding box center [554, 697] width 530 height 33
click at [359, 755] on button "boolean" at bounding box center [554, 760] width 530 height 34
click at [372, 800] on button "char" at bounding box center [554, 803] width 530 height 34
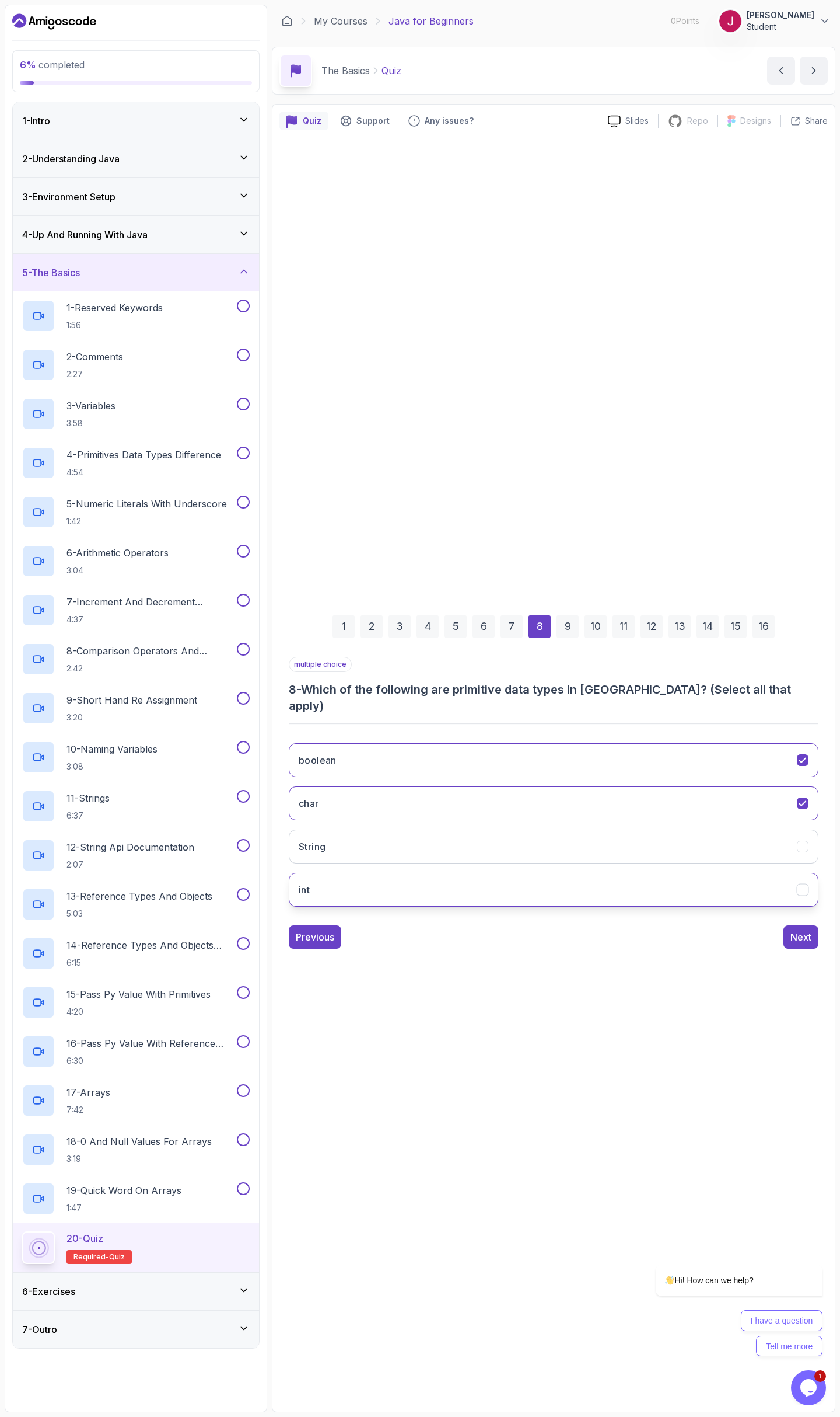
click at [364, 877] on button "int" at bounding box center [554, 890] width 530 height 34
click at [801, 936] on button "Next" at bounding box center [801, 937] width 35 height 24
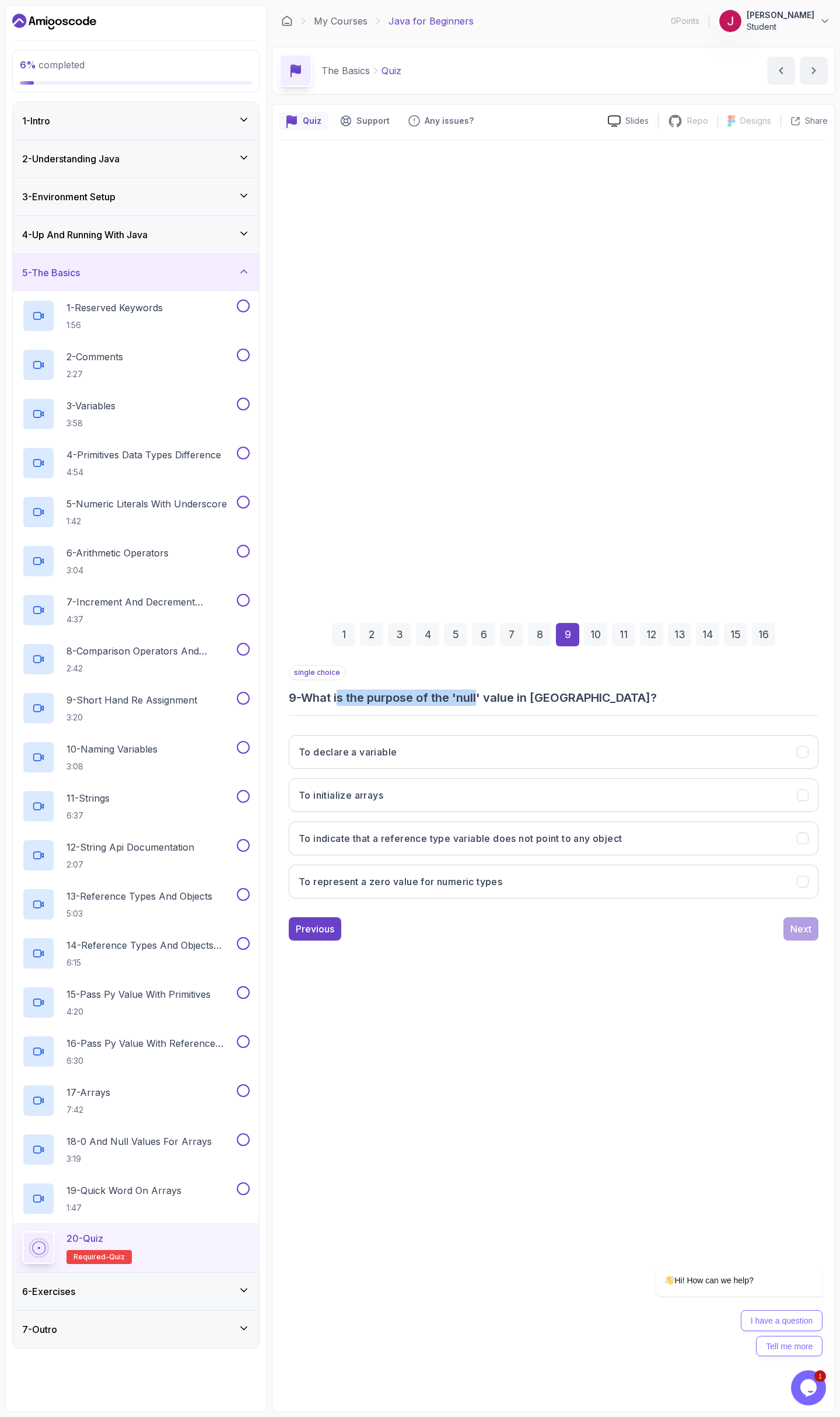
drag, startPoint x: 343, startPoint y: 703, endPoint x: 484, endPoint y: 698, distance: 141.1
click at [484, 698] on h3 "9 - What is the purpose of the 'null' value in [GEOGRAPHIC_DATA]?" at bounding box center [554, 697] width 530 height 16
click at [428, 830] on button "To indicate that a reference type variable does not point to any object" at bounding box center [554, 839] width 530 height 34
click at [502, 890] on button "To represent a zero value for numeric types" at bounding box center [554, 882] width 530 height 34
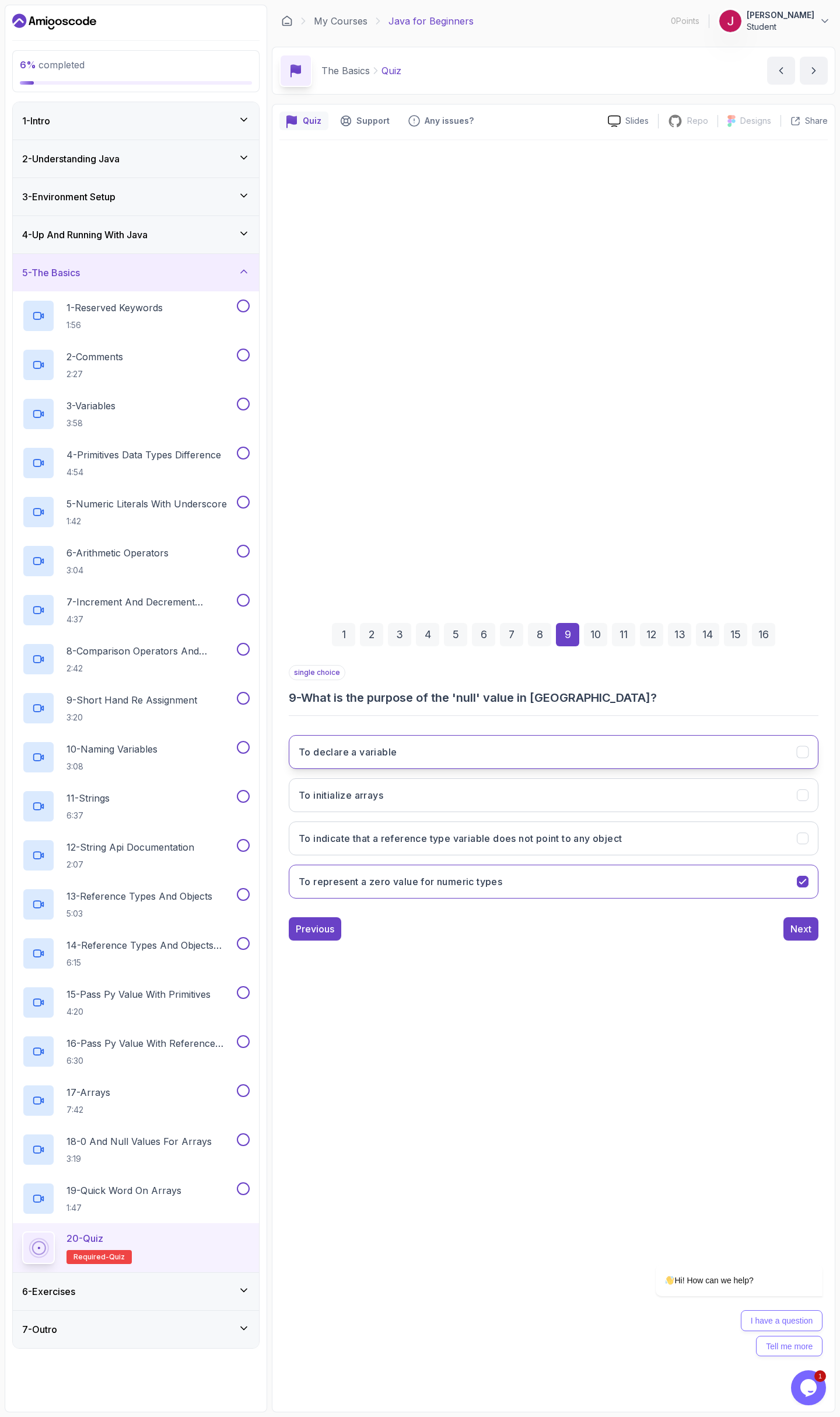
click at [433, 765] on button "To declare a variable" at bounding box center [554, 752] width 530 height 34
click at [531, 844] on h3 "To indicate that a reference type variable does not point to any object" at bounding box center [460, 838] width 323 height 14
click at [778, 920] on div "Previous Next" at bounding box center [554, 929] width 530 height 24
click at [800, 932] on div "Next" at bounding box center [801, 929] width 21 height 14
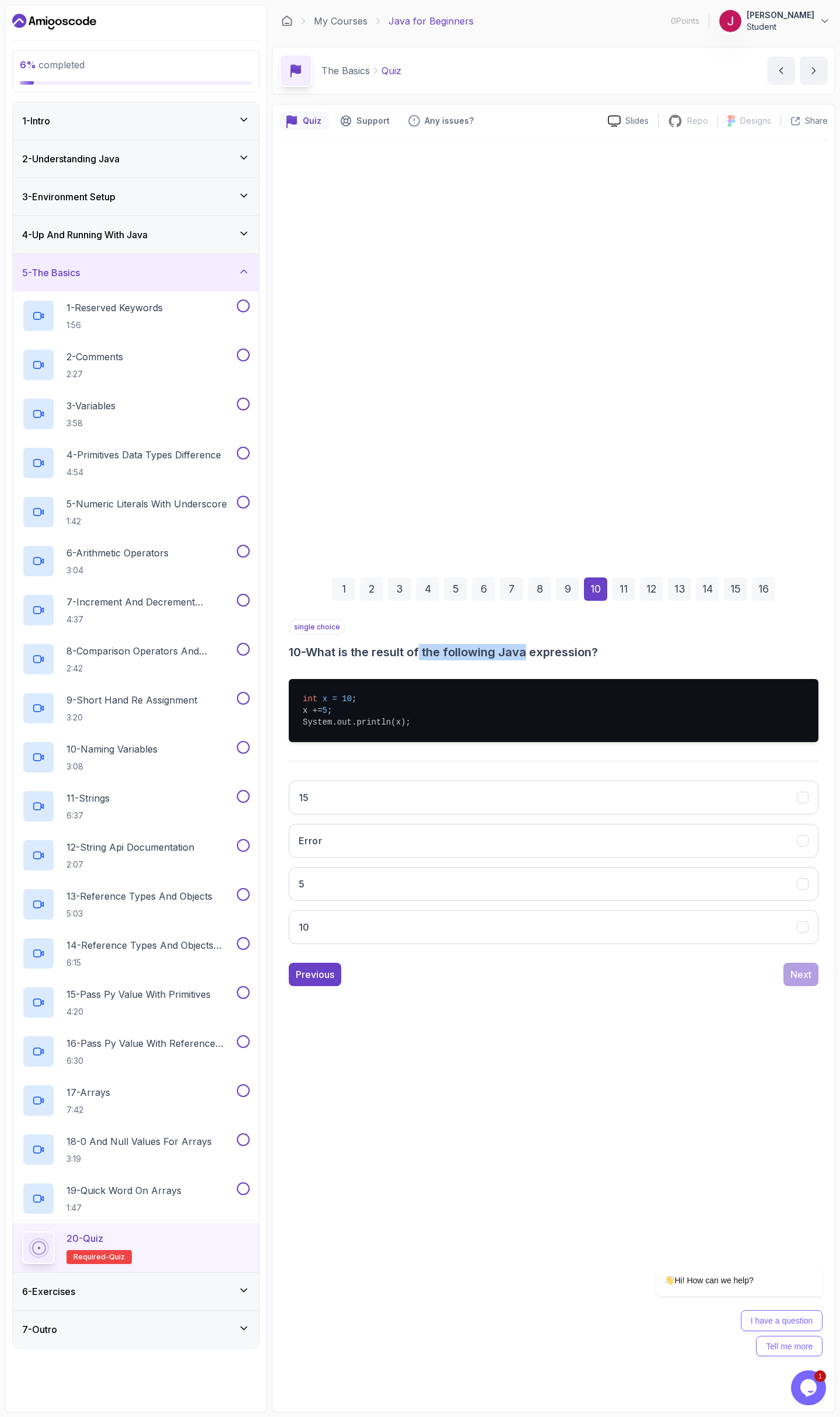
drag, startPoint x: 518, startPoint y: 644, endPoint x: 533, endPoint y: 642, distance: 15.1
click at [532, 642] on div "single choice 10 - What is the result of the following Java expression?" at bounding box center [554, 640] width 530 height 41
click at [533, 642] on div "single choice 10 - What is the result of the following Java expression?" at bounding box center [554, 640] width 530 height 41
drag, startPoint x: 434, startPoint y: 658, endPoint x: 465, endPoint y: 656, distance: 31.1
click at [465, 656] on h3 "10 - What is the result of the following Java expression?" at bounding box center [554, 652] width 530 height 16
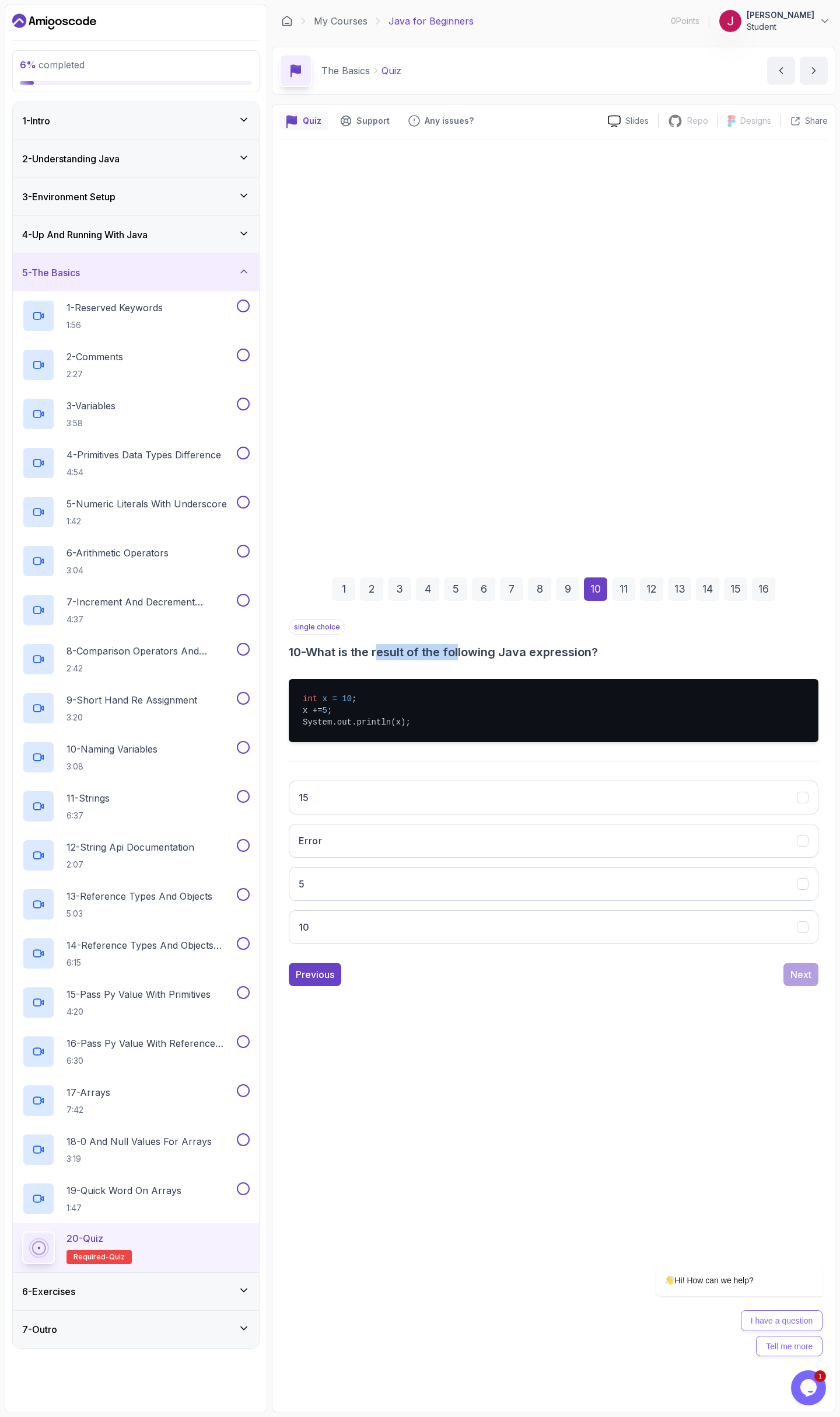
click at [462, 658] on h3 "10 - What is the result of the following Java expression?" at bounding box center [554, 652] width 530 height 16
click at [323, 793] on button "15" at bounding box center [554, 797] width 530 height 34
click at [798, 971] on div "Next" at bounding box center [801, 974] width 21 height 14
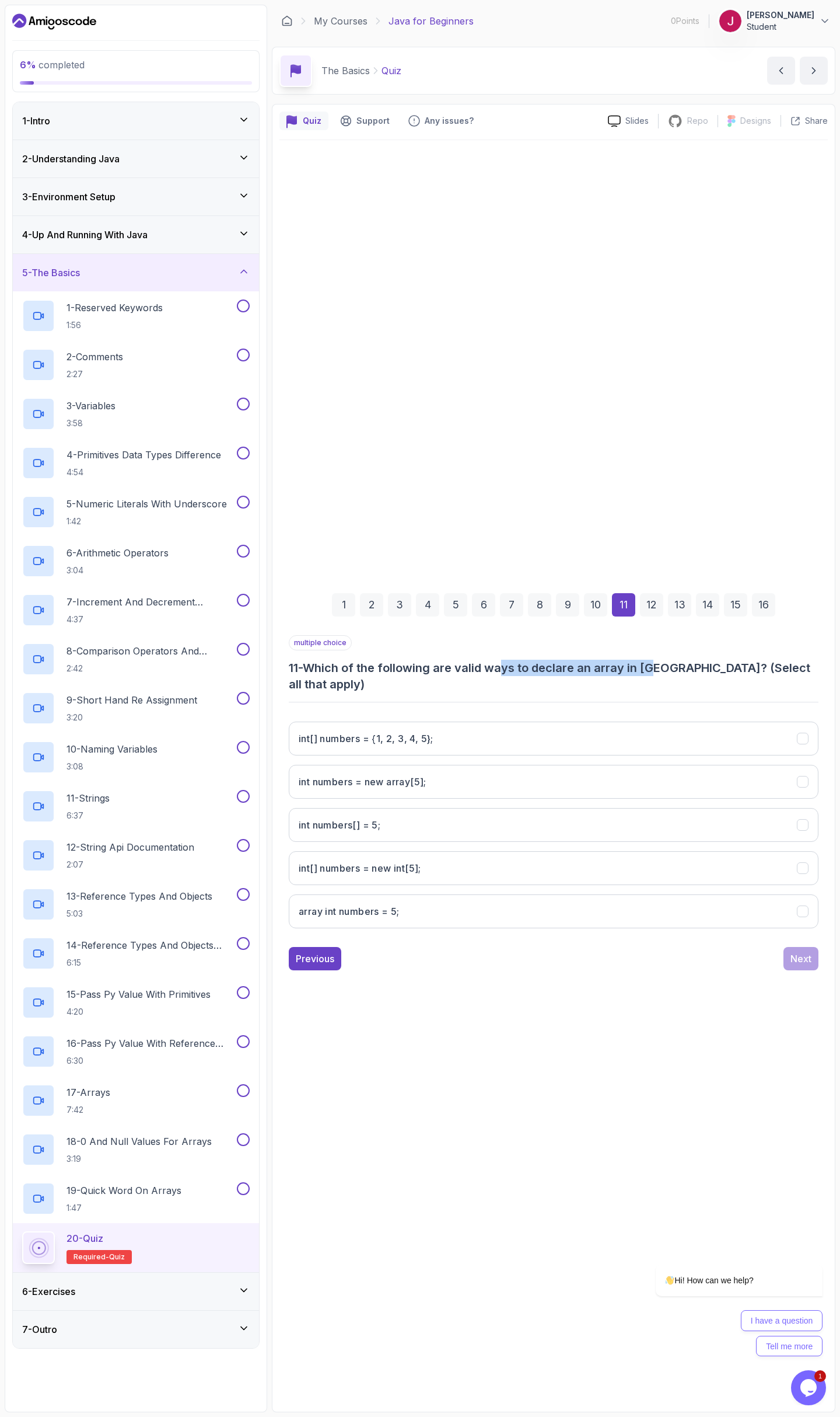
drag, startPoint x: 642, startPoint y: 672, endPoint x: 665, endPoint y: 670, distance: 23.1
click at [663, 671] on h3 "11 - Which of the following are valid ways to declare an array in [GEOGRAPHIC_D…" at bounding box center [554, 675] width 530 height 33
click at [665, 670] on h3 "11 - Which of the following are valid ways to declare an array in [GEOGRAPHIC_D…" at bounding box center [554, 675] width 530 height 33
click at [376, 732] on h3 "int[] numbers = {1, 2, 3, 4, 5};" at bounding box center [366, 738] width 135 height 14
click at [399, 732] on h3 "int[] numbers = {1, 2, 3, 4, 5};" at bounding box center [366, 738] width 135 height 14
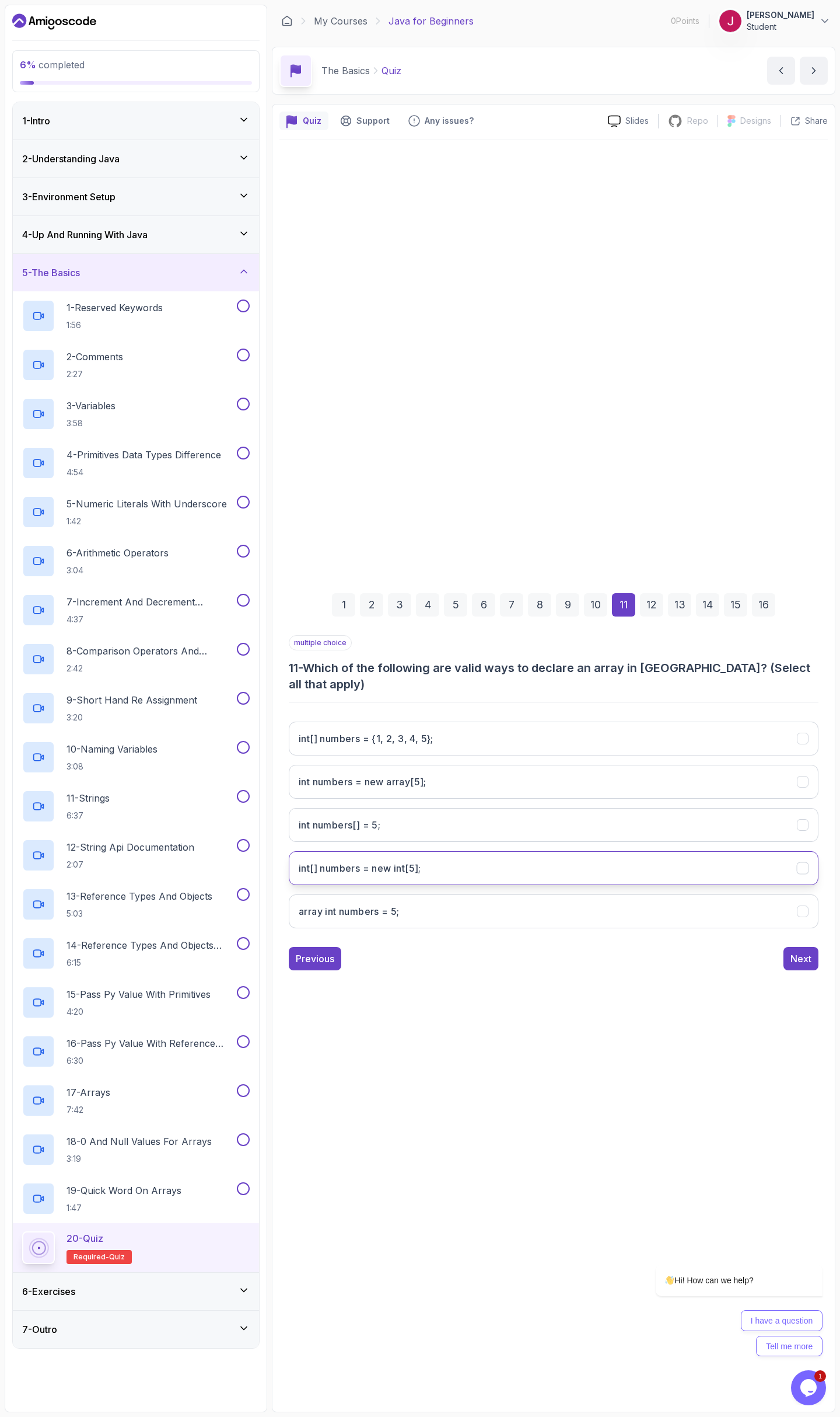
click at [429, 867] on int;"] "int[] numbers = new int[5];" at bounding box center [554, 868] width 530 height 34
click at [380, 738] on 5};"] "int[] numbers = {1, 2, 3, 4, 5};" at bounding box center [554, 738] width 530 height 34
click at [793, 954] on div "Next" at bounding box center [801, 958] width 21 height 14
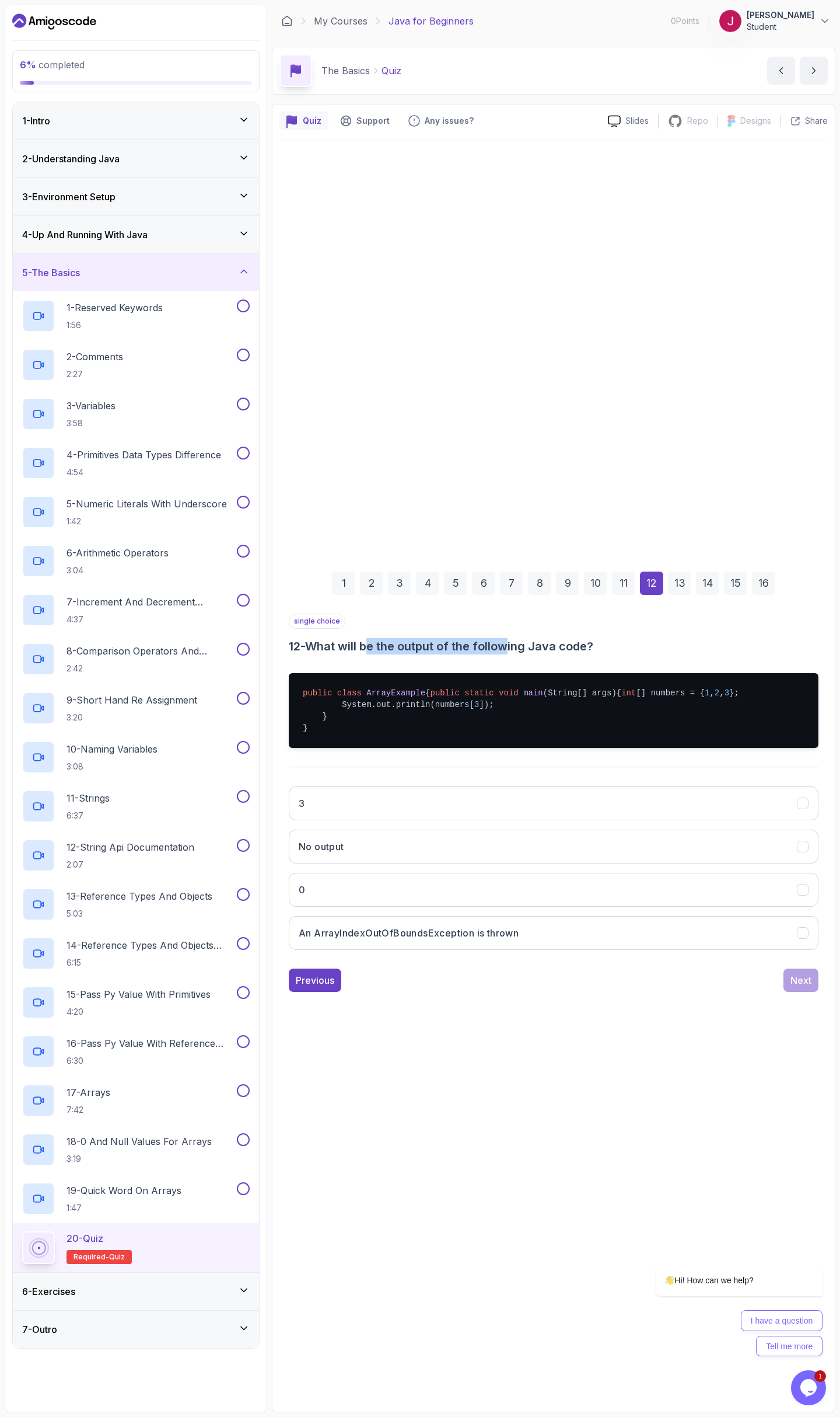
drag, startPoint x: 394, startPoint y: 636, endPoint x: 520, endPoint y: 639, distance: 126.0
click at [518, 639] on h3 "12 - What will be the output of the following Java code?" at bounding box center [554, 646] width 530 height 16
click at [520, 639] on h3 "12 - What will be the output of the following Java code?" at bounding box center [554, 646] width 530 height 16
drag, startPoint x: 430, startPoint y: 703, endPoint x: 466, endPoint y: 706, distance: 36.1
click at [466, 706] on pre "public class ArrayExample { public static void main (String[] args) { int [] nu…" at bounding box center [554, 710] width 530 height 75
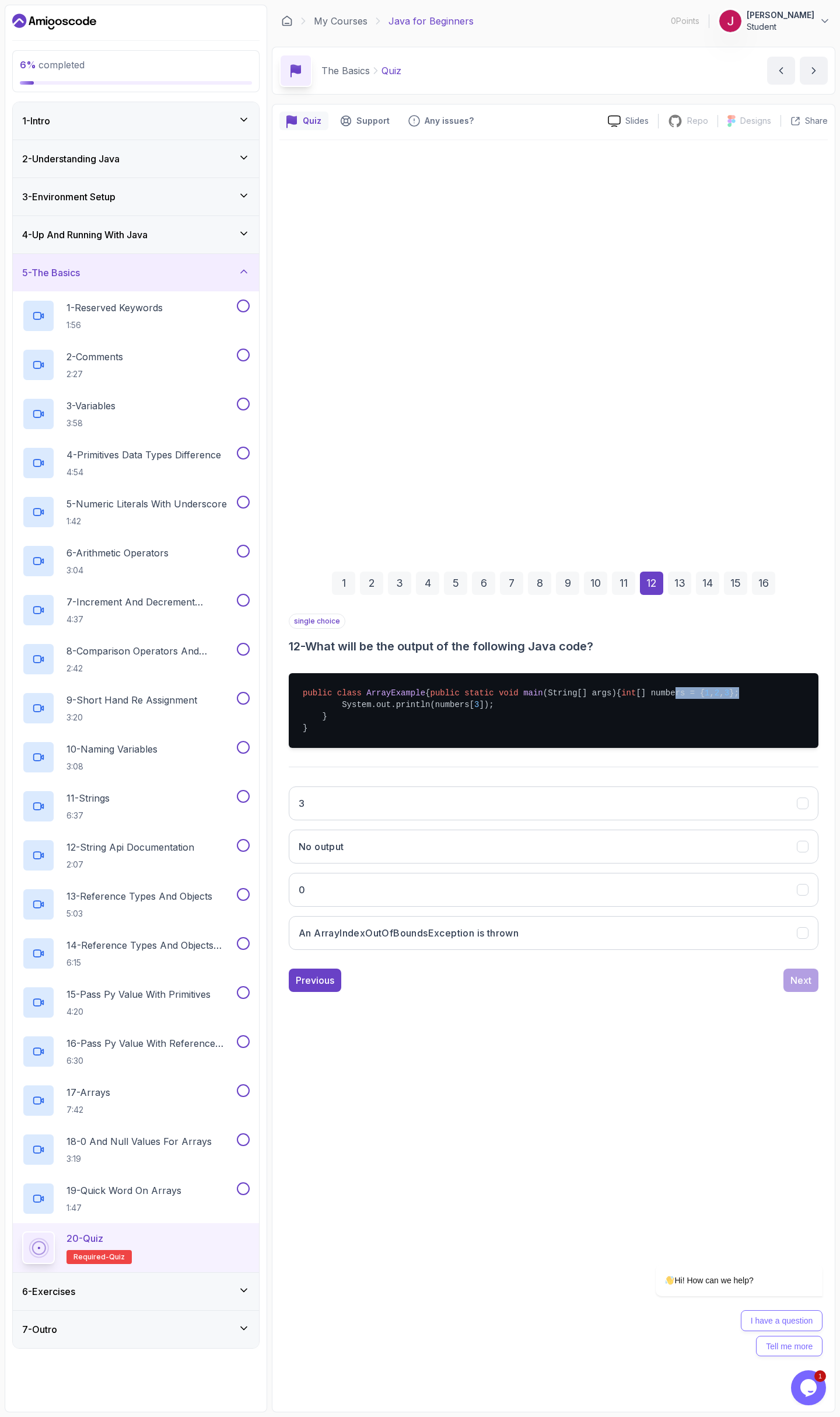
click at [467, 706] on pre "public class ArrayExample { public static void main (String[] args) { int [] nu…" at bounding box center [554, 710] width 530 height 75
drag, startPoint x: 423, startPoint y: 715, endPoint x: 467, endPoint y: 716, distance: 44.0
click at [467, 717] on pre "public class ArrayExample { public static void main (String[] args) { int [] nu…" at bounding box center [554, 710] width 530 height 75
drag, startPoint x: 467, startPoint y: 716, endPoint x: 471, endPoint y: 727, distance: 11.7
click at [467, 716] on pre "public class ArrayExample { public static void main (String[] args) { int [] nu…" at bounding box center [554, 710] width 530 height 75
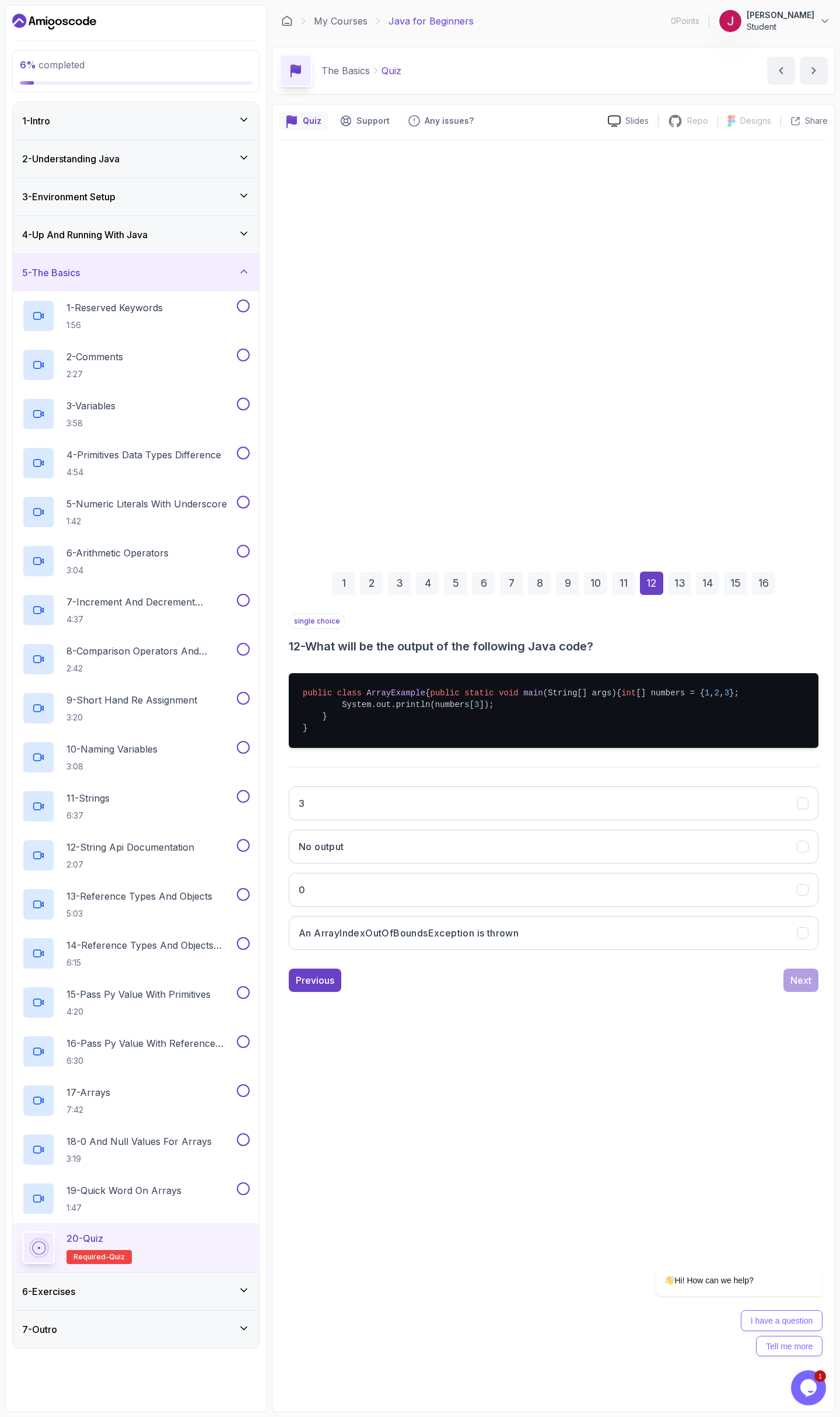
click at [434, 718] on pre "public class ArrayExample { public static void main (String[] args) { int [] nu…" at bounding box center [554, 710] width 530 height 75
click at [399, 940] on h3 "An ArrayIndexOutOfBoundsException is thrown" at bounding box center [408, 933] width 220 height 14
click at [795, 987] on div "Next" at bounding box center [801, 980] width 21 height 14
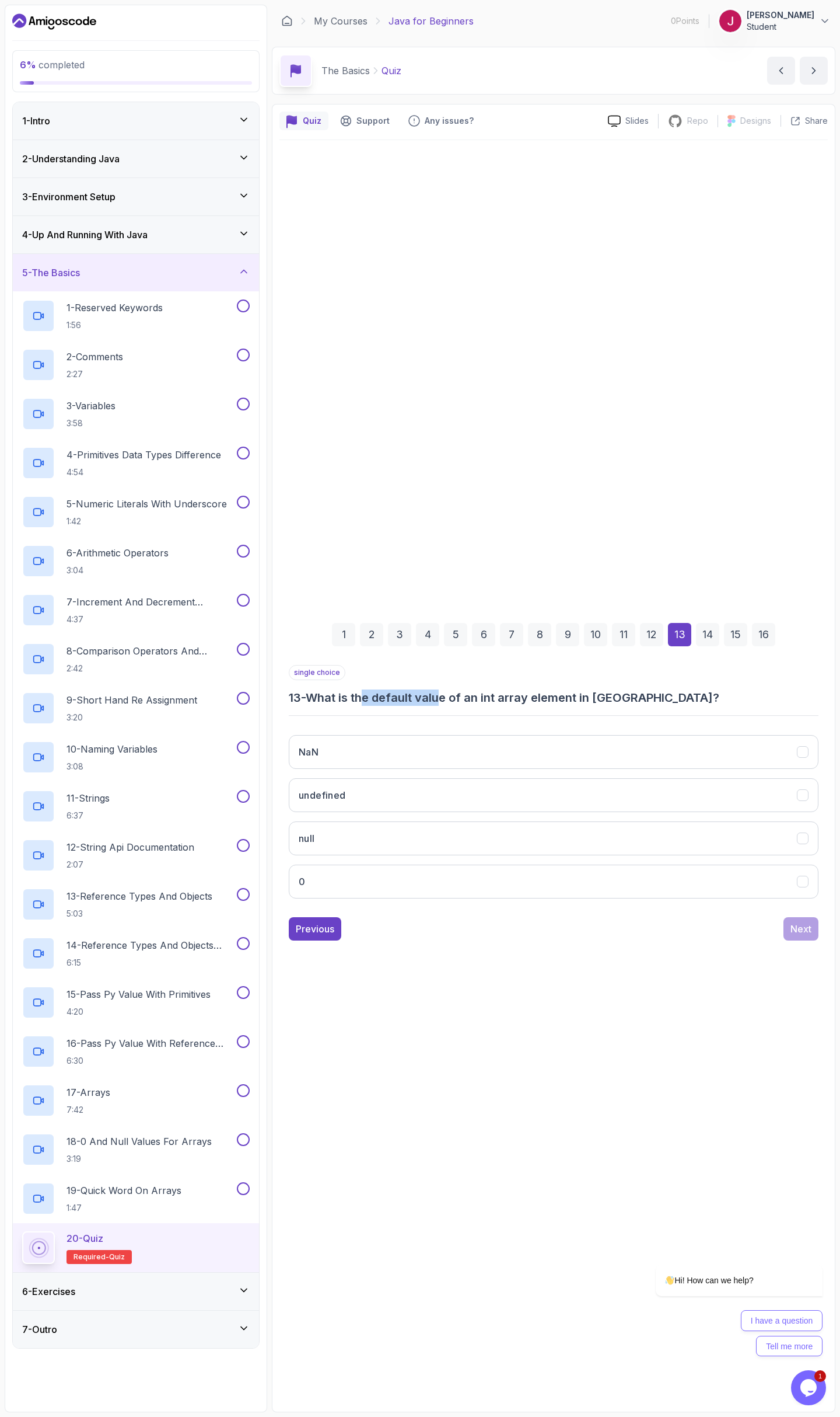
drag, startPoint x: 436, startPoint y: 705, endPoint x: 461, endPoint y: 700, distance: 25.5
click at [455, 701] on h3 "13 - What is the default value of an int array element in [GEOGRAPHIC_DATA]?" at bounding box center [554, 697] width 530 height 16
click at [461, 700] on h3 "13 - What is the default value of an int array element in [GEOGRAPHIC_DATA]?" at bounding box center [554, 697] width 530 height 16
drag, startPoint x: 383, startPoint y: 695, endPoint x: 479, endPoint y: 706, distance: 96.6
click at [476, 706] on h3 "13 - What is the default value of an int array element in [GEOGRAPHIC_DATA]?" at bounding box center [554, 697] width 530 height 16
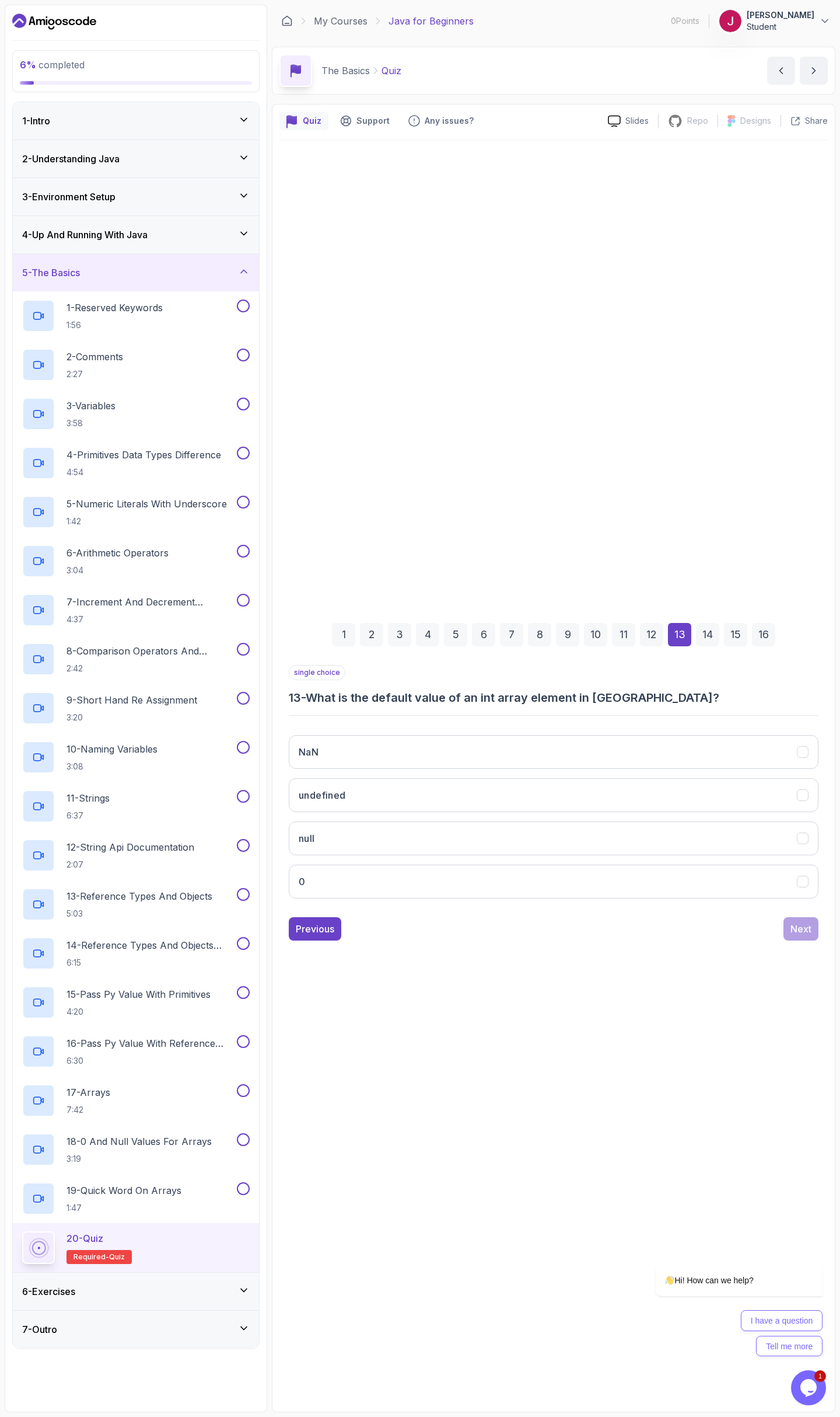
click at [479, 706] on h3 "13 - What is the default value of an int array element in [GEOGRAPHIC_DATA]?" at bounding box center [554, 697] width 530 height 16
drag, startPoint x: 464, startPoint y: 693, endPoint x: 503, endPoint y: 694, distance: 39.0
click at [502, 694] on h3 "13 - What is the default value of an int array element in [GEOGRAPHIC_DATA]?" at bounding box center [554, 697] width 530 height 16
click at [503, 694] on h3 "13 - What is the default value of an int array element in [GEOGRAPHIC_DATA]?" at bounding box center [554, 697] width 530 height 16
drag, startPoint x: 514, startPoint y: 707, endPoint x: 556, endPoint y: 699, distance: 42.8
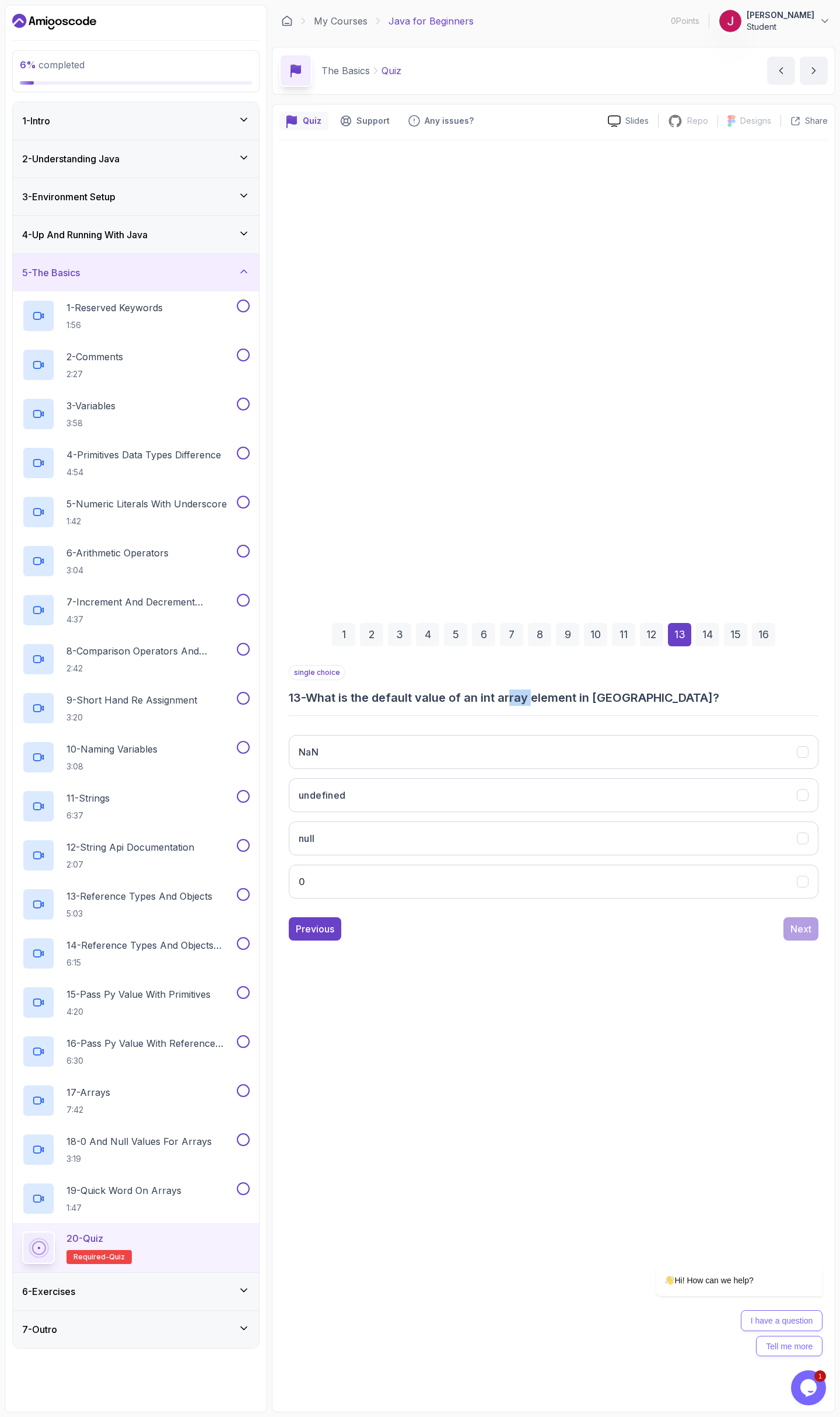
click at [544, 704] on div "single choice 13 - What is the default value of an int array element in [GEOGRA…" at bounding box center [554, 786] width 530 height 242
click at [556, 699] on h3 "13 - What is the default value of an int array element in [GEOGRAPHIC_DATA]?" at bounding box center [554, 697] width 530 height 16
drag, startPoint x: 479, startPoint y: 695, endPoint x: 497, endPoint y: 695, distance: 18.0
click at [486, 695] on h3 "13 - What is the default value of an int array element in [GEOGRAPHIC_DATA]?" at bounding box center [554, 697] width 530 height 16
click at [504, 700] on h3 "13 - What is the default value of an int array element in [GEOGRAPHIC_DATA]?" at bounding box center [554, 697] width 530 height 16
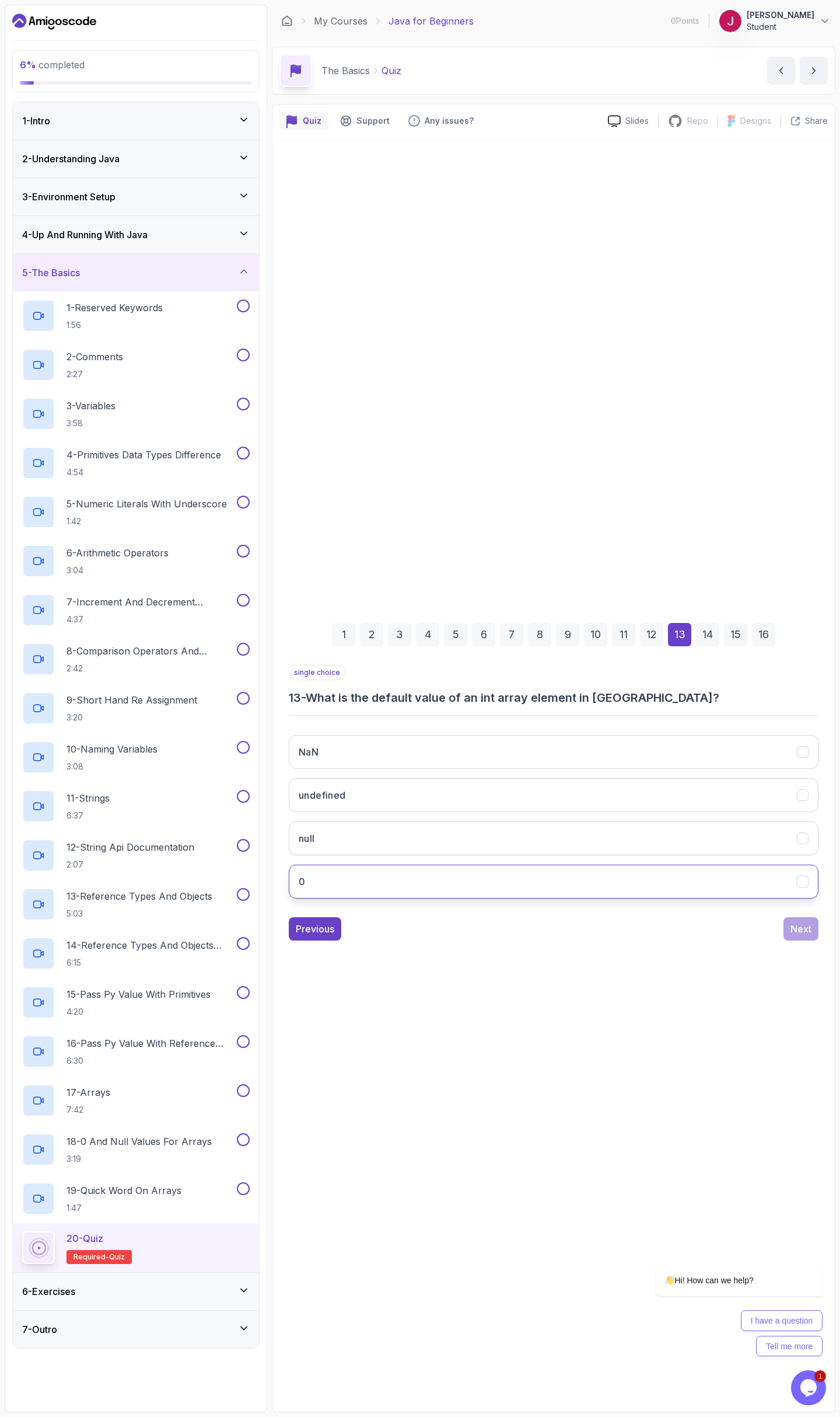
click at [353, 887] on button "0" at bounding box center [554, 882] width 530 height 34
click at [429, 804] on button "undefined" at bounding box center [554, 795] width 530 height 34
click at [409, 792] on button "undefined" at bounding box center [554, 795] width 530 height 34
click at [784, 931] on div "Previous Next" at bounding box center [554, 929] width 530 height 24
click at [805, 935] on button "Next" at bounding box center [801, 929] width 35 height 24
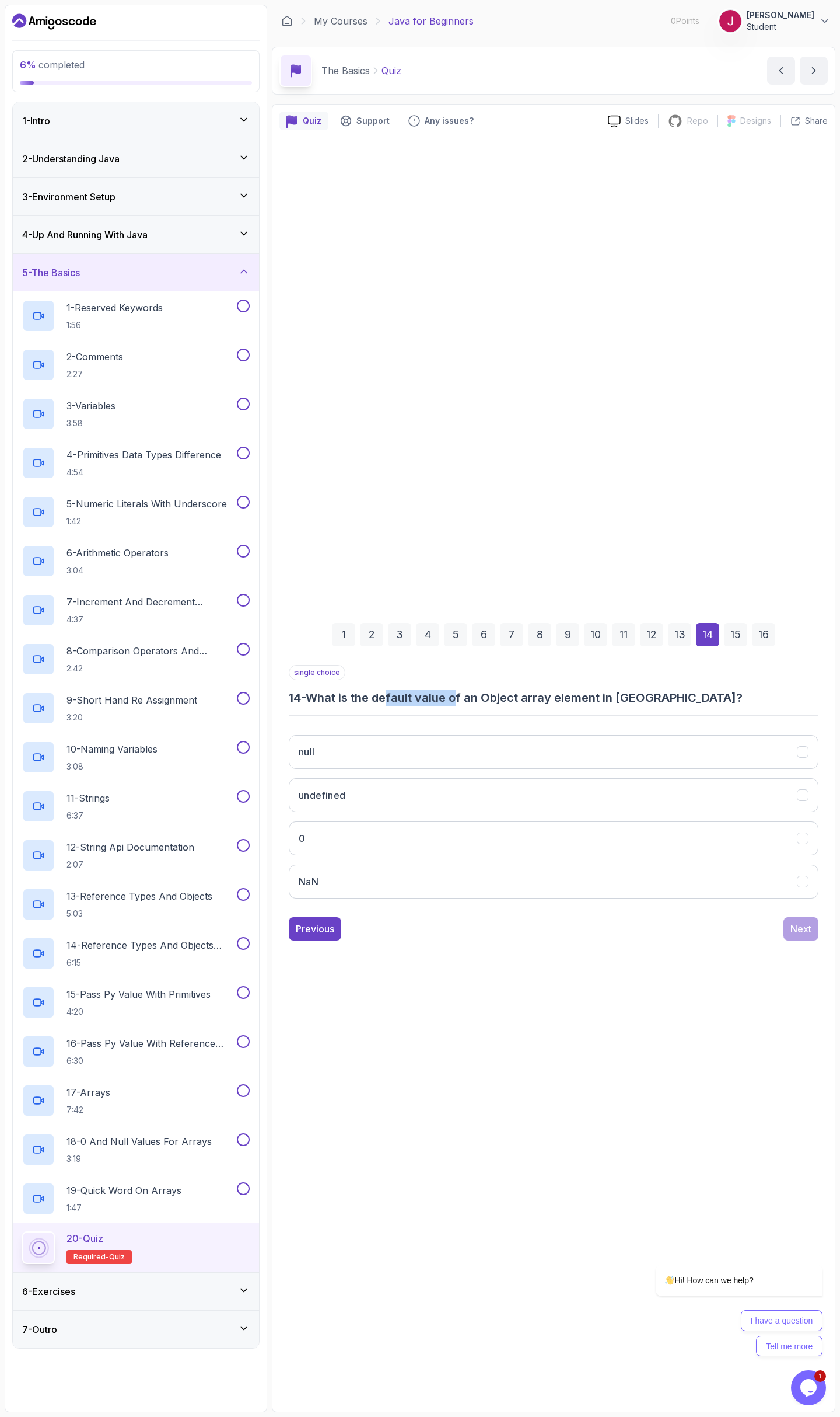
drag, startPoint x: 391, startPoint y: 693, endPoint x: 471, endPoint y: 699, distance: 80.2
click at [465, 700] on h3 "14 - What is the default value of an Object array element in [GEOGRAPHIC_DATA]?" at bounding box center [554, 697] width 530 height 16
click at [471, 699] on h3 "14 - What is the default value of an Object array element in [GEOGRAPHIC_DATA]?" at bounding box center [554, 697] width 530 height 16
drag, startPoint x: 530, startPoint y: 703, endPoint x: 545, endPoint y: 701, distance: 15.1
click at [532, 702] on h3 "14 - What is the default value of an Object array element in [GEOGRAPHIC_DATA]?" at bounding box center [554, 697] width 530 height 16
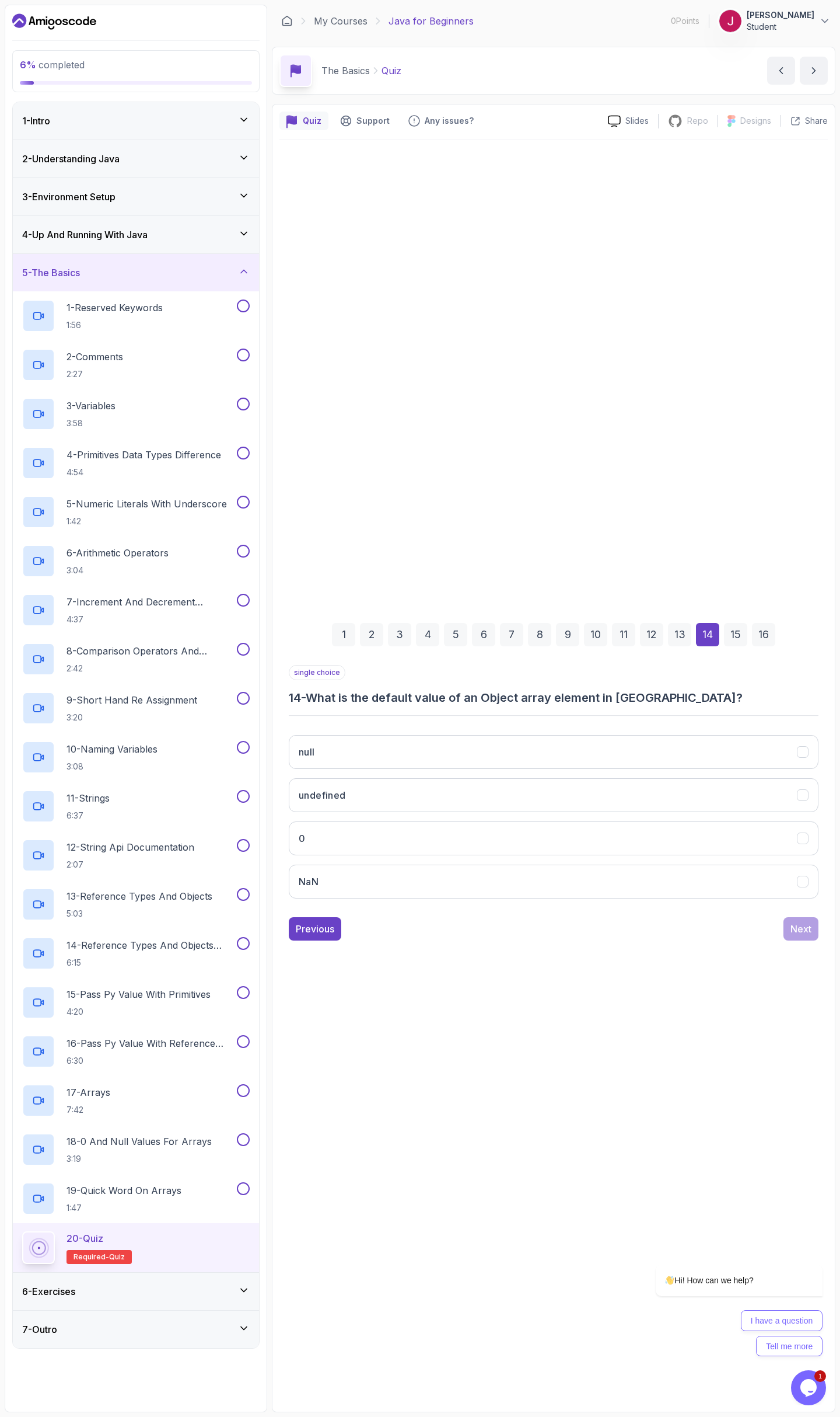
click at [555, 701] on h3 "14 - What is the default value of an Object array element in [GEOGRAPHIC_DATA]?" at bounding box center [554, 697] width 530 height 16
click at [382, 809] on button "undefined" at bounding box center [554, 795] width 530 height 34
click at [800, 930] on div "Next" at bounding box center [801, 929] width 21 height 14
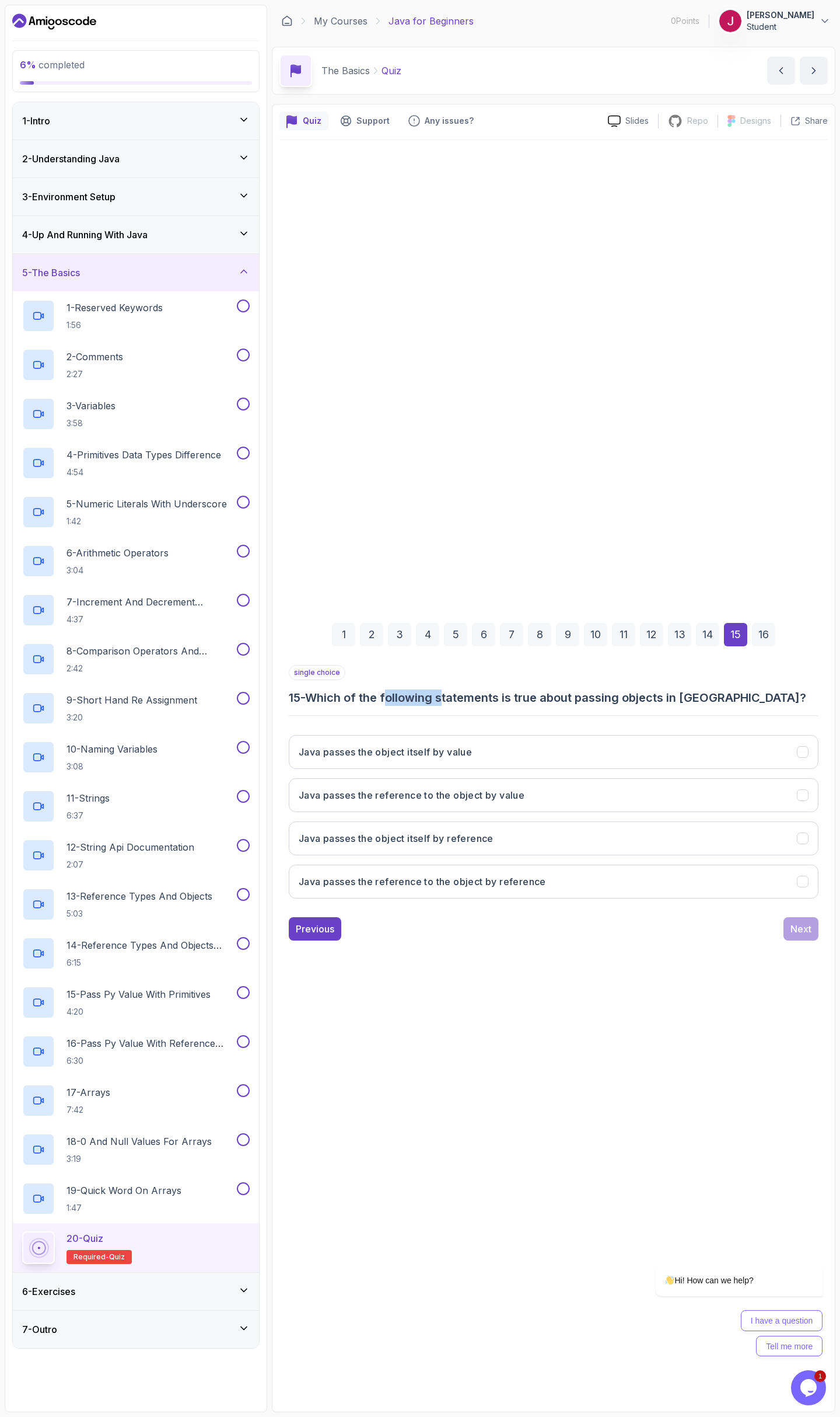
drag, startPoint x: 392, startPoint y: 695, endPoint x: 469, endPoint y: 700, distance: 77.2
click at [450, 700] on h3 "15 - Which of the following statements is true about passing objects in [GEOGRA…" at bounding box center [554, 697] width 530 height 16
click at [473, 700] on h3 "15 - Which of the following statements is true about passing objects in [GEOGRA…" at bounding box center [554, 697] width 530 height 16
click at [509, 800] on h3 "Java passes the reference to the object by value" at bounding box center [412, 795] width 226 height 14
drag, startPoint x: 488, startPoint y: 701, endPoint x: 603, endPoint y: 696, distance: 115.1
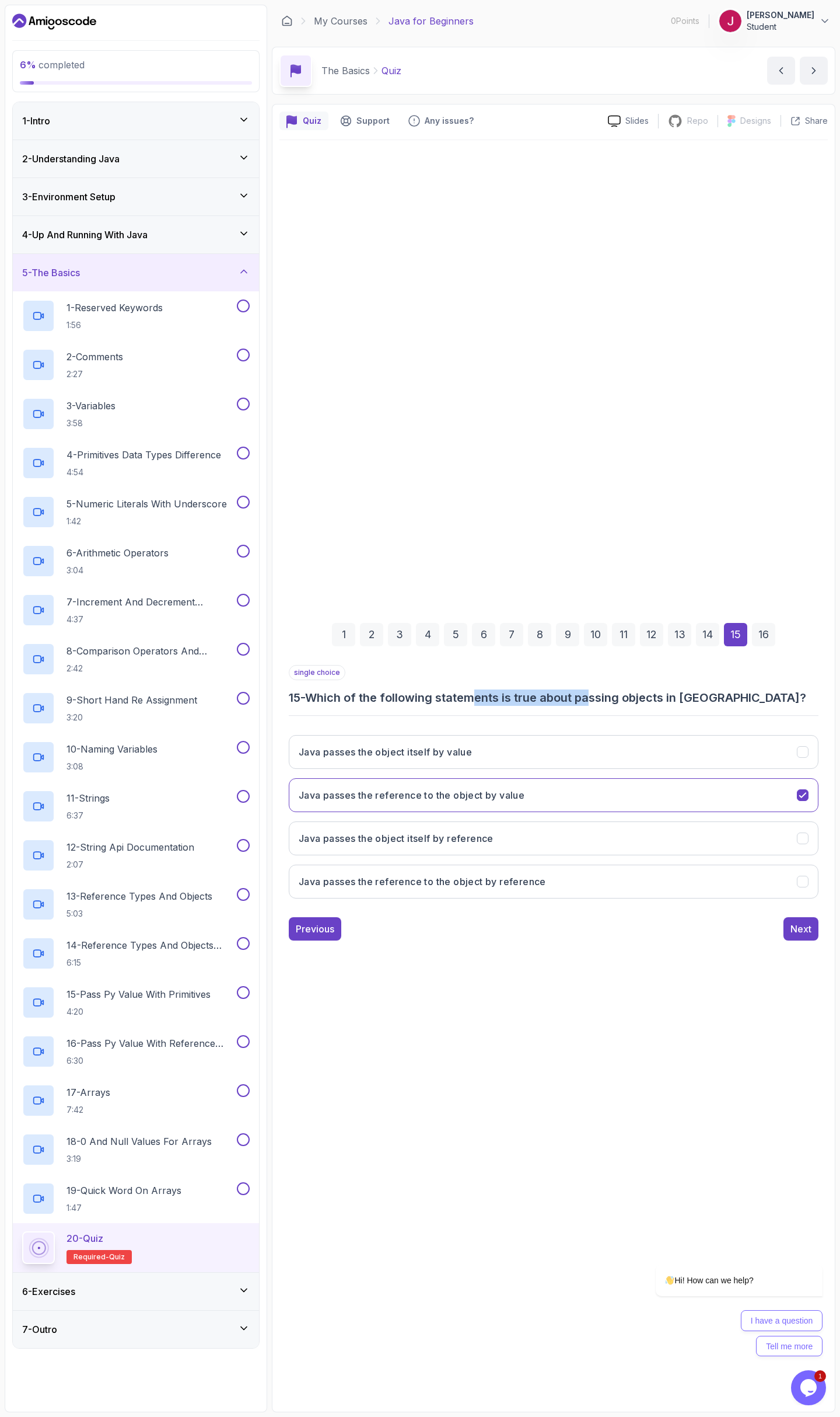
click at [600, 696] on h3 "15 - Which of the following statements is true about passing objects in [GEOGRA…" at bounding box center [554, 697] width 530 height 16
click at [603, 696] on h3 "15 - Which of the following statements is true about passing objects in [GEOGRA…" at bounding box center [554, 697] width 530 height 16
drag, startPoint x: 358, startPoint y: 700, endPoint x: 408, endPoint y: 699, distance: 50.0
click at [408, 699] on h3 "15 - Which of the following statements is true about passing objects in [GEOGRA…" at bounding box center [554, 697] width 530 height 16
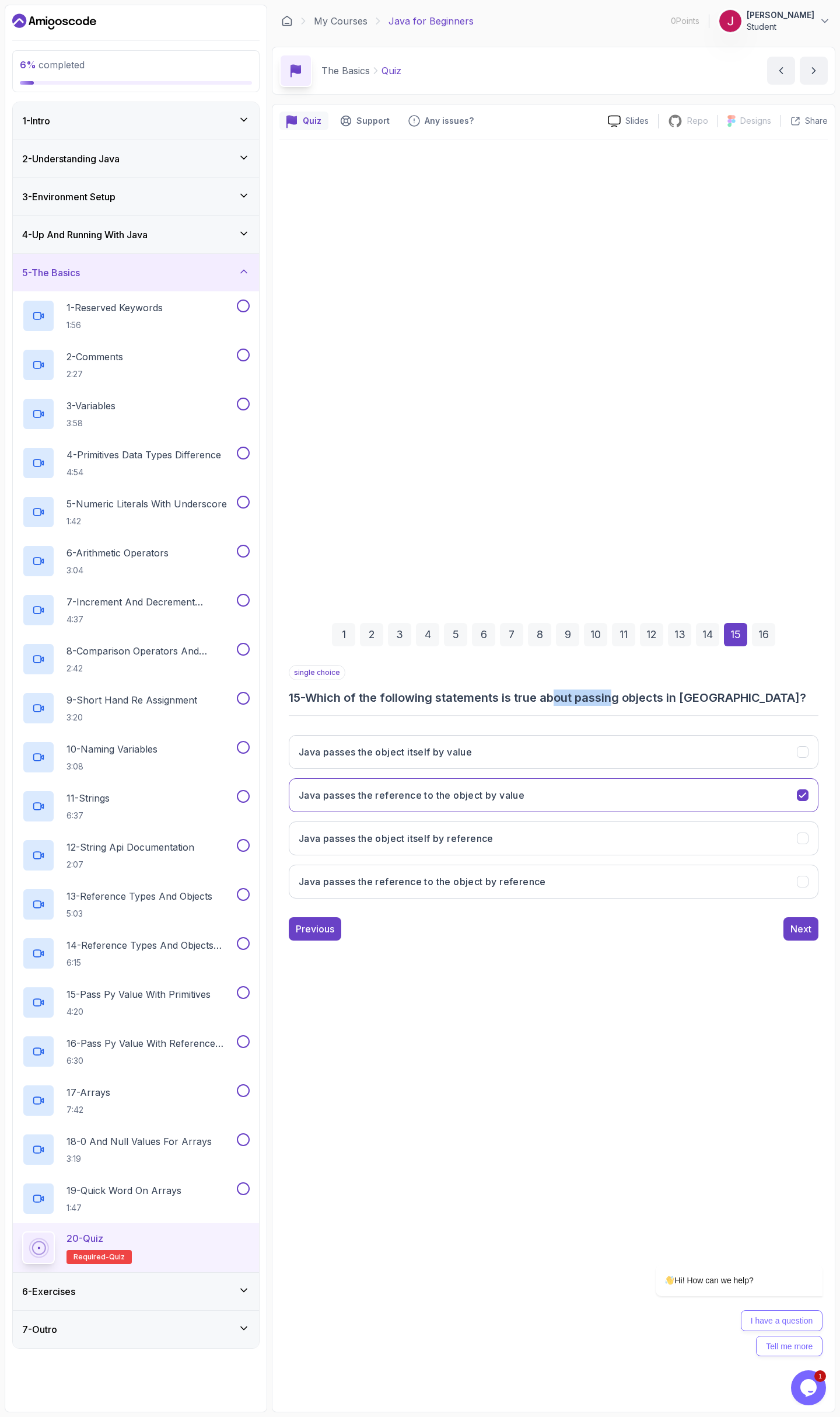
drag, startPoint x: 582, startPoint y: 700, endPoint x: 615, endPoint y: 701, distance: 33.0
click at [615, 701] on h3 "15 - Which of the following statements is true about passing objects in [GEOGRA…" at bounding box center [554, 697] width 530 height 16
click at [473, 799] on h3 "Java passes the reference to the object by value" at bounding box center [412, 795] width 226 height 14
click at [455, 843] on h3 "Java passes the object itself by reference" at bounding box center [396, 838] width 195 height 14
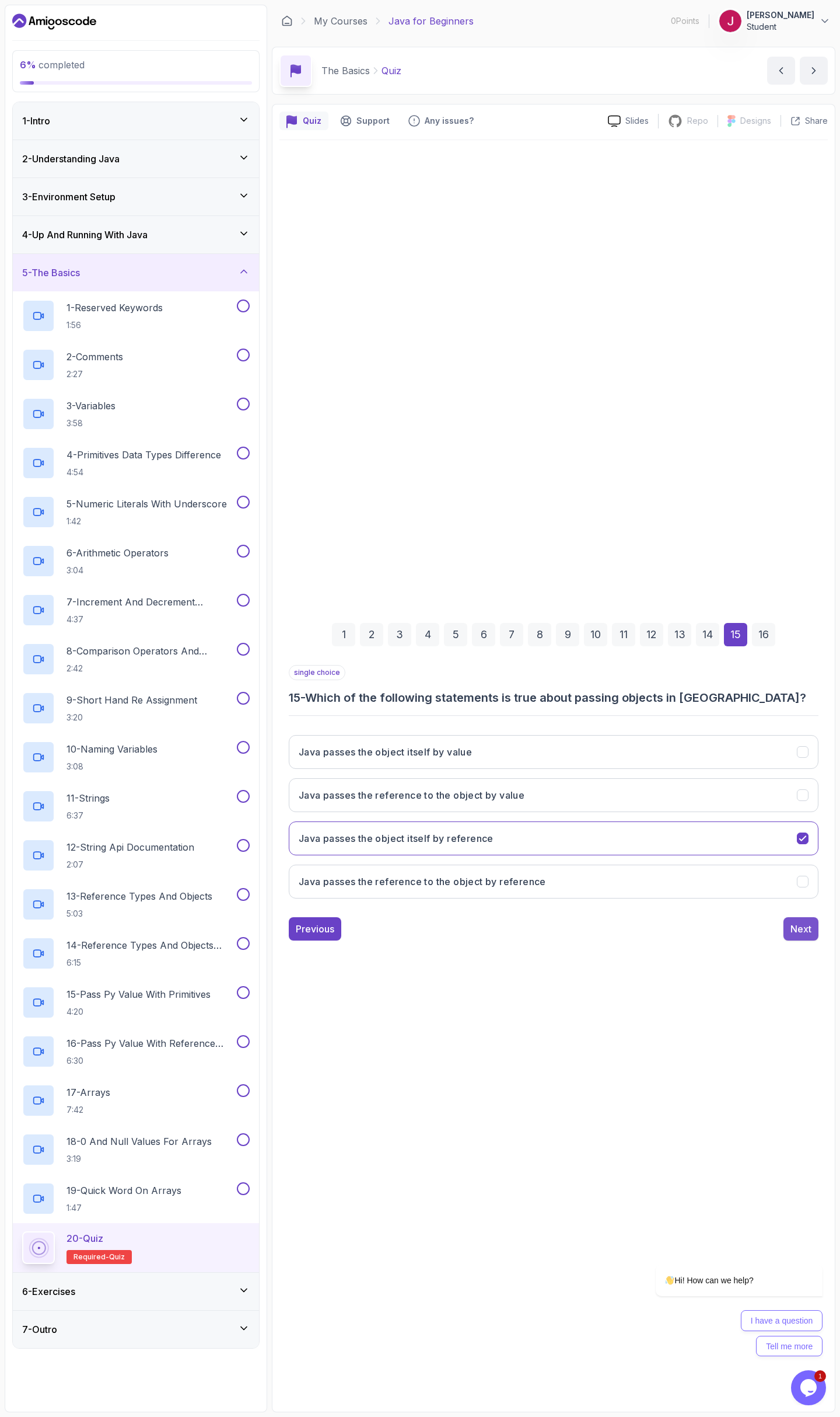
click at [798, 932] on div "Next" at bounding box center [801, 929] width 21 height 14
drag, startPoint x: 391, startPoint y: 701, endPoint x: 475, endPoint y: 694, distance: 84.3
click at [466, 694] on h3 "16 - What does it mean that Java is 'pass by value'?" at bounding box center [554, 697] width 530 height 16
click at [475, 694] on h3 "16 - What does it mean that Java is 'pass by value'?" at bounding box center [554, 697] width 530 height 16
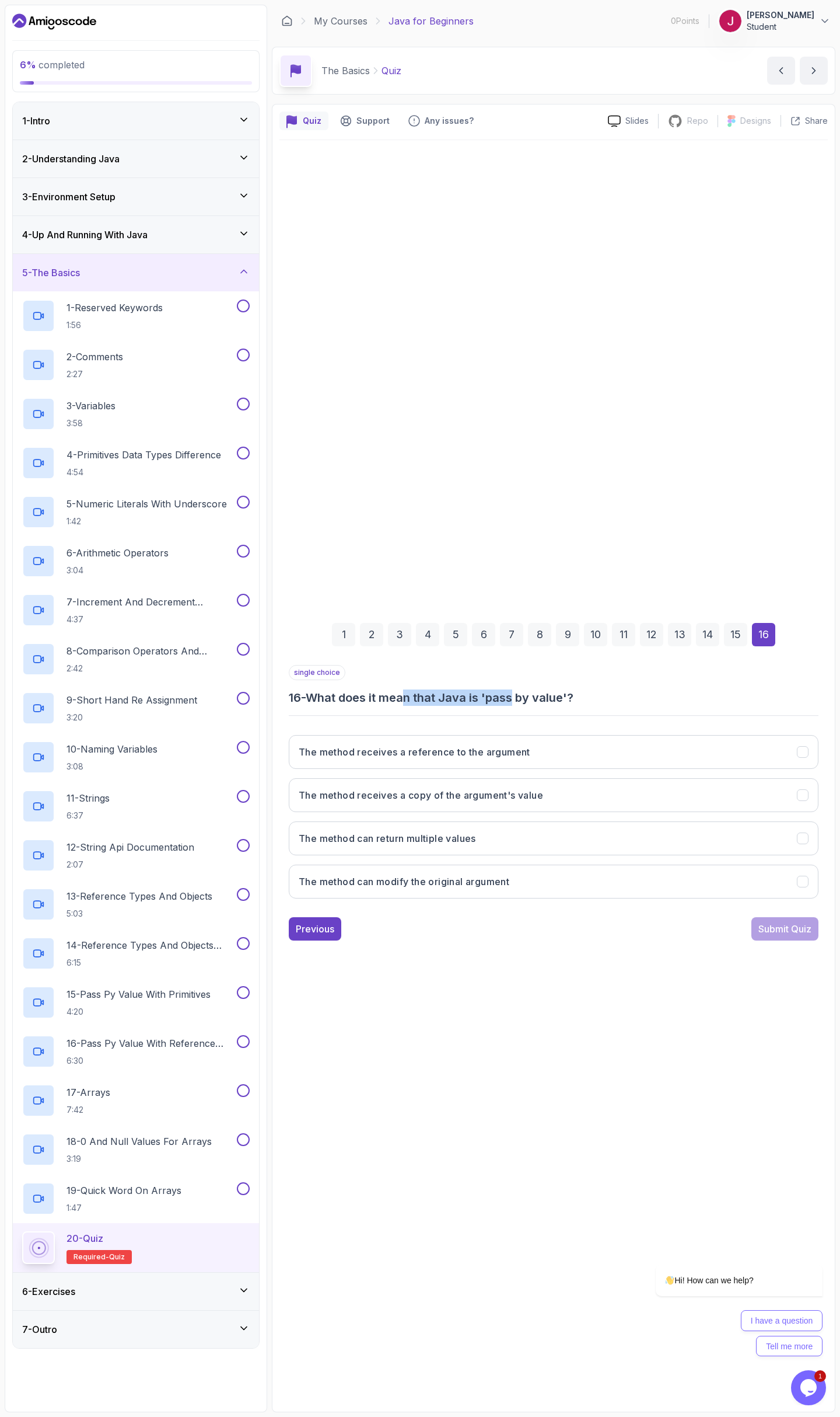
drag, startPoint x: 415, startPoint y: 698, endPoint x: 518, endPoint y: 695, distance: 103.0
click at [518, 695] on h3 "16 - What does it mean that Java is 'pass by value'?" at bounding box center [554, 697] width 530 height 16
drag, startPoint x: 511, startPoint y: 694, endPoint x: 541, endPoint y: 694, distance: 30.0
click at [526, 695] on h3 "16 - What does it mean that Java is 'pass by value'?" at bounding box center [554, 697] width 530 height 16
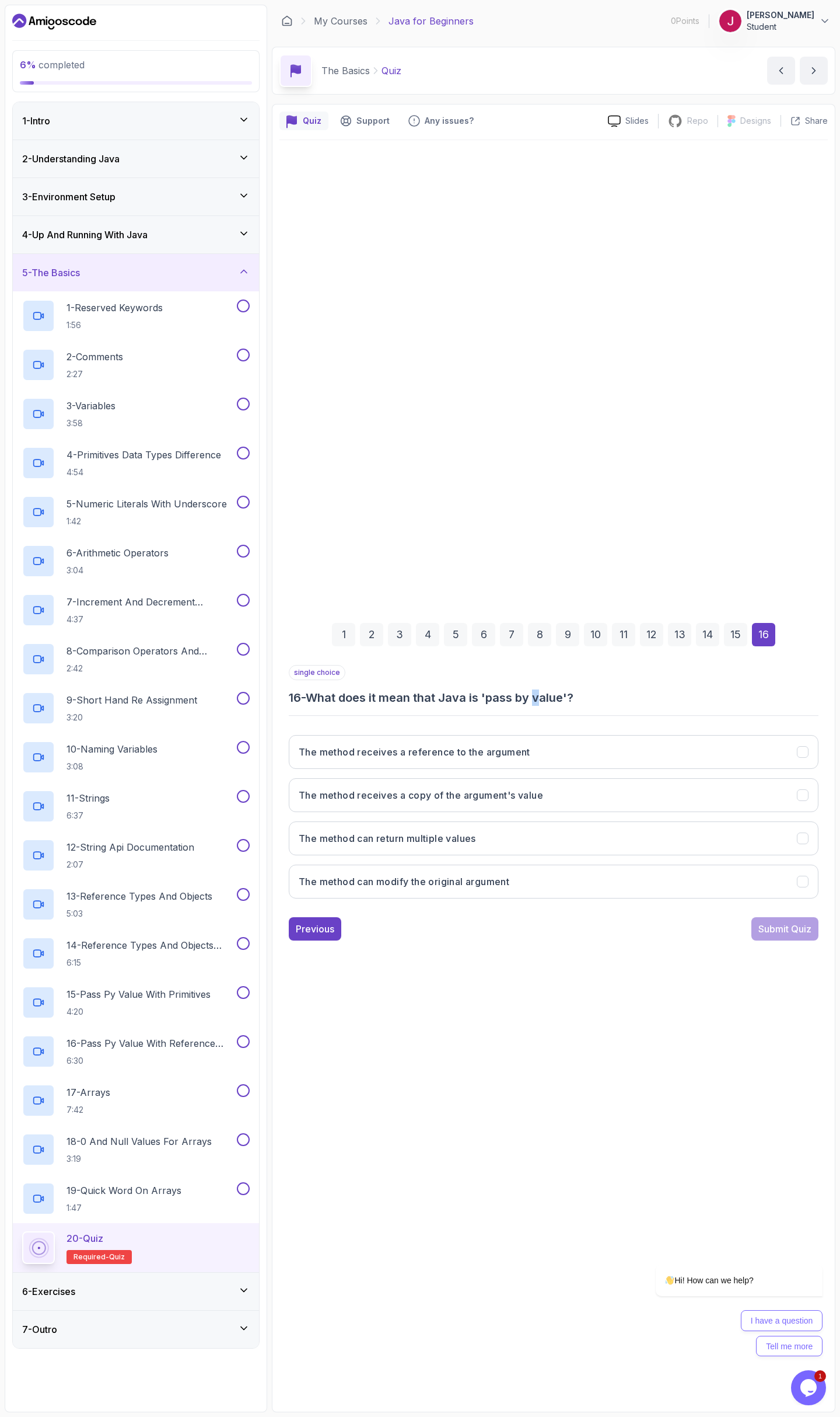
click at [543, 694] on h3 "16 - What does it mean that Java is 'pass by value'?" at bounding box center [554, 697] width 530 height 16
click at [568, 806] on button "The method receives a copy of the argument's value" at bounding box center [554, 795] width 530 height 34
click at [794, 945] on div "1 2 3 4 5 6 7 8 9 10 11 12 13 14 15 16 single choice 16 - What does it mean tha…" at bounding box center [554, 773] width 549 height 355
click at [792, 931] on div "Submit Quiz" at bounding box center [784, 929] width 53 height 14
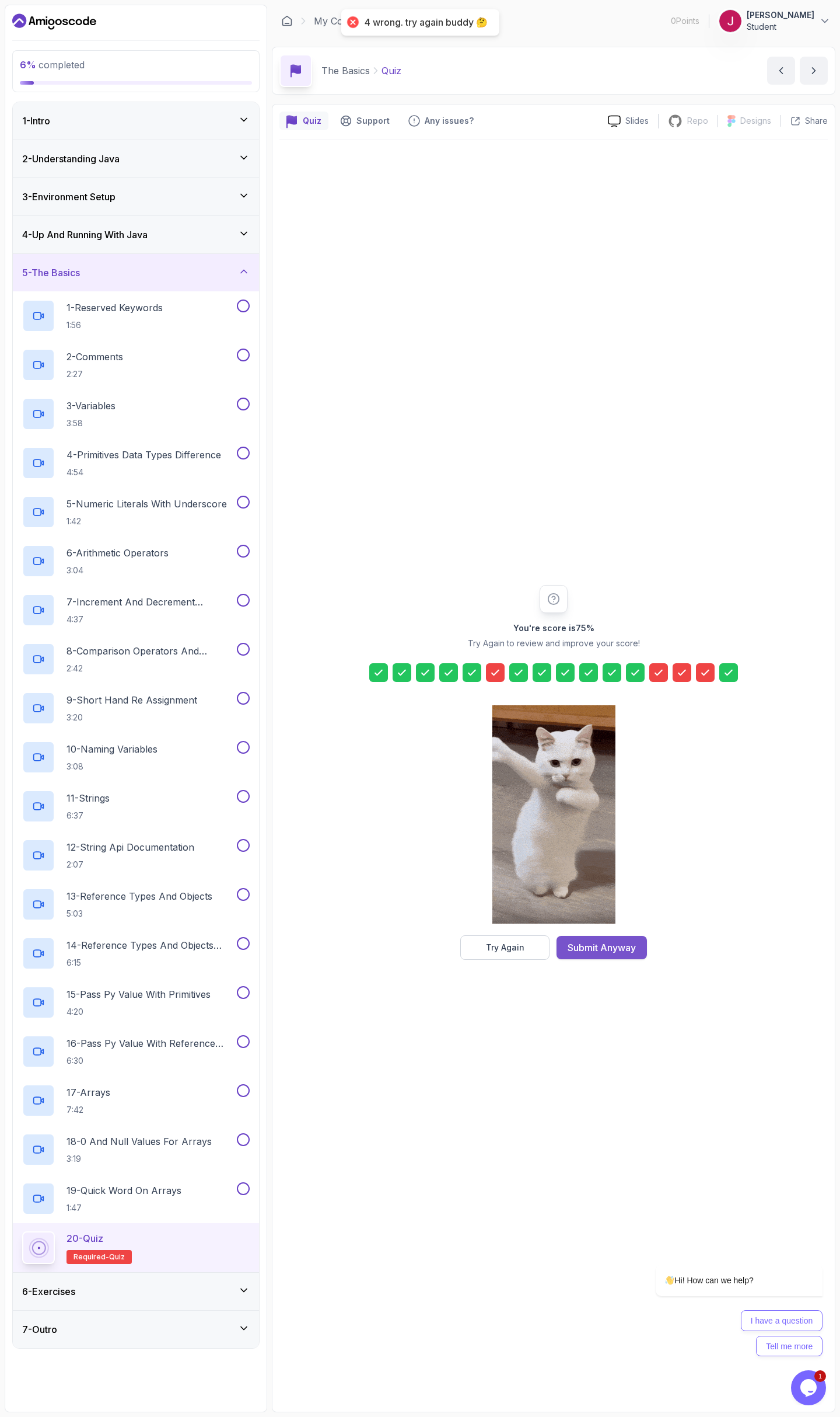
click at [619, 938] on button "Submit Anyway" at bounding box center [601, 947] width 90 height 24
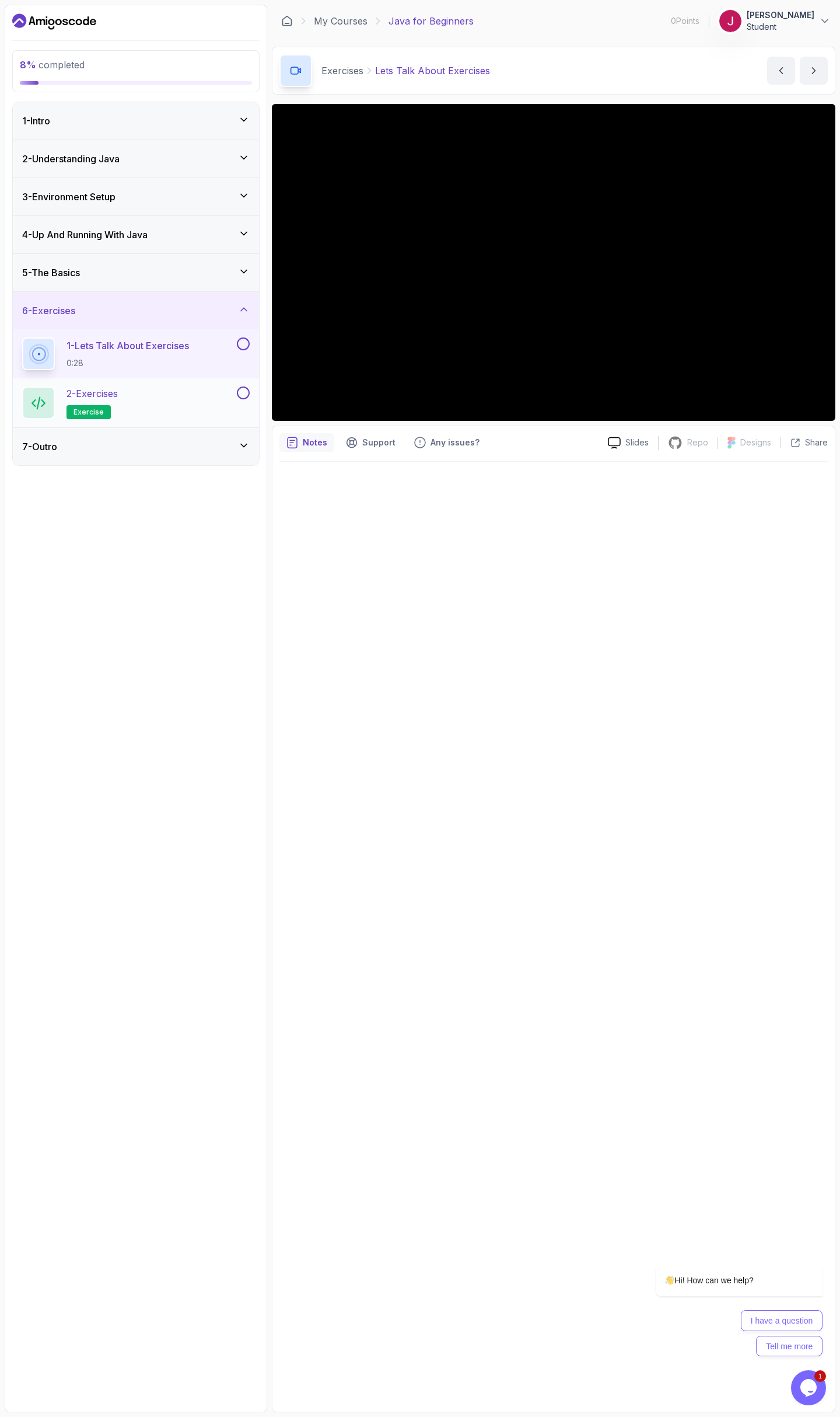
click at [167, 398] on div "2 - Exercises exercise" at bounding box center [128, 402] width 212 height 33
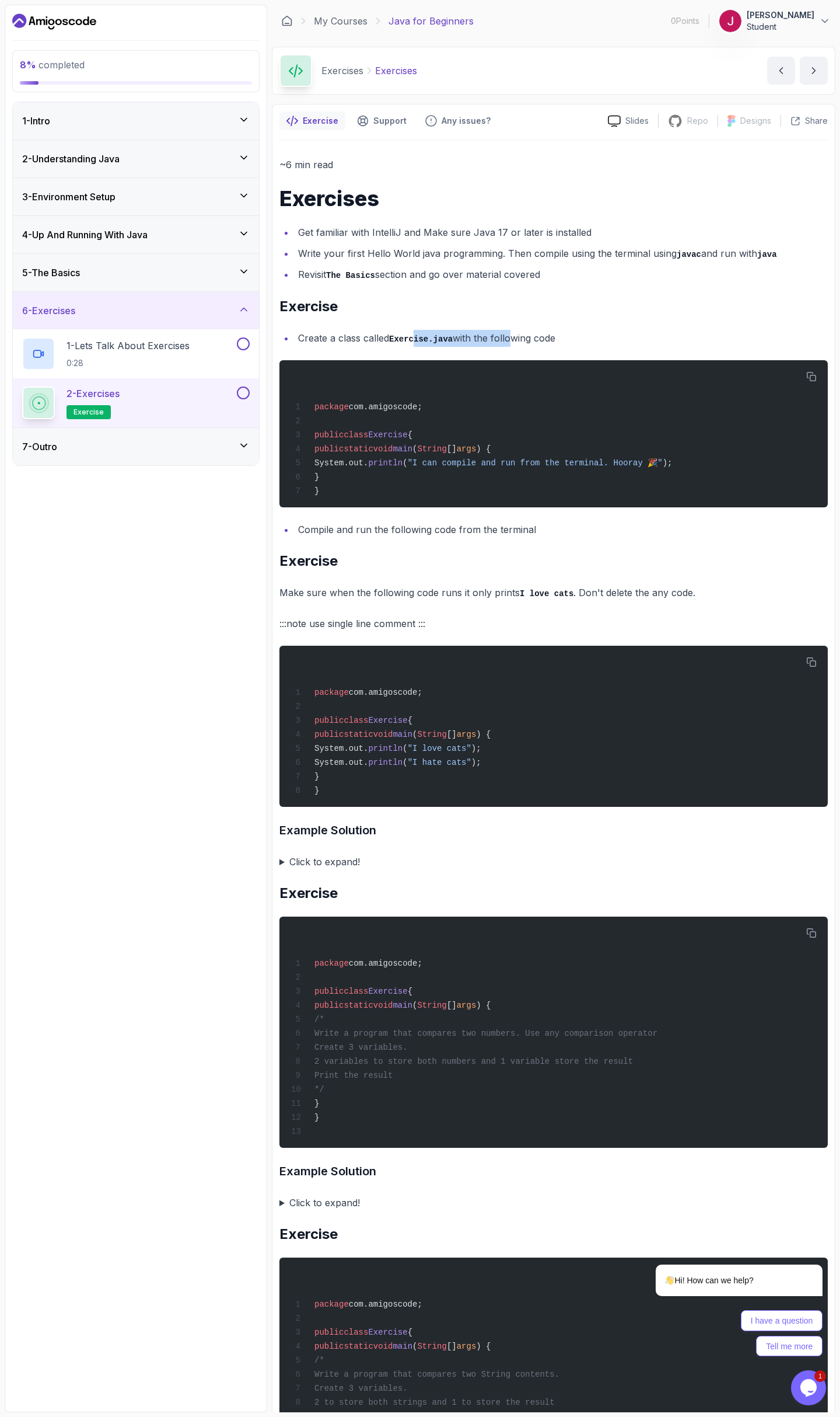
drag, startPoint x: 472, startPoint y: 338, endPoint x: 506, endPoint y: 339, distance: 34.0
click at [506, 339] on li "Create a class called Exercise.java with the following code" at bounding box center [561, 338] width 534 height 17
click at [507, 339] on li "Create a class called Exercise.java with the following code" at bounding box center [561, 338] width 534 height 17
drag, startPoint x: 492, startPoint y: 339, endPoint x: 533, endPoint y: 343, distance: 41.2
click at [532, 343] on li "Create a class called Exercise.java with the following code" at bounding box center [561, 338] width 534 height 17
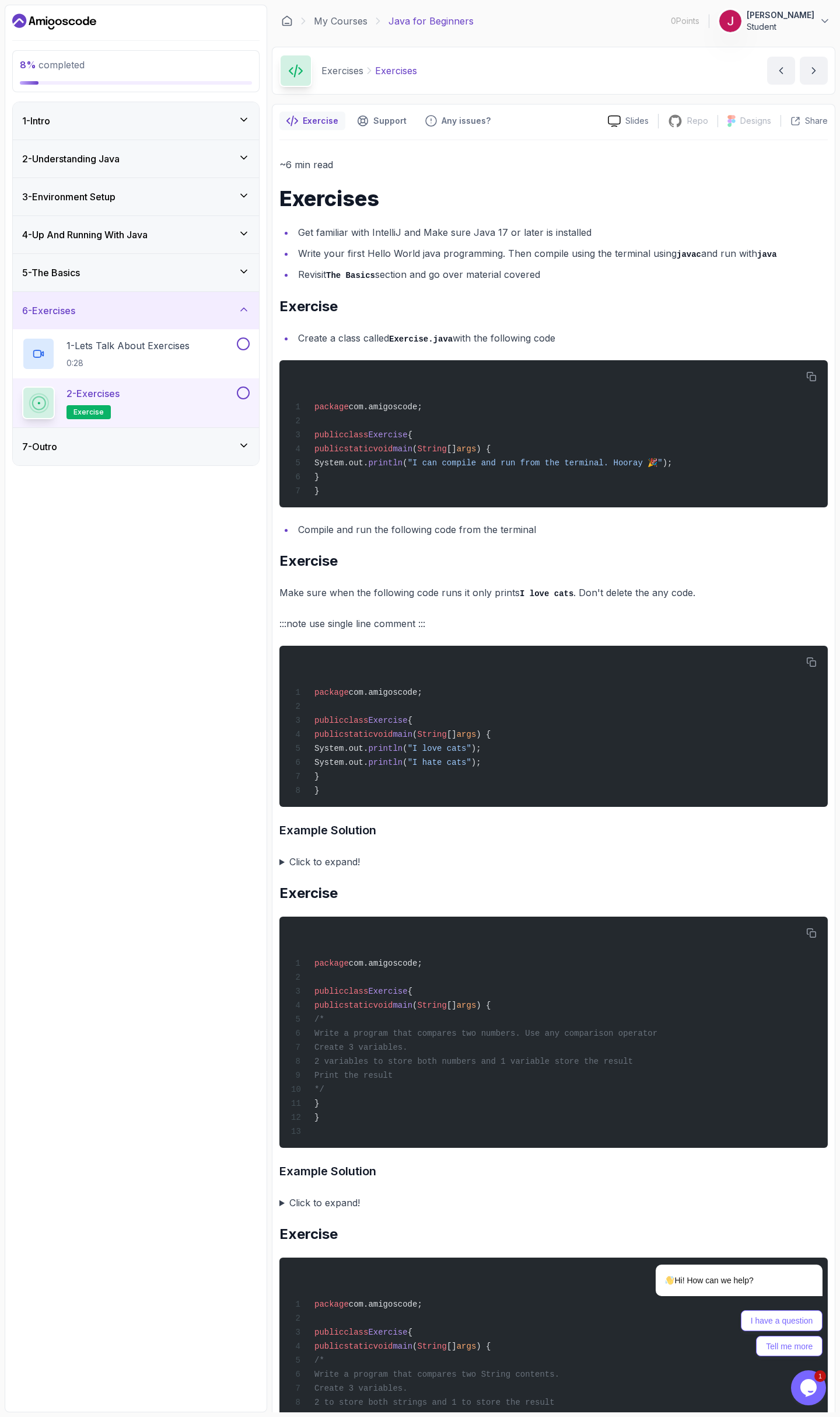
click at [534, 343] on li "Create a class called Exercise.java with the following code" at bounding box center [561, 338] width 534 height 17
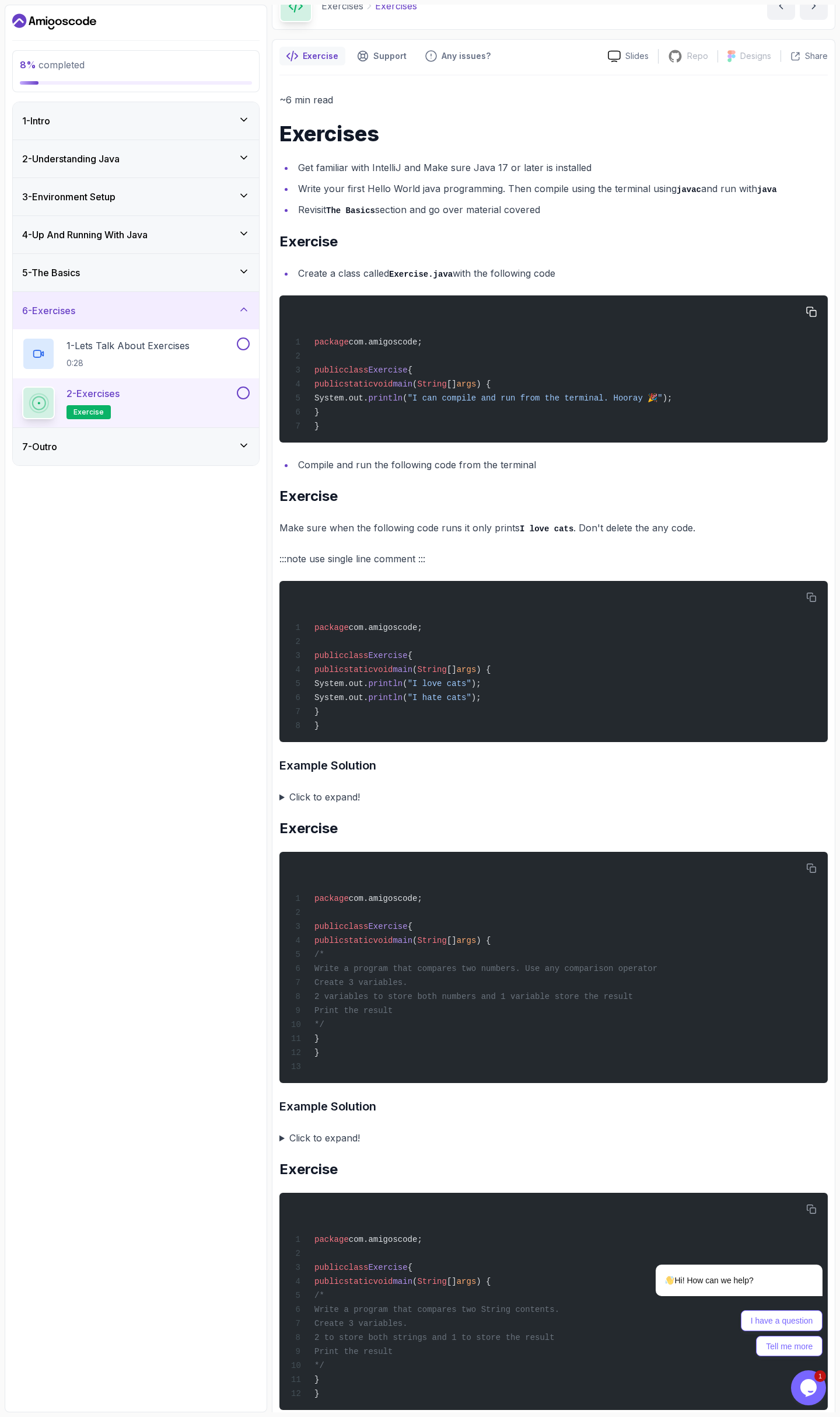
scroll to position [70, 0]
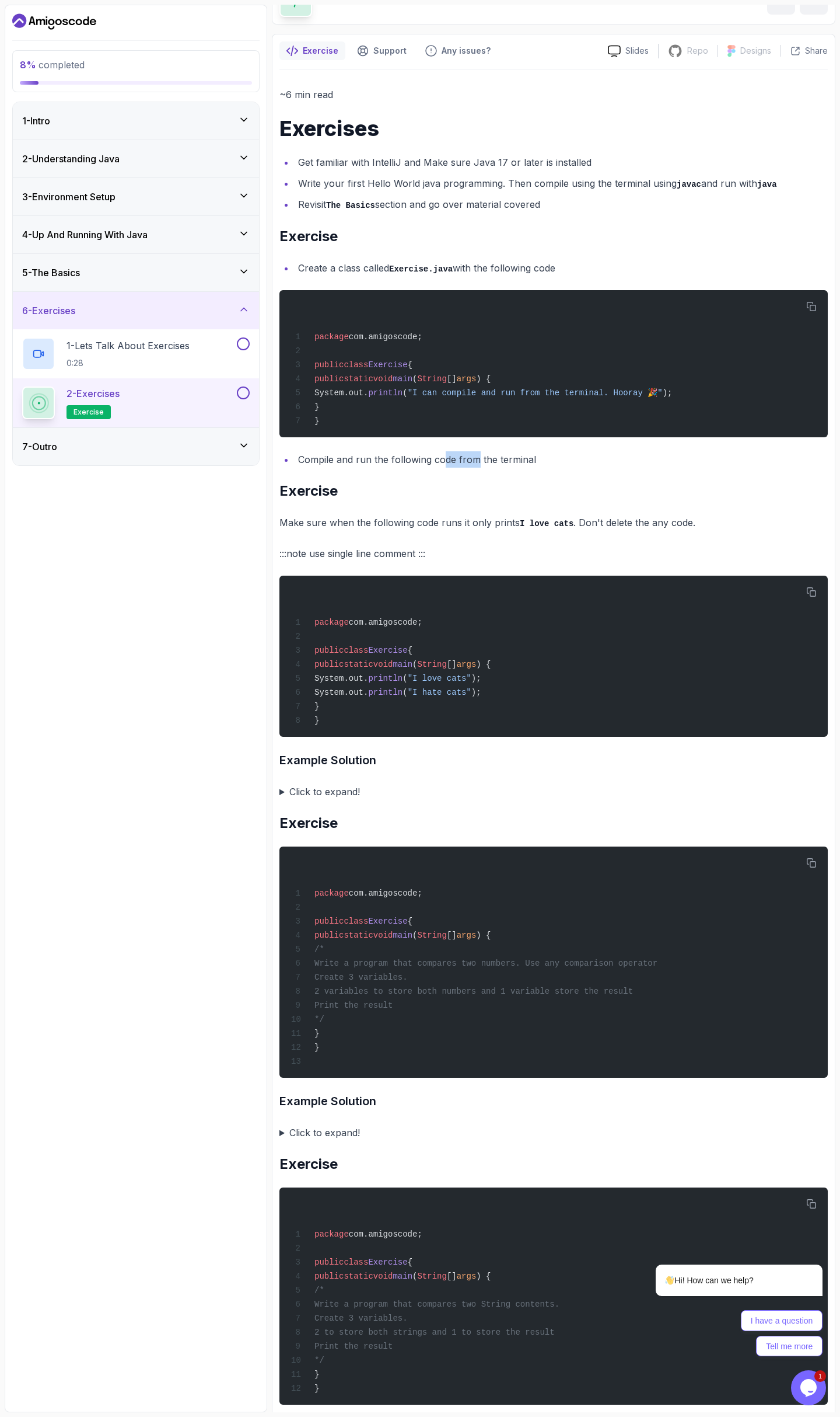
click at [476, 460] on li "Compile and run the following code from the terminal" at bounding box center [561, 459] width 534 height 16
click at [480, 459] on li "Compile and run the following code from the terminal" at bounding box center [561, 459] width 534 height 16
click at [348, 800] on summary "Click to expand!" at bounding box center [554, 791] width 549 height 16
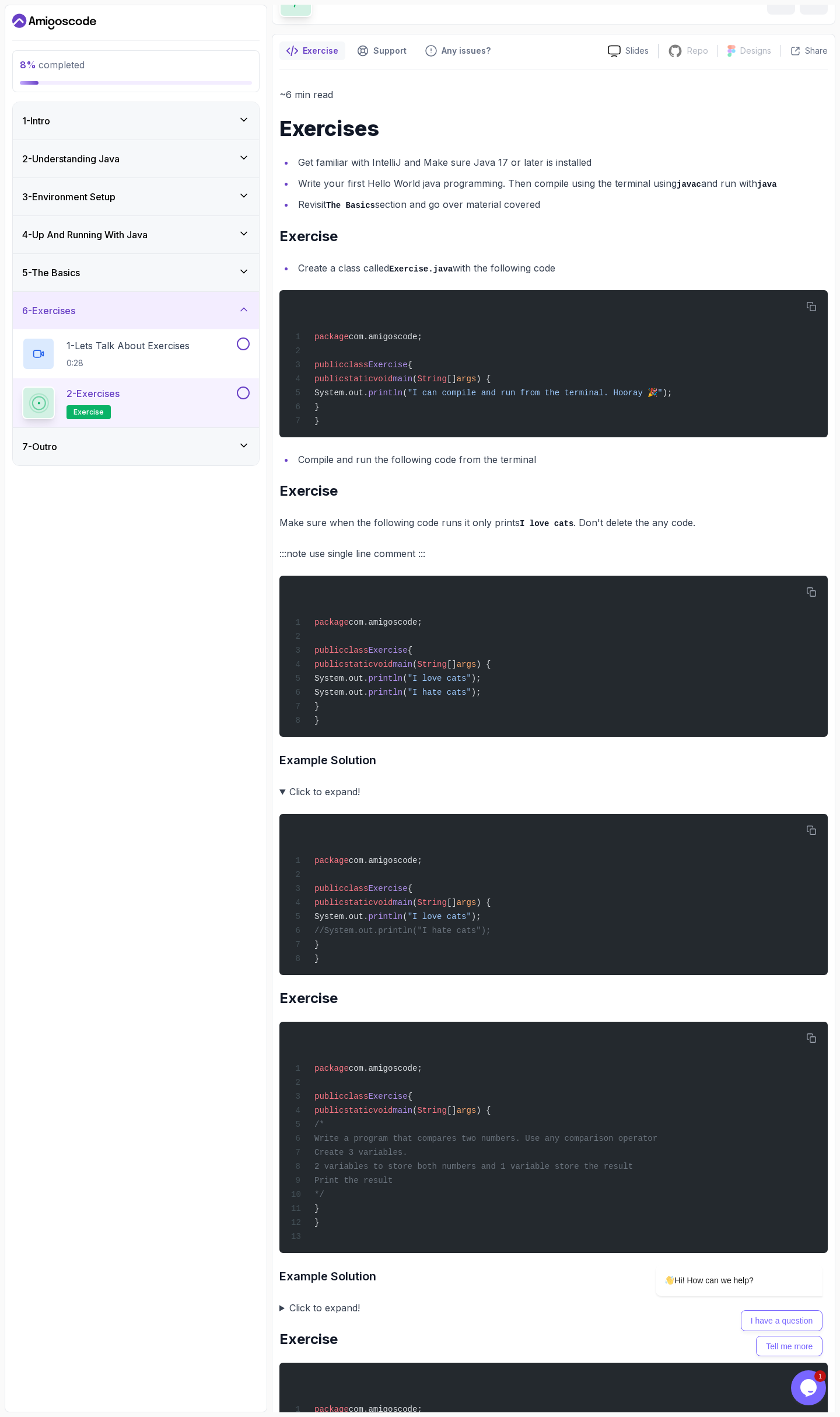
click at [344, 800] on summary "Click to expand!" at bounding box center [554, 791] width 549 height 16
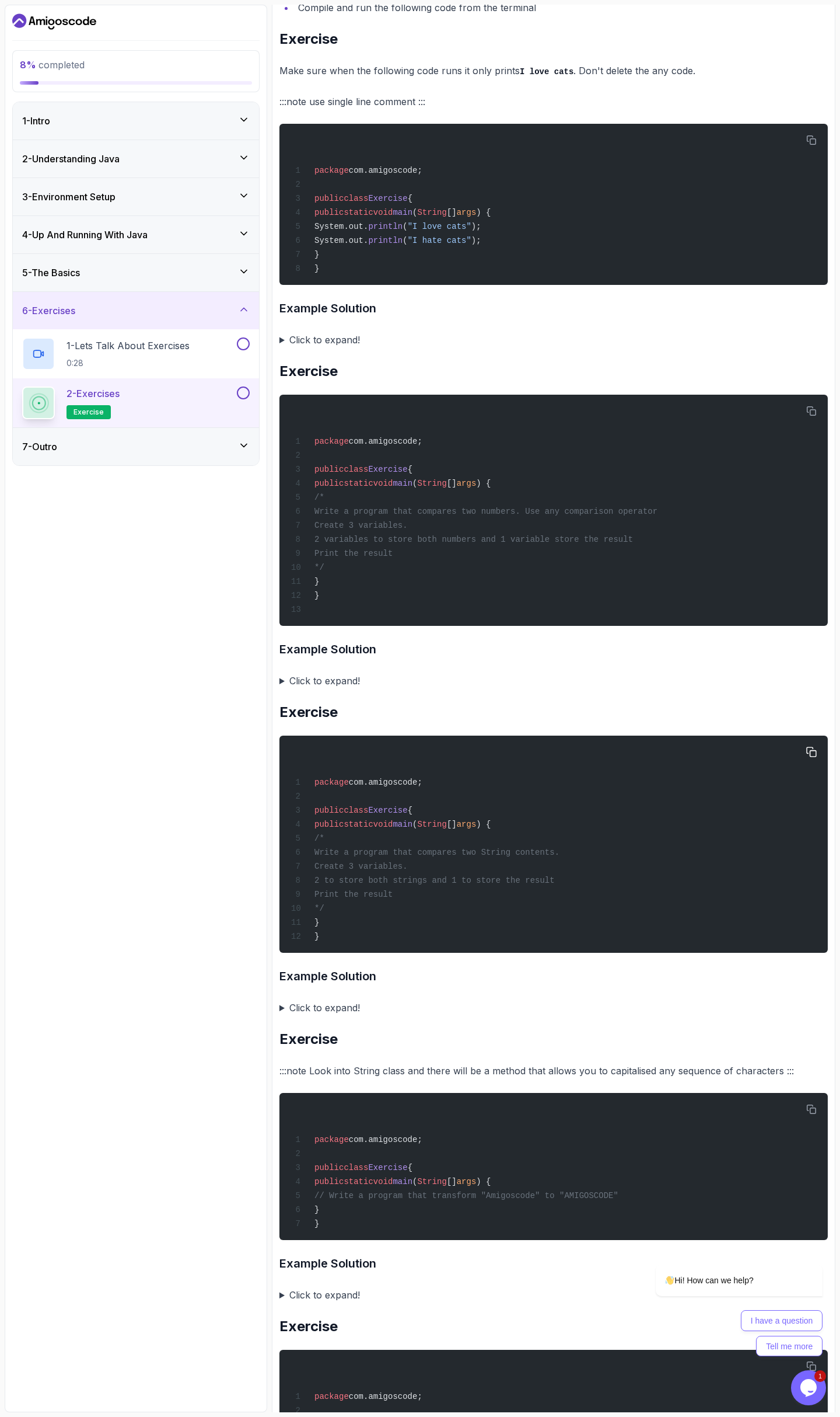
scroll to position [631, 0]
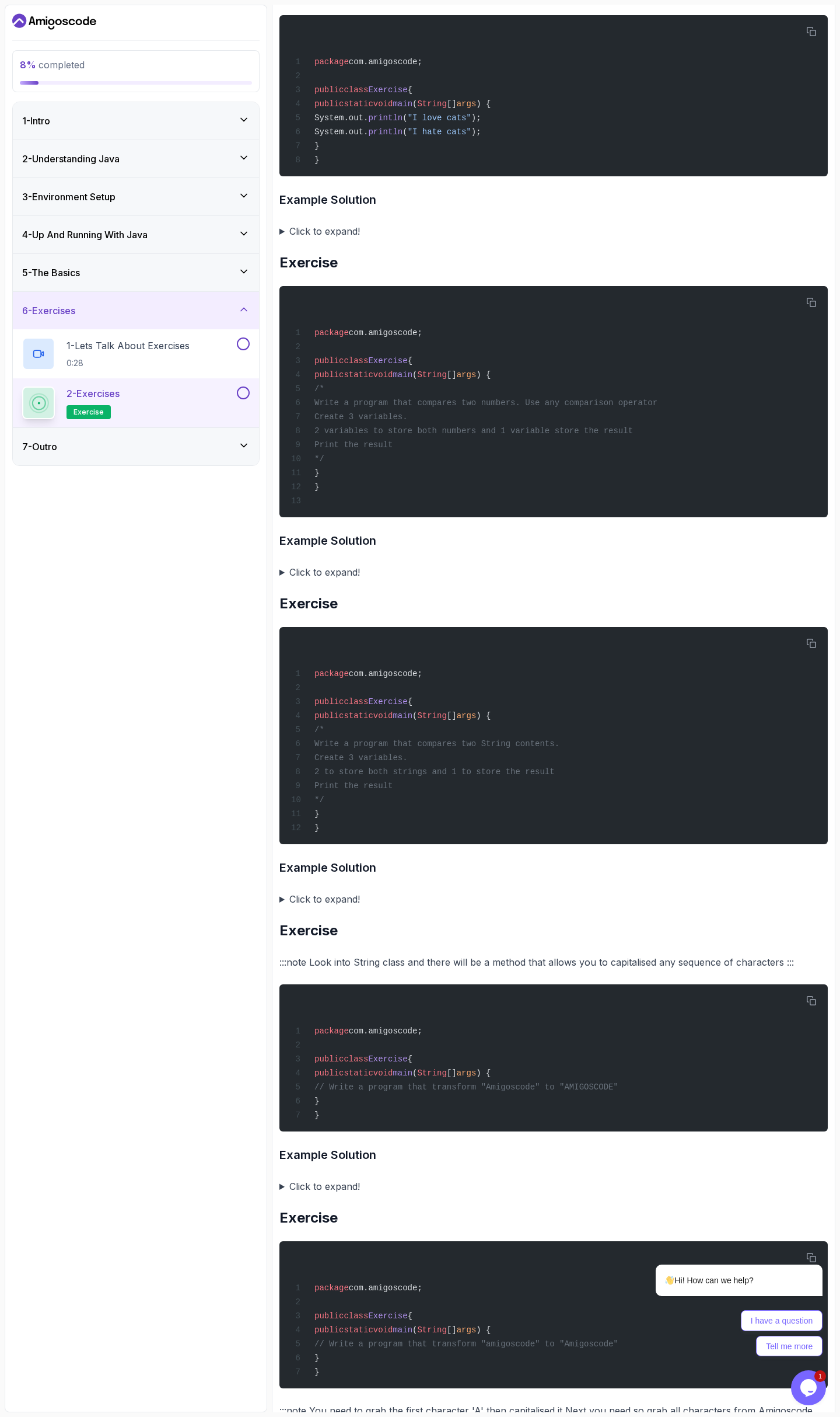
click at [317, 907] on summary "Click to expand!" at bounding box center [554, 898] width 549 height 16
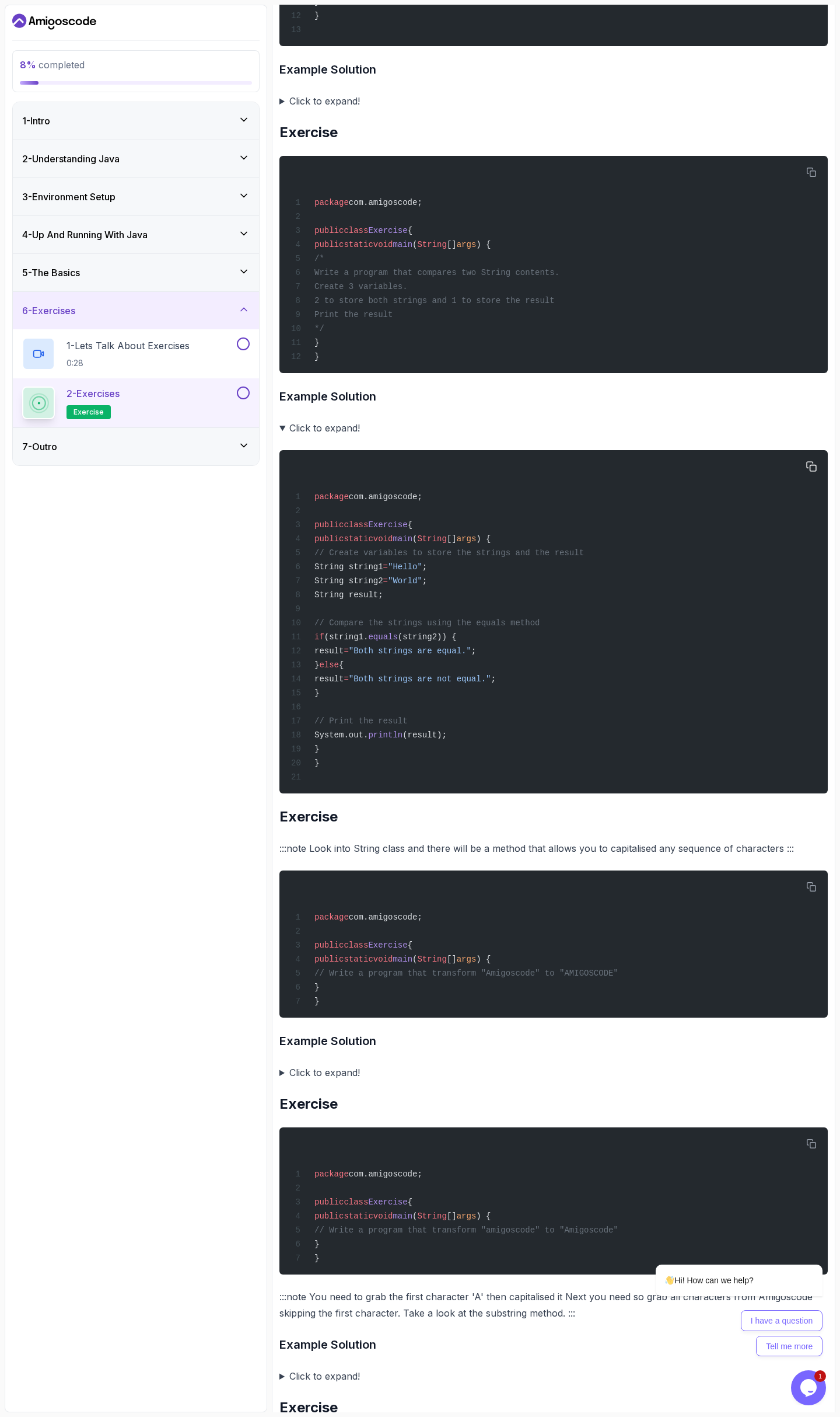
scroll to position [1121, 0]
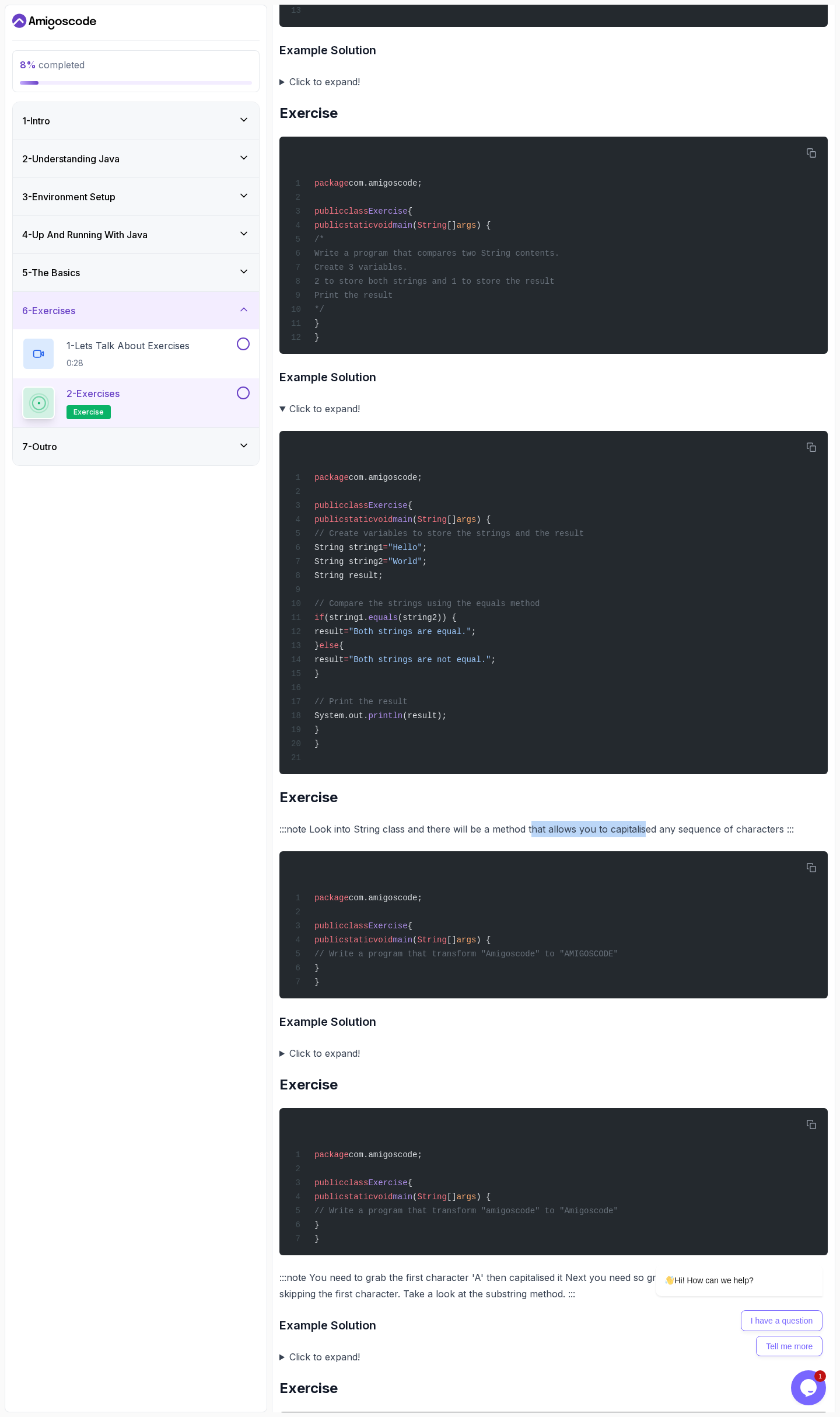
drag, startPoint x: 574, startPoint y: 865, endPoint x: 645, endPoint y: 863, distance: 71.0
click at [645, 837] on p ":::note Look into String class and there will be a method that allows you to ca…" at bounding box center [554, 828] width 549 height 16
click at [717, 837] on p ":::note Look into String class and there will be a method that allows you to ca…" at bounding box center [554, 828] width 549 height 16
click at [325, 1062] on summary "Click to expand!" at bounding box center [554, 1052] width 549 height 16
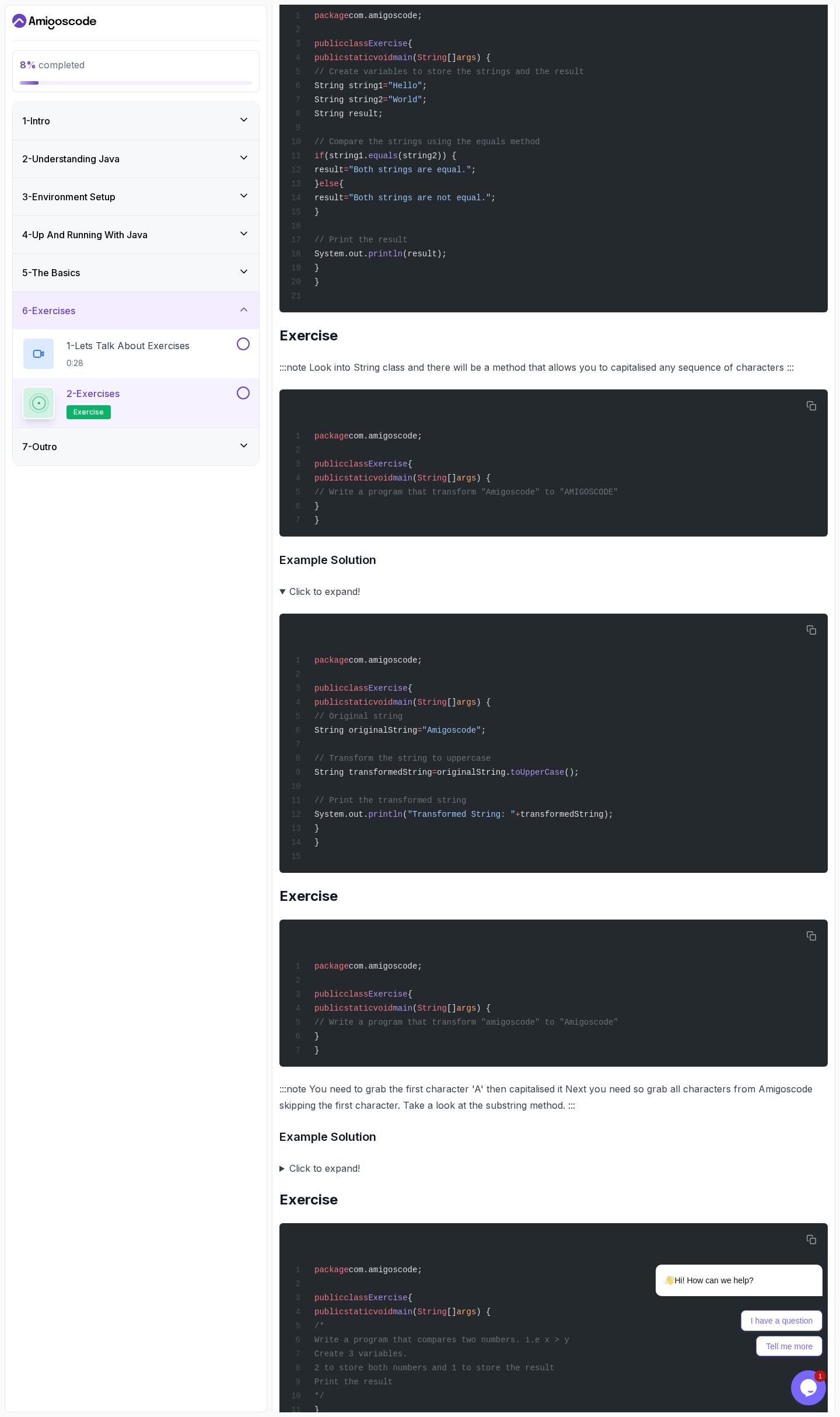
scroll to position [1611, 0]
